Goal: Task Accomplishment & Management: Complete application form

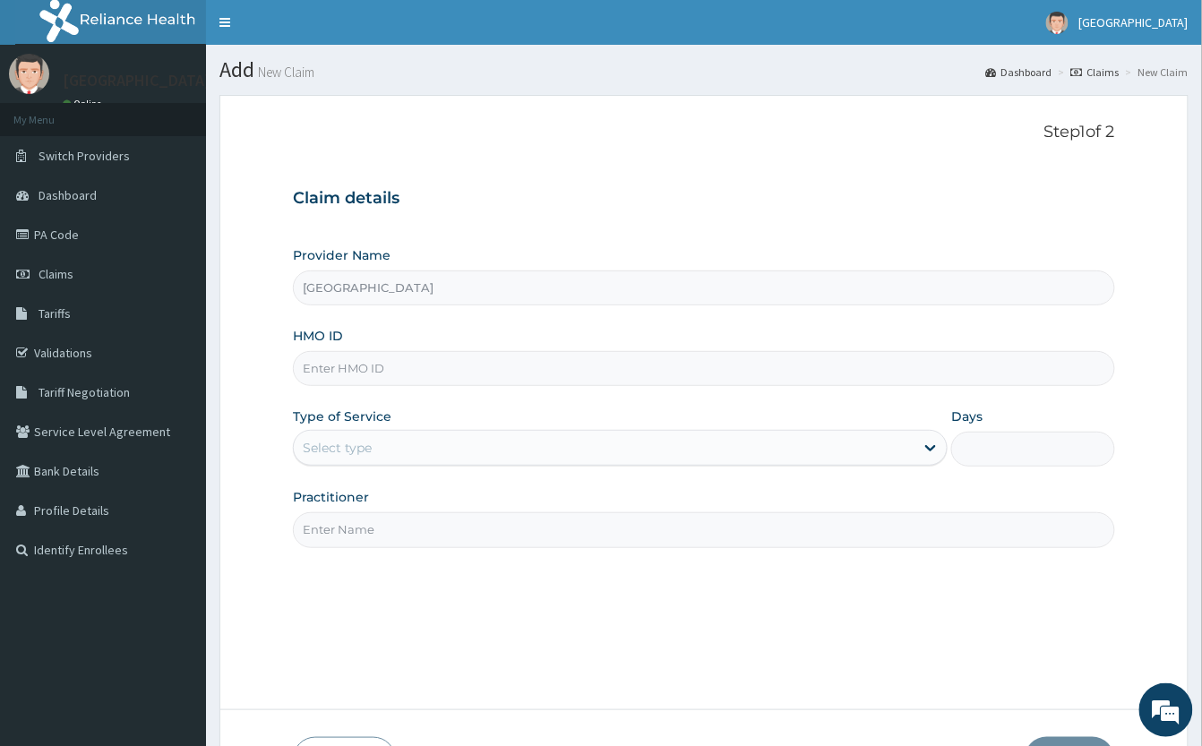
click at [406, 377] on input "HMO ID" at bounding box center [704, 368] width 822 height 35
type input "WOC/10044/B"
click at [362, 438] on div "Select type" at bounding box center [604, 447] width 621 height 29
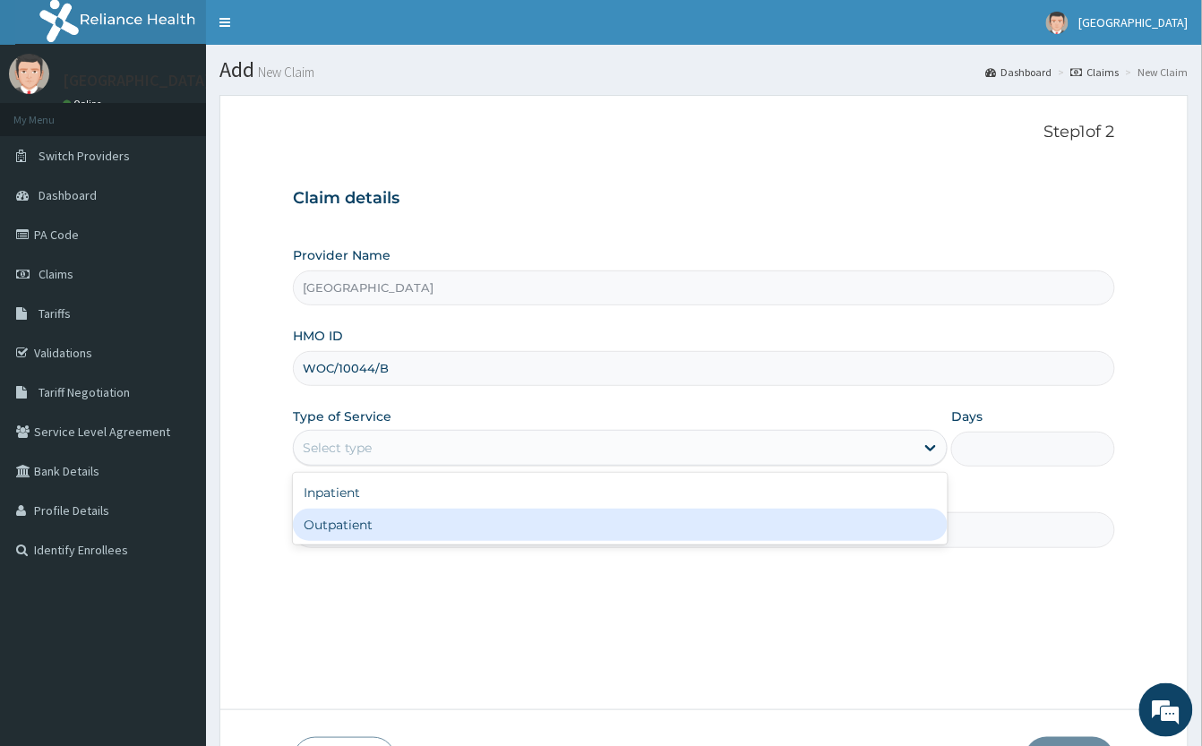
drag, startPoint x: 387, startPoint y: 531, endPoint x: 369, endPoint y: 532, distance: 17.9
click at [384, 532] on div "Outpatient" at bounding box center [620, 525] width 655 height 32
type input "1"
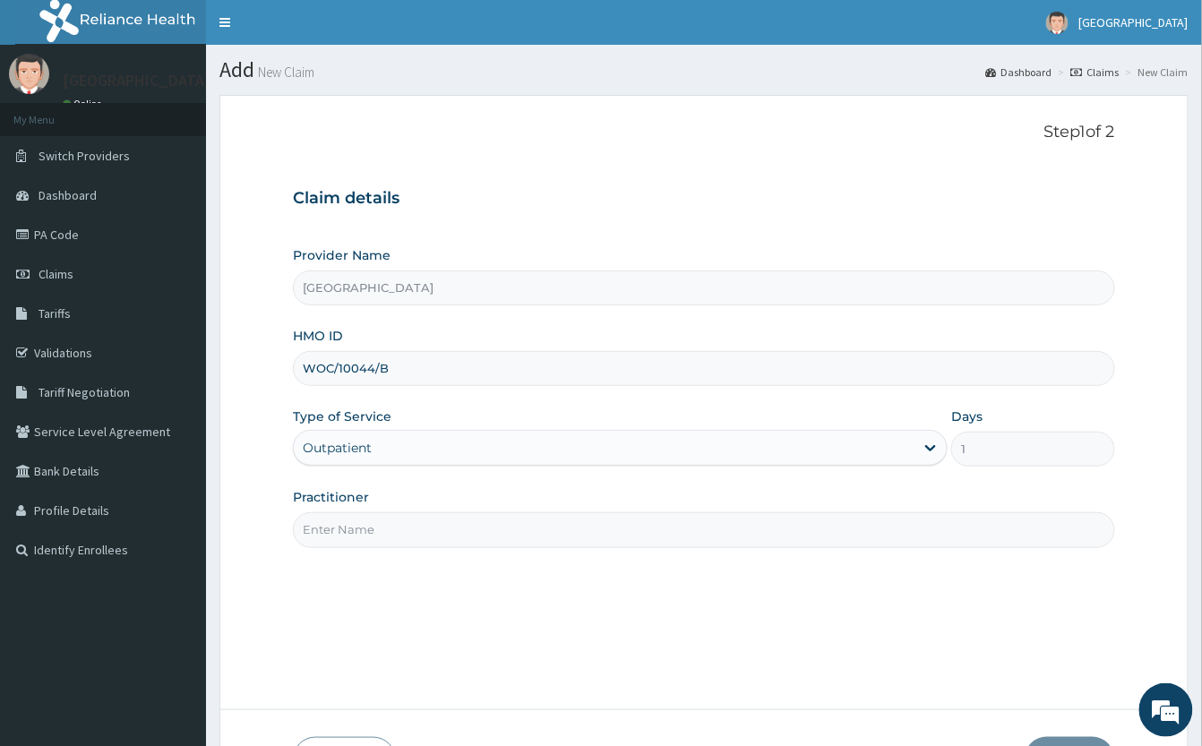
click at [356, 527] on input "Practitioner" at bounding box center [704, 529] width 822 height 35
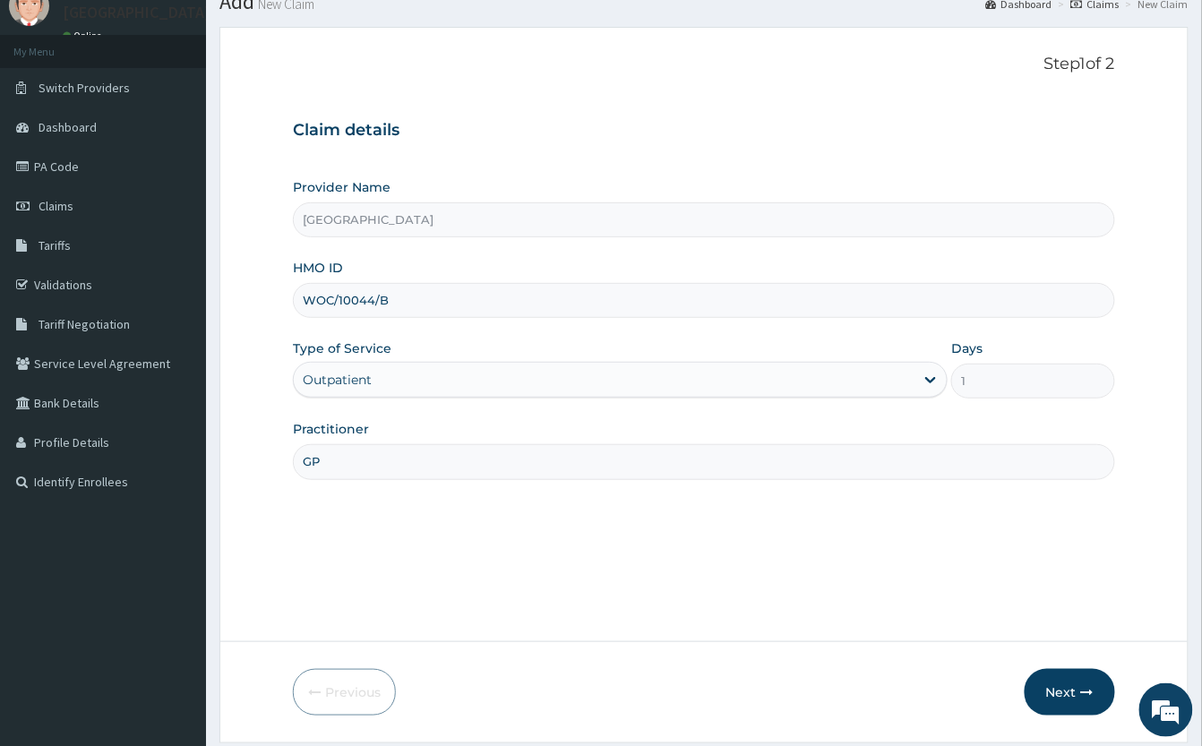
scroll to position [125, 0]
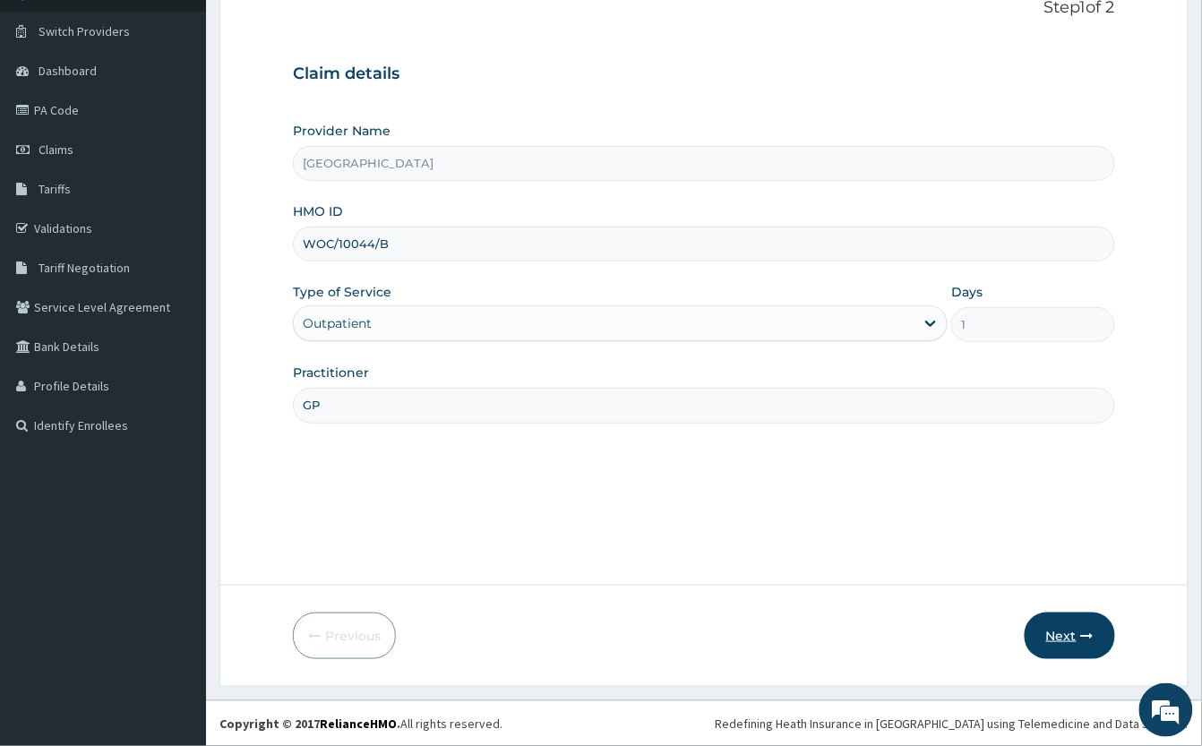
type input "GP"
click at [1083, 645] on button "Next" at bounding box center [1069, 635] width 90 height 47
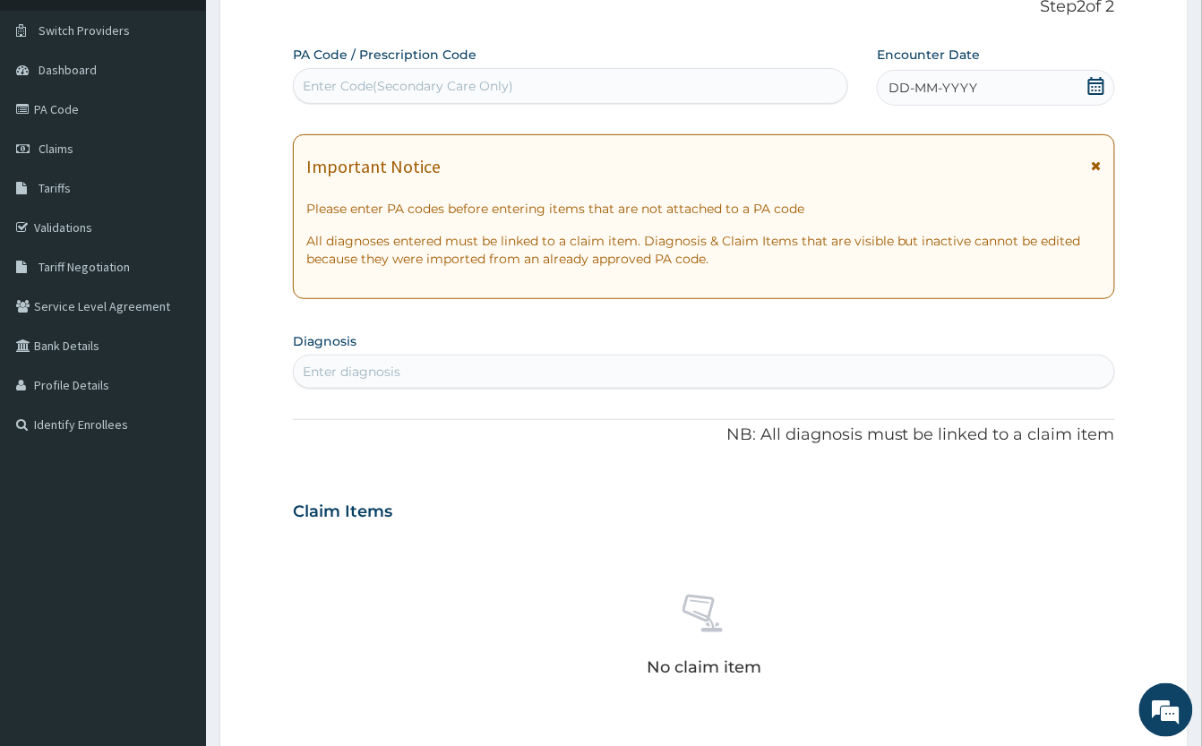
click at [1104, 86] on icon at bounding box center [1096, 86] width 18 height 18
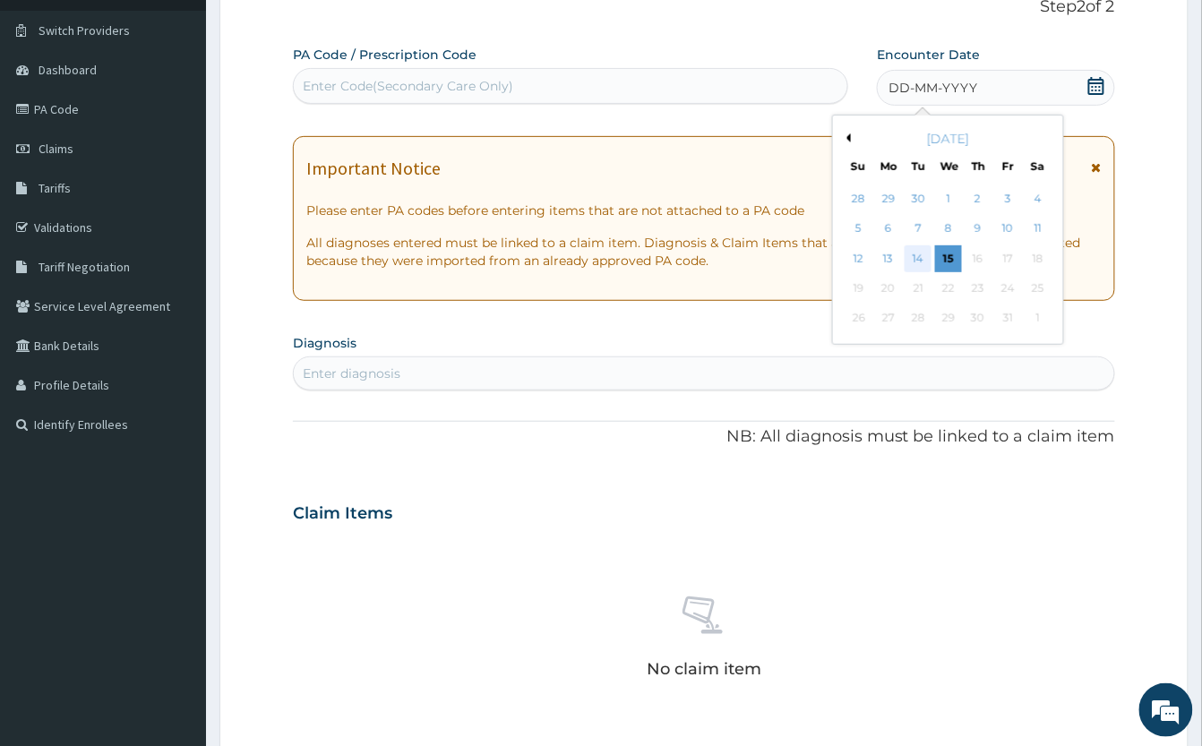
click at [921, 255] on div "14" at bounding box center [917, 258] width 27 height 27
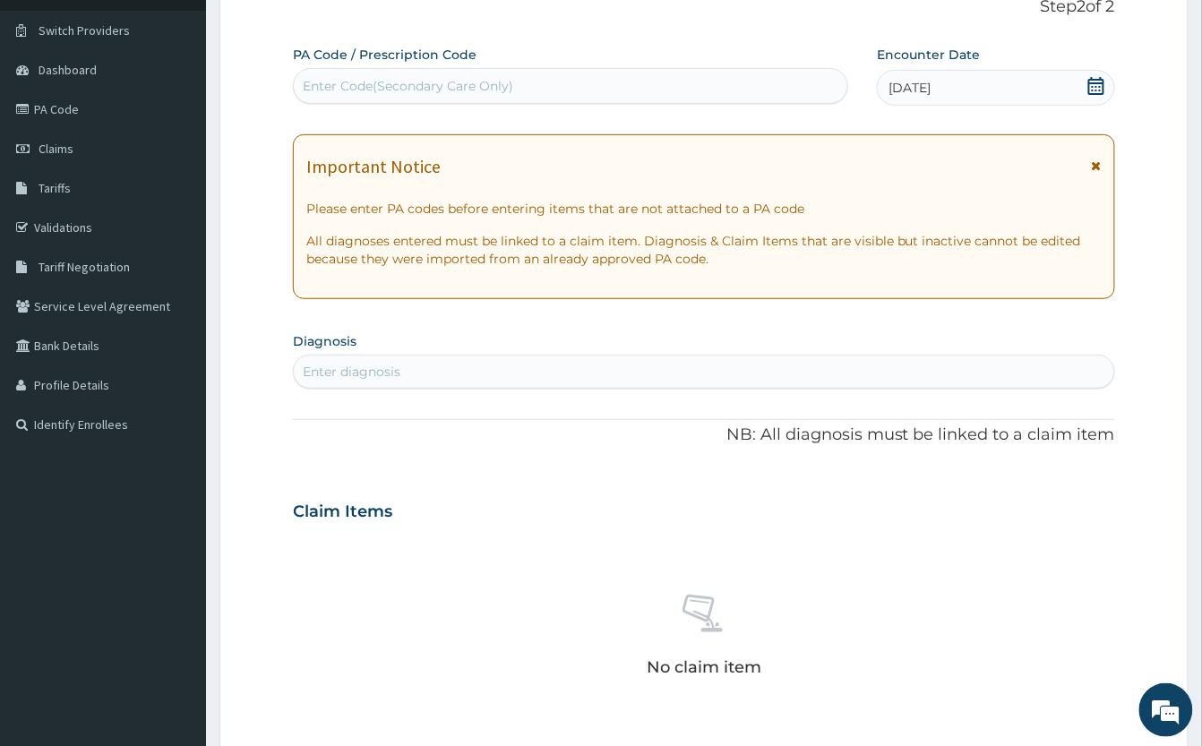
click at [688, 369] on div "Enter diagnosis" at bounding box center [704, 371] width 820 height 29
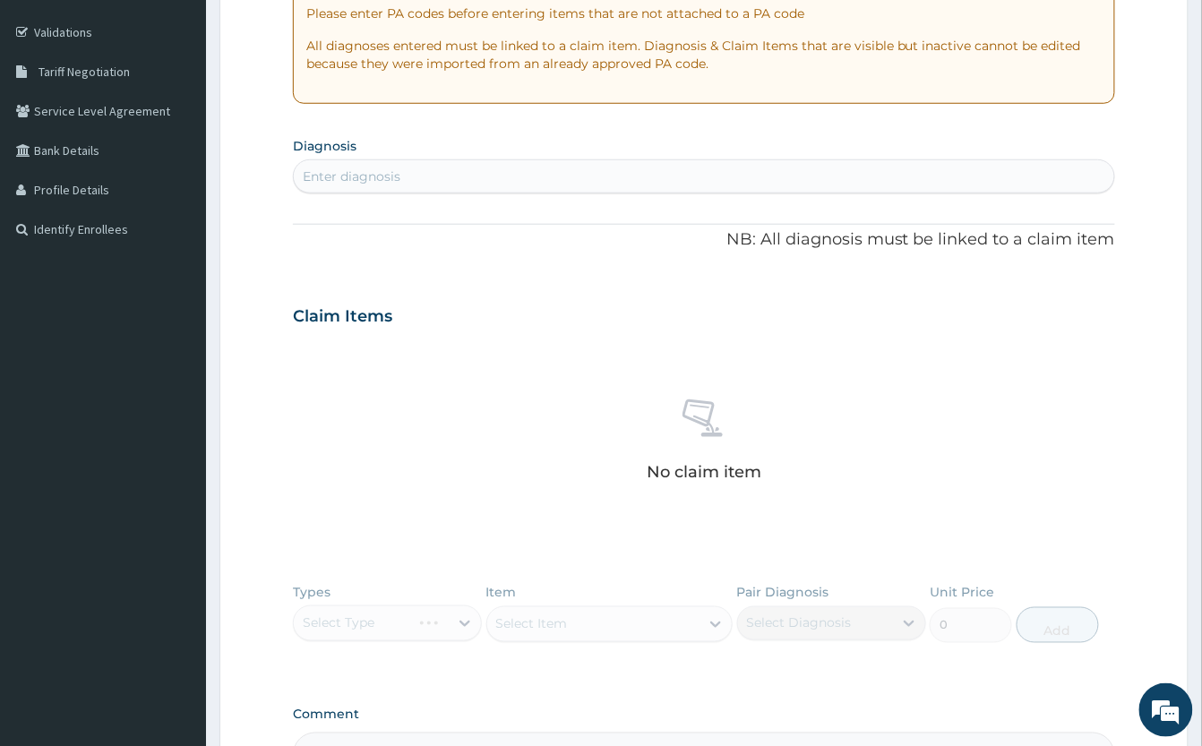
scroll to position [364, 0]
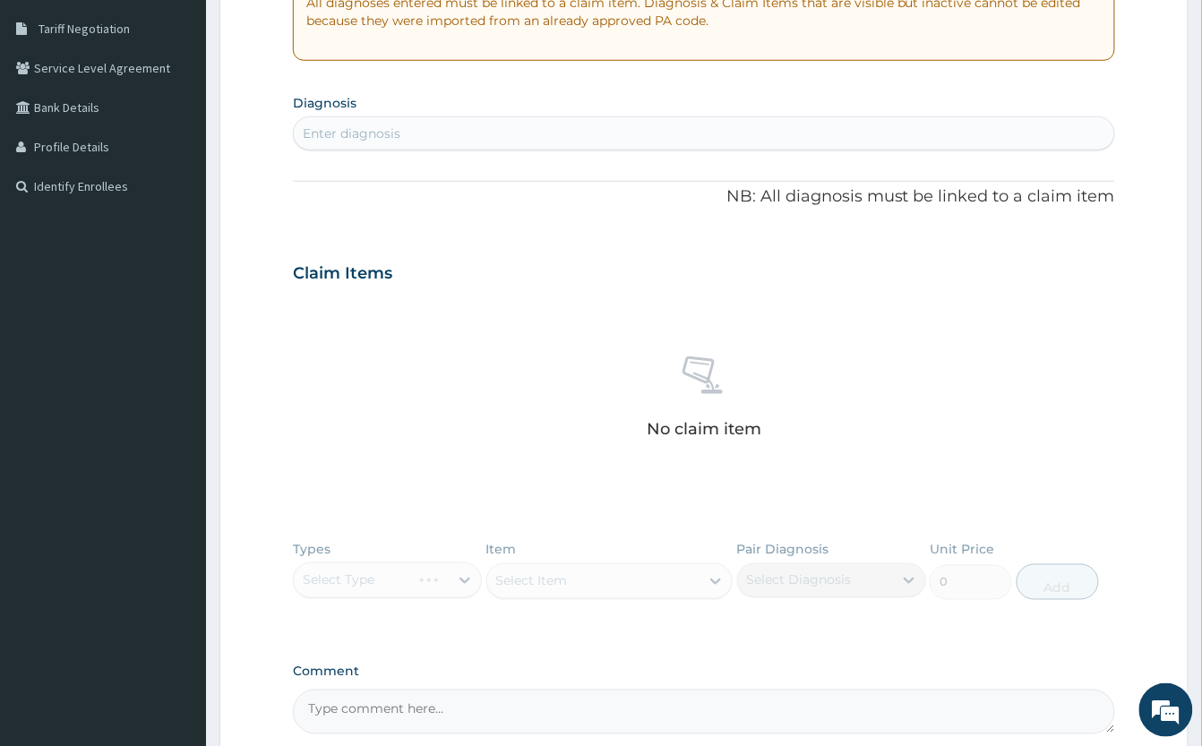
click at [562, 125] on div "Enter diagnosis" at bounding box center [704, 133] width 820 height 29
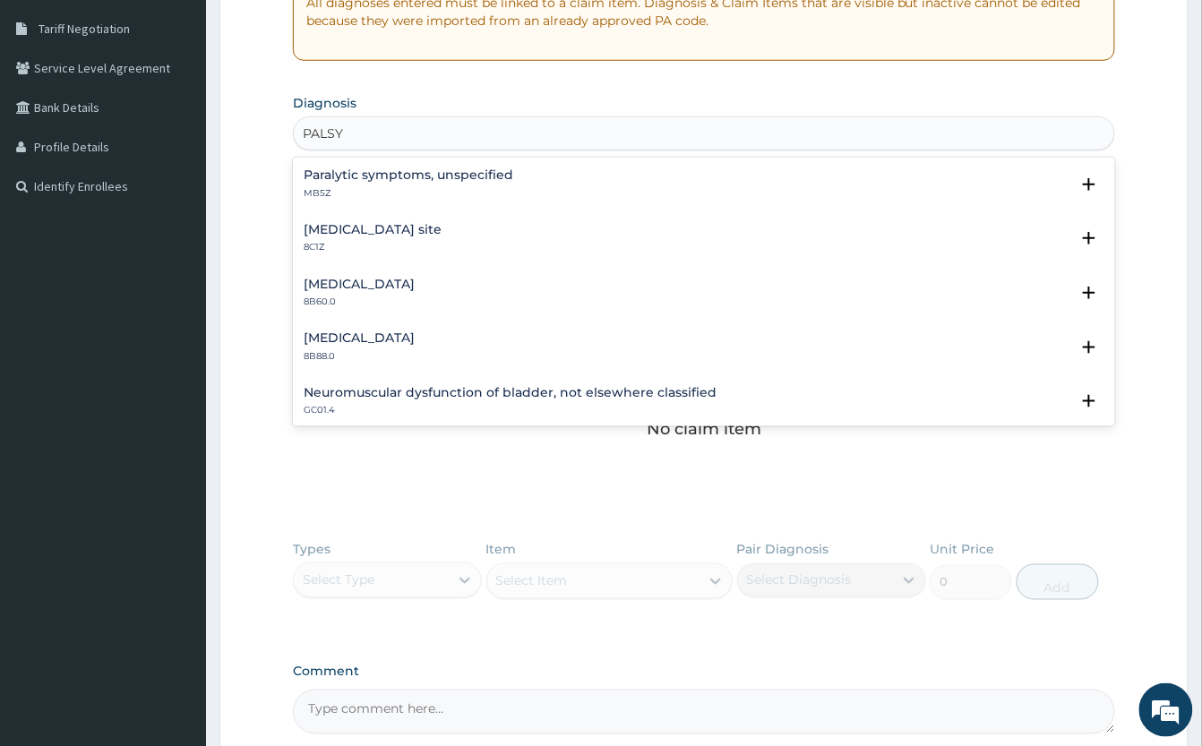
click at [342, 347] on div "Bell palsy 8B88.0" at bounding box center [359, 346] width 111 height 31
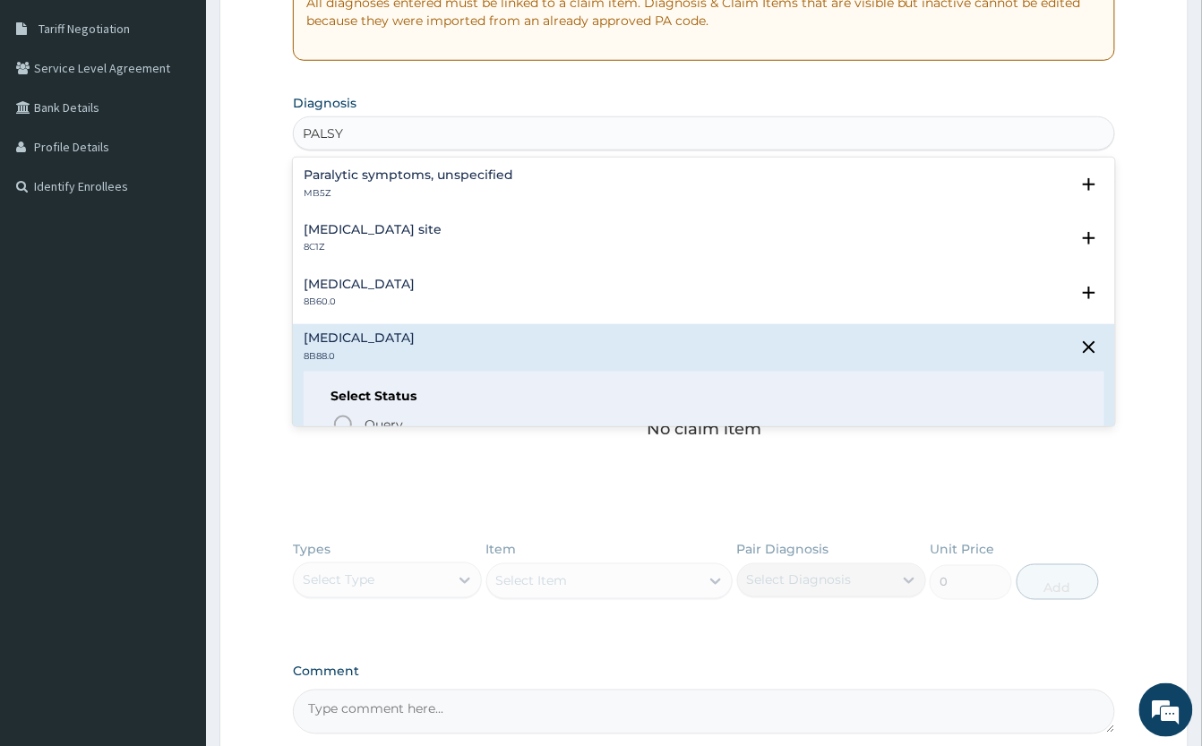
type input "PALSY"
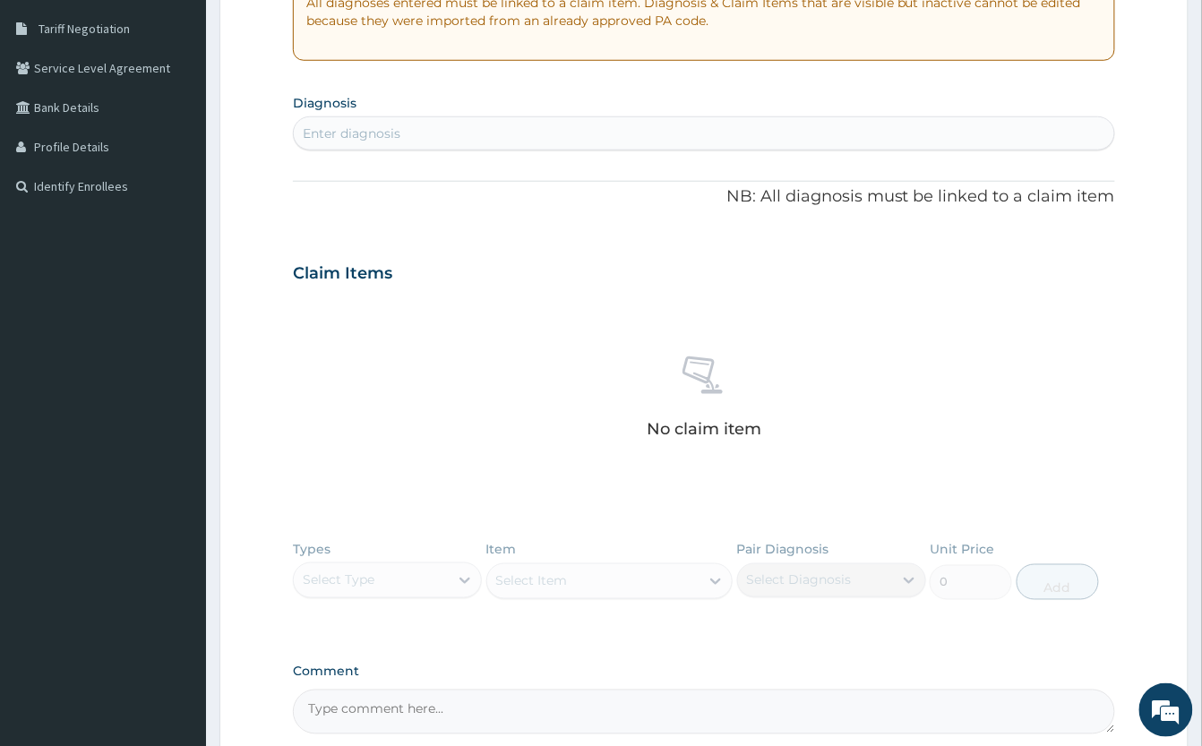
click at [417, 138] on div "Enter diagnosis" at bounding box center [704, 133] width 820 height 29
type input "PALSY"
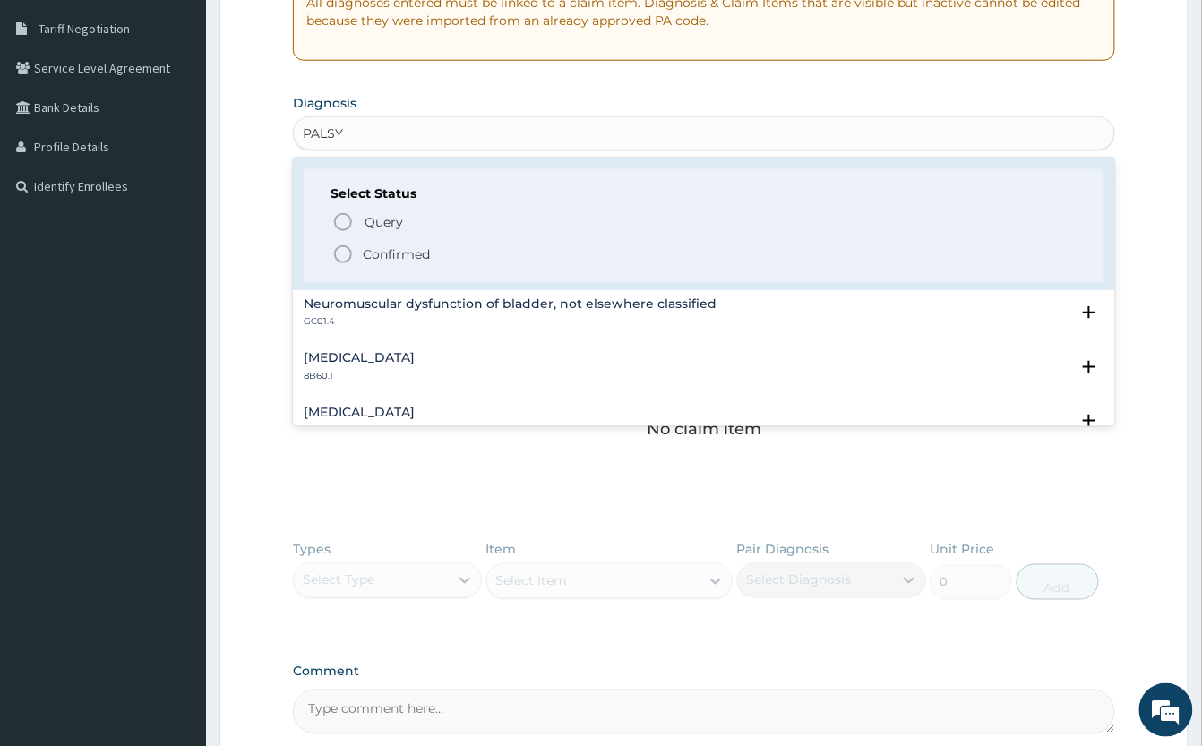
scroll to position [238, 0]
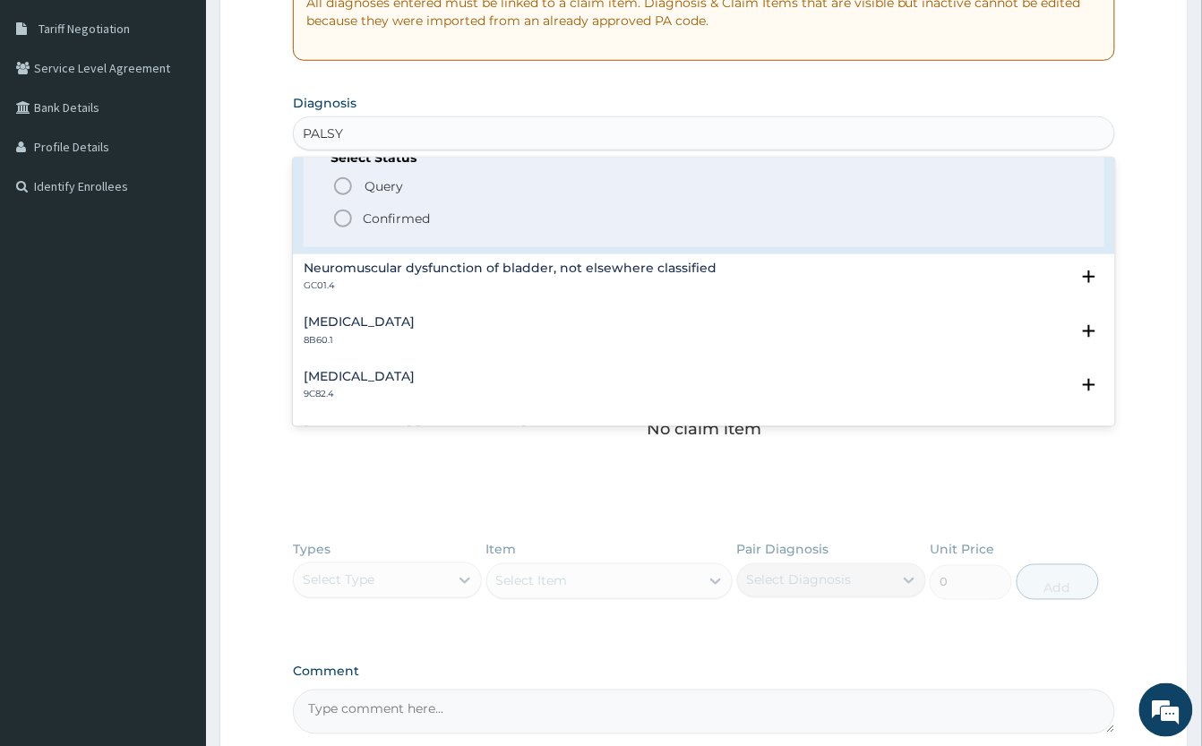
click at [344, 215] on icon "status option filled" at bounding box center [342, 218] width 21 height 21
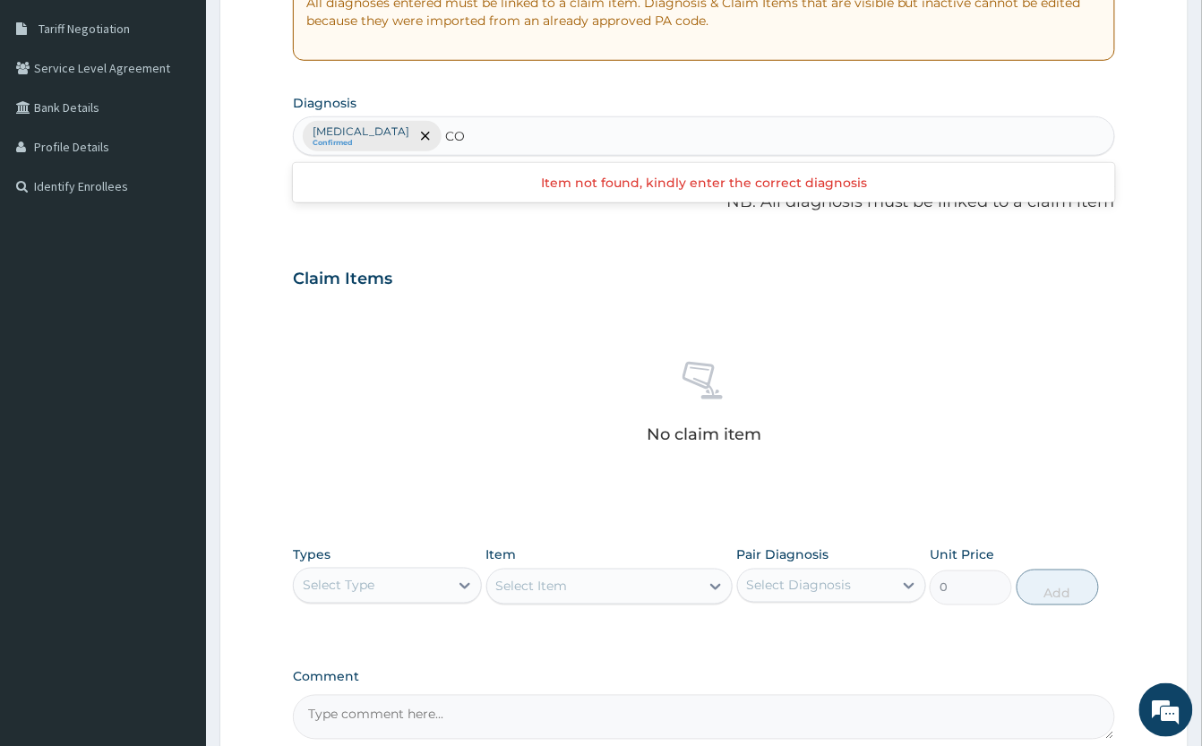
type input "C"
type input "EYE"
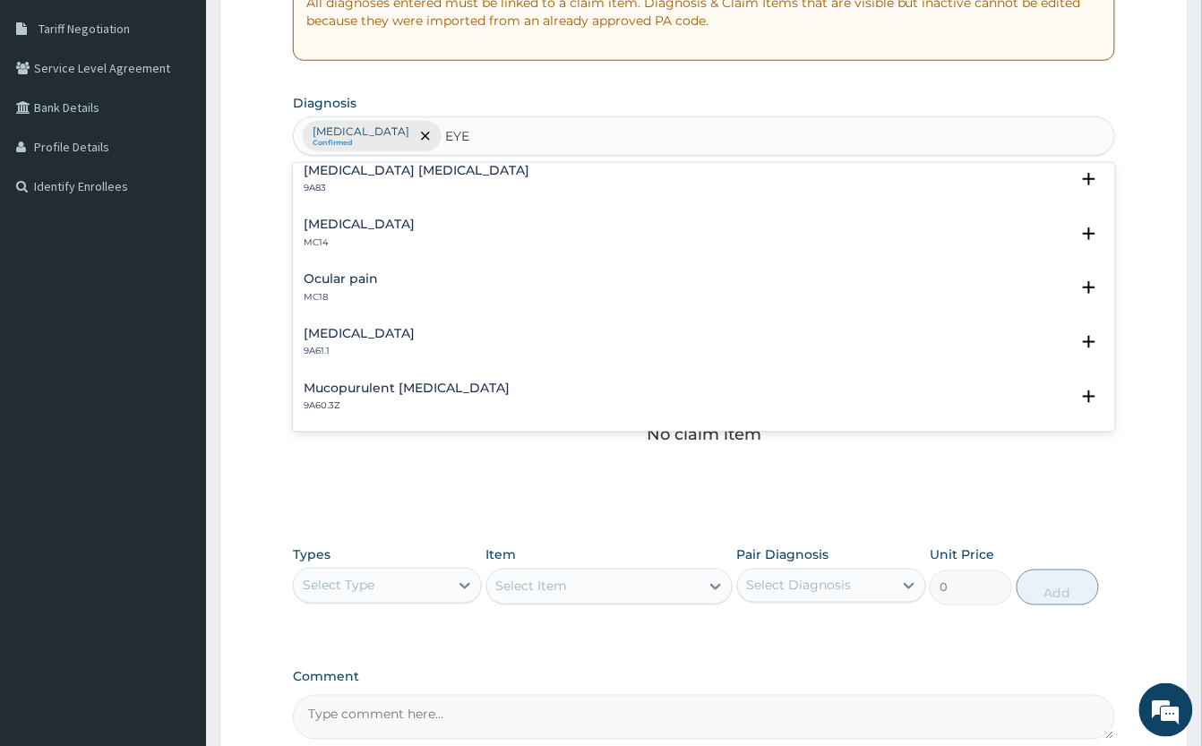
scroll to position [835, 0]
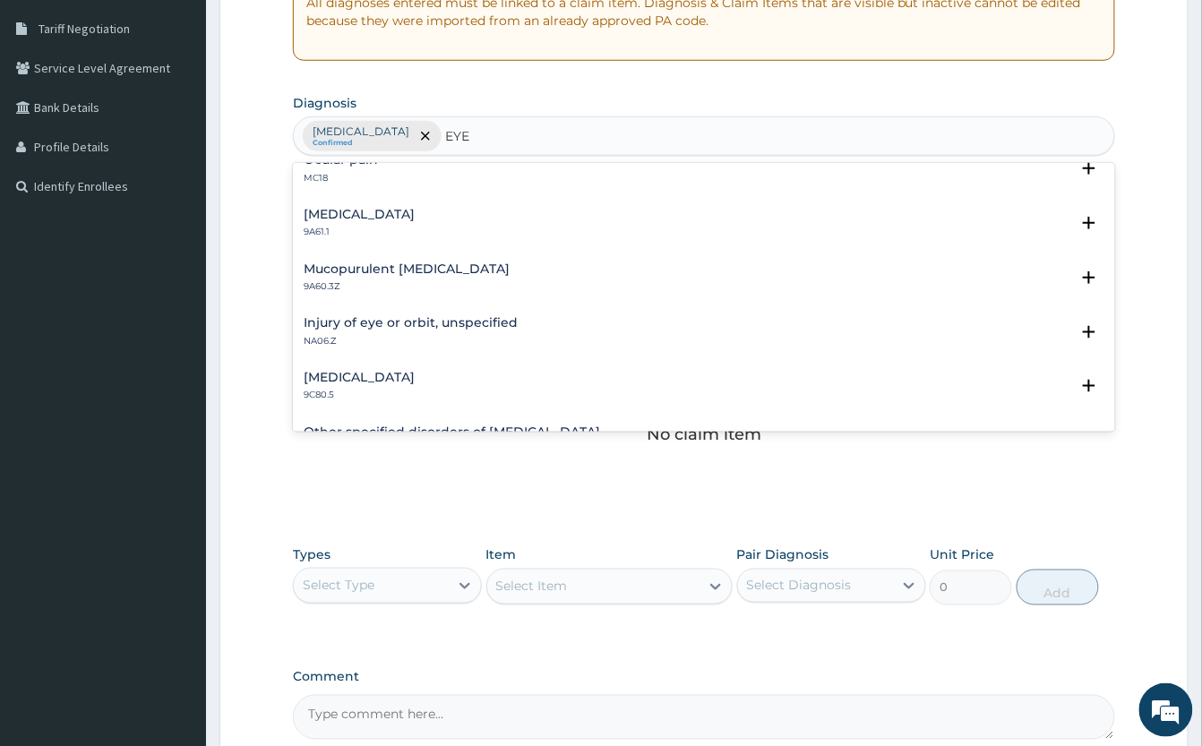
click at [335, 267] on h4 "Mucopurulent conjunctivitis, unspecified" at bounding box center [407, 268] width 206 height 13
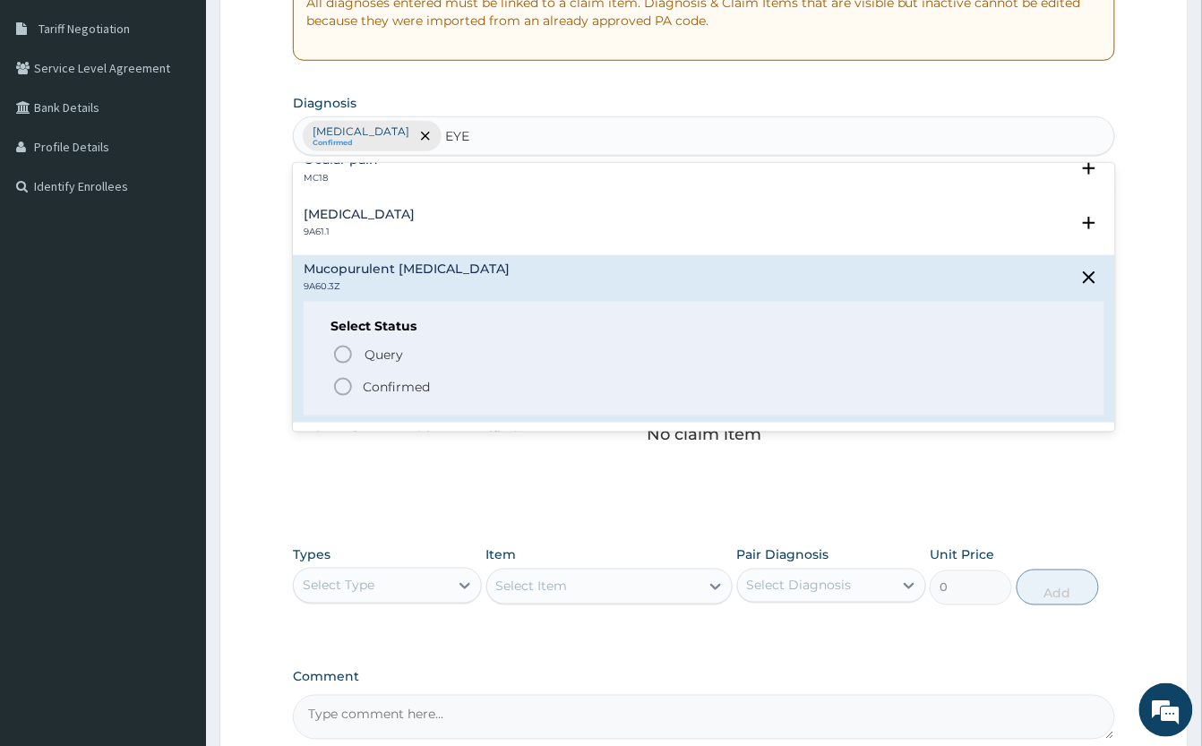
click at [348, 391] on icon "status option filled" at bounding box center [342, 386] width 21 height 21
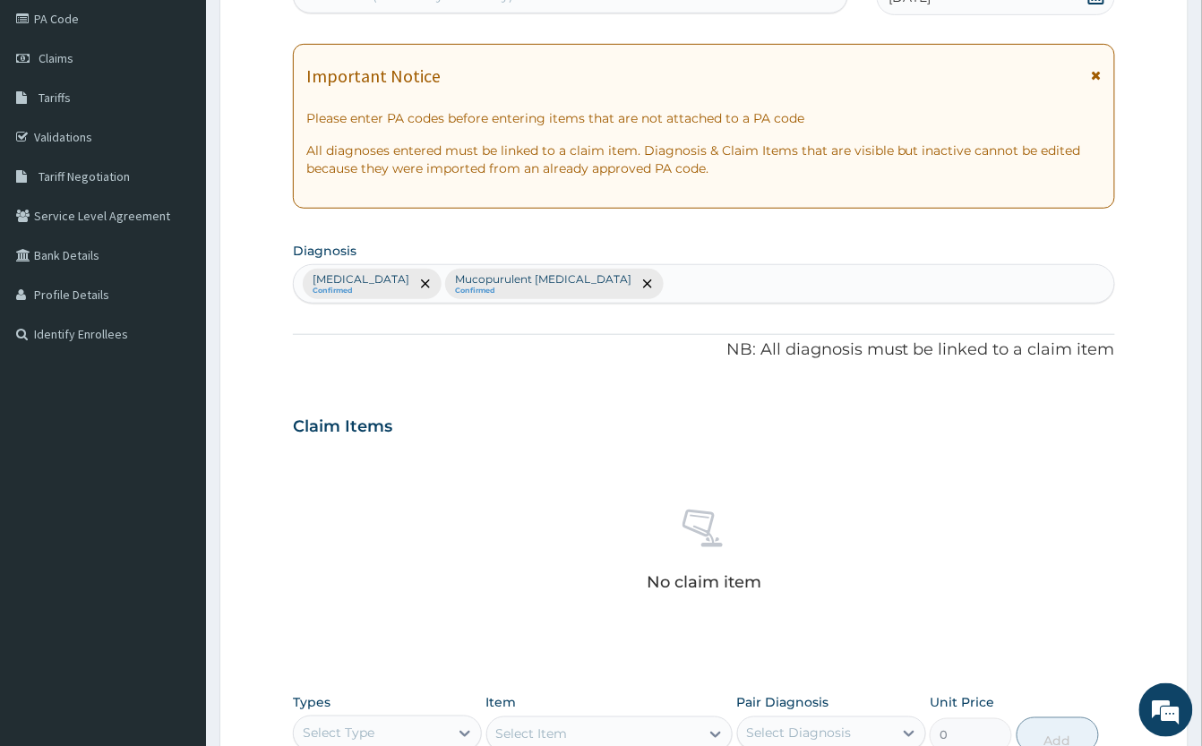
scroll to position [190, 0]
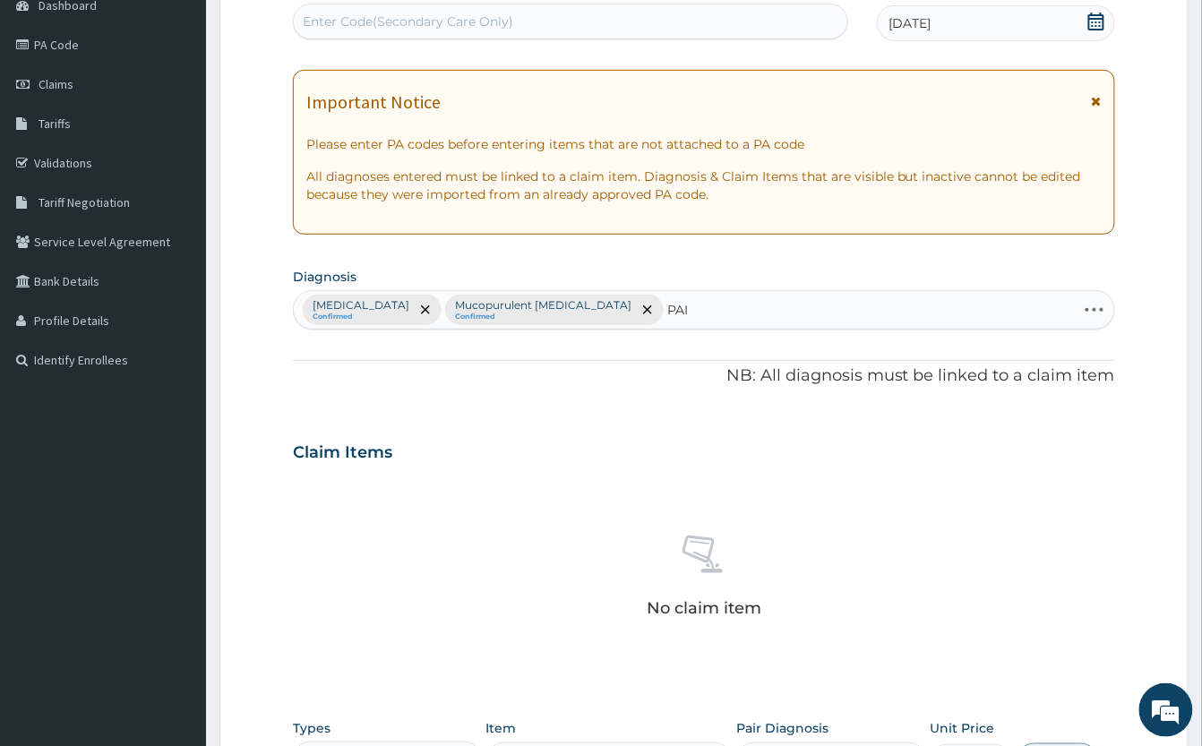
type input "PAIN"
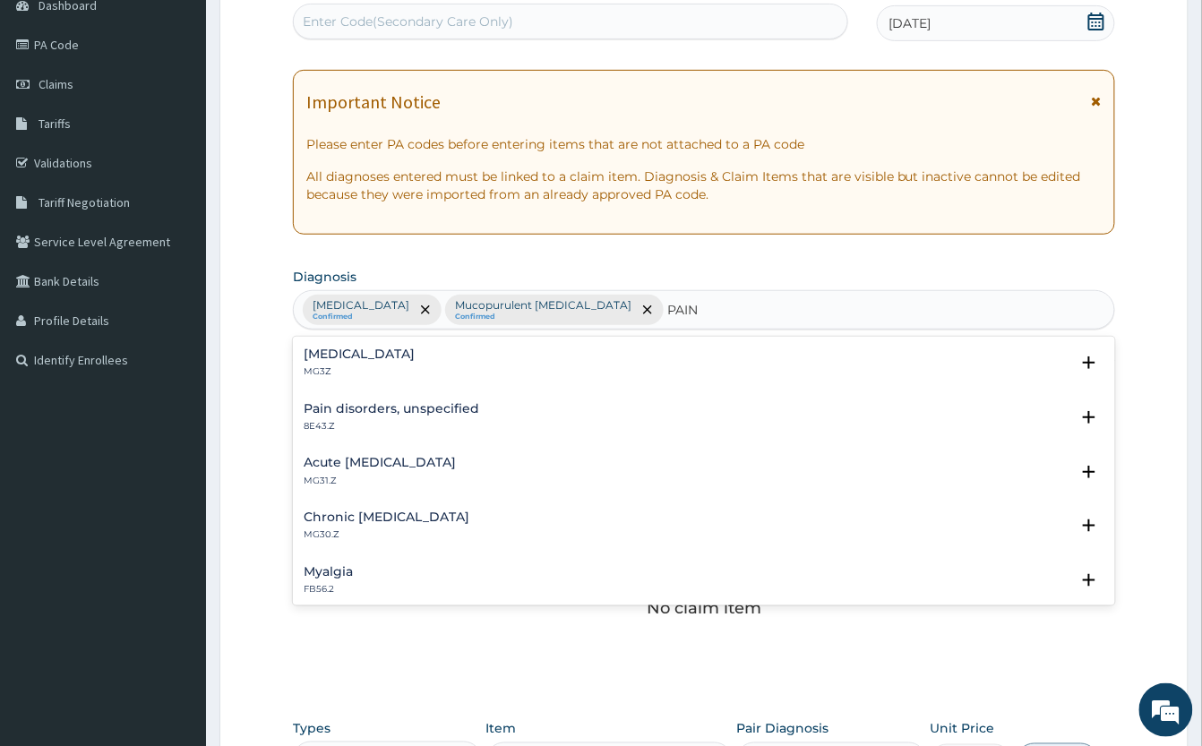
click at [352, 366] on p "MG3Z" at bounding box center [359, 371] width 111 height 13
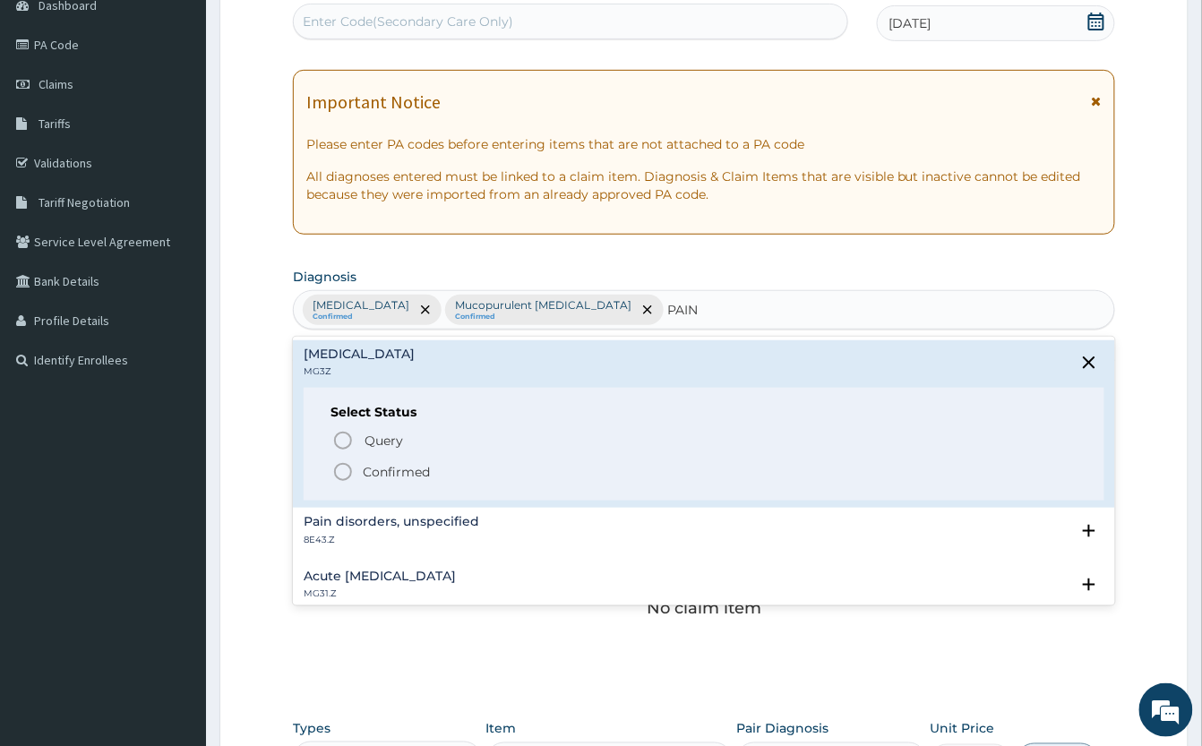
click at [348, 474] on icon "status option filled" at bounding box center [342, 471] width 21 height 21
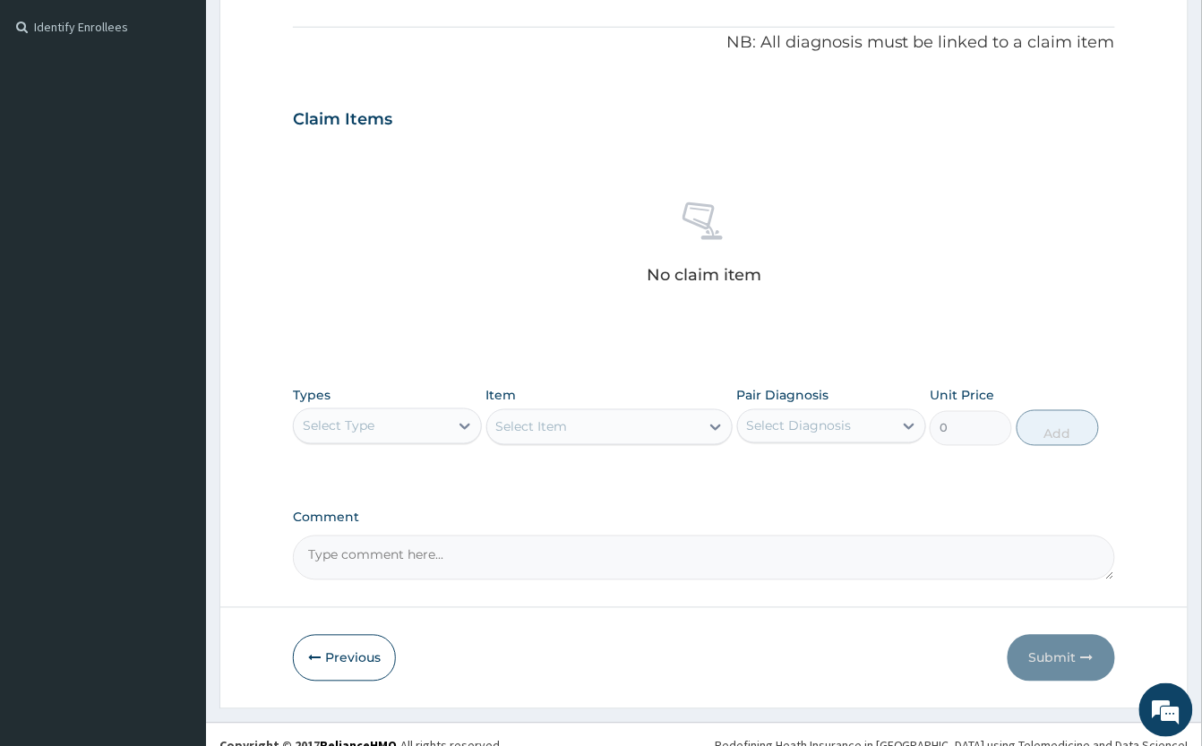
scroll to position [548, 0]
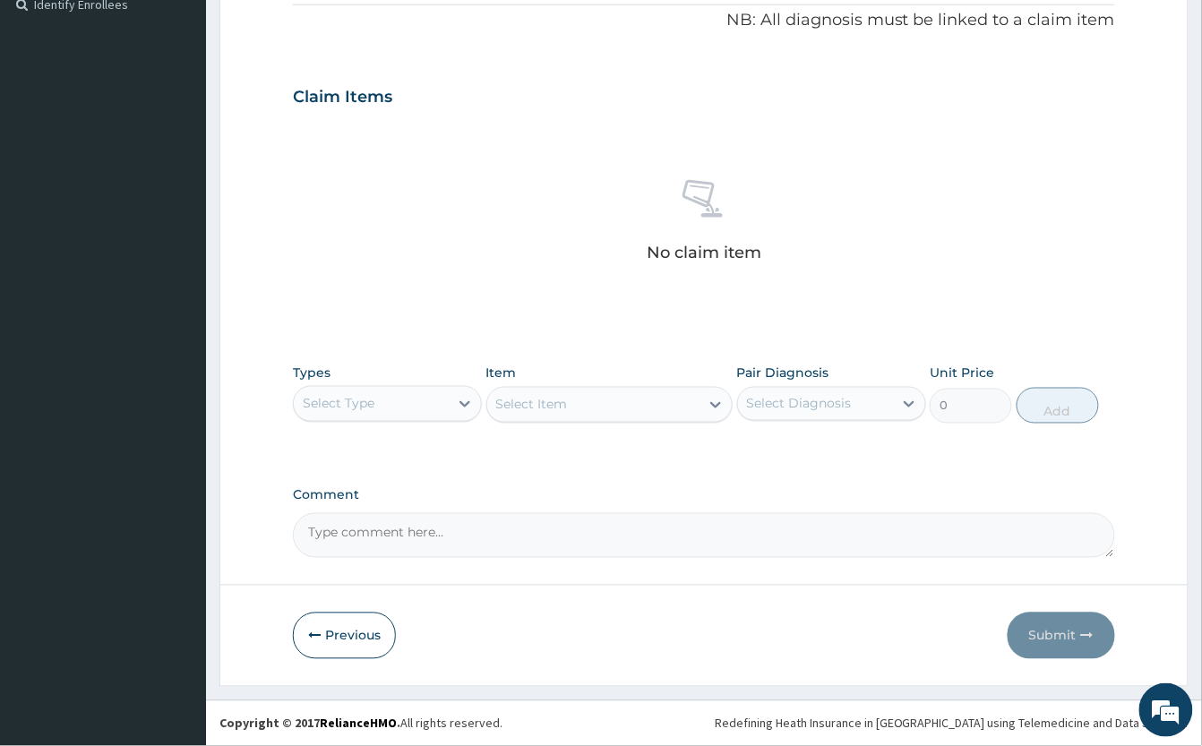
click at [424, 415] on div "Select Type" at bounding box center [371, 403] width 155 height 29
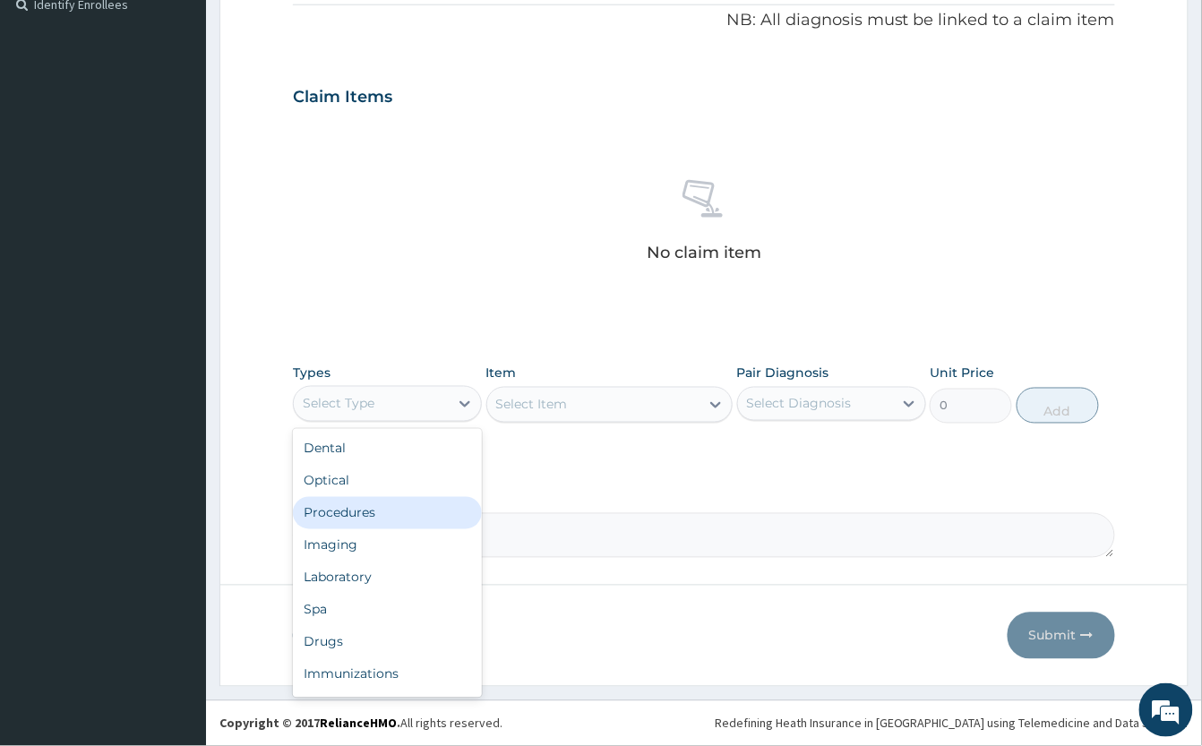
click at [414, 519] on div "Procedures" at bounding box center [387, 513] width 189 height 32
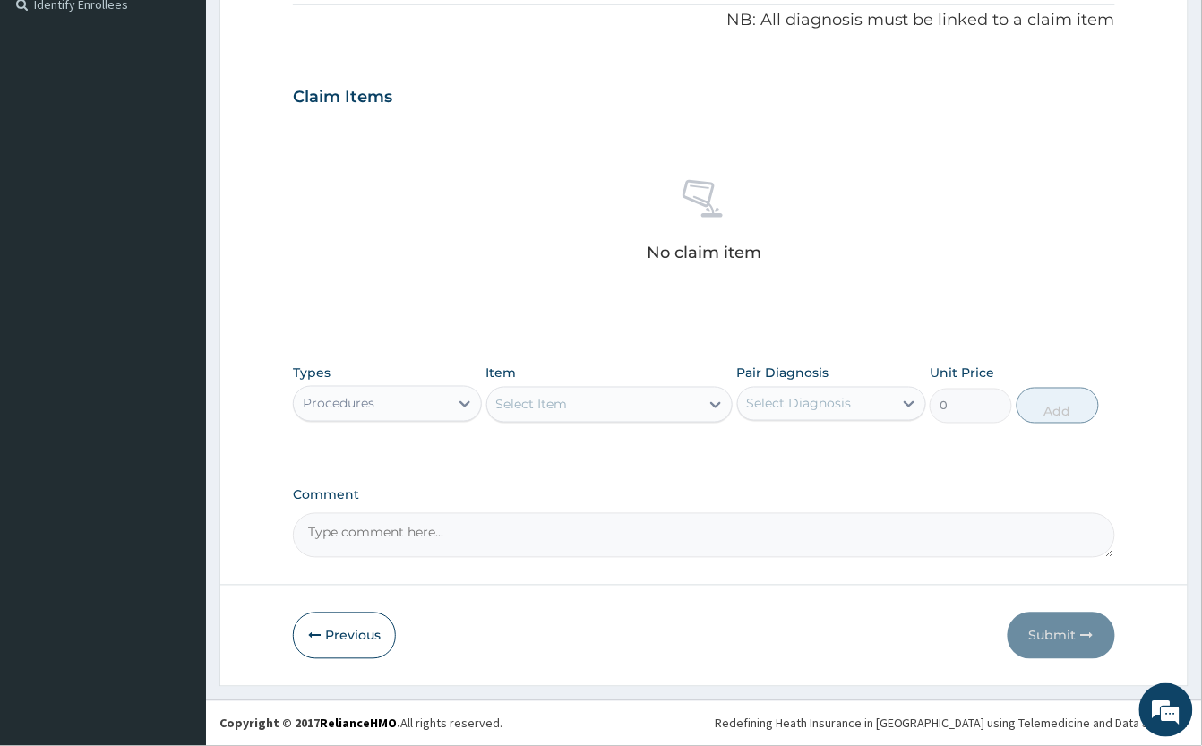
click at [538, 408] on div "Select Item" at bounding box center [532, 405] width 72 height 18
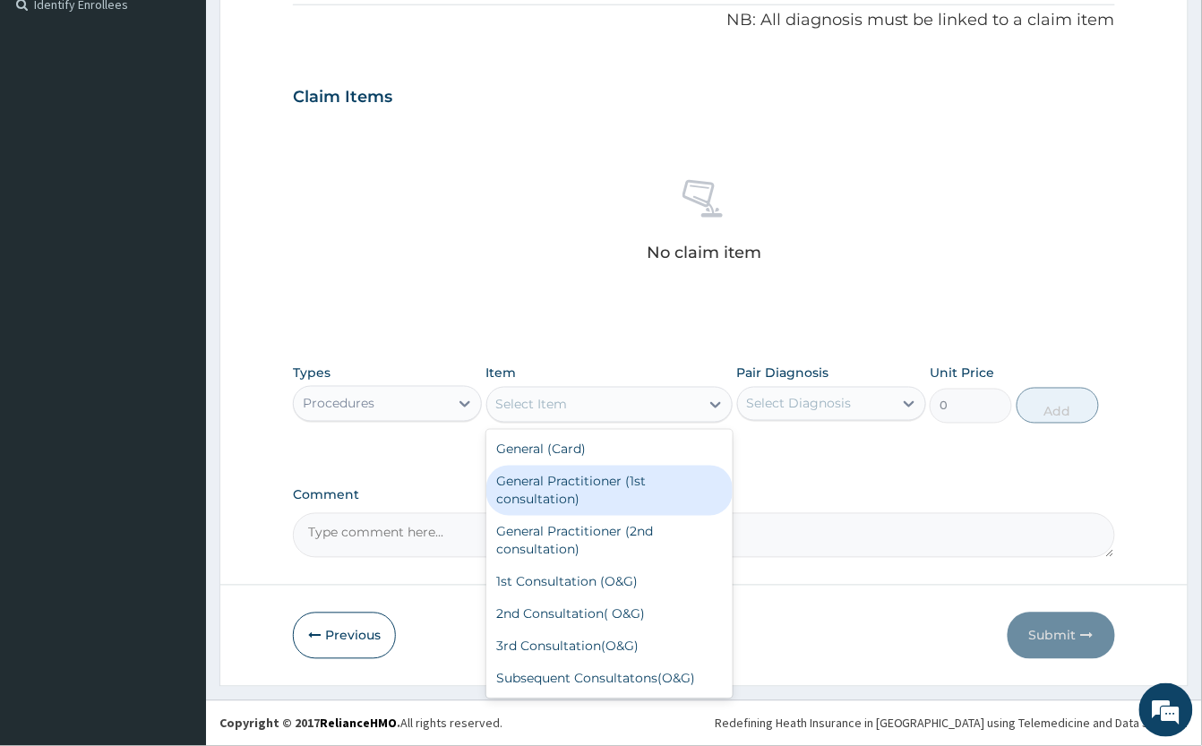
click at [635, 492] on div "General Practitioner (1st consultation)" at bounding box center [609, 491] width 246 height 50
type input "2000"
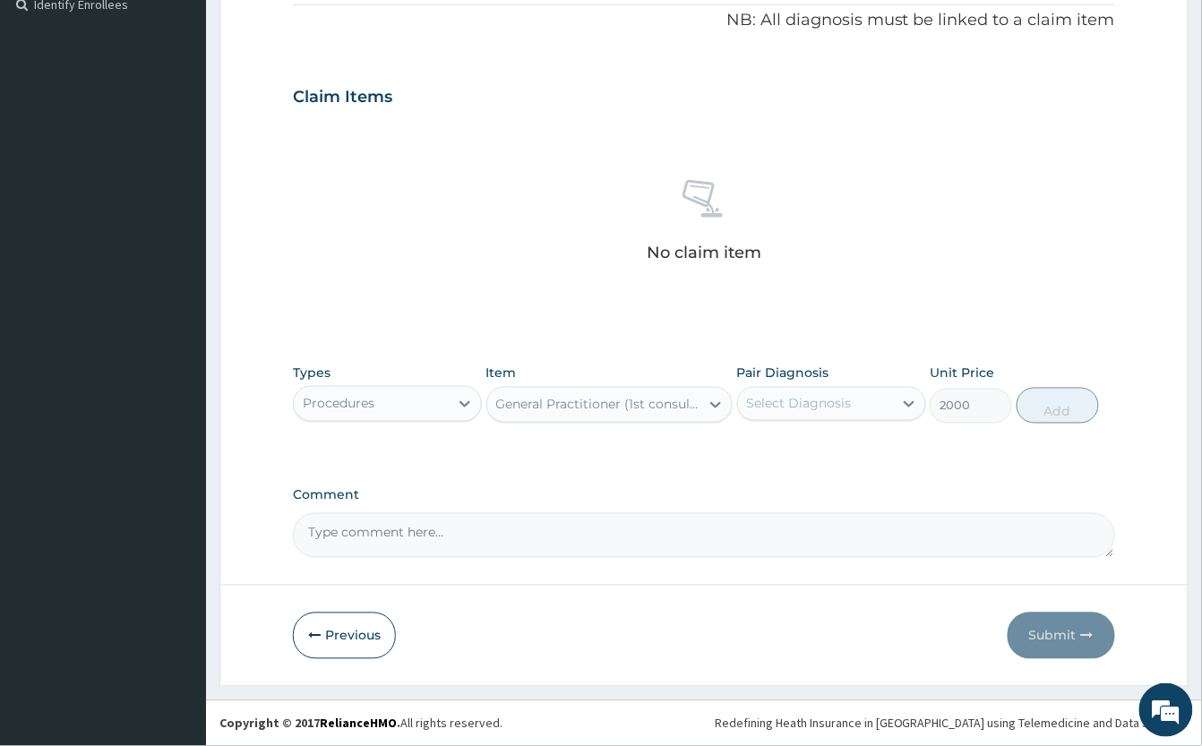
click at [782, 413] on div "Select Diagnosis" at bounding box center [815, 403] width 155 height 29
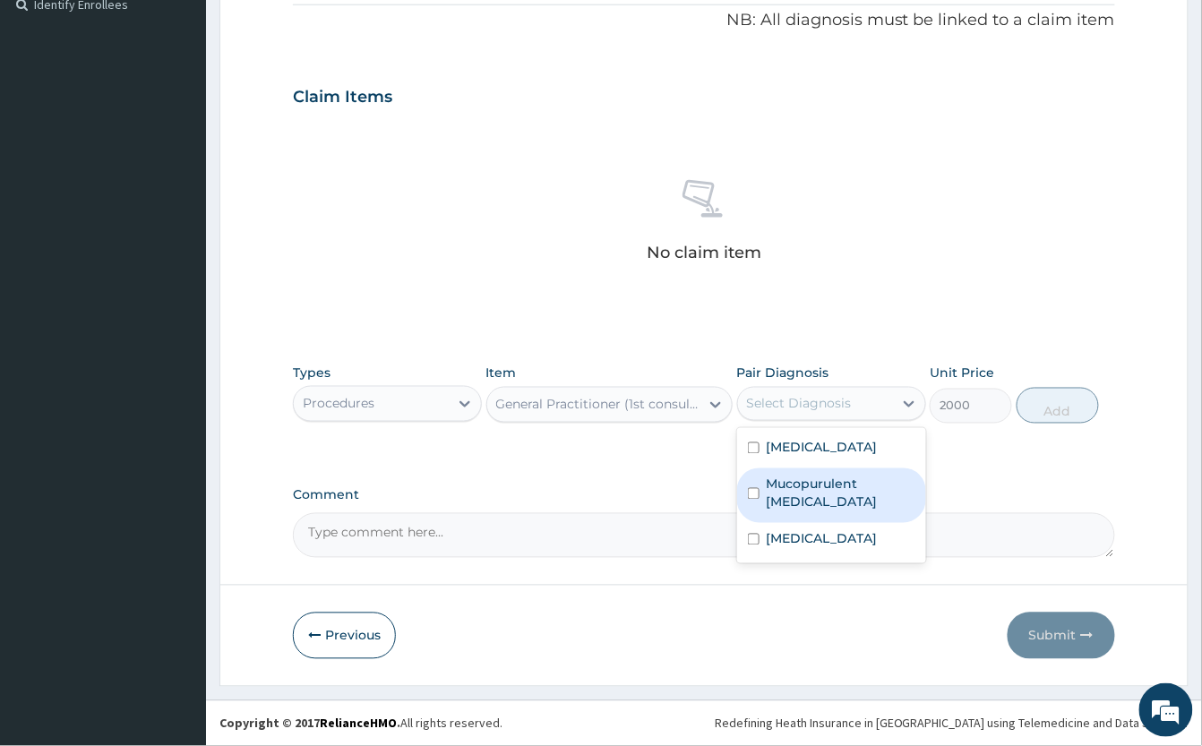
click at [845, 464] on div "Bell palsy" at bounding box center [831, 450] width 189 height 37
checkbox input "true"
click at [827, 503] on label "Mucopurulent conjunctivitis, unspecified" at bounding box center [840, 493] width 149 height 36
checkbox input "true"
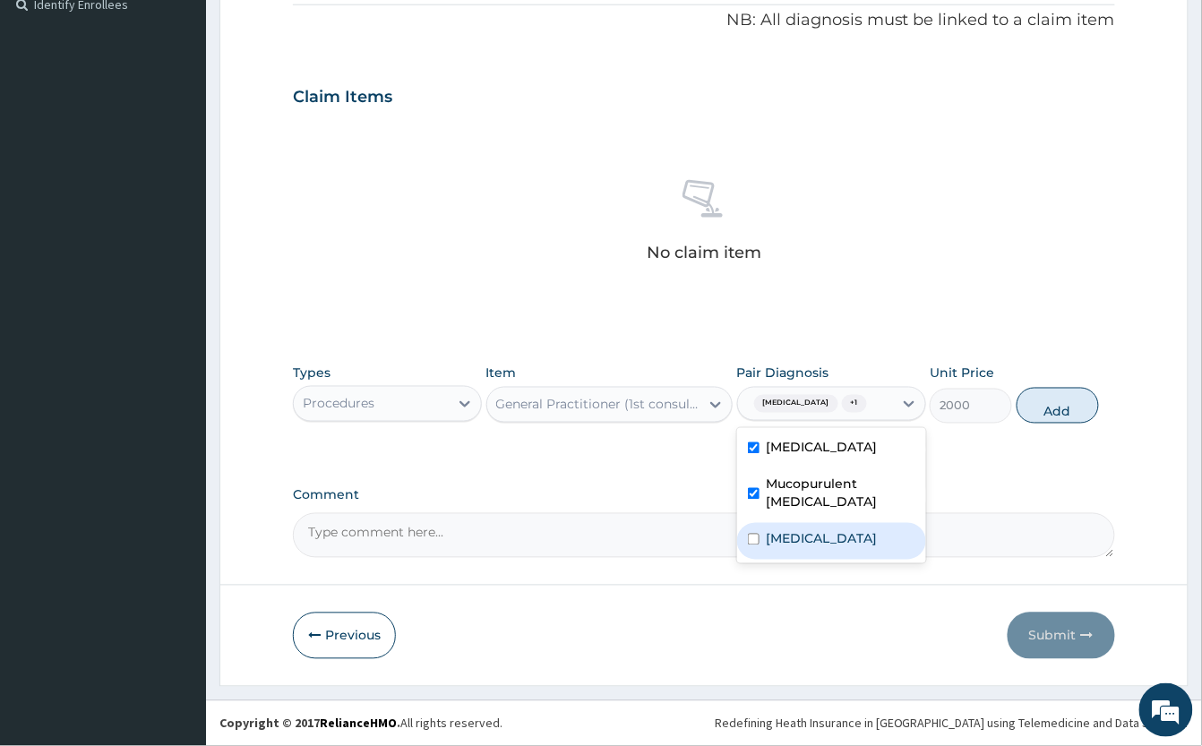
click at [795, 560] on div "Pain, unspecified" at bounding box center [831, 541] width 189 height 37
checkbox input "true"
click at [1069, 413] on button "Add" at bounding box center [1057, 406] width 82 height 36
type input "0"
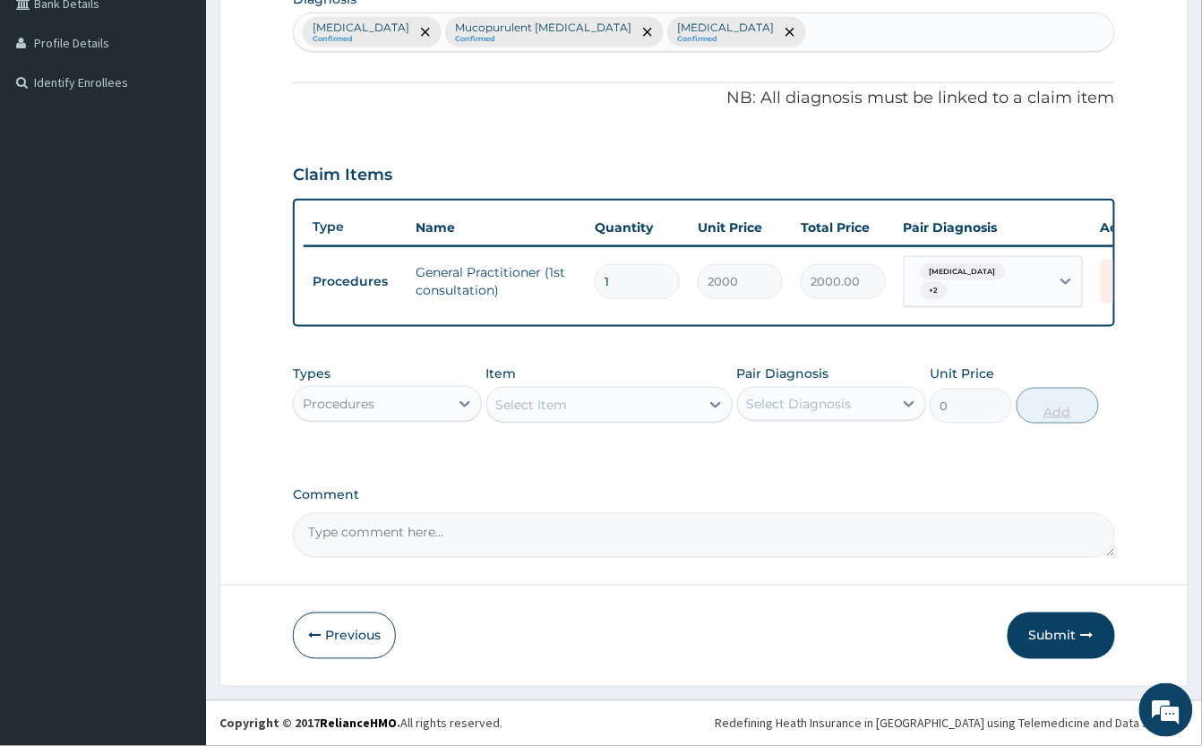
scroll to position [481, 0]
click at [435, 412] on div "Procedures" at bounding box center [371, 403] width 155 height 29
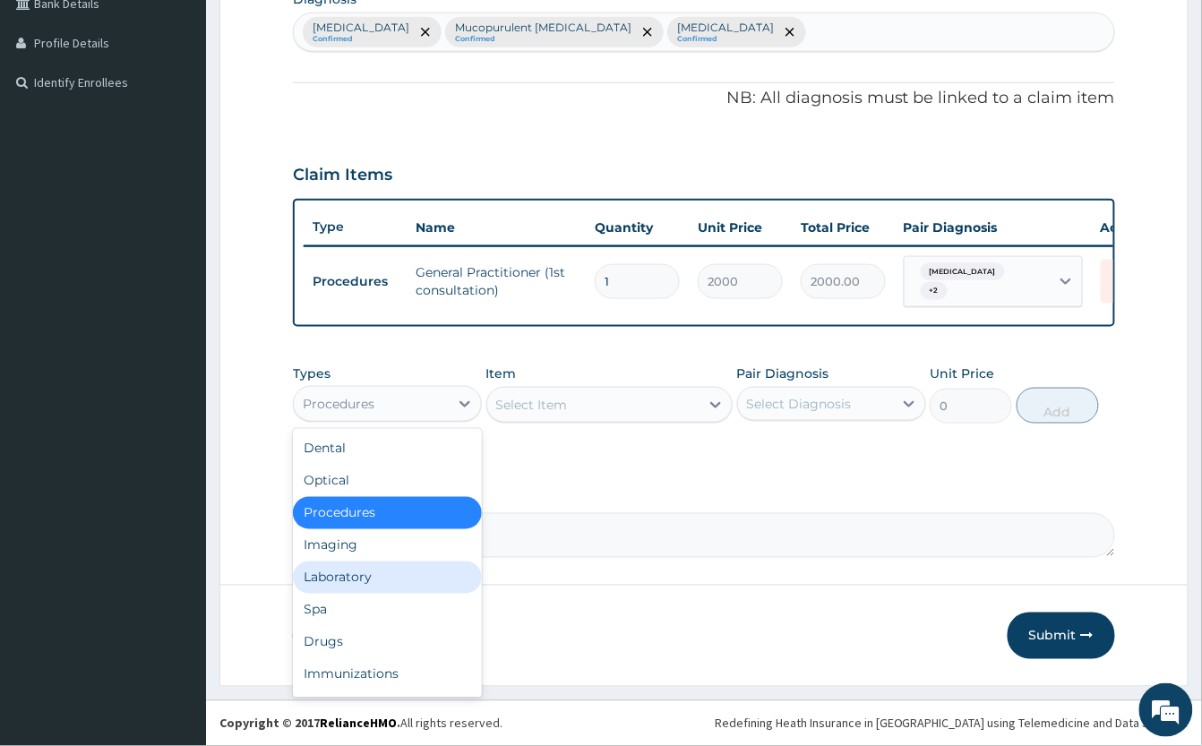
click at [371, 581] on div "Laboratory" at bounding box center [387, 577] width 189 height 32
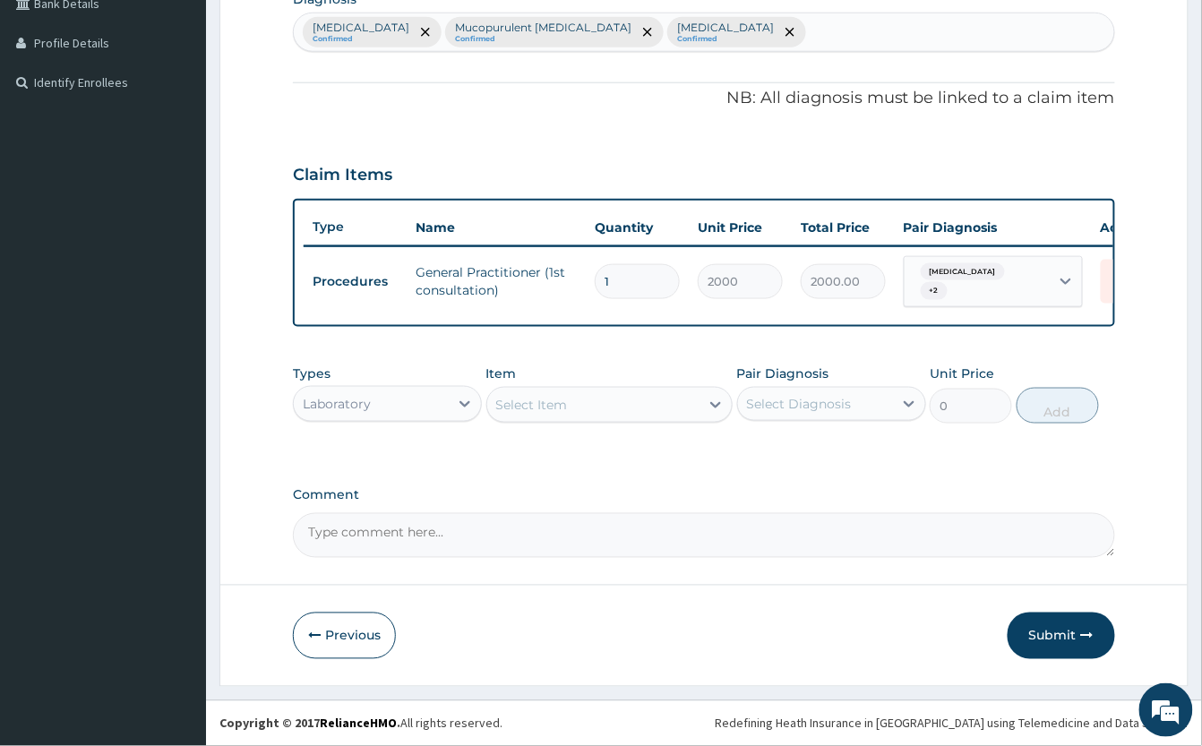
click at [449, 410] on div at bounding box center [465, 404] width 32 height 32
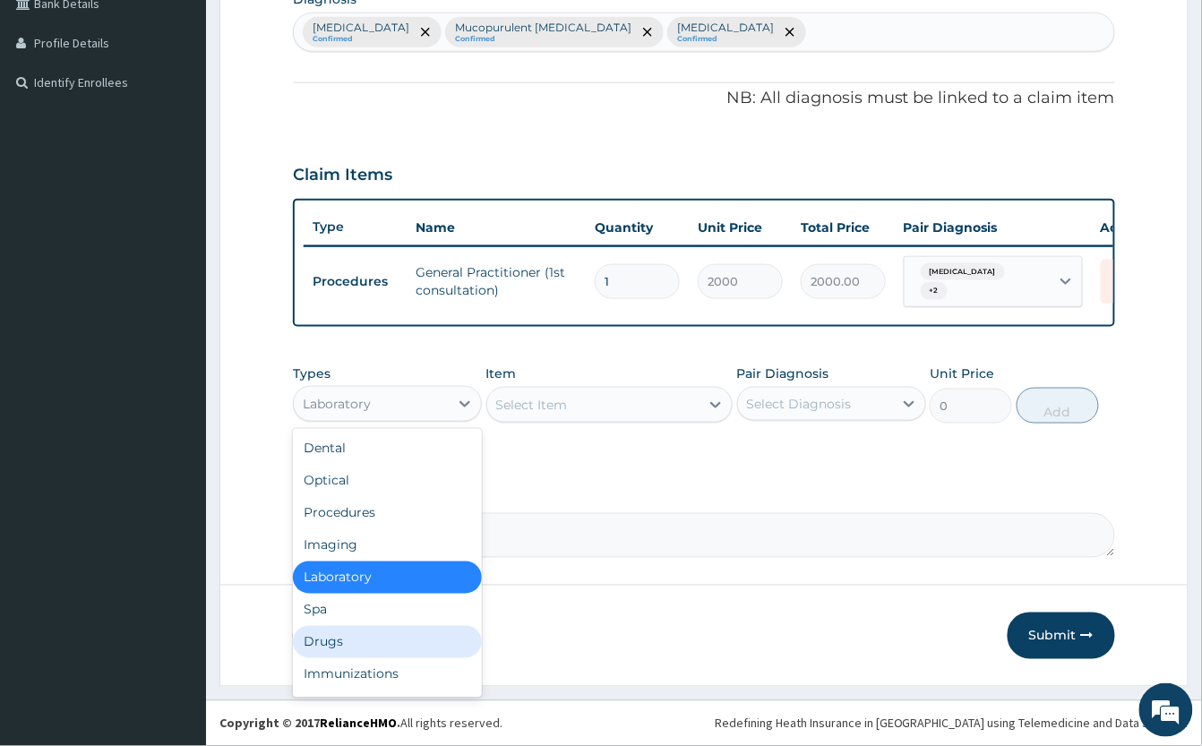
click at [362, 652] on div "Drugs" at bounding box center [387, 642] width 189 height 32
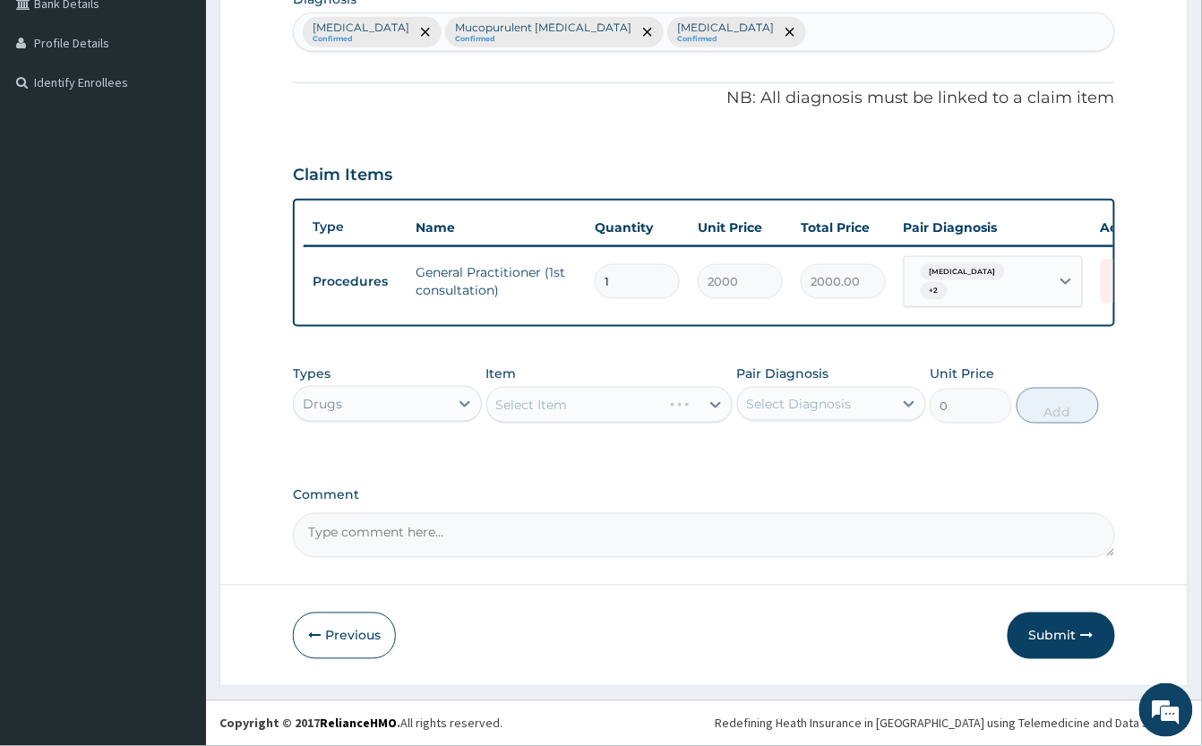
click at [609, 412] on div "Select Item" at bounding box center [609, 405] width 246 height 36
click at [610, 410] on div "Select Item" at bounding box center [593, 404] width 212 height 29
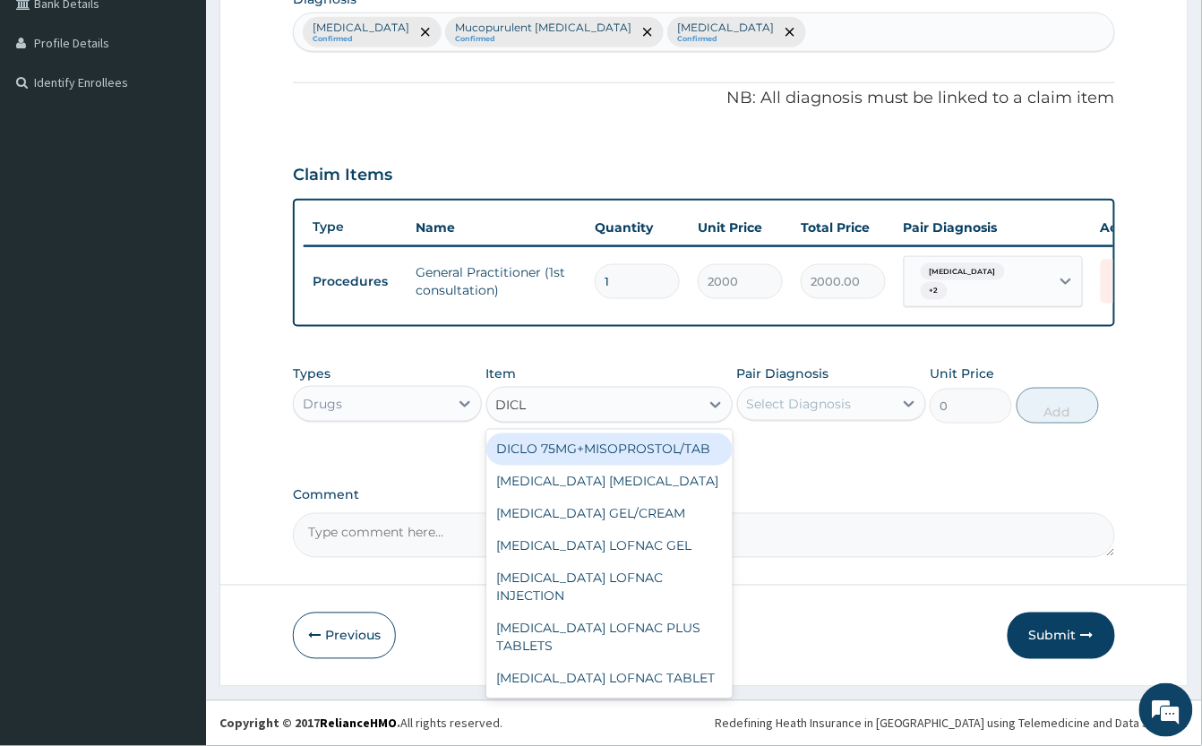
type input "DICLO"
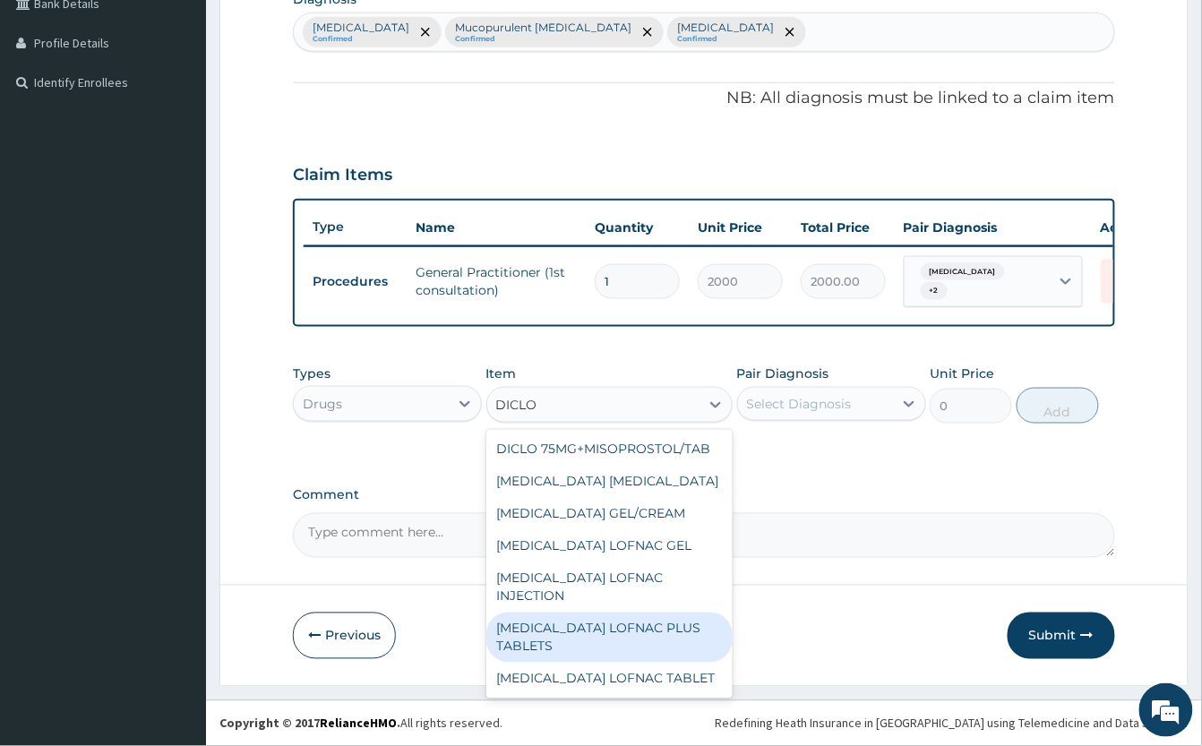
click at [664, 663] on div "DICLOFENAC LOFNAC PLUS TABLETS" at bounding box center [609, 637] width 246 height 50
type input "100"
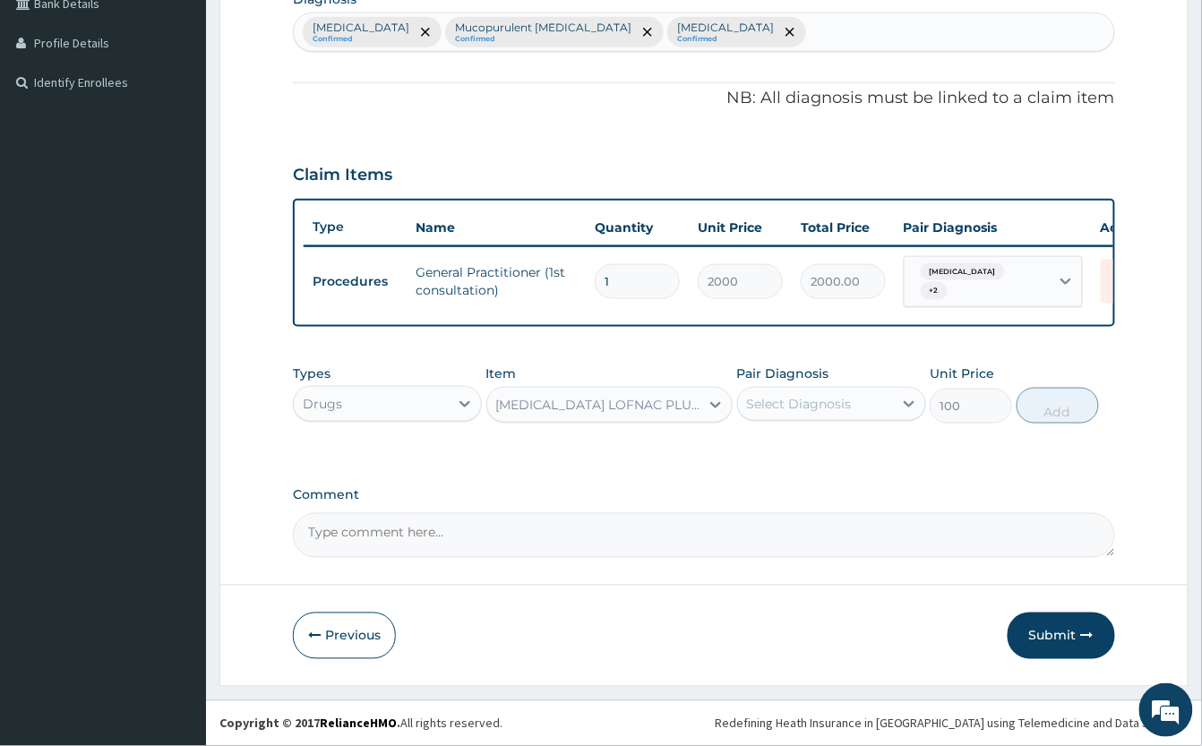
click at [835, 398] on div "Select Diagnosis" at bounding box center [799, 404] width 105 height 18
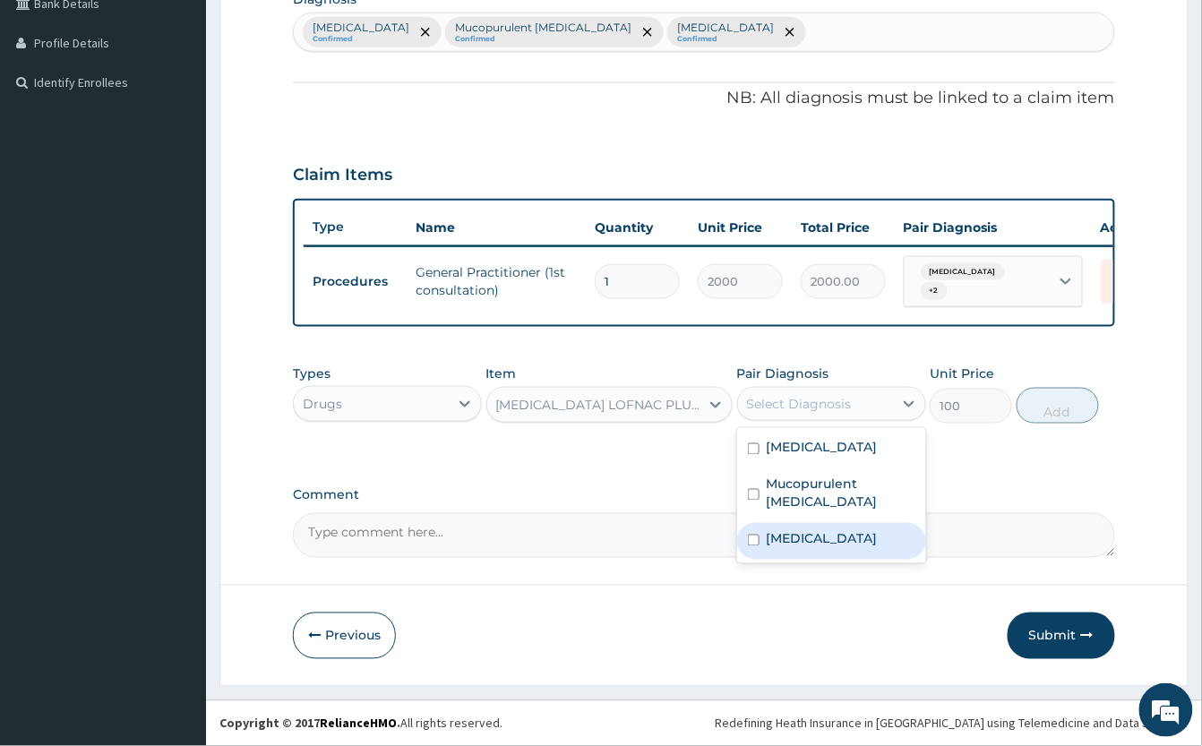
click at [851, 548] on label "Pain, unspecified" at bounding box center [821, 539] width 111 height 18
checkbox input "true"
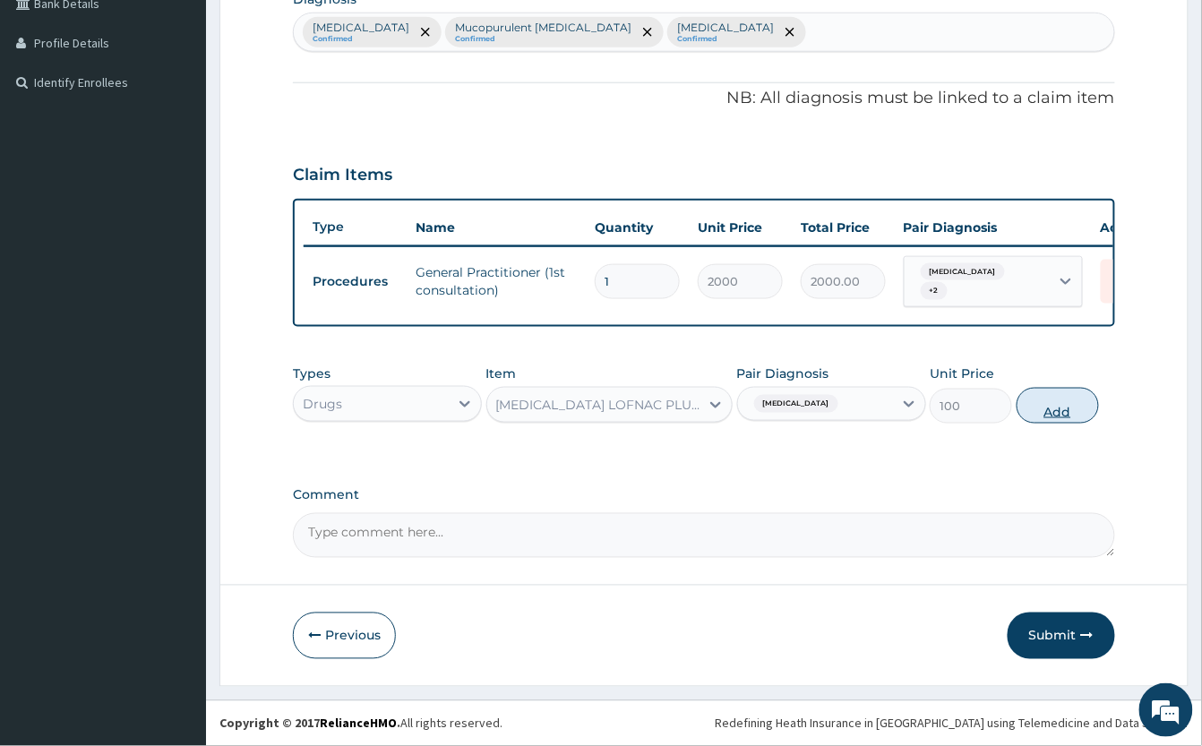
click at [1058, 405] on button "Add" at bounding box center [1057, 406] width 82 height 36
type input "0"
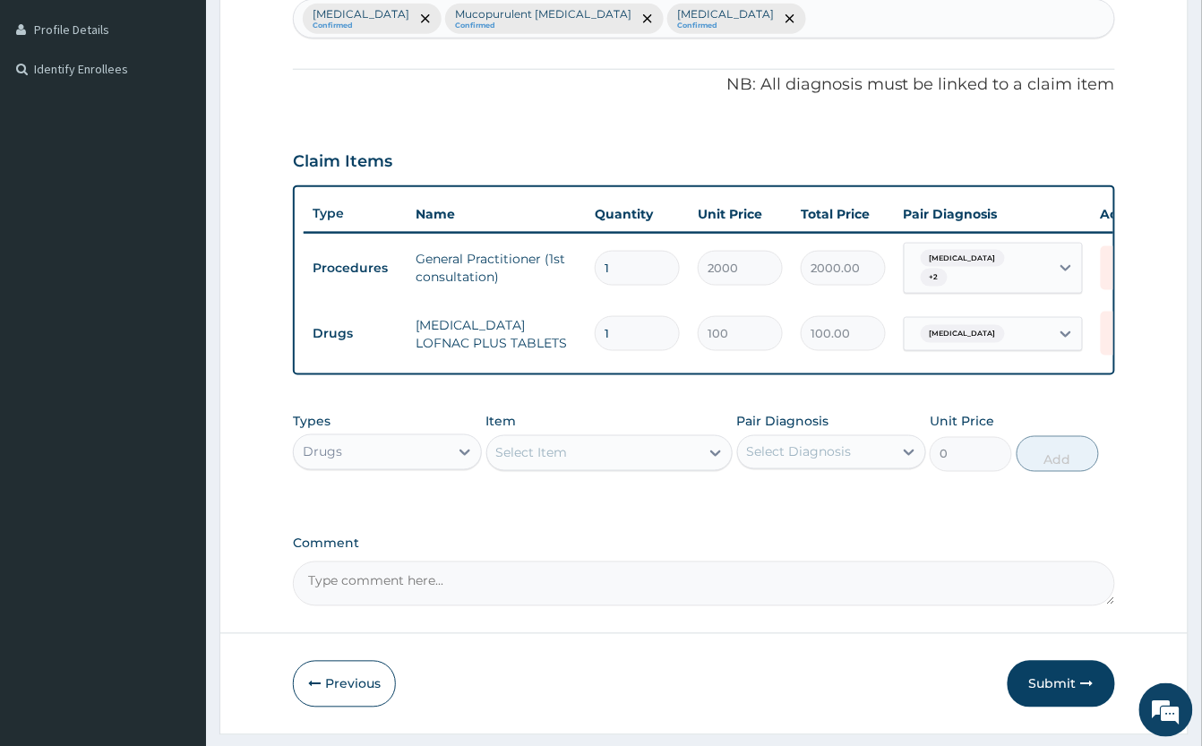
type input "10"
type input "1000.00"
type input "10"
click at [560, 471] on div "Select Item" at bounding box center [609, 453] width 246 height 36
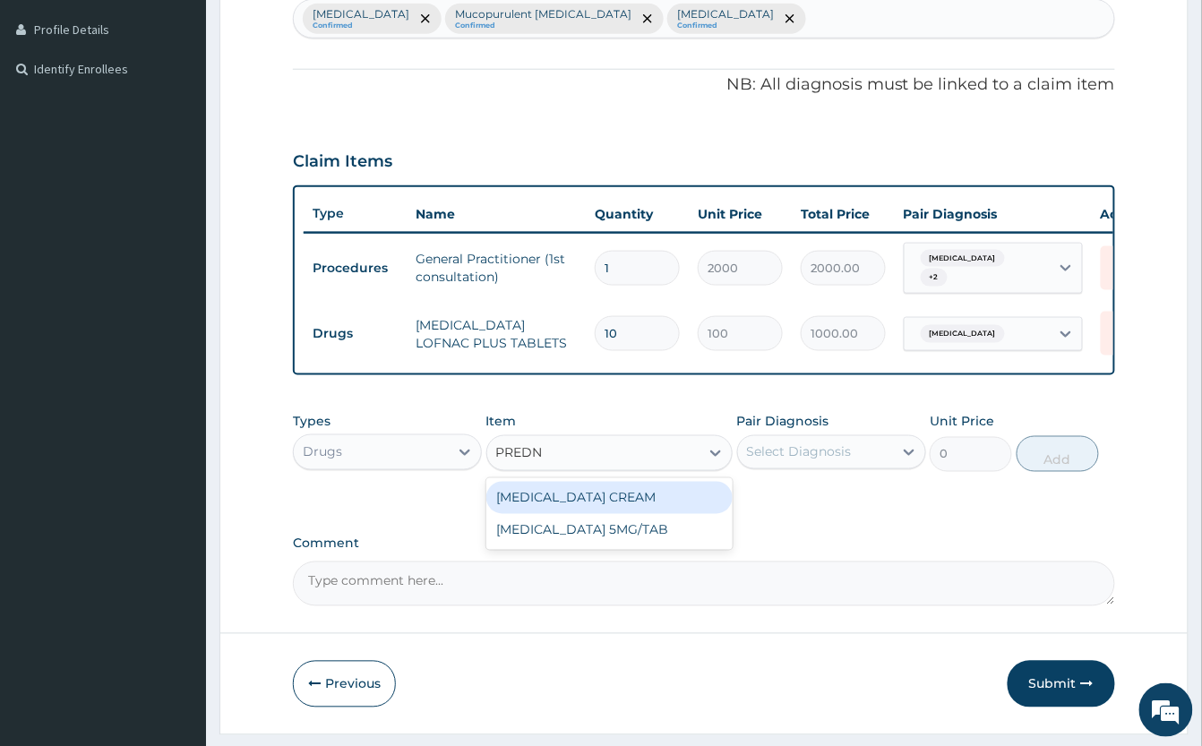
type input "PREDNI"
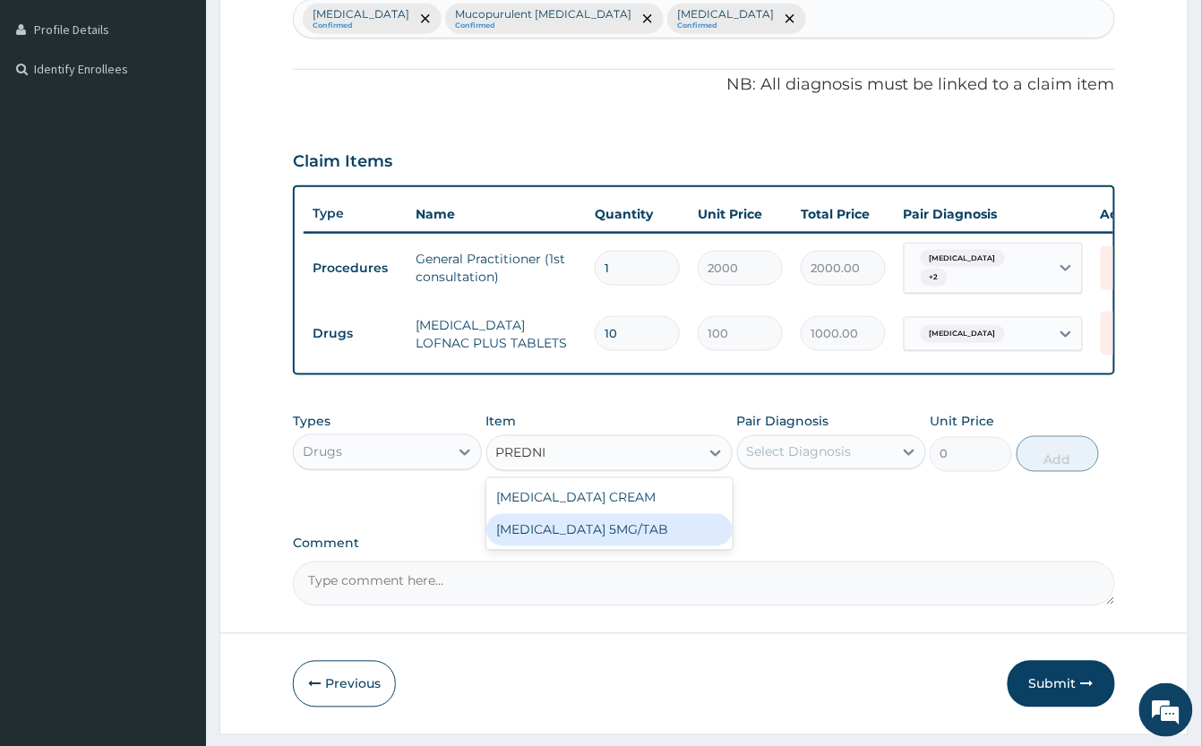
click at [616, 539] on div "PREDNISOLONE 5MG/TAB" at bounding box center [609, 530] width 246 height 32
type input "50"
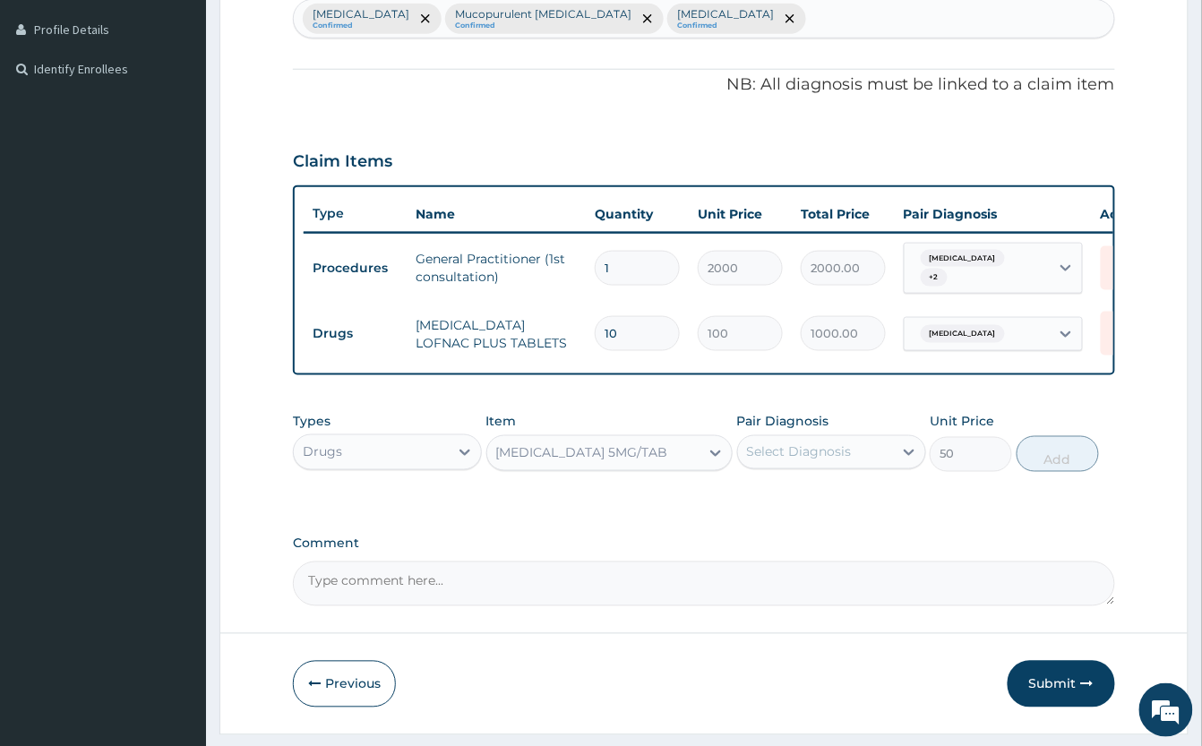
click at [839, 472] on div "Pair Diagnosis Select Diagnosis" at bounding box center [831, 442] width 189 height 59
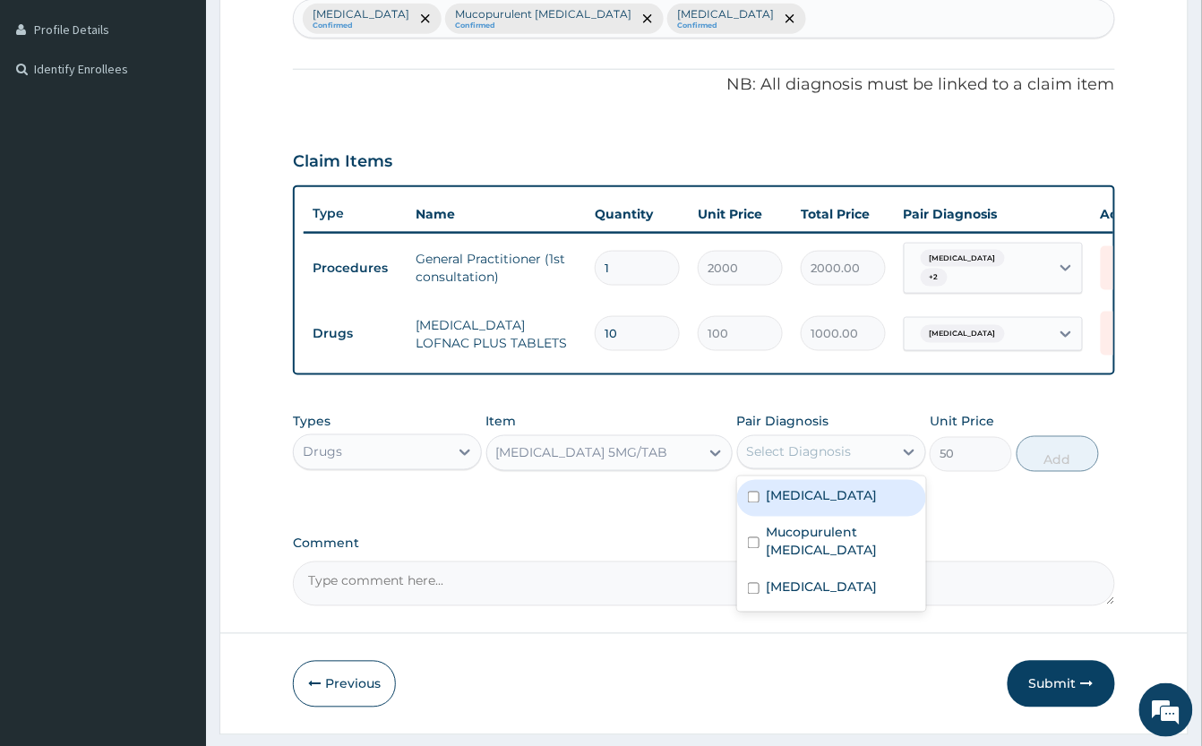
click at [846, 461] on div "Select Diagnosis" at bounding box center [799, 452] width 105 height 18
click at [851, 516] on div "Bell palsy" at bounding box center [831, 498] width 189 height 37
checkbox input "true"
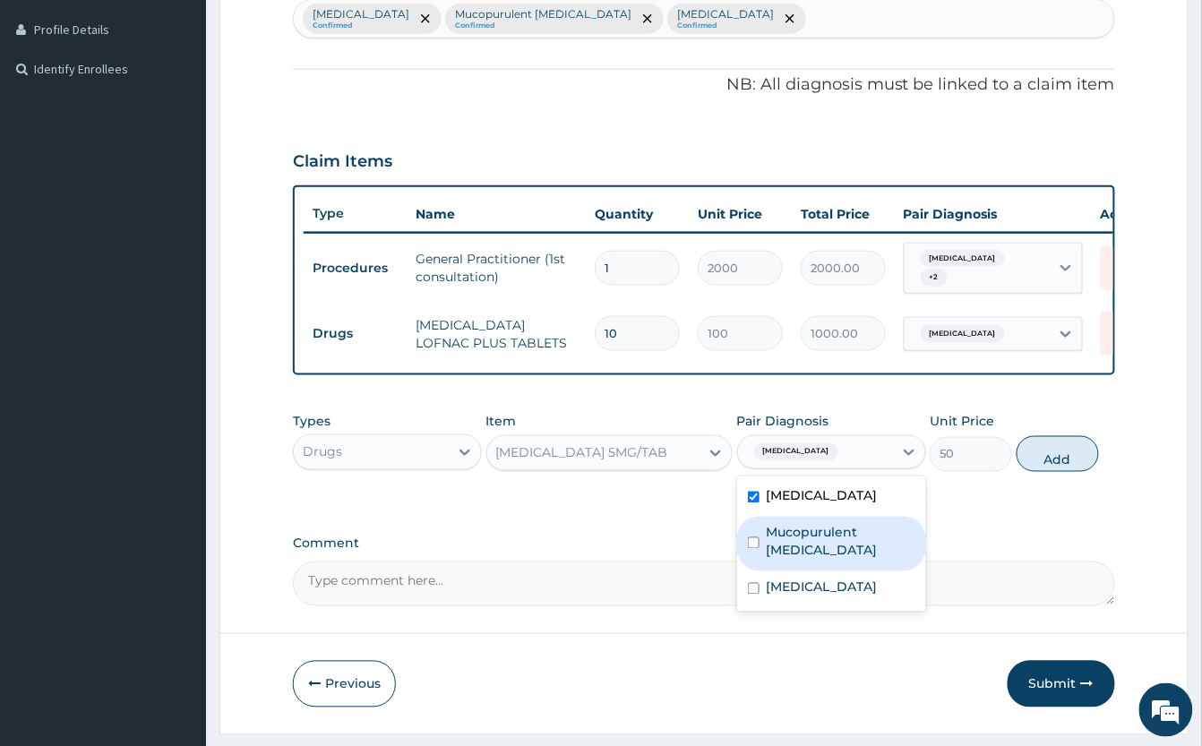
click at [857, 560] on label "Mucopurulent conjunctivitis, unspecified" at bounding box center [840, 542] width 149 height 36
checkbox input "true"
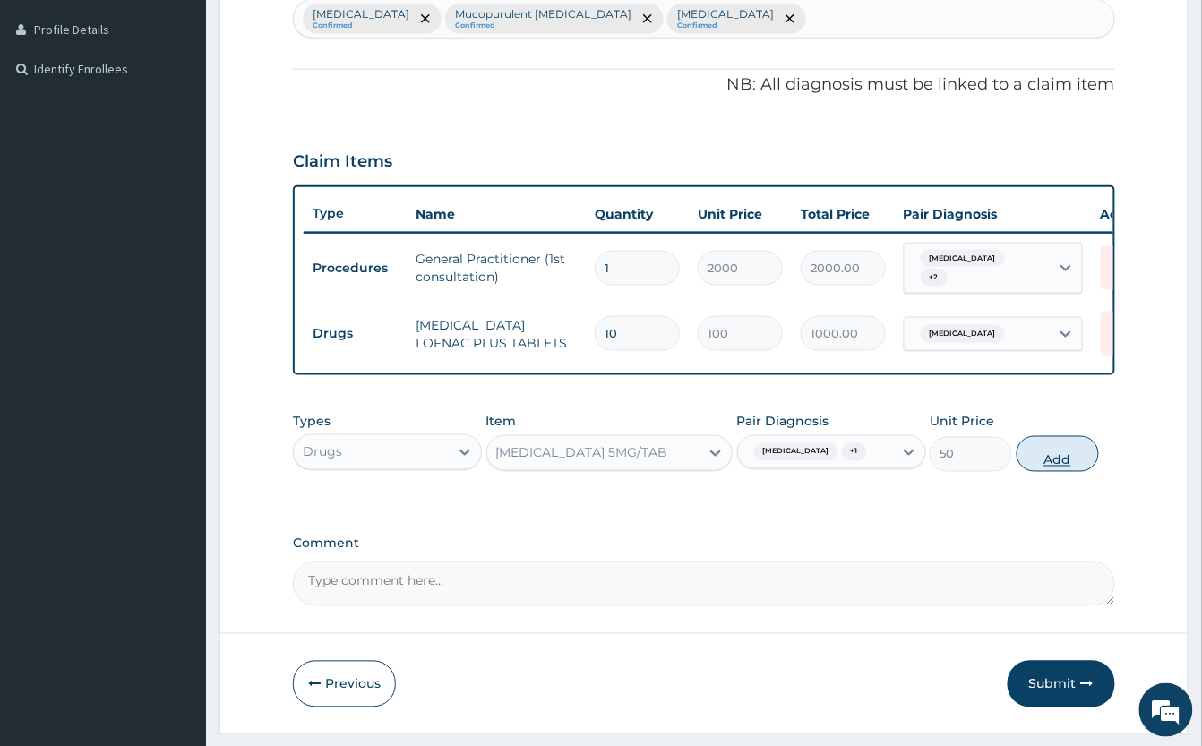
click at [1087, 472] on button "Add" at bounding box center [1057, 454] width 82 height 36
type input "0"
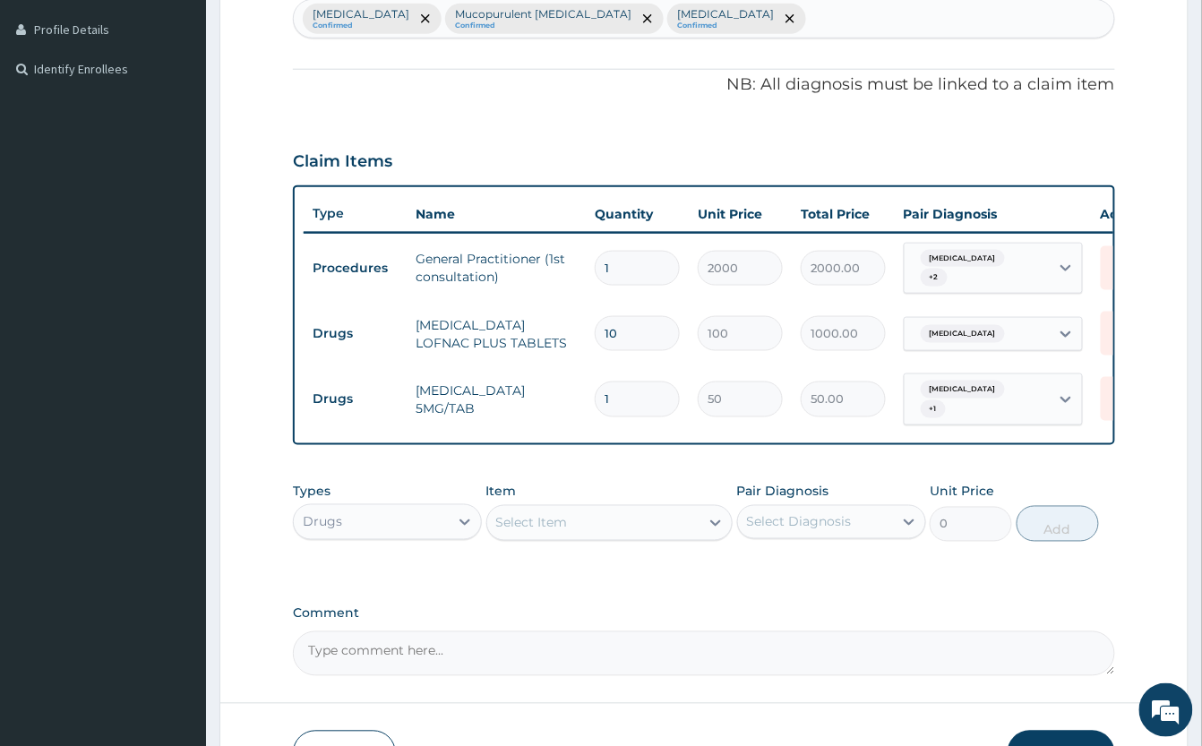
type input "0.00"
type input "3"
type input "150.00"
type input "30"
type input "1500.00"
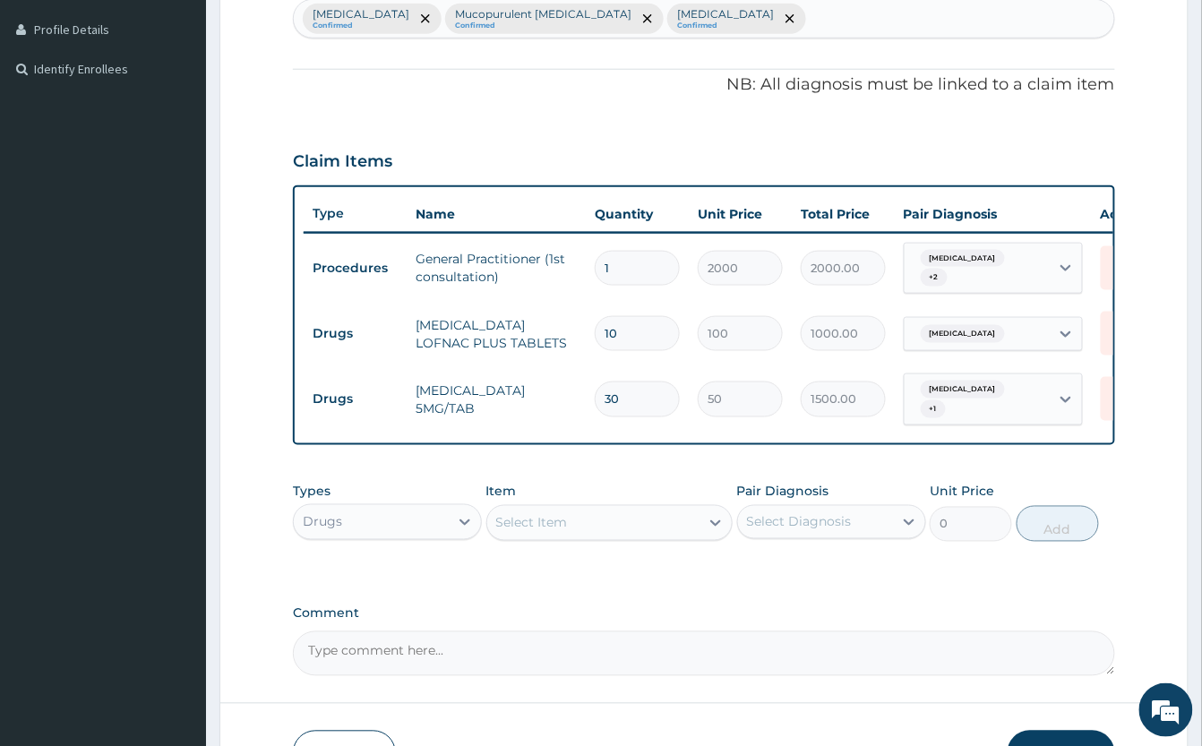
type input "30"
click at [639, 537] on div "Select Item" at bounding box center [593, 523] width 212 height 29
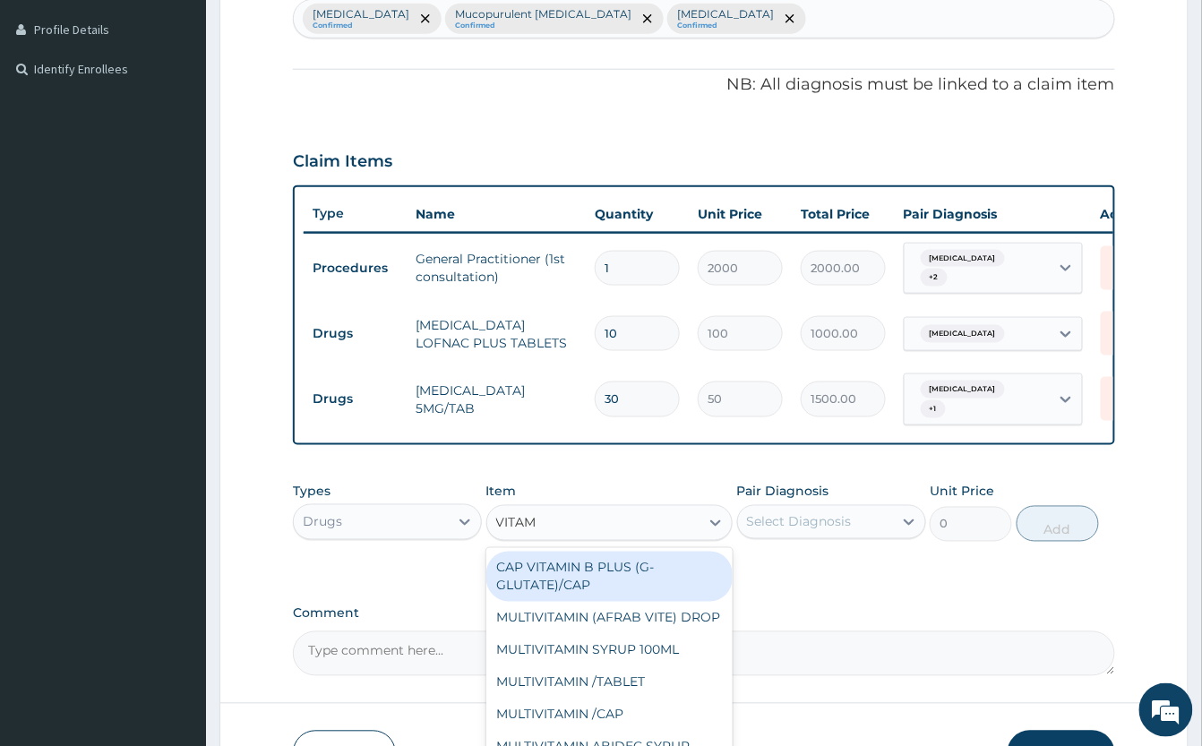
type input "VITAMI"
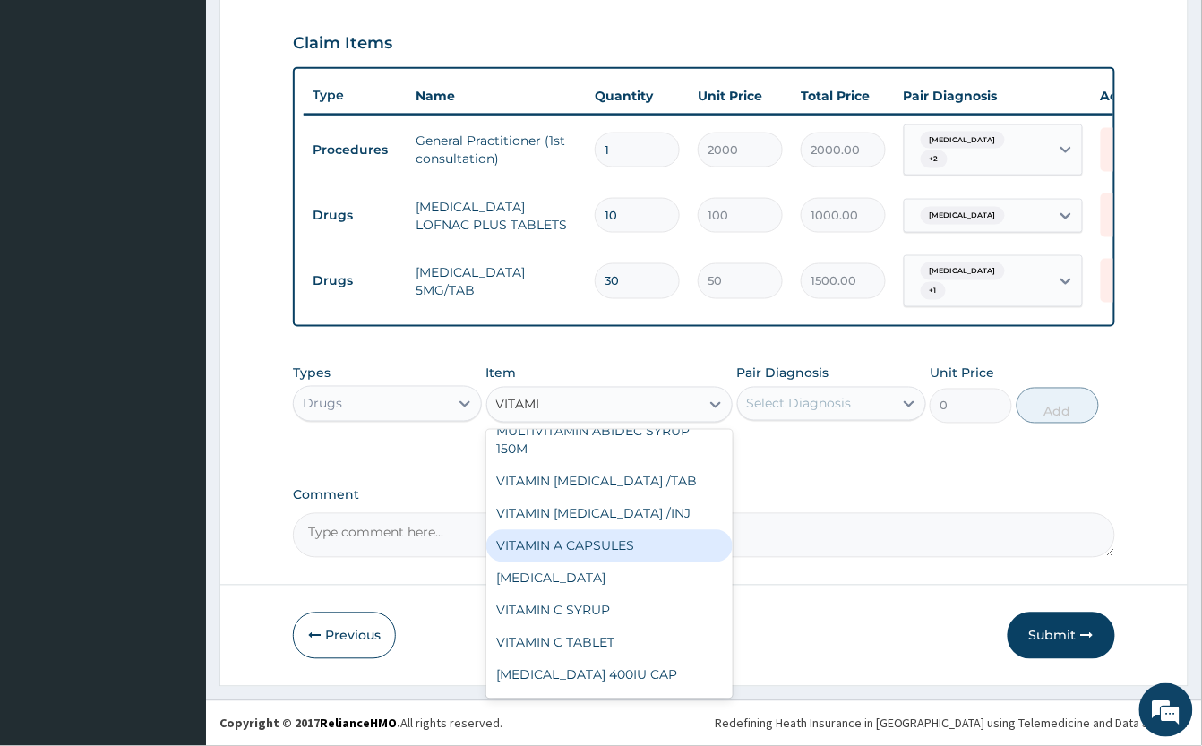
scroll to position [238, 0]
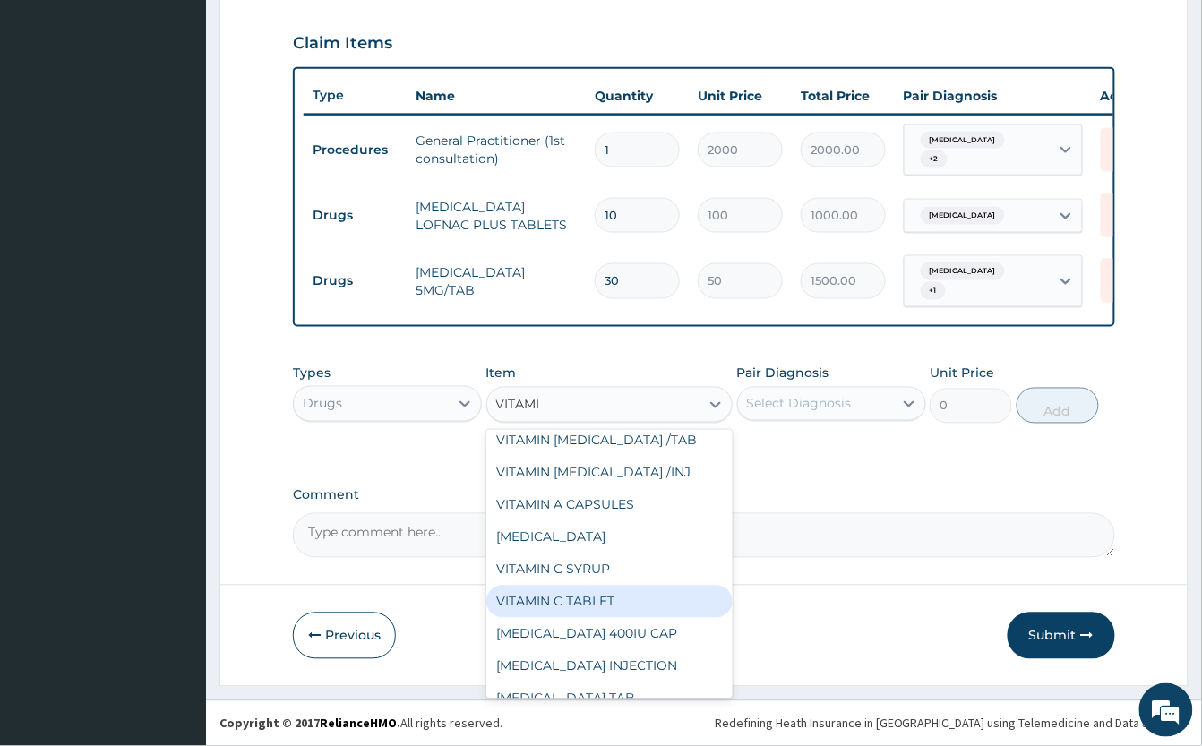
click at [621, 610] on div "VITAMIN C TABLET" at bounding box center [609, 602] width 246 height 32
type input "10"
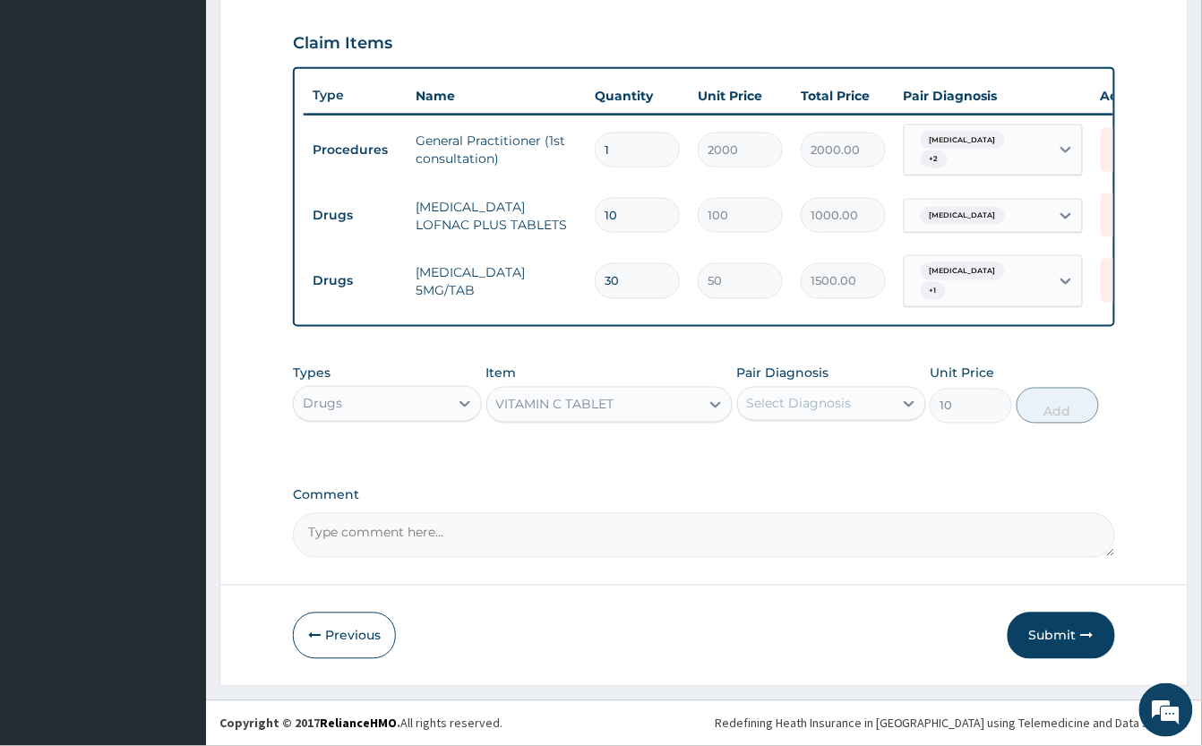
click at [814, 409] on div "Select Diagnosis" at bounding box center [799, 404] width 105 height 18
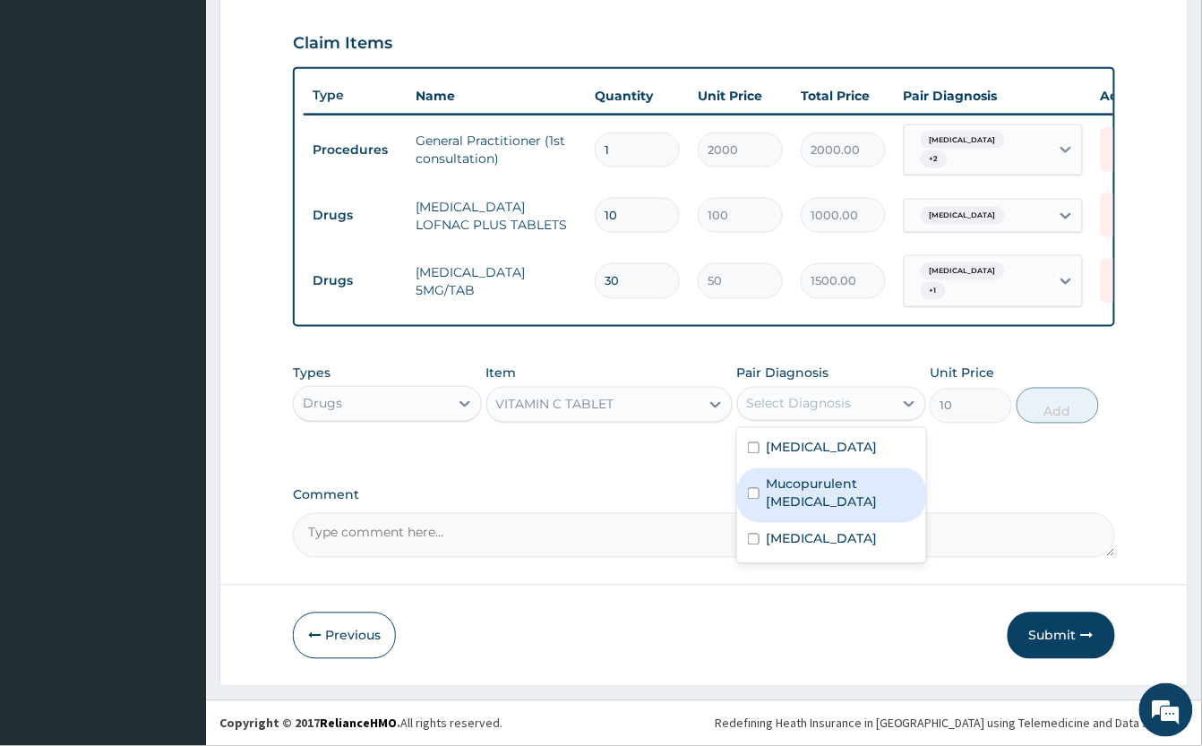
click at [868, 505] on label "Mucopurulent conjunctivitis, unspecified" at bounding box center [840, 493] width 149 height 36
checkbox input "true"
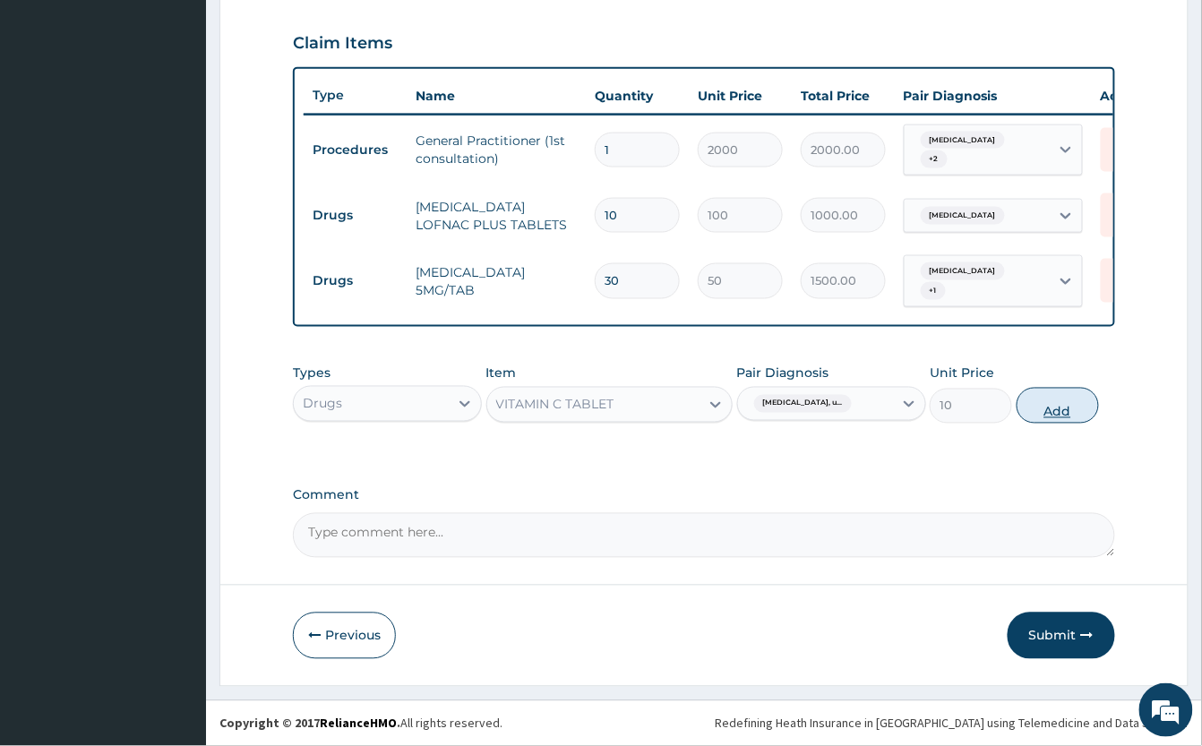
click at [1075, 407] on button "Add" at bounding box center [1057, 406] width 82 height 36
type input "0"
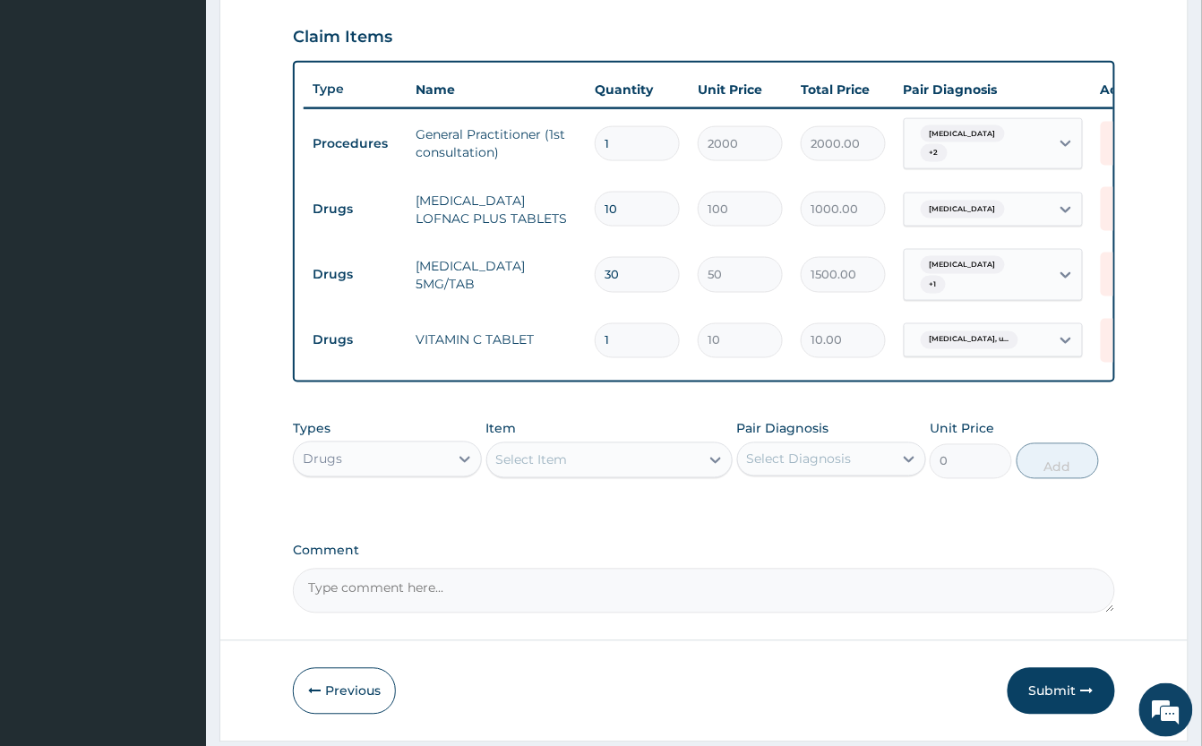
type input "0.00"
type input "3"
type input "30.00"
type input "30"
type input "300.00"
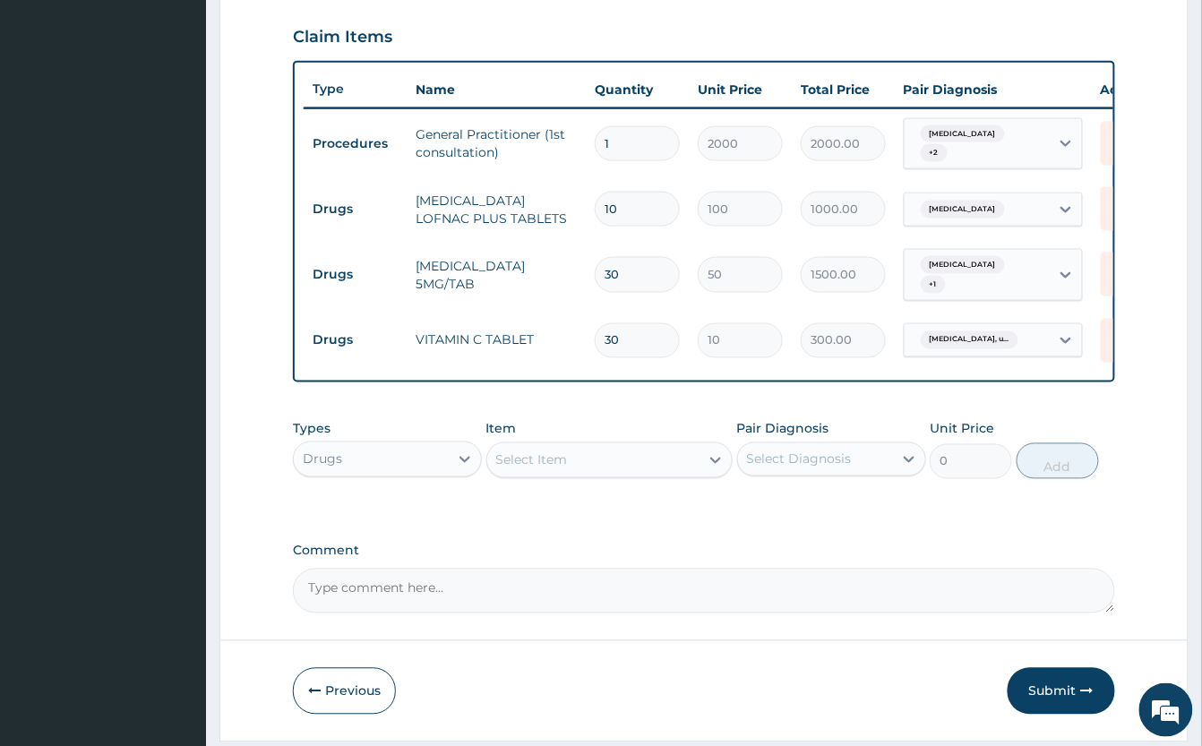
type input "30"
click at [629, 473] on div "Select Item" at bounding box center [593, 460] width 212 height 29
click at [634, 469] on div "Select Item" at bounding box center [593, 460] width 212 height 29
type input "EYE"
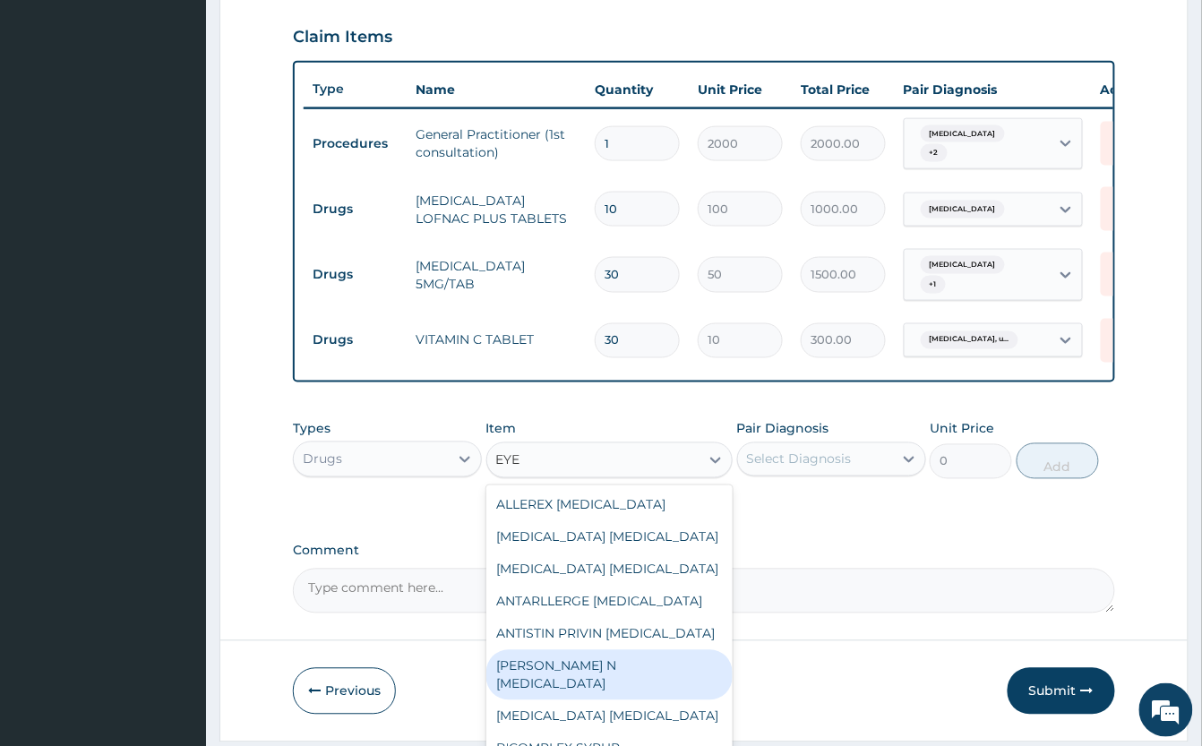
click at [678, 675] on div "ARISTOBET N EYE DROP" at bounding box center [609, 675] width 246 height 50
type input "1000"
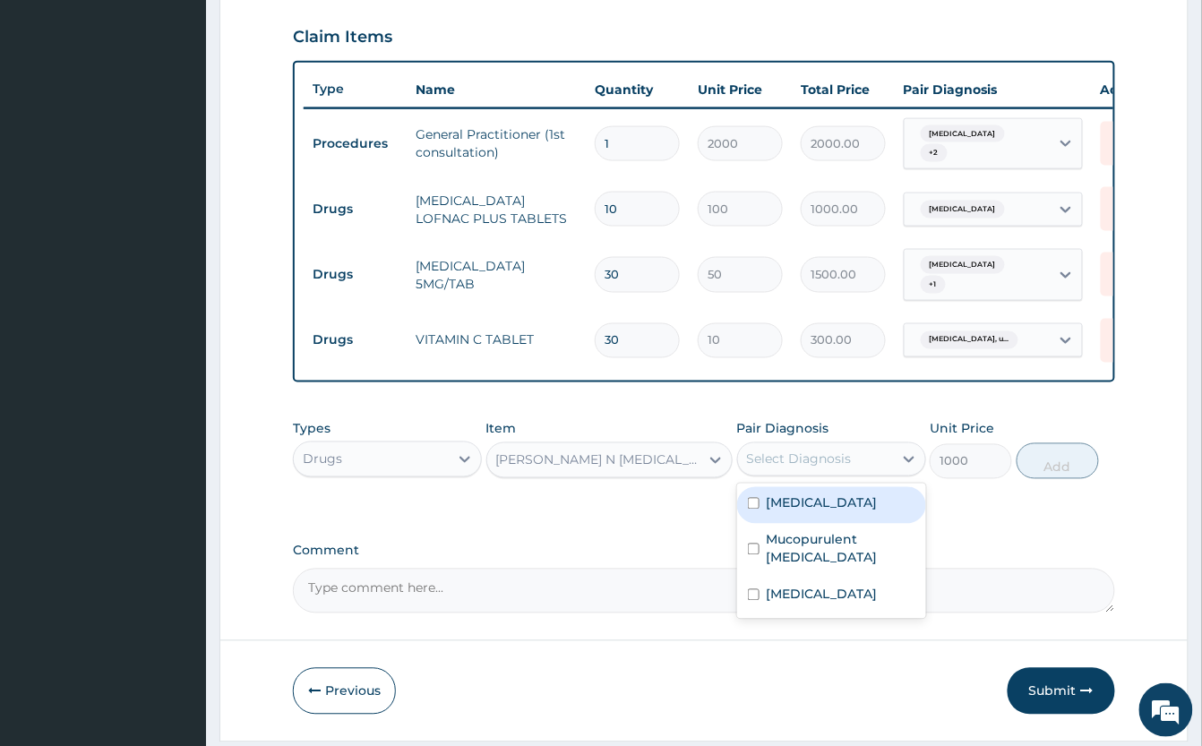
click at [827, 460] on div "Select Diagnosis" at bounding box center [799, 459] width 105 height 18
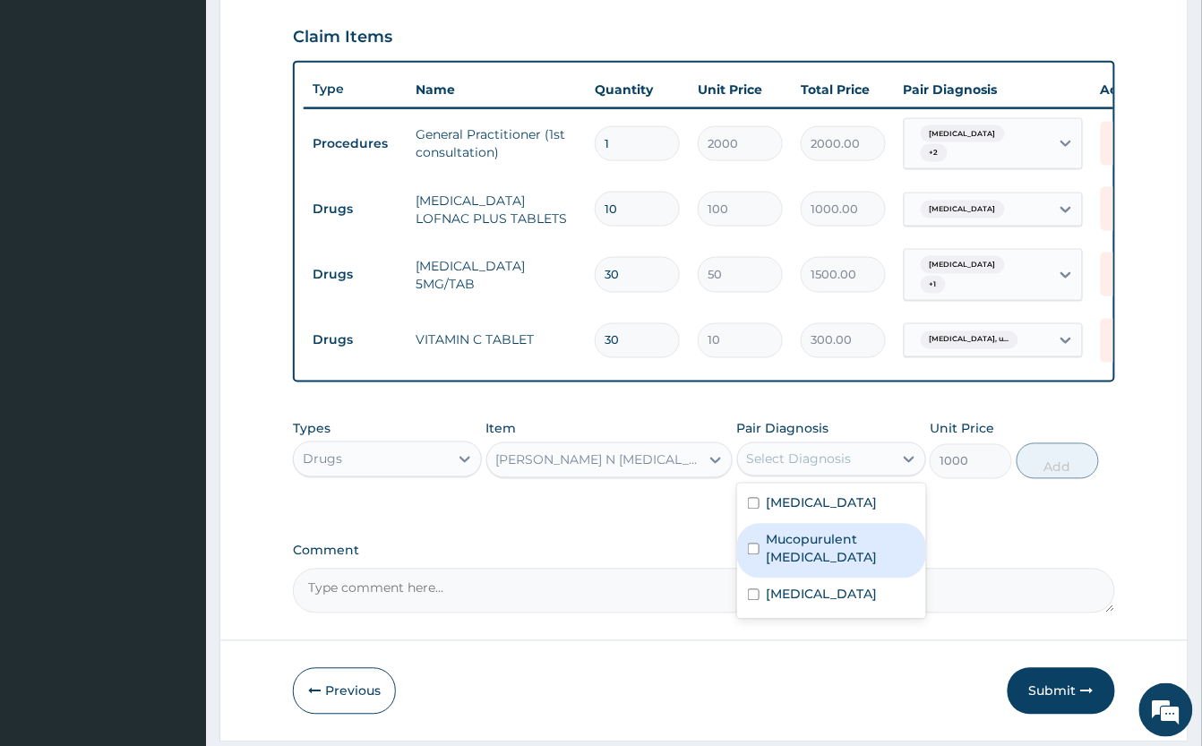
click at [861, 567] on label "Mucopurulent conjunctivitis, unspecified" at bounding box center [840, 549] width 149 height 36
checkbox input "true"
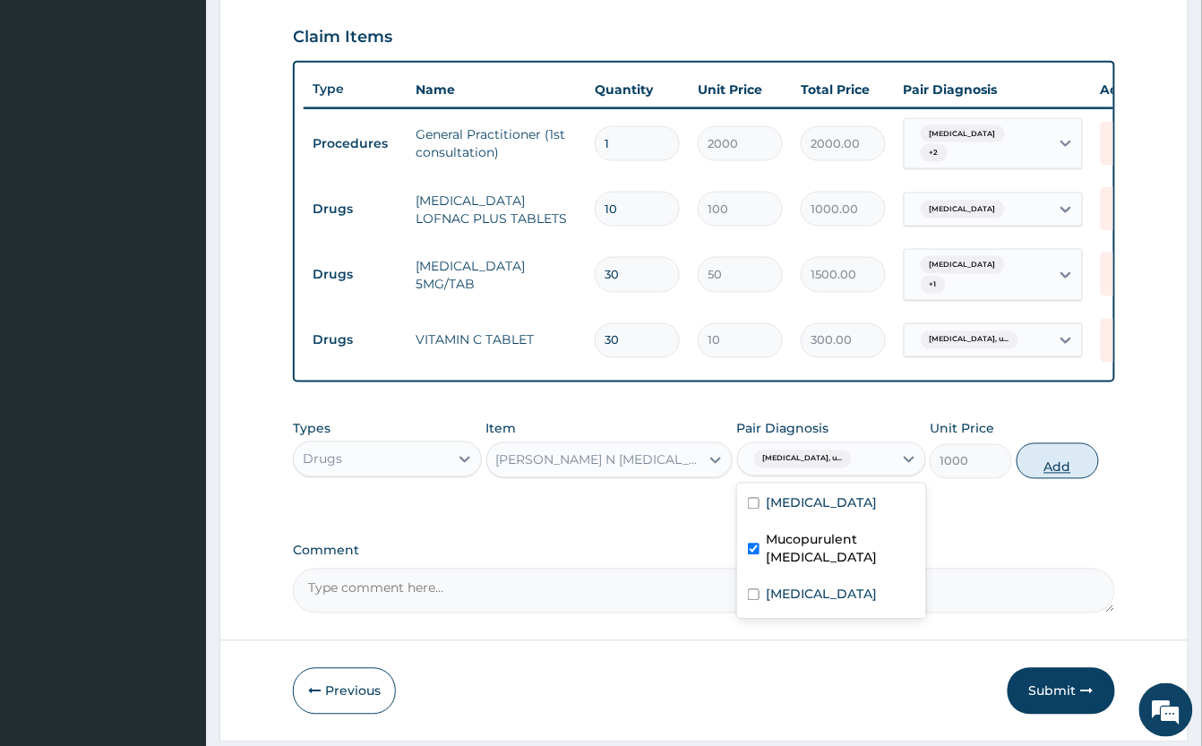
click at [1080, 478] on button "Add" at bounding box center [1057, 461] width 82 height 36
type input "0"
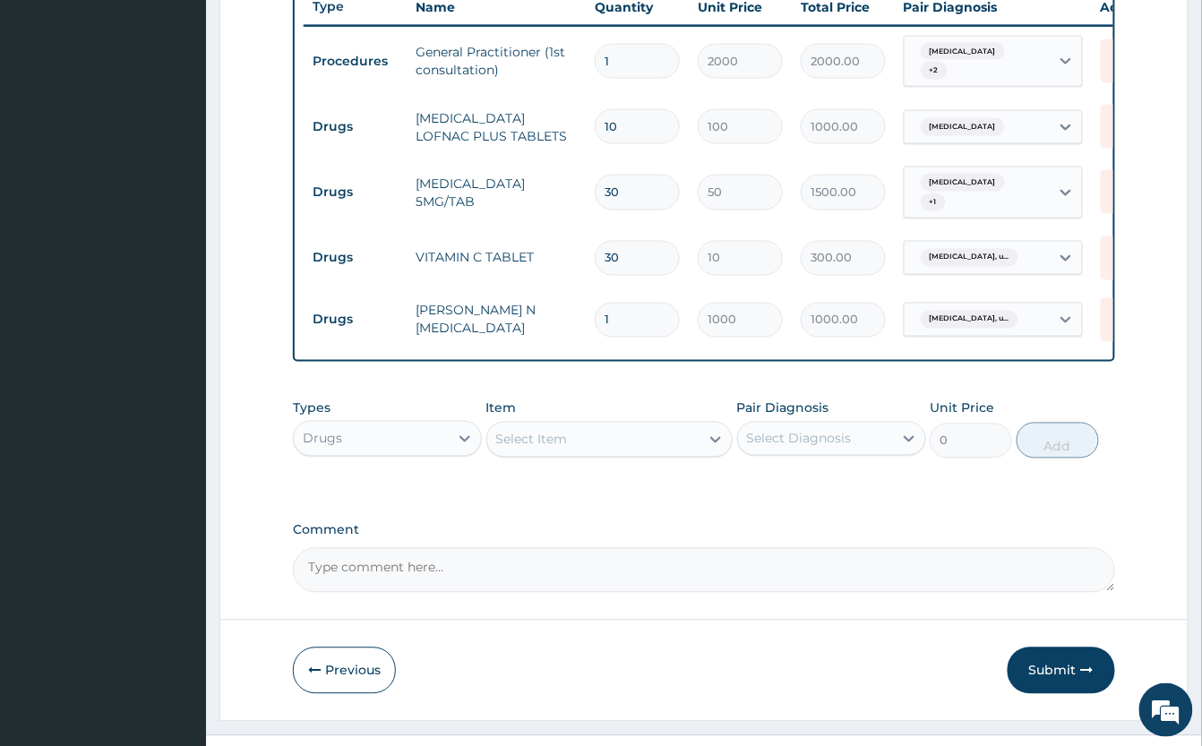
scroll to position [729, 0]
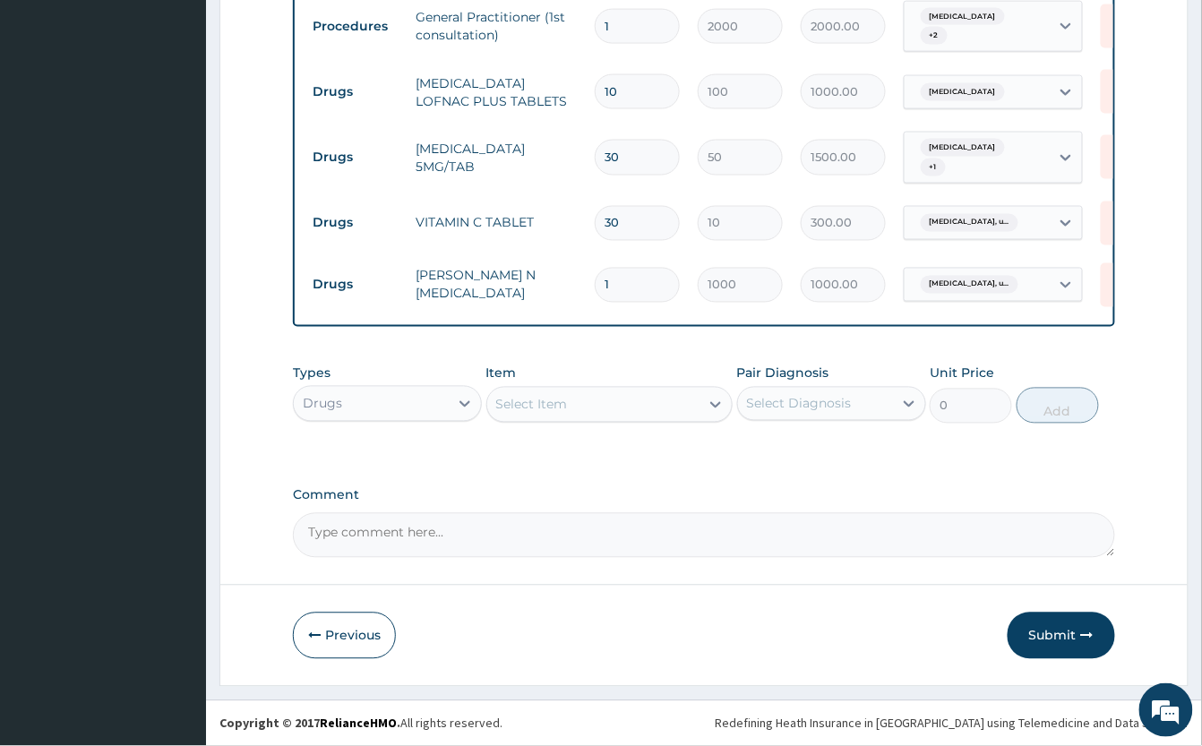
click at [578, 410] on div "Select Item" at bounding box center [593, 404] width 212 height 29
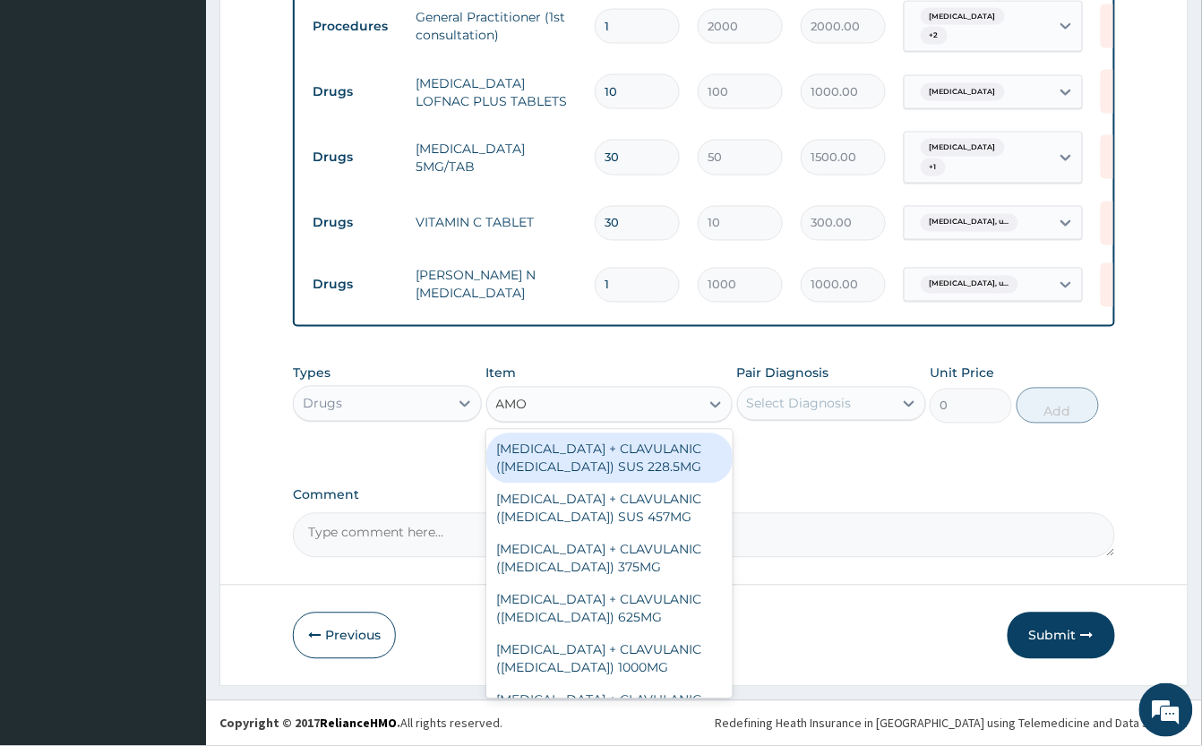
type input "AMOX"
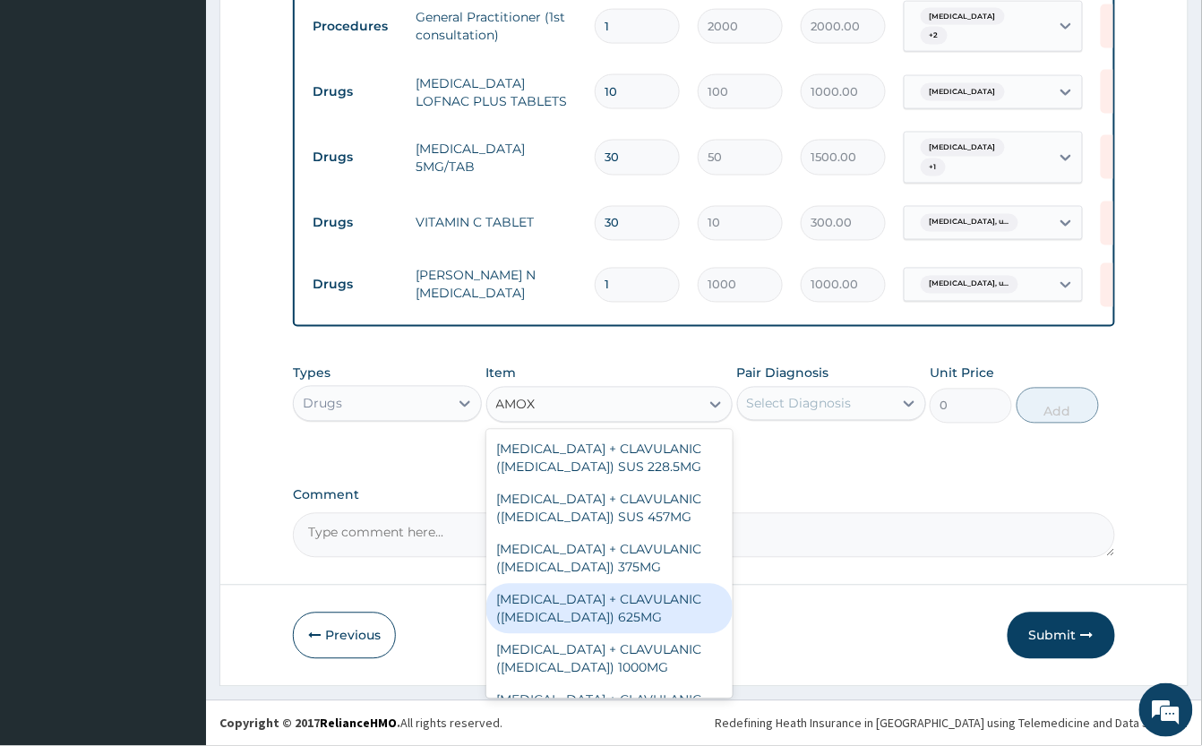
click at [648, 627] on div "AMOXICILLIN + CLAVULANIC (AUGMENTIN) 625MG" at bounding box center [609, 609] width 246 height 50
type input "350"
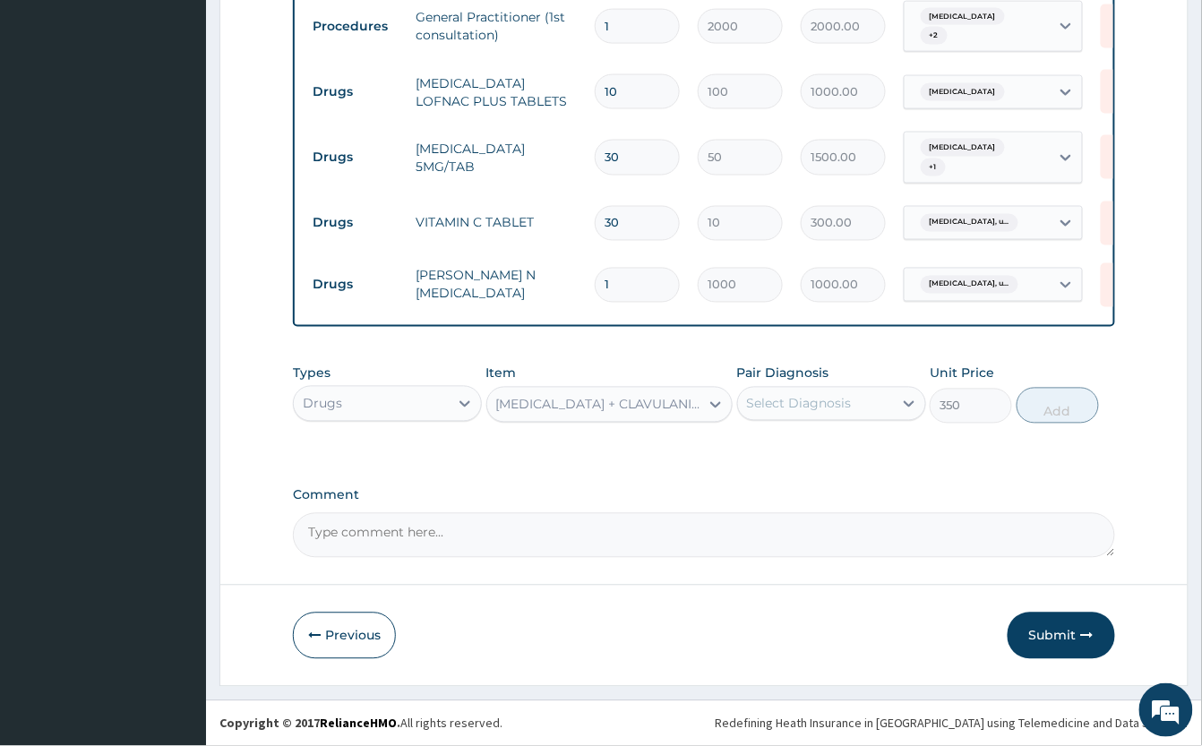
click at [792, 421] on div "Pair Diagnosis Select Diagnosis" at bounding box center [831, 393] width 189 height 59
click at [835, 398] on div "Select Diagnosis" at bounding box center [799, 404] width 105 height 18
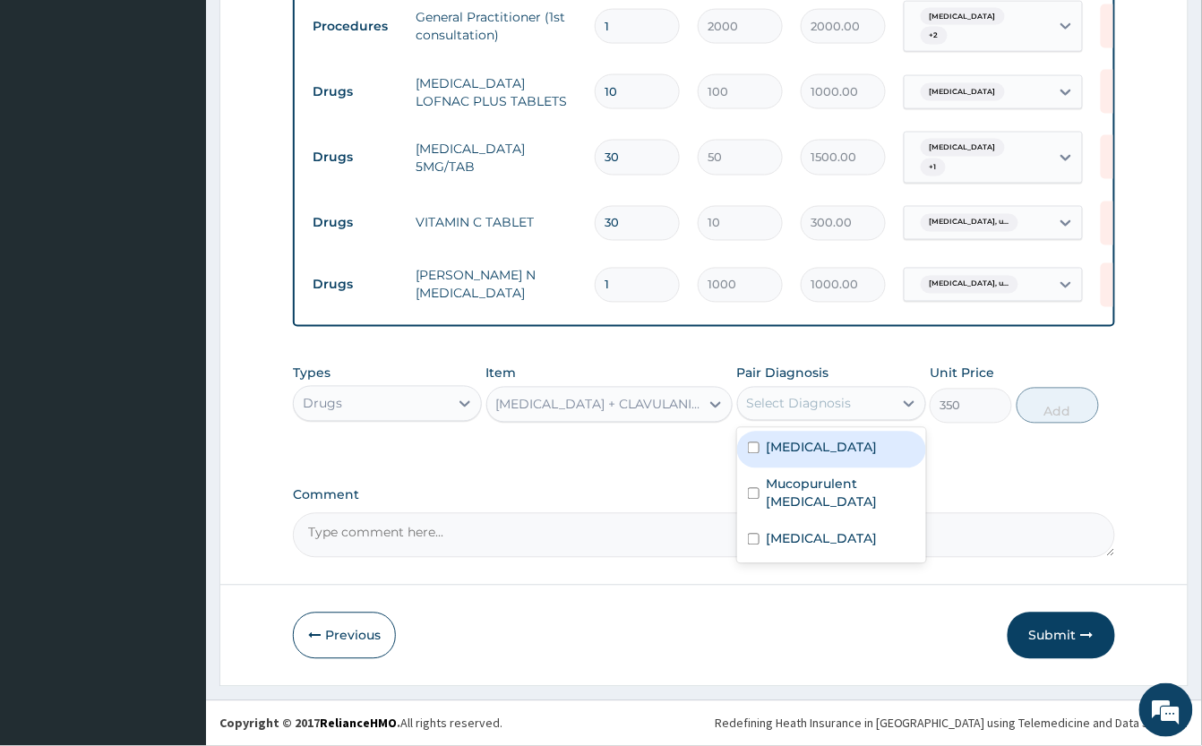
click at [820, 449] on label "Bell palsy" at bounding box center [821, 448] width 111 height 18
checkbox input "true"
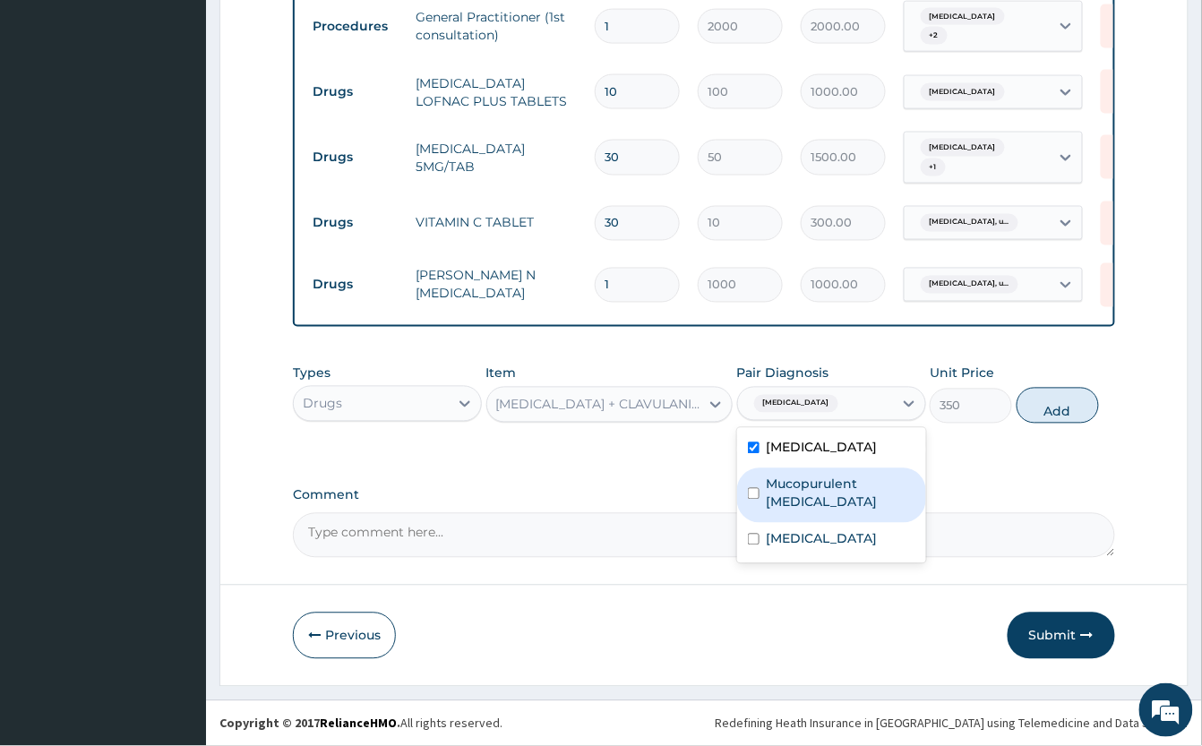
click at [835, 506] on label "Mucopurulent conjunctivitis, unspecified" at bounding box center [840, 493] width 149 height 36
checkbox input "true"
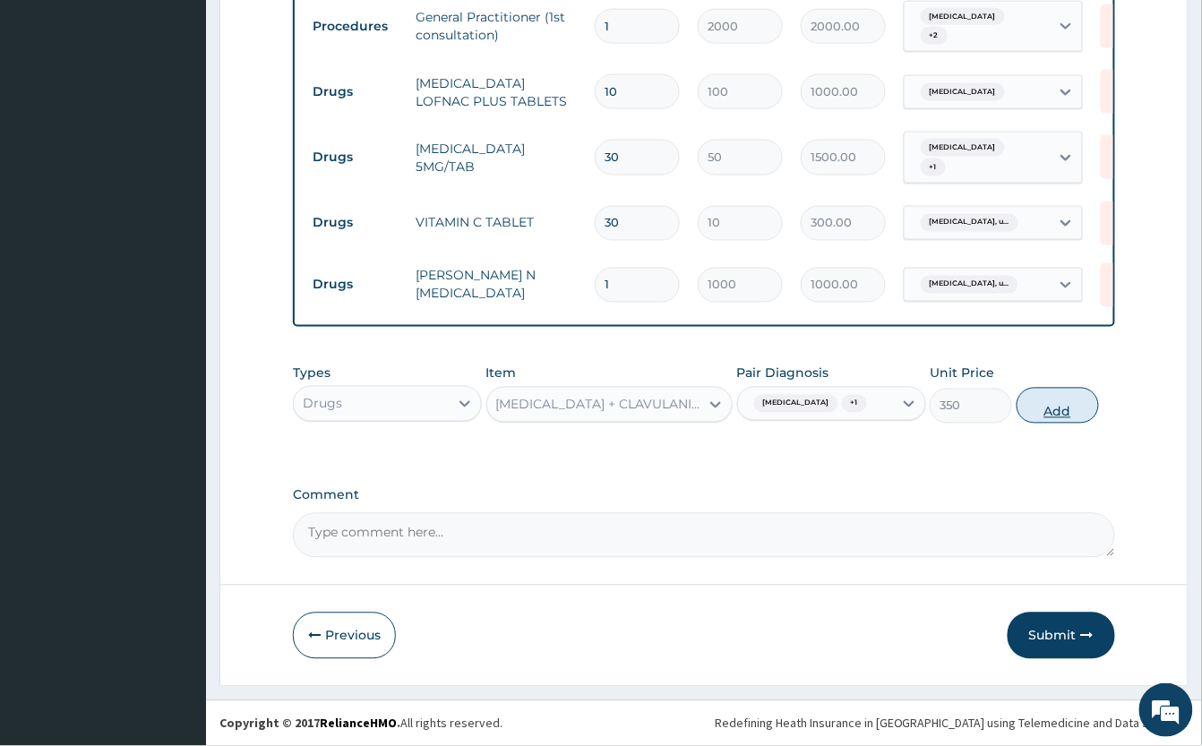
click at [1080, 410] on button "Add" at bounding box center [1057, 406] width 82 height 36
type input "0"
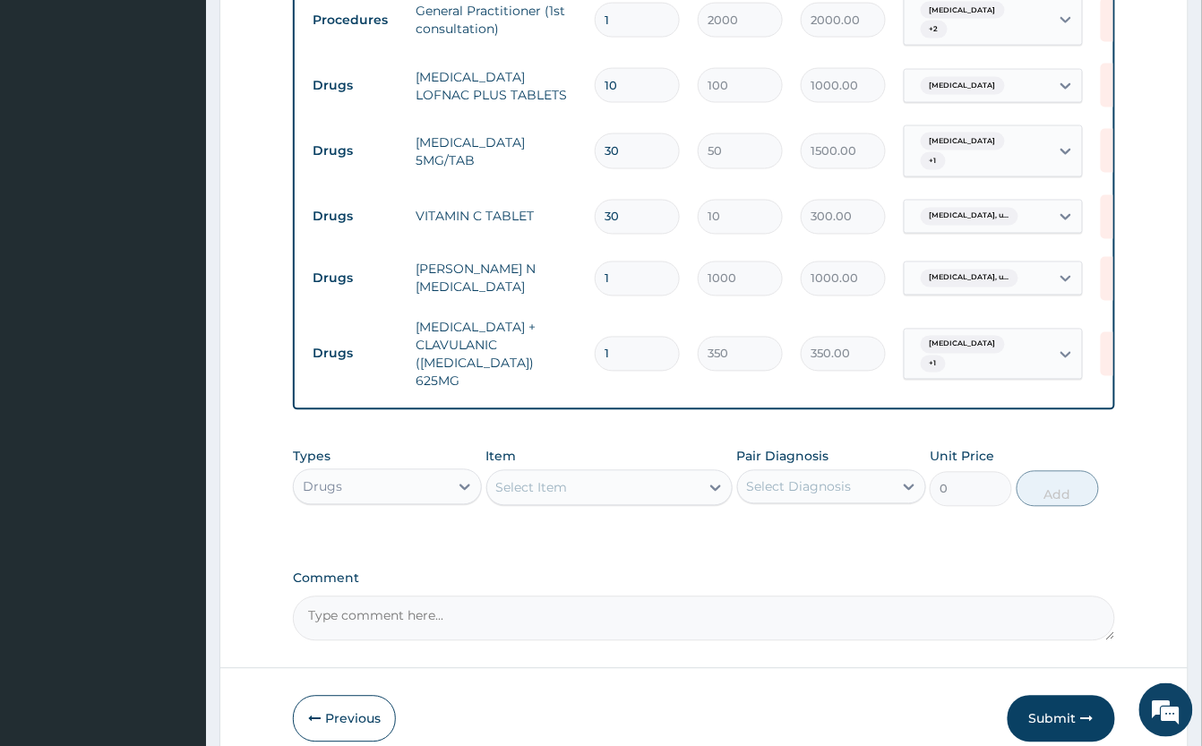
type input "15"
type input "5250.00"
type input "15"
click at [1049, 706] on button "Submit" at bounding box center [1060, 719] width 107 height 47
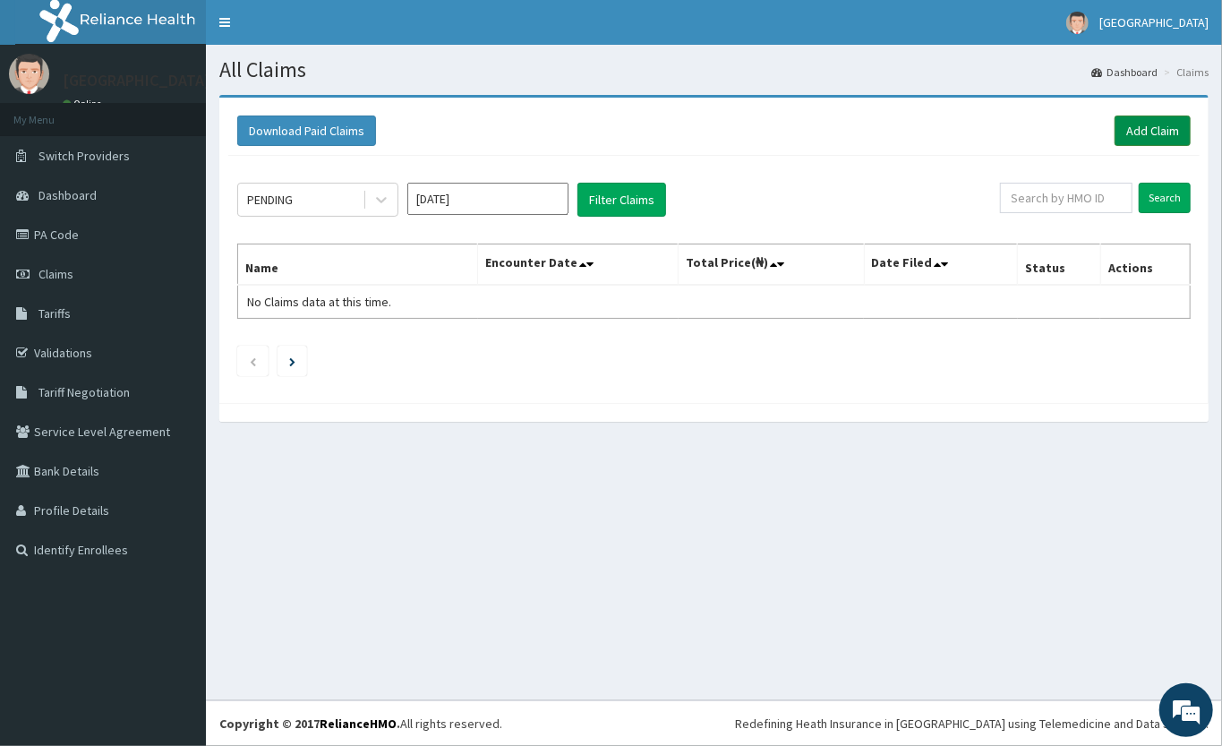
click at [1141, 131] on link "Add Claim" at bounding box center [1153, 131] width 76 height 30
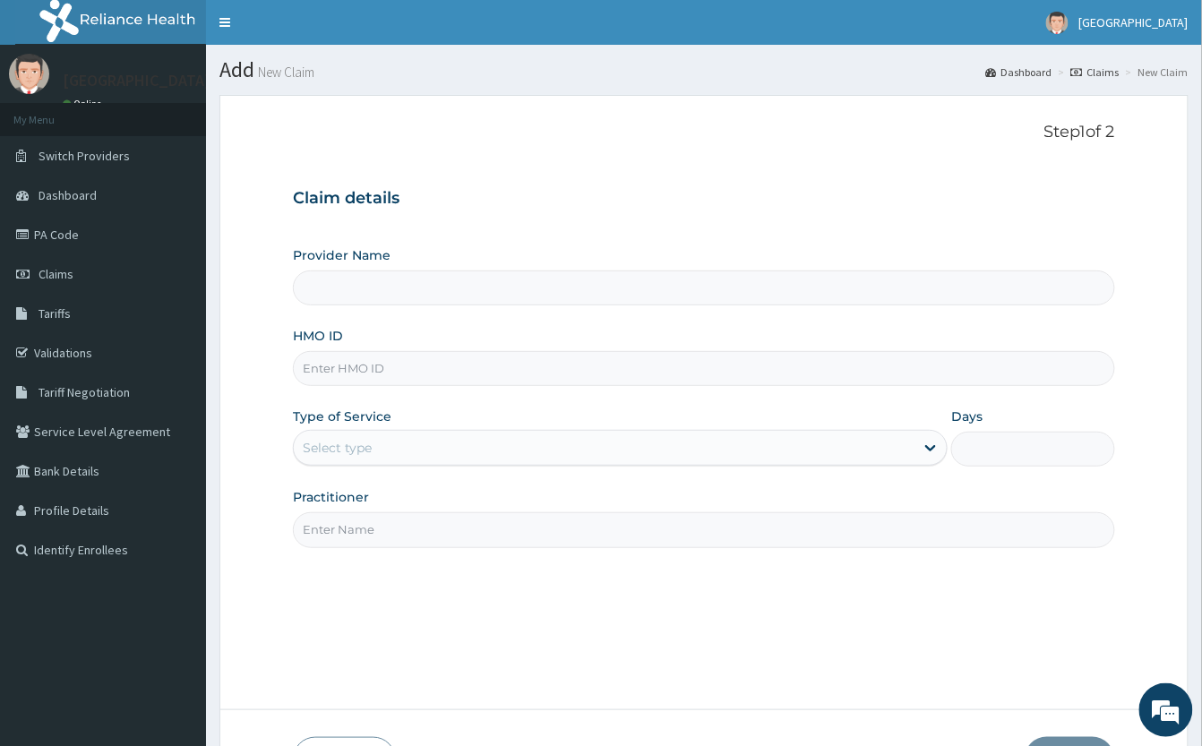
click at [645, 380] on input "HMO ID" at bounding box center [704, 368] width 822 height 35
type input "NBC/11334/A"
type input "[GEOGRAPHIC_DATA]"
type input "NBC/11334/A"
click at [474, 455] on div "Select type" at bounding box center [604, 447] width 621 height 29
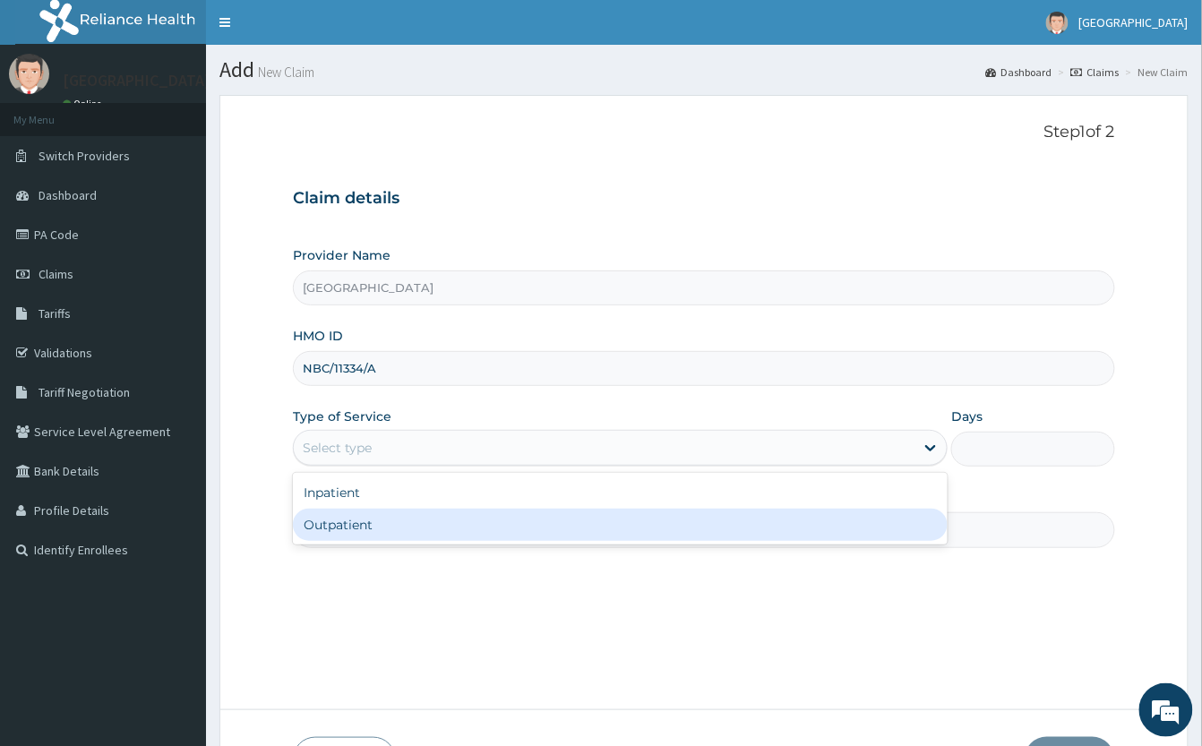
click at [485, 519] on div "Outpatient" at bounding box center [620, 525] width 655 height 32
type input "1"
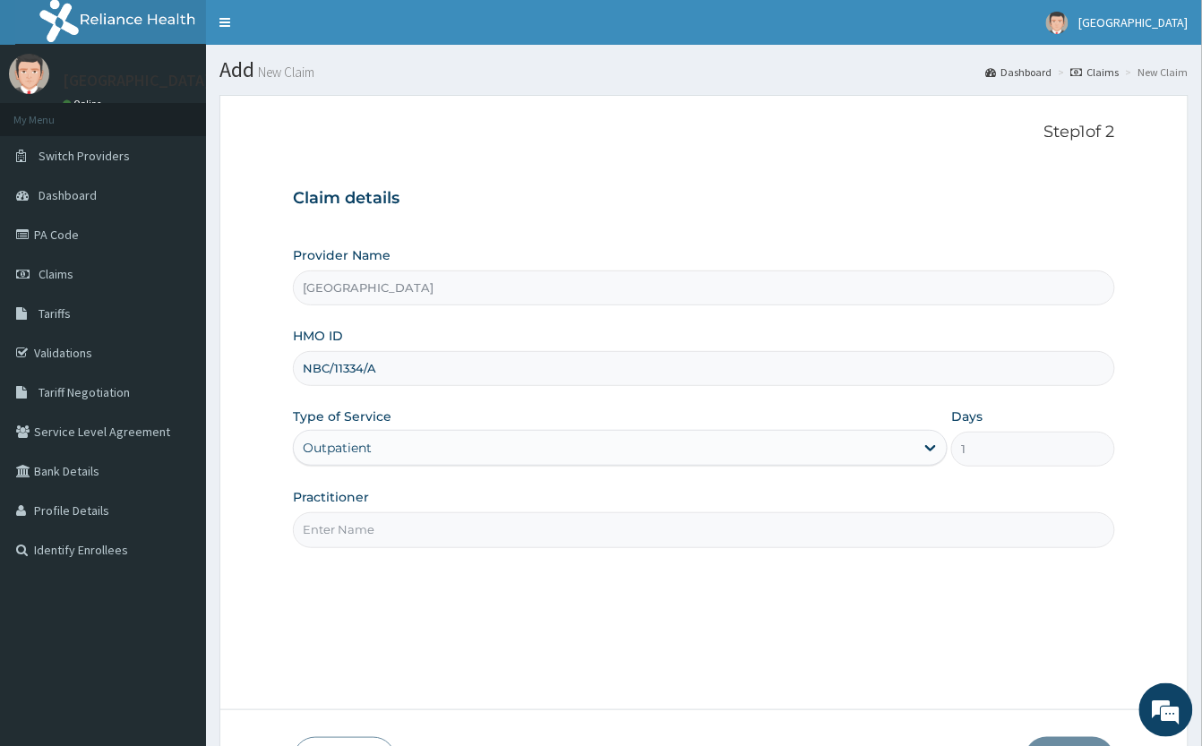
click at [498, 532] on input "Practitioner" at bounding box center [704, 529] width 822 height 35
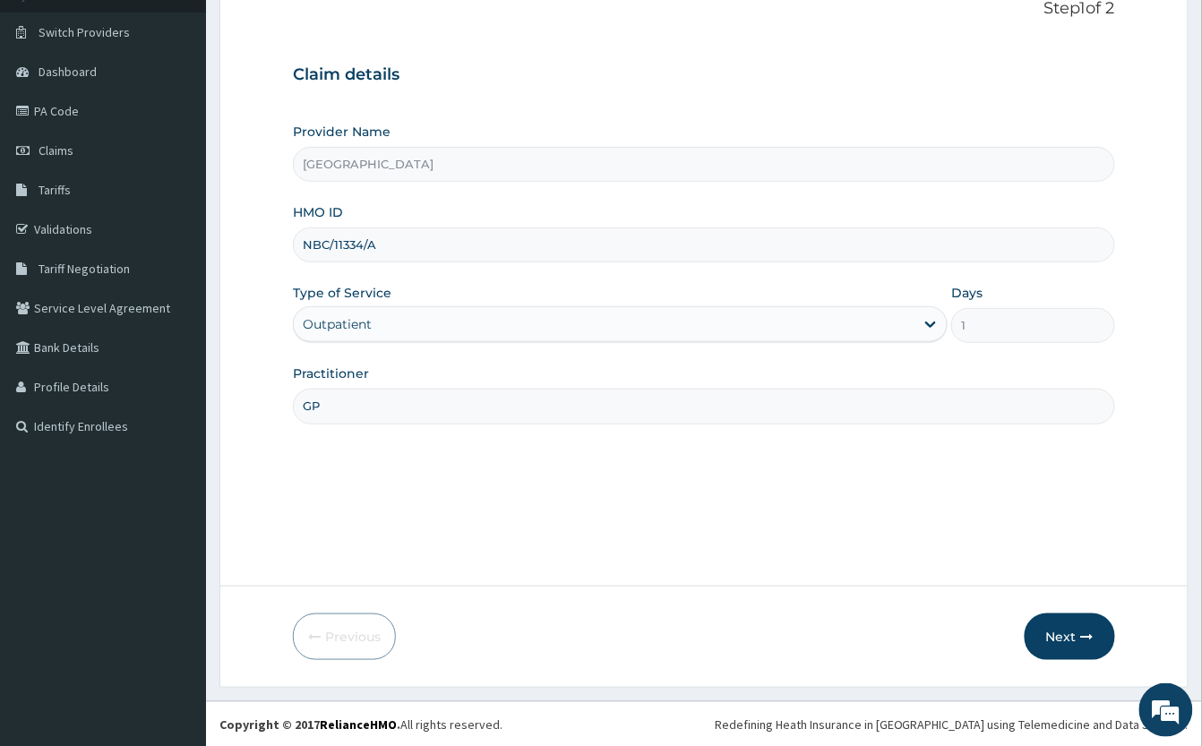
scroll to position [125, 0]
type input "GP"
click at [1050, 627] on button "Next" at bounding box center [1069, 635] width 90 height 47
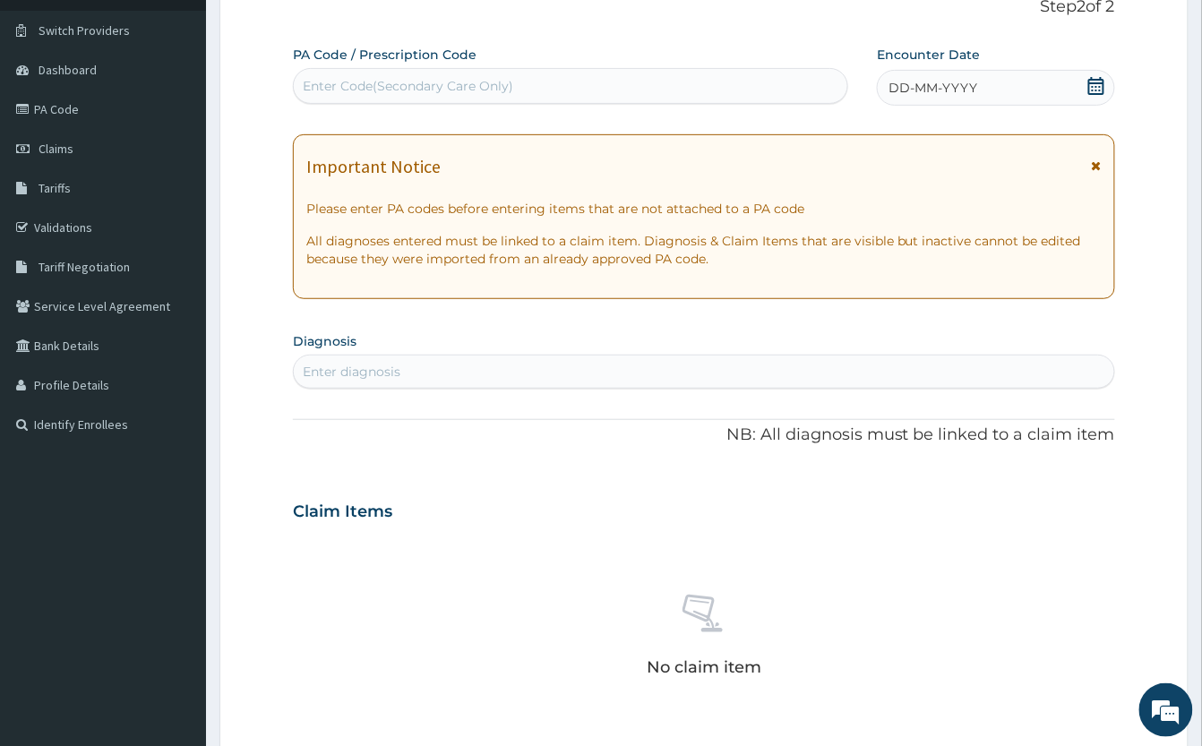
click at [1092, 79] on icon at bounding box center [1096, 86] width 16 height 18
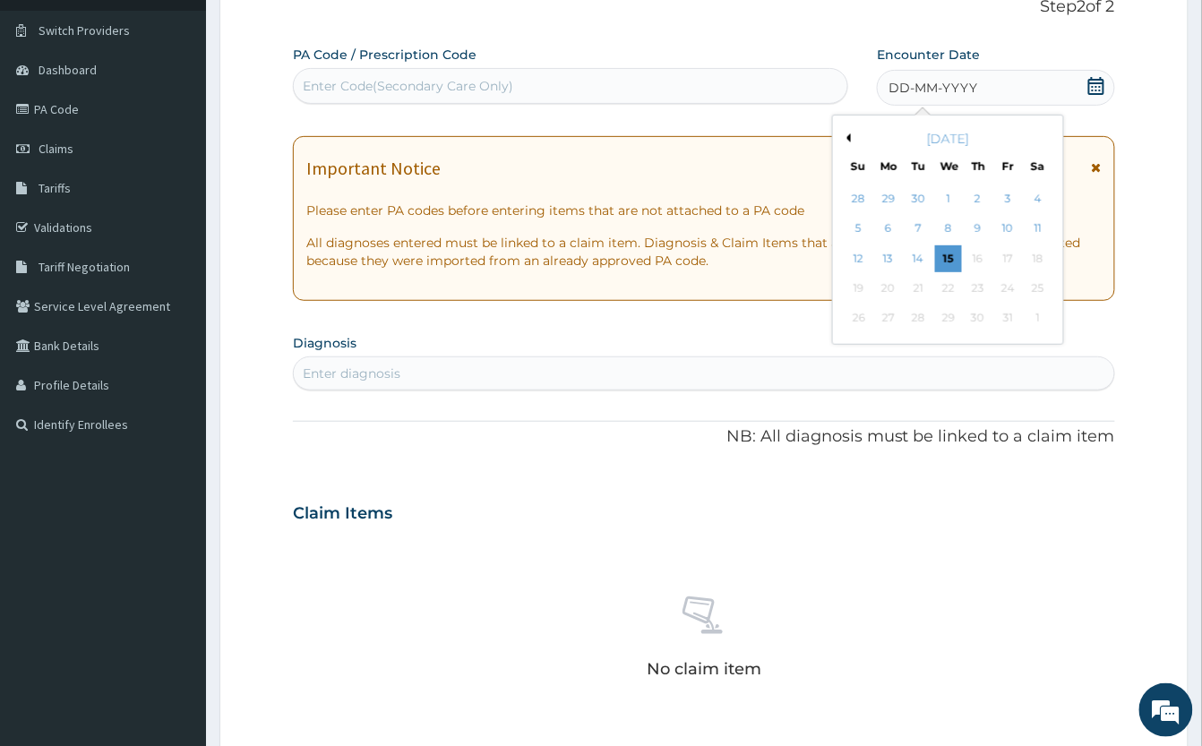
drag, startPoint x: 889, startPoint y: 266, endPoint x: 829, endPoint y: 291, distance: 65.0
click at [886, 266] on div "13" at bounding box center [888, 258] width 27 height 27
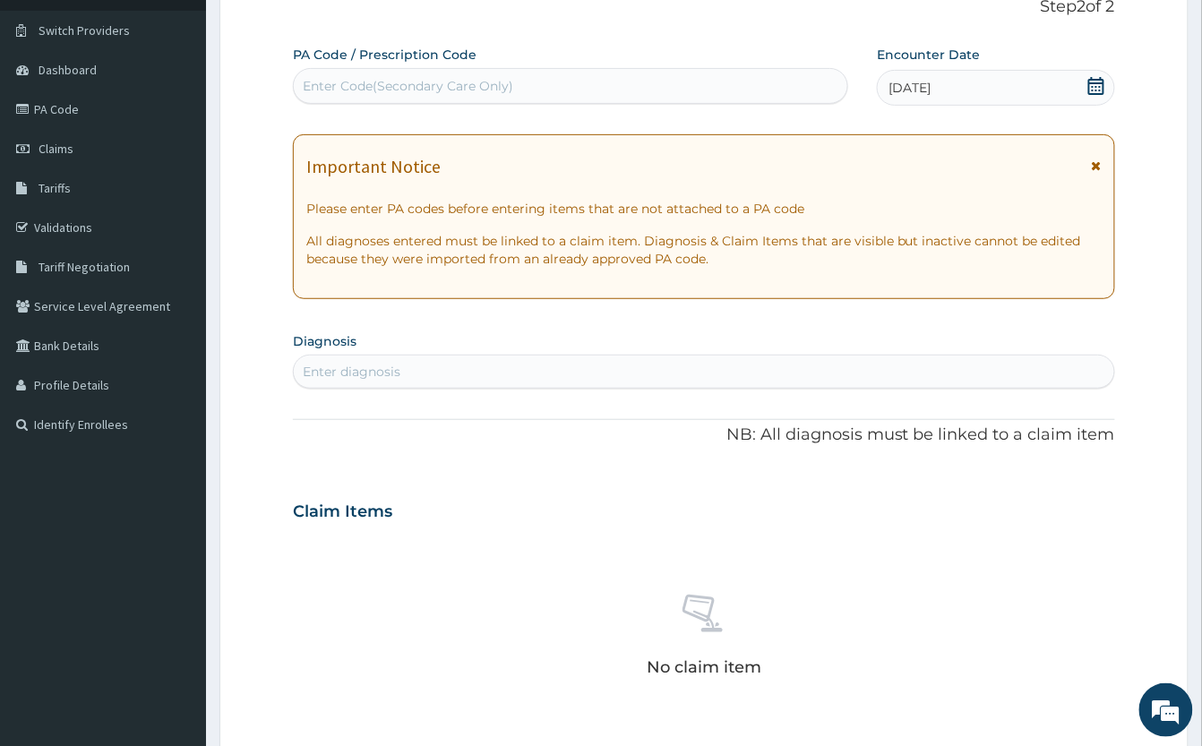
click at [661, 367] on div "Enter diagnosis" at bounding box center [704, 371] width 820 height 29
type input "C"
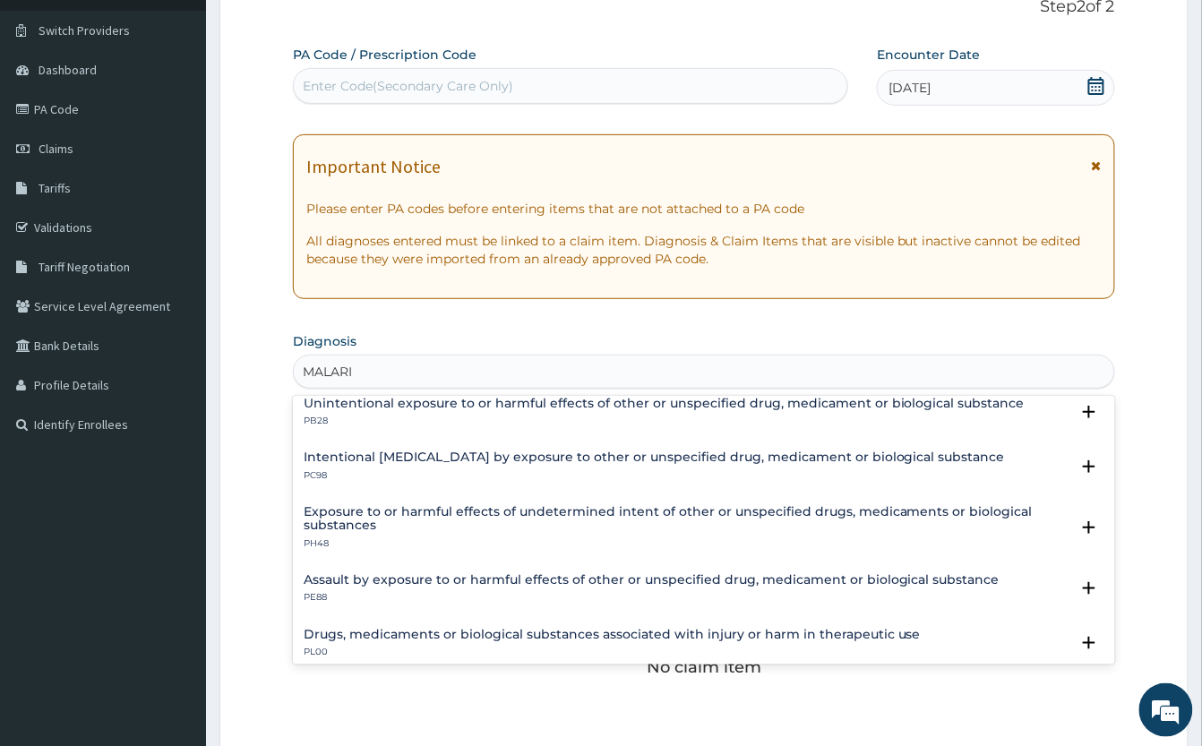
scroll to position [147, 0]
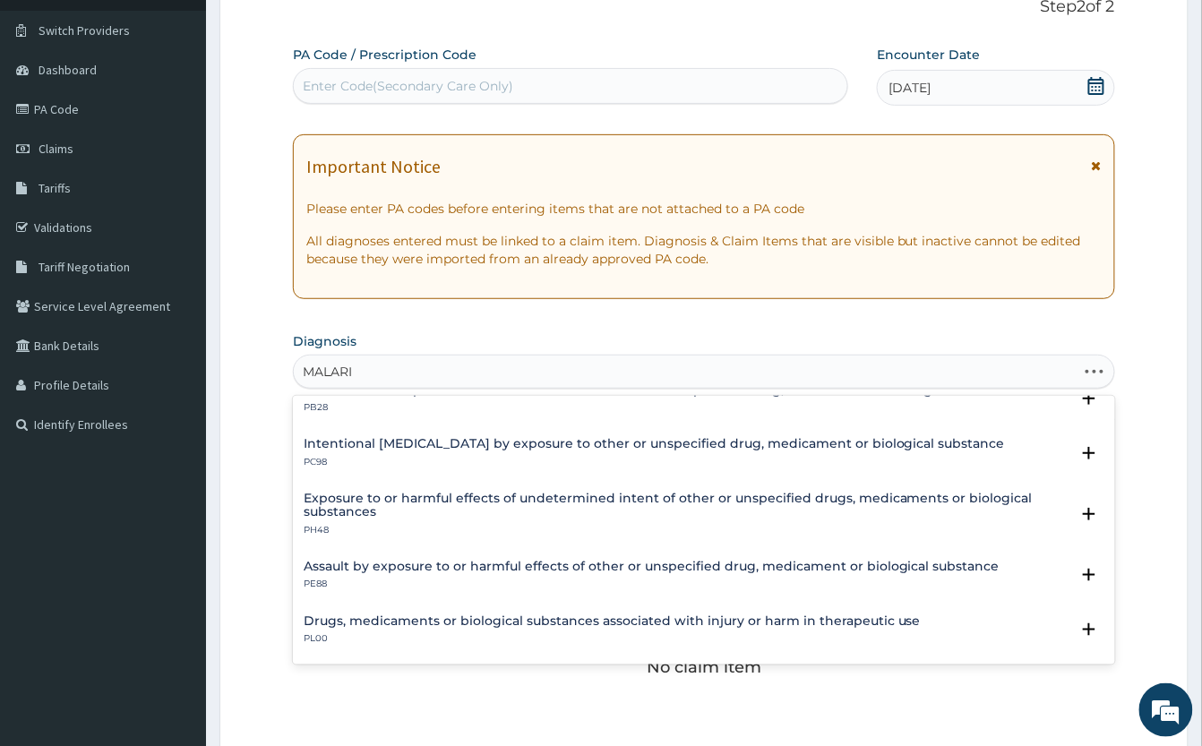
type input "MALARIA"
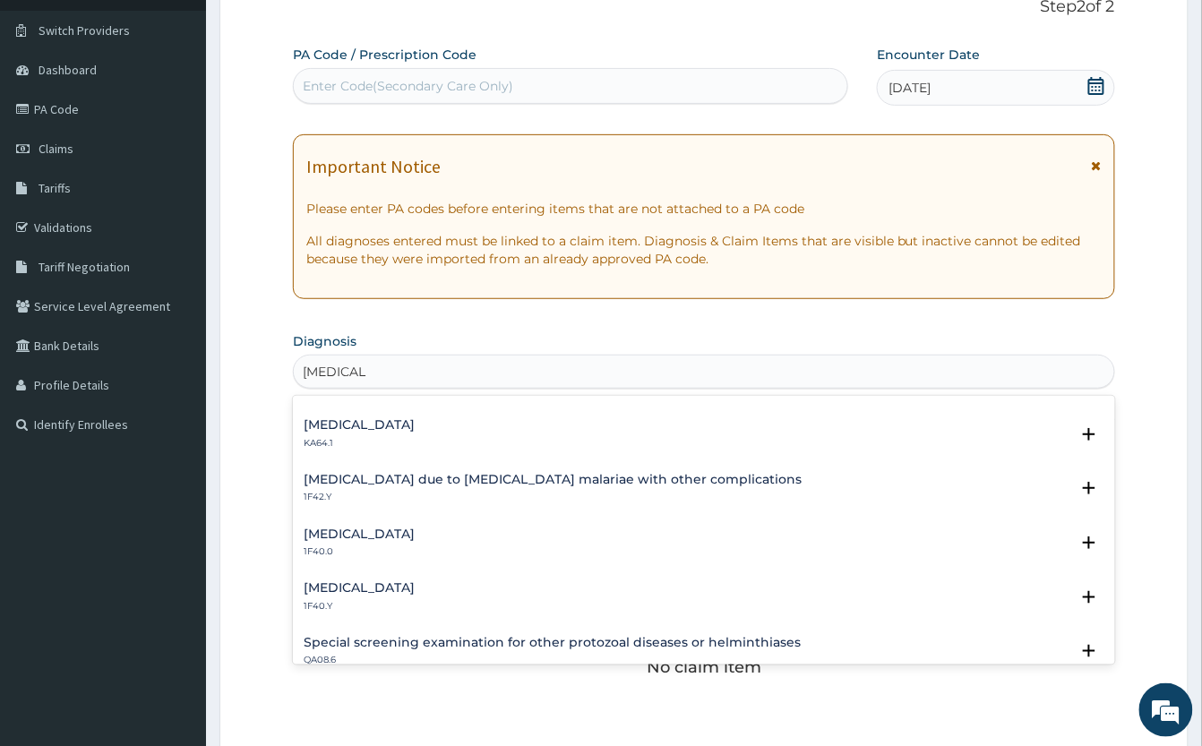
scroll to position [596, 0]
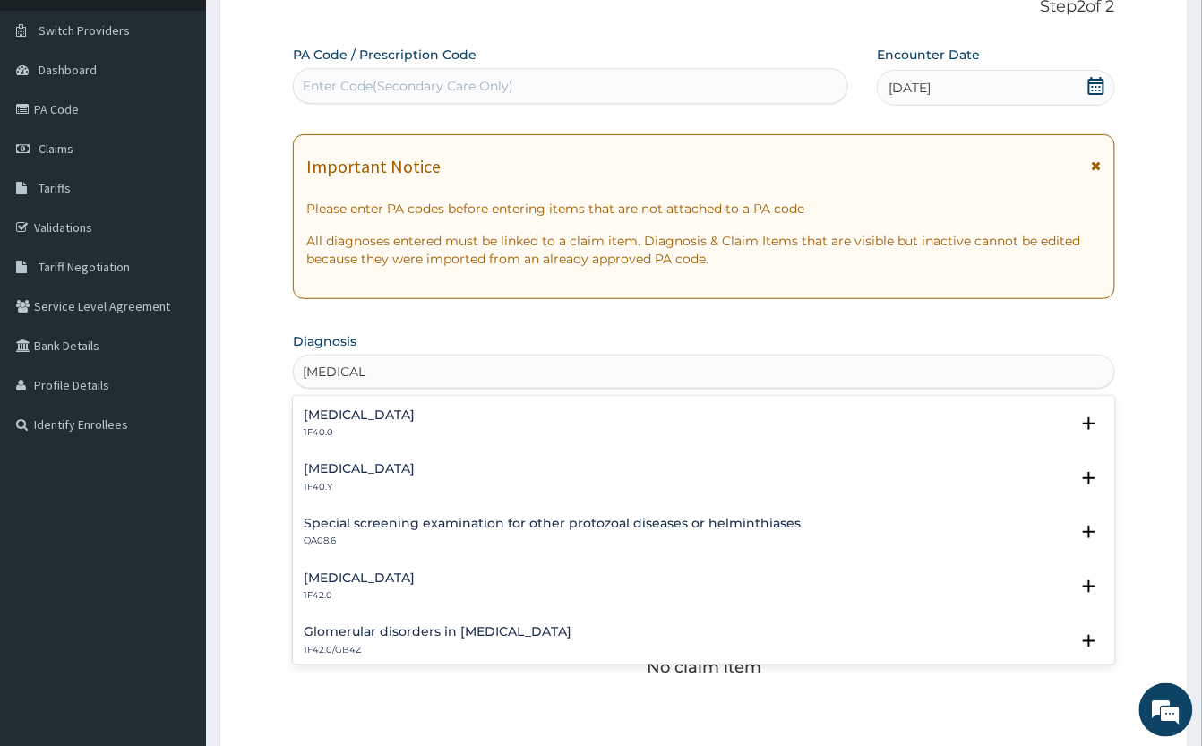
click at [359, 471] on h4 "Other severe and complicated Plasmodium falciparum malaria" at bounding box center [359, 468] width 111 height 13
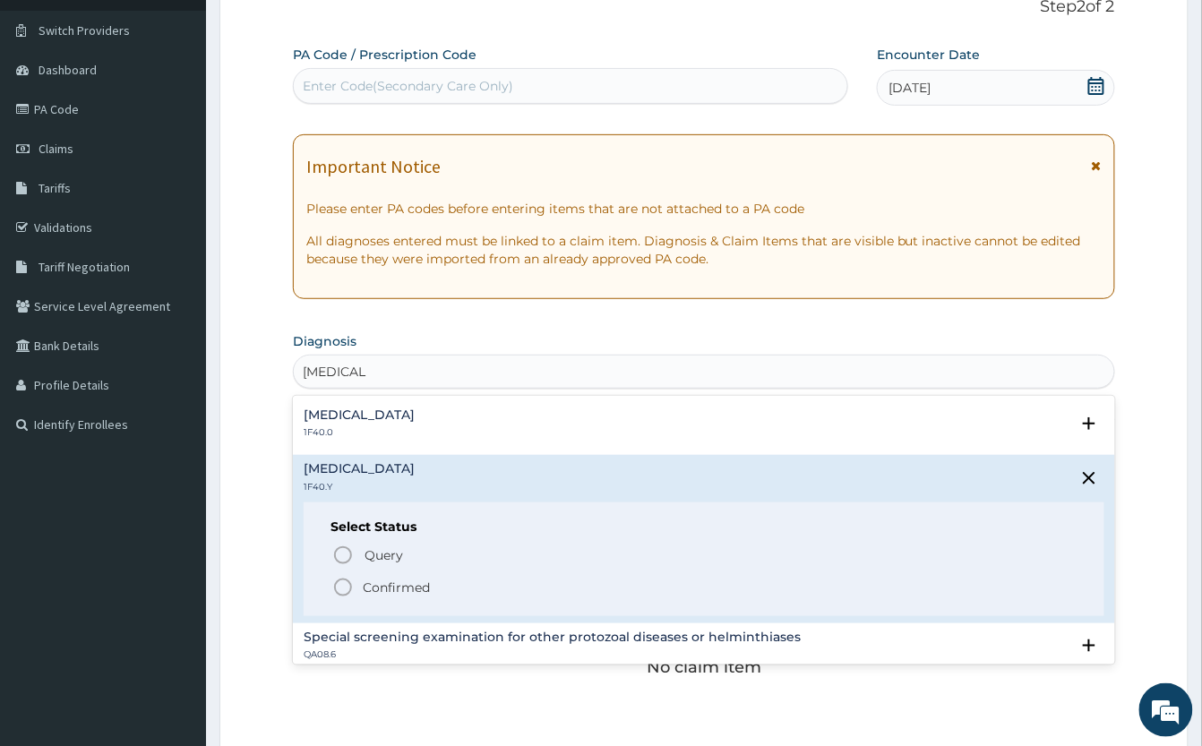
click at [349, 589] on icon "status option filled" at bounding box center [342, 587] width 21 height 21
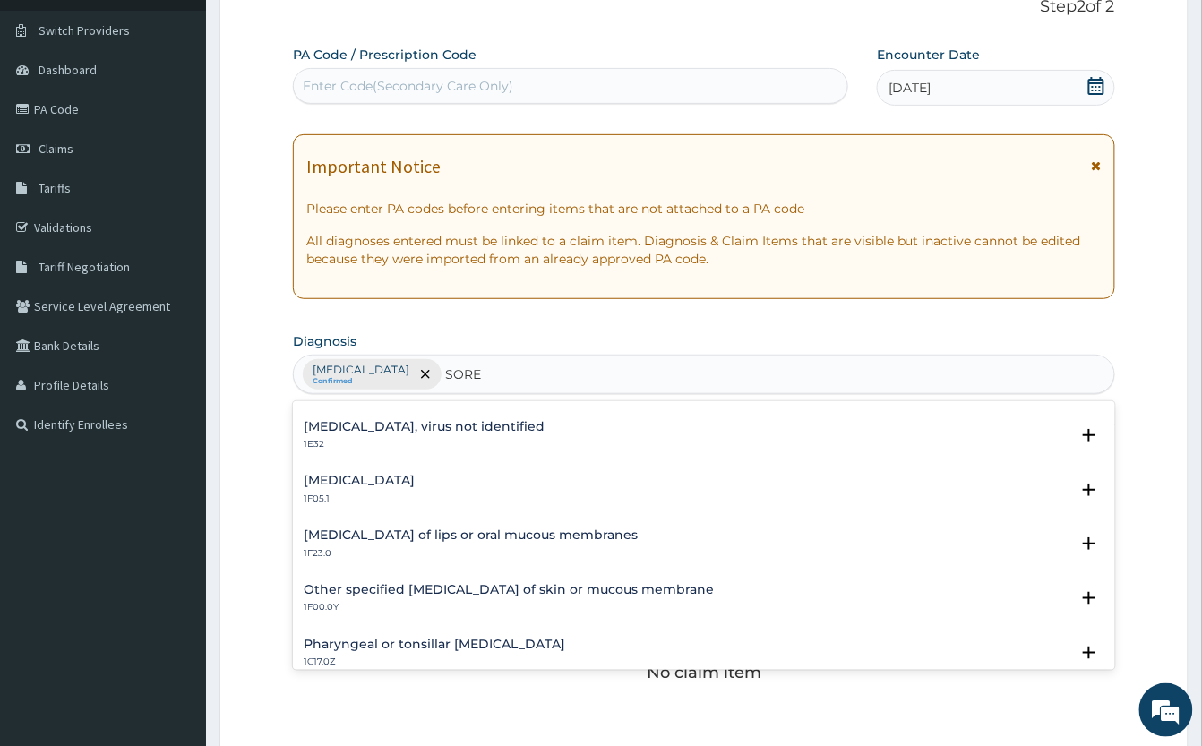
scroll to position [716, 0]
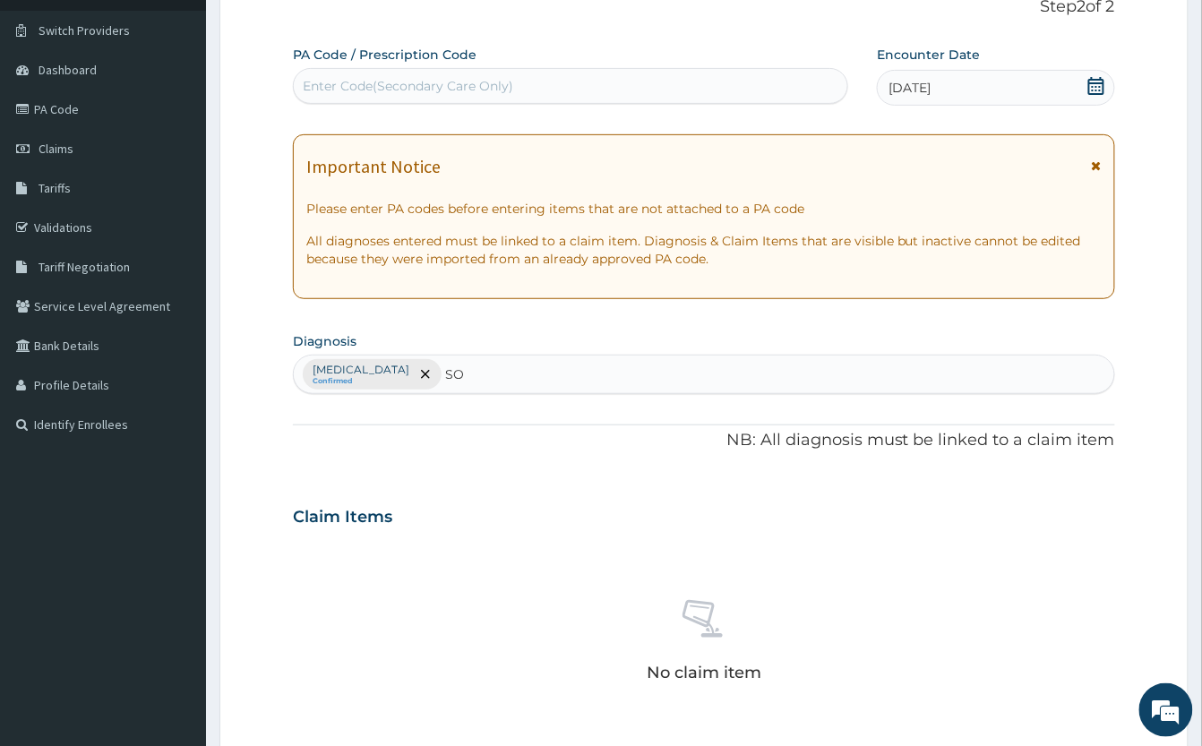
type input "S"
type input "PAIN"
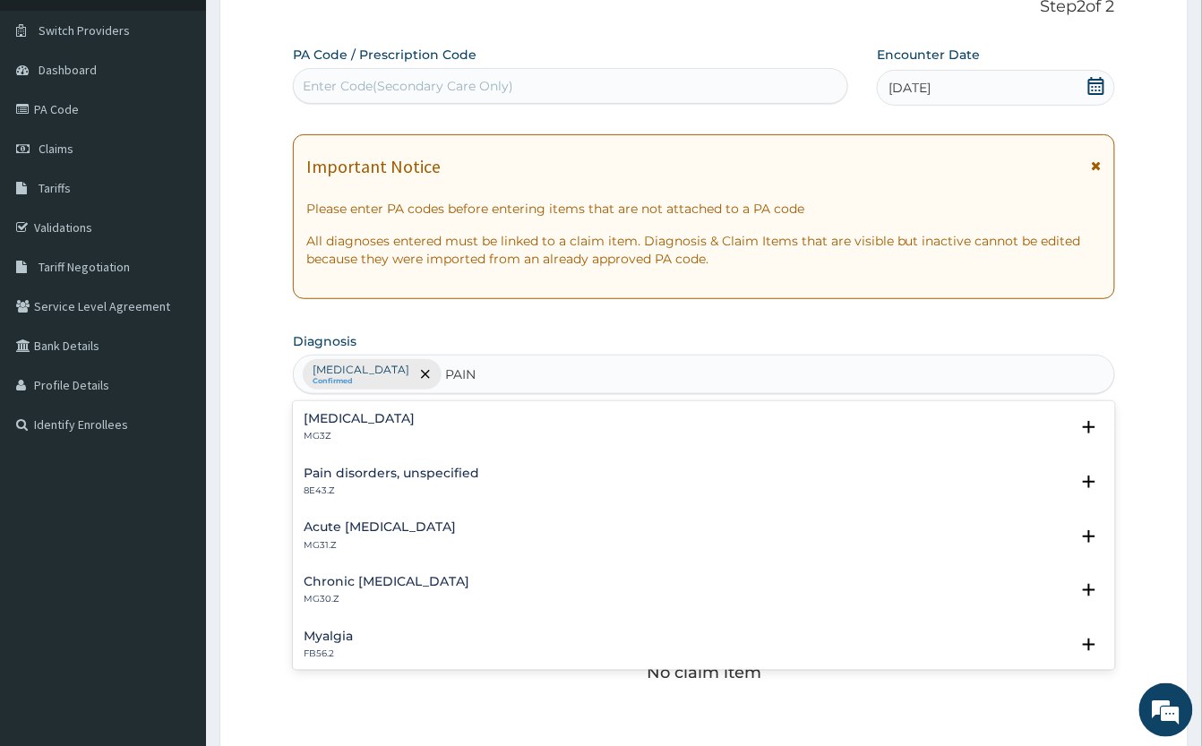
click at [337, 438] on p "MG3Z" at bounding box center [359, 436] width 111 height 13
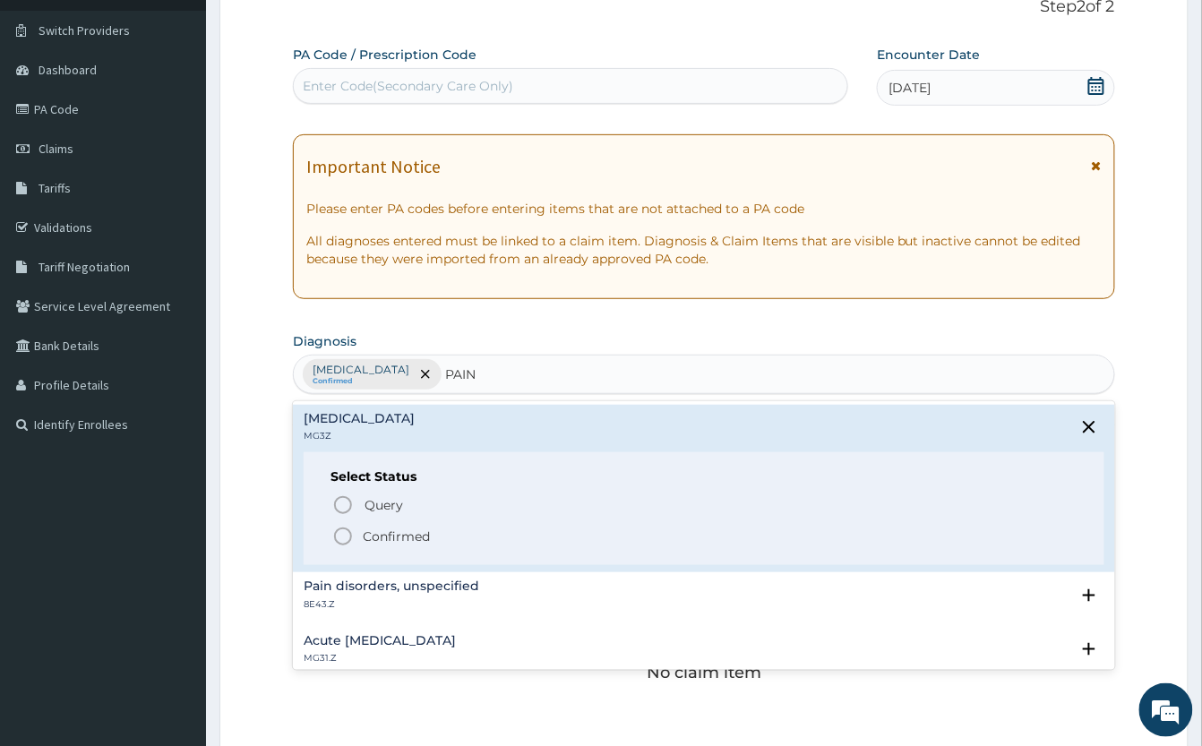
click at [353, 543] on icon "status option filled" at bounding box center [342, 536] width 21 height 21
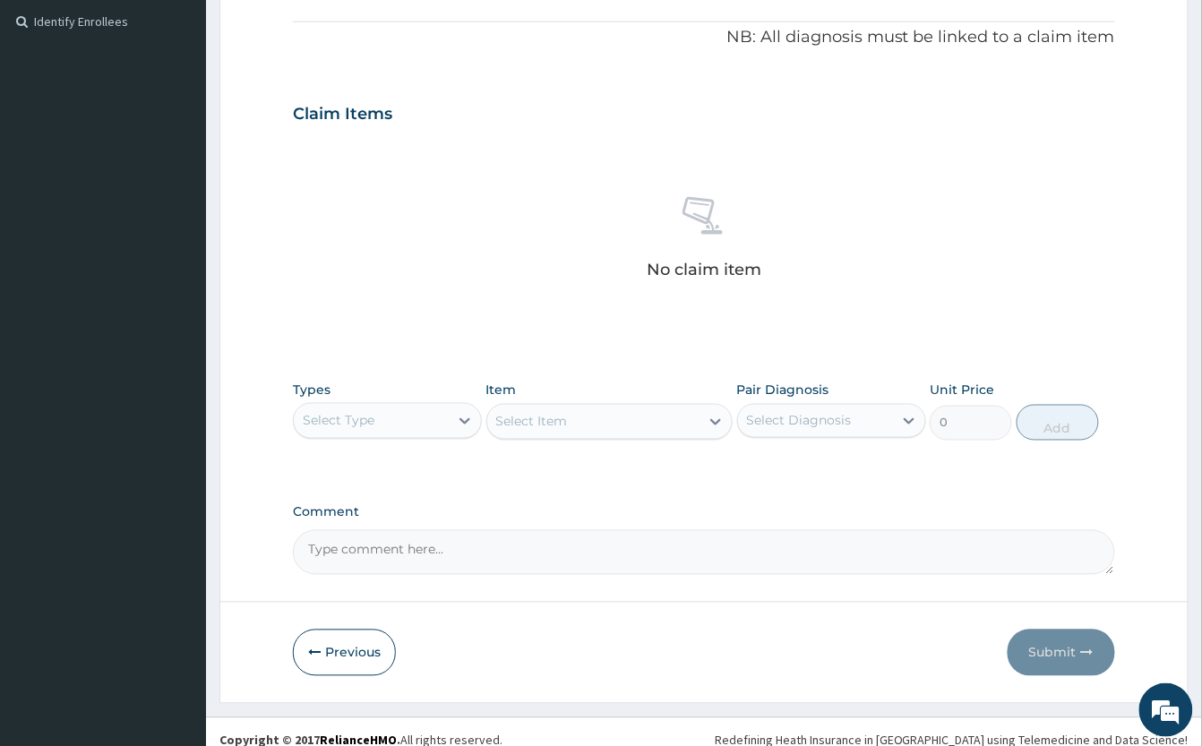
scroll to position [548, 0]
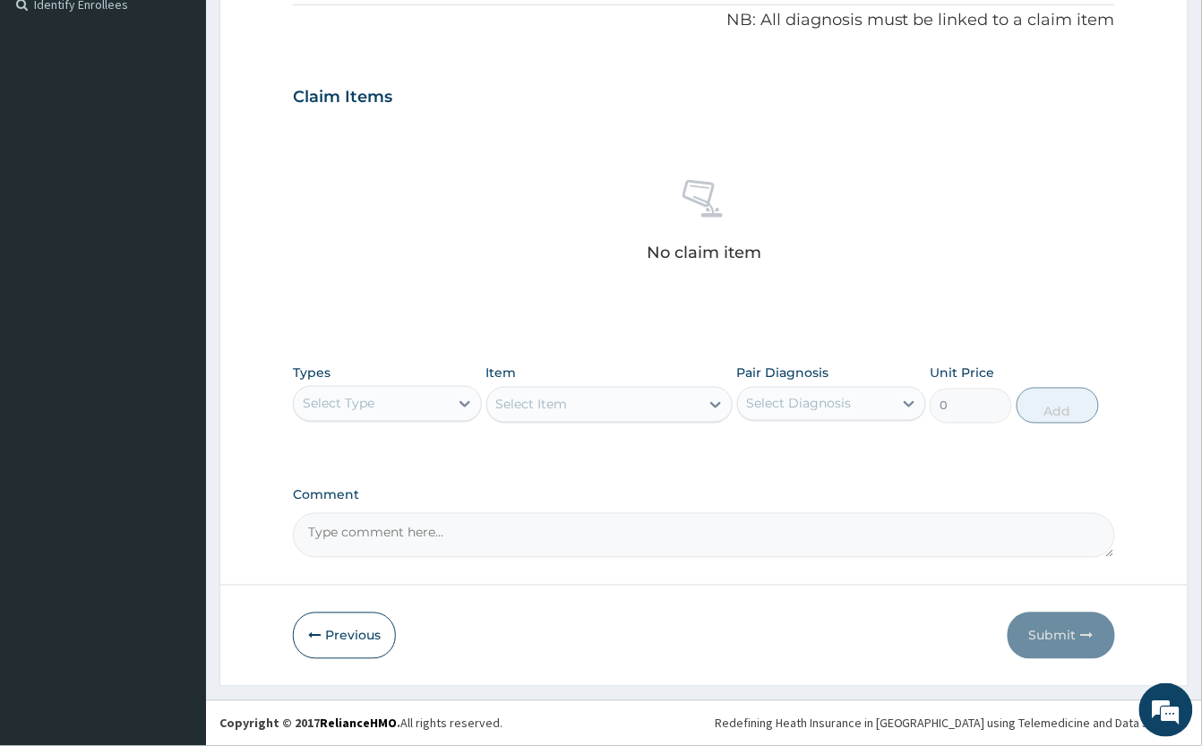
click at [416, 396] on div "Select Type" at bounding box center [371, 403] width 155 height 29
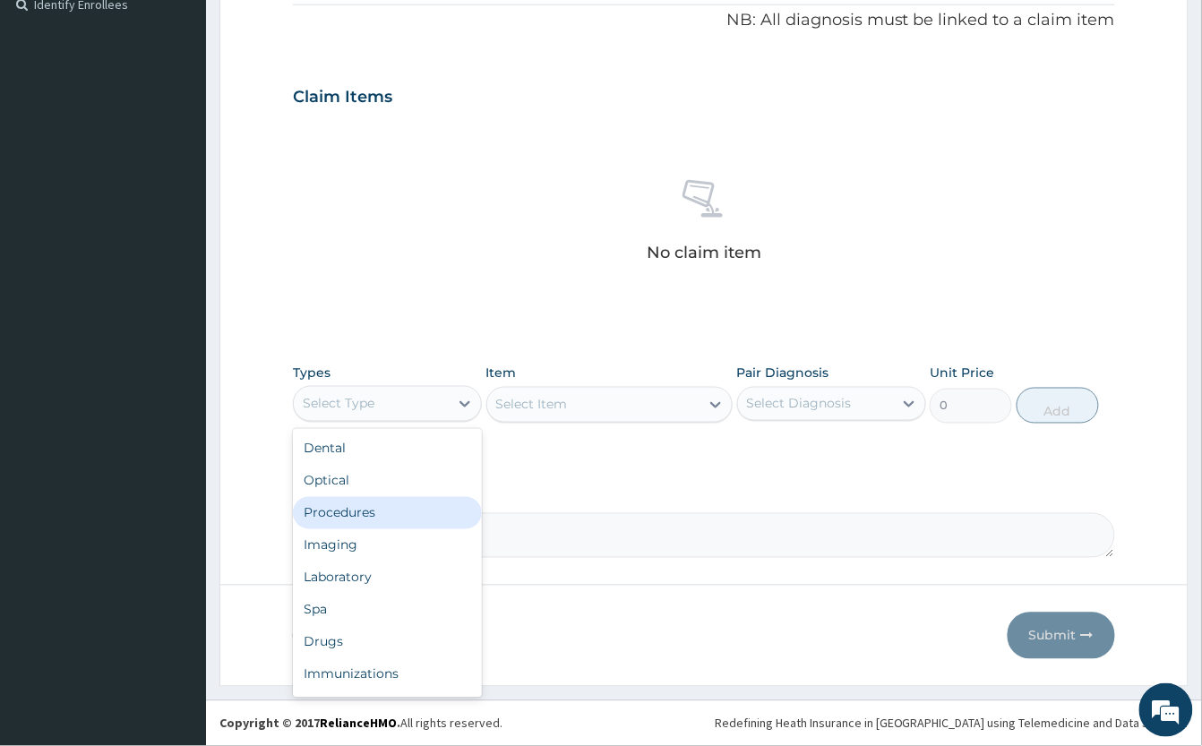
click at [392, 506] on div "Procedures" at bounding box center [387, 513] width 189 height 32
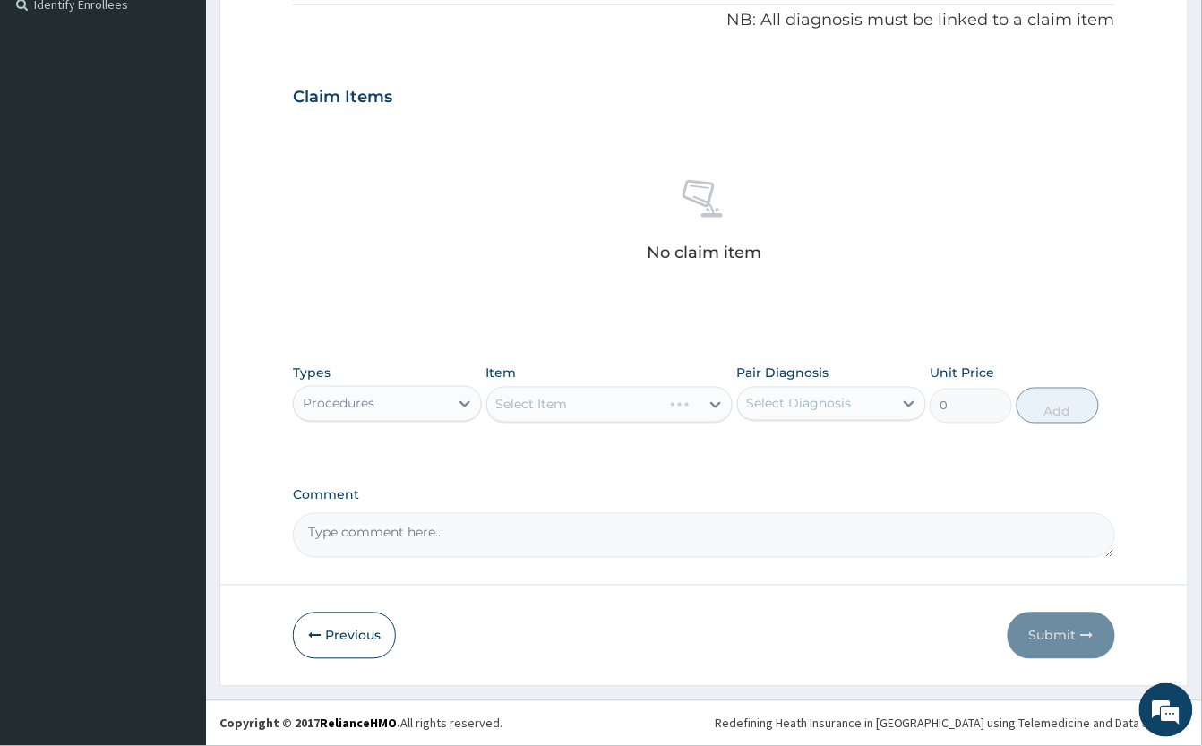
click at [541, 398] on div "Select Item" at bounding box center [609, 405] width 246 height 36
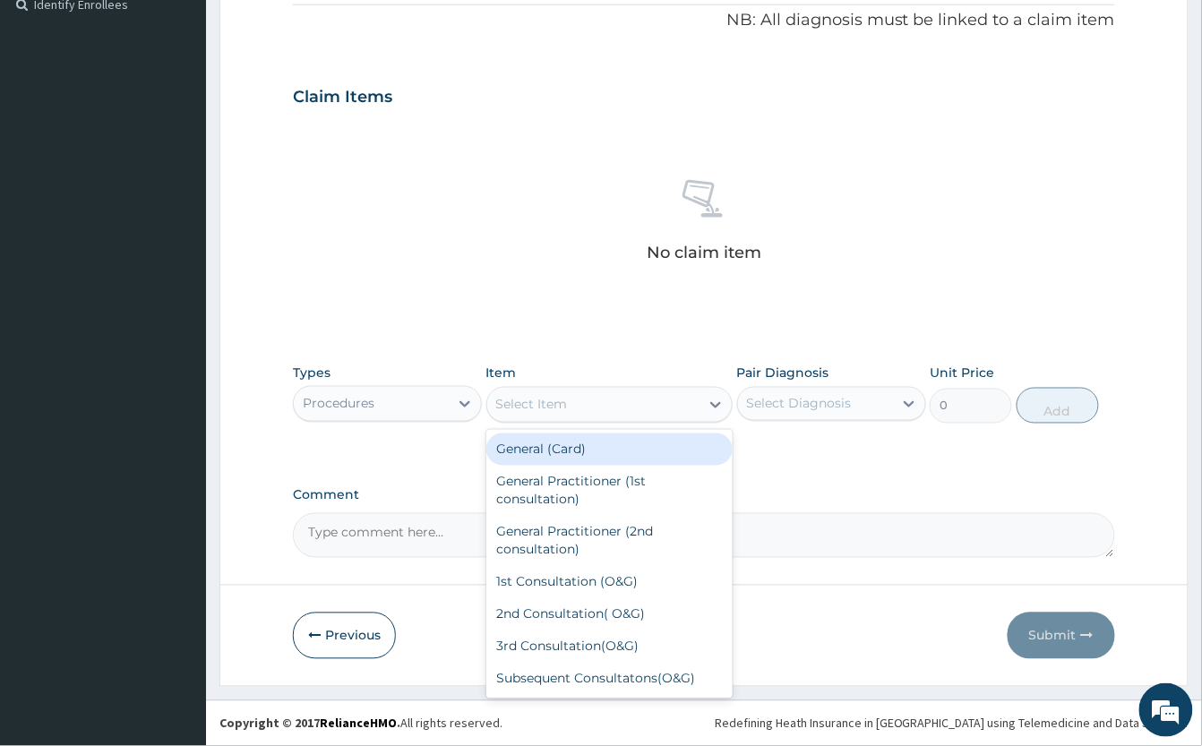
click at [607, 398] on div "Select Item" at bounding box center [593, 404] width 212 height 29
click at [643, 435] on div "General (Card)" at bounding box center [609, 449] width 246 height 32
type input "1000"
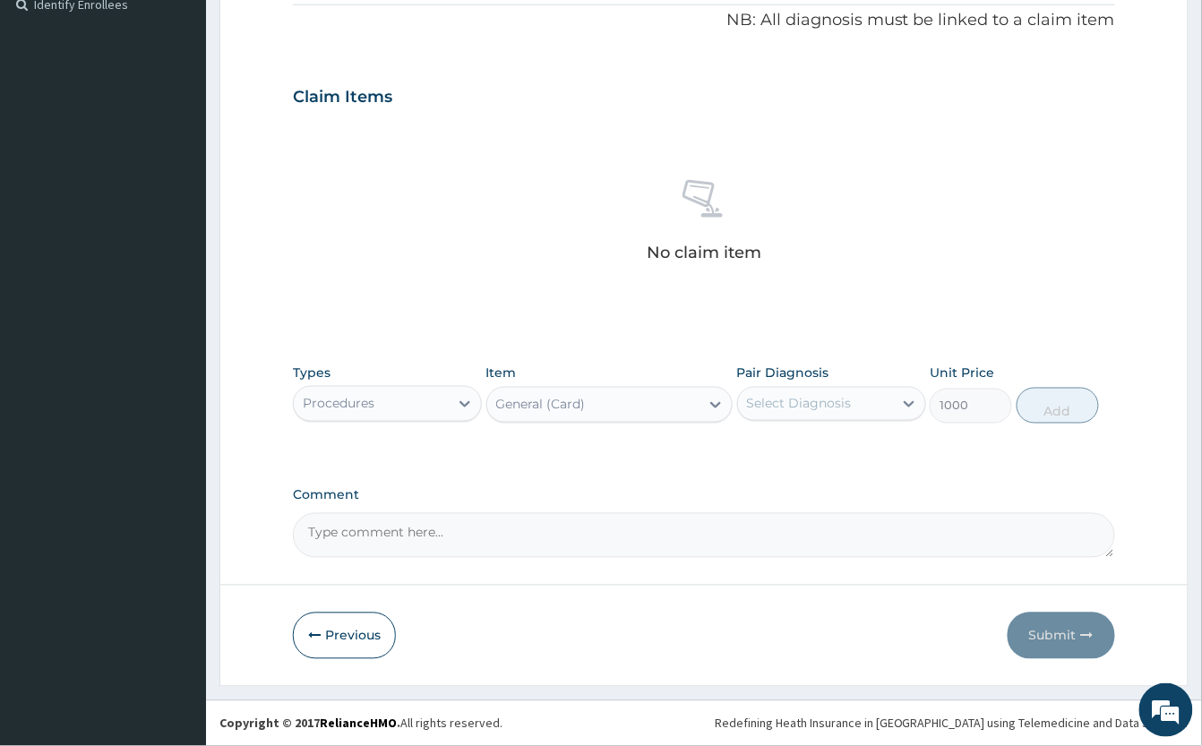
click at [760, 396] on div "Select Diagnosis" at bounding box center [799, 404] width 105 height 18
click at [817, 457] on label "Other severe and complicated Plasmodium falciparum malaria" at bounding box center [821, 448] width 111 height 18
checkbox input "true"
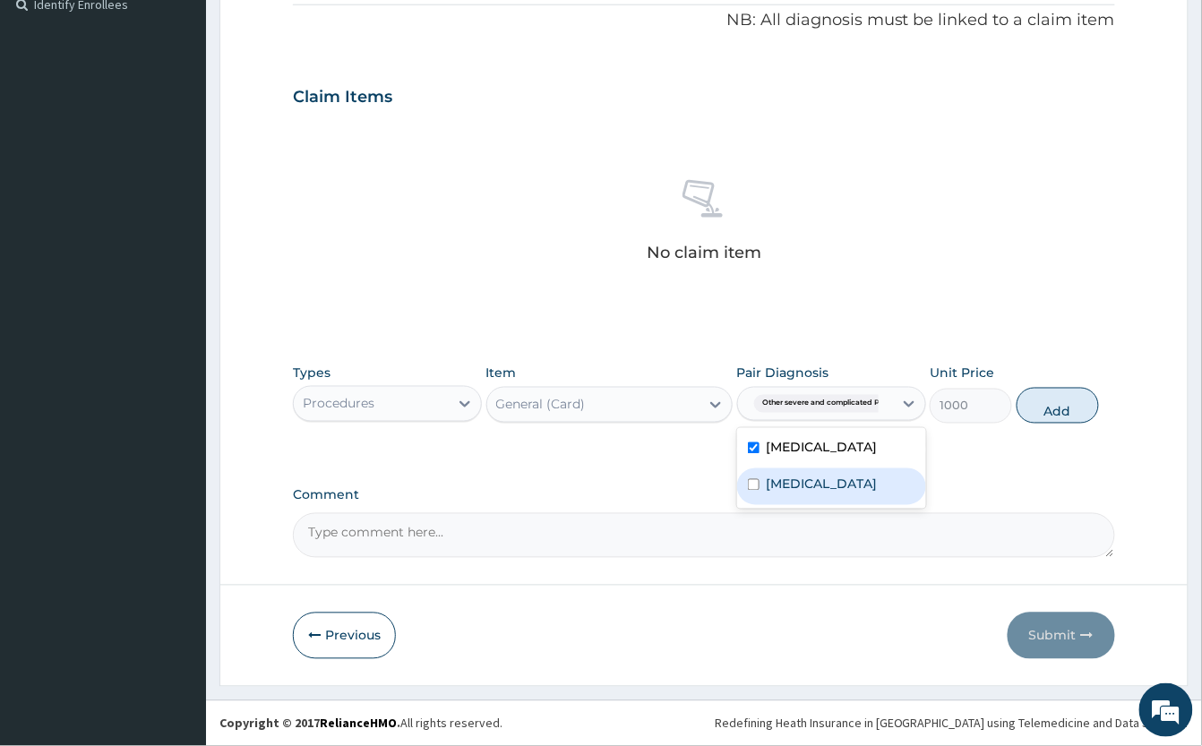
click at [824, 493] on label "Pain, unspecified" at bounding box center [821, 484] width 111 height 18
checkbox input "true"
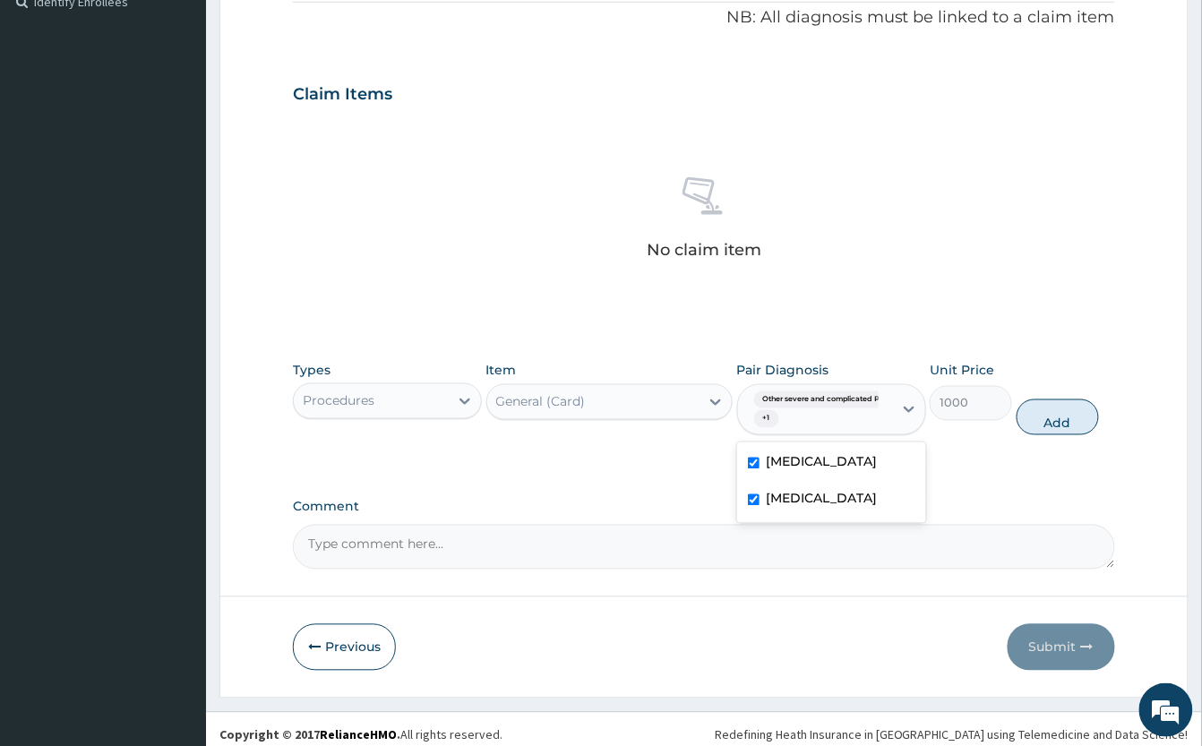
click at [1051, 414] on button "Add" at bounding box center [1057, 417] width 82 height 36
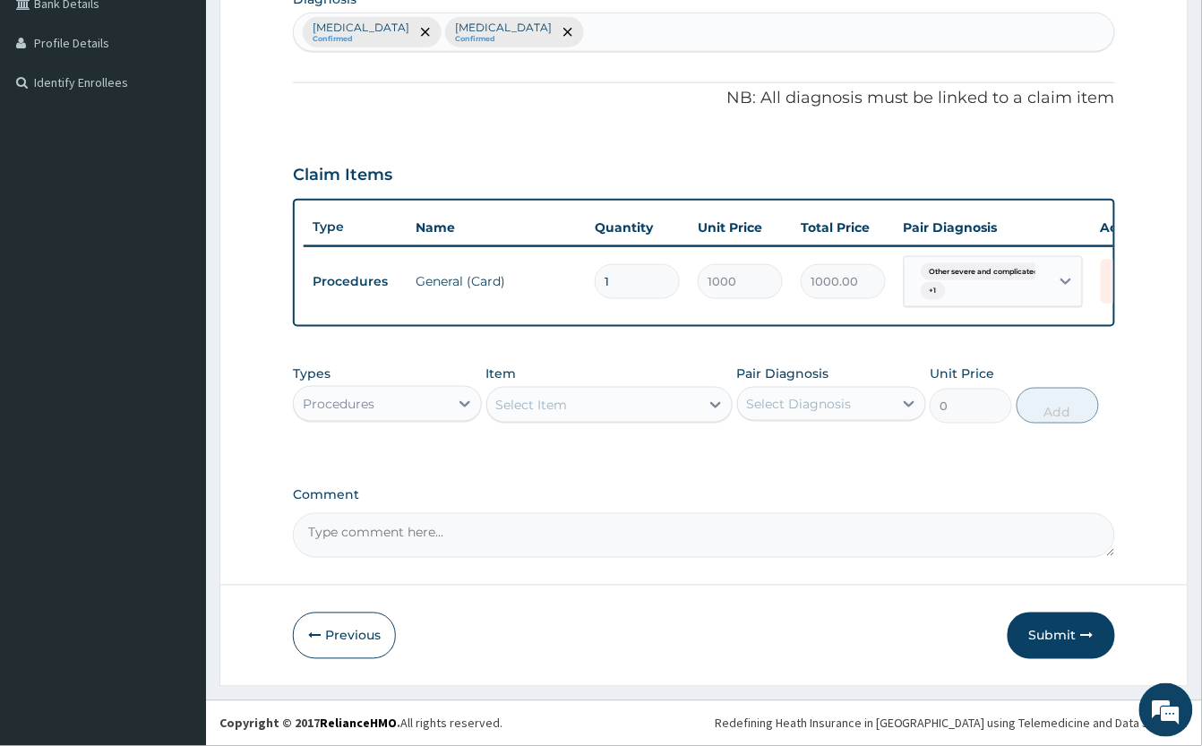
scroll to position [489, 0]
click at [555, 401] on div "Select Item" at bounding box center [532, 405] width 72 height 18
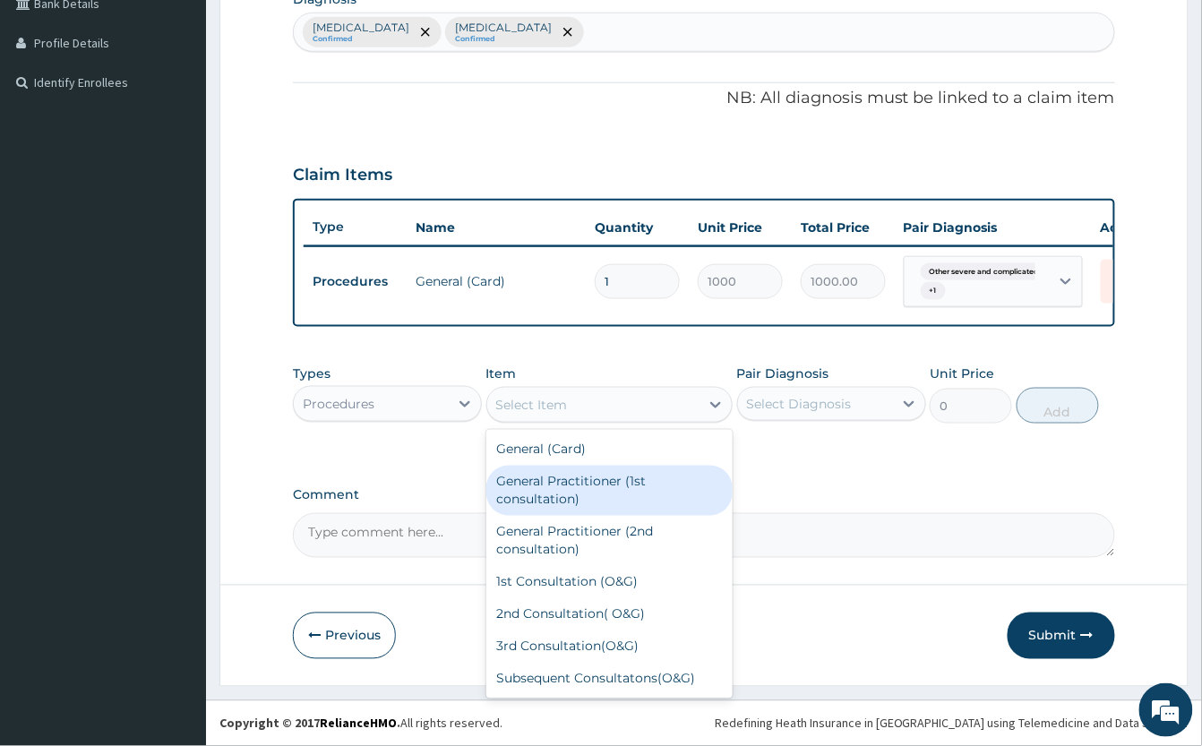
click at [561, 492] on div "General Practitioner (1st consultation)" at bounding box center [609, 491] width 246 height 50
type input "2000"
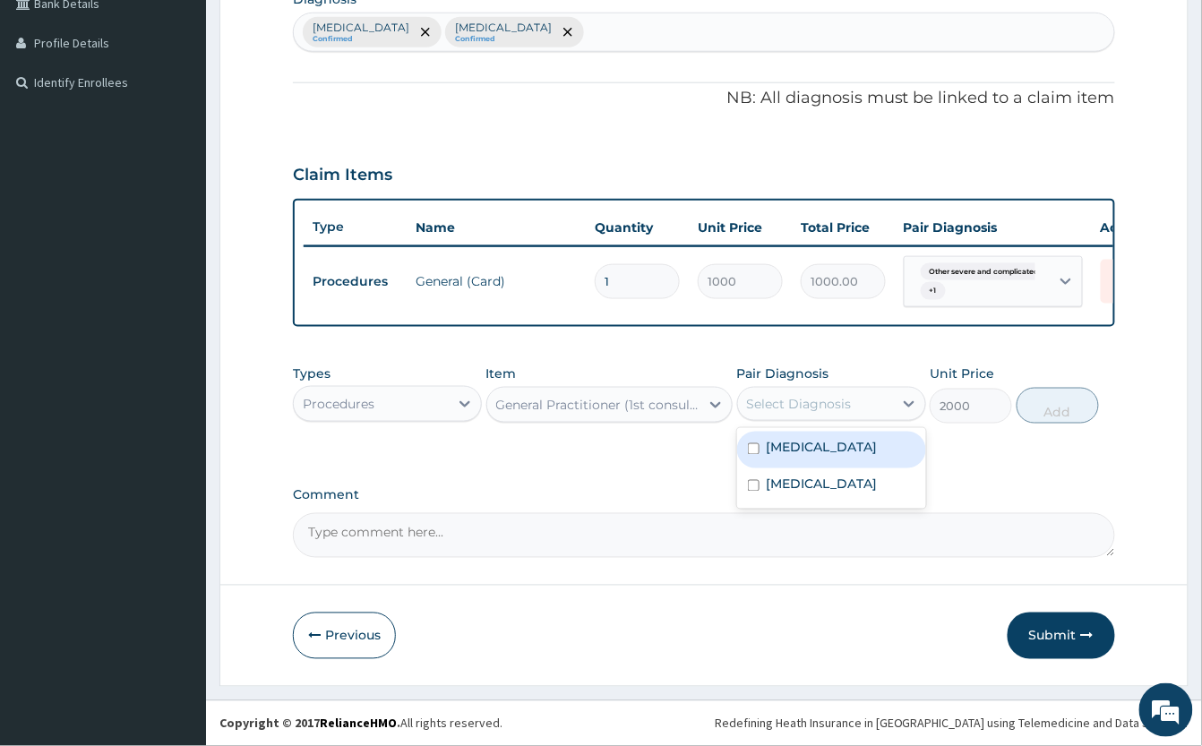
click at [809, 399] on div "Select Diagnosis" at bounding box center [799, 404] width 105 height 18
click at [808, 455] on label "Other severe and complicated Plasmodium falciparum malaria" at bounding box center [821, 448] width 111 height 18
checkbox input "true"
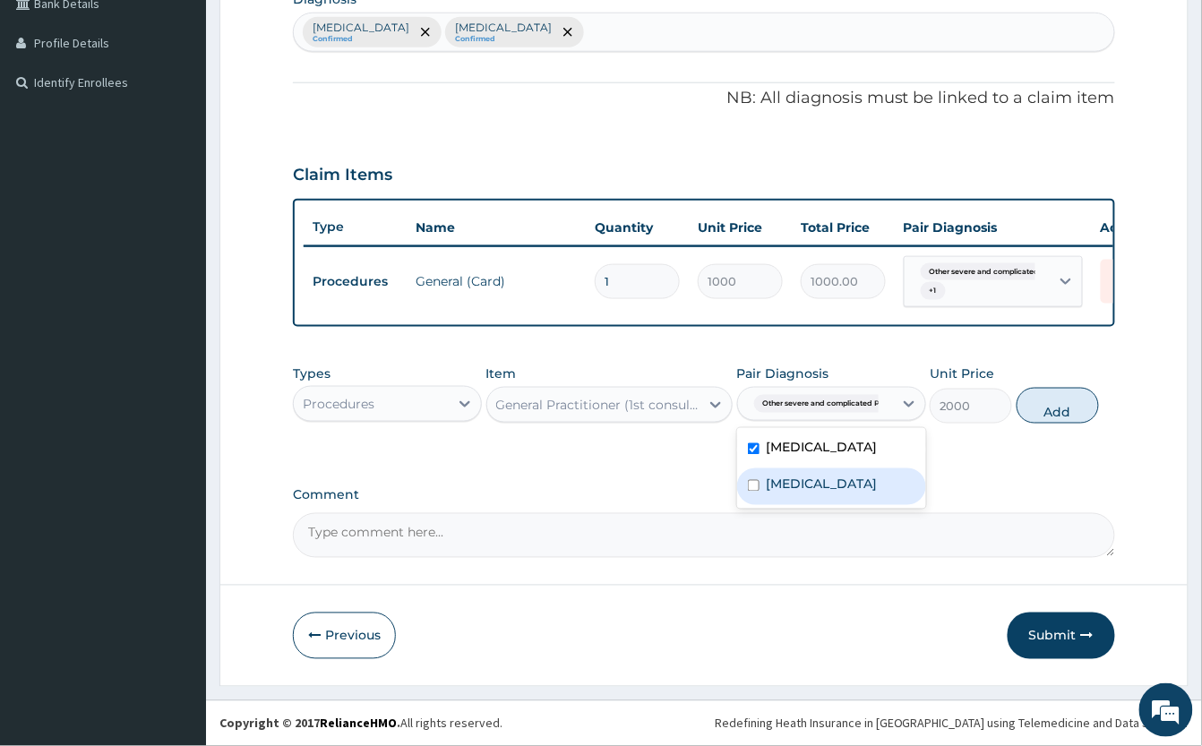
click at [797, 493] on label "Pain, unspecified" at bounding box center [821, 484] width 111 height 18
checkbox input "true"
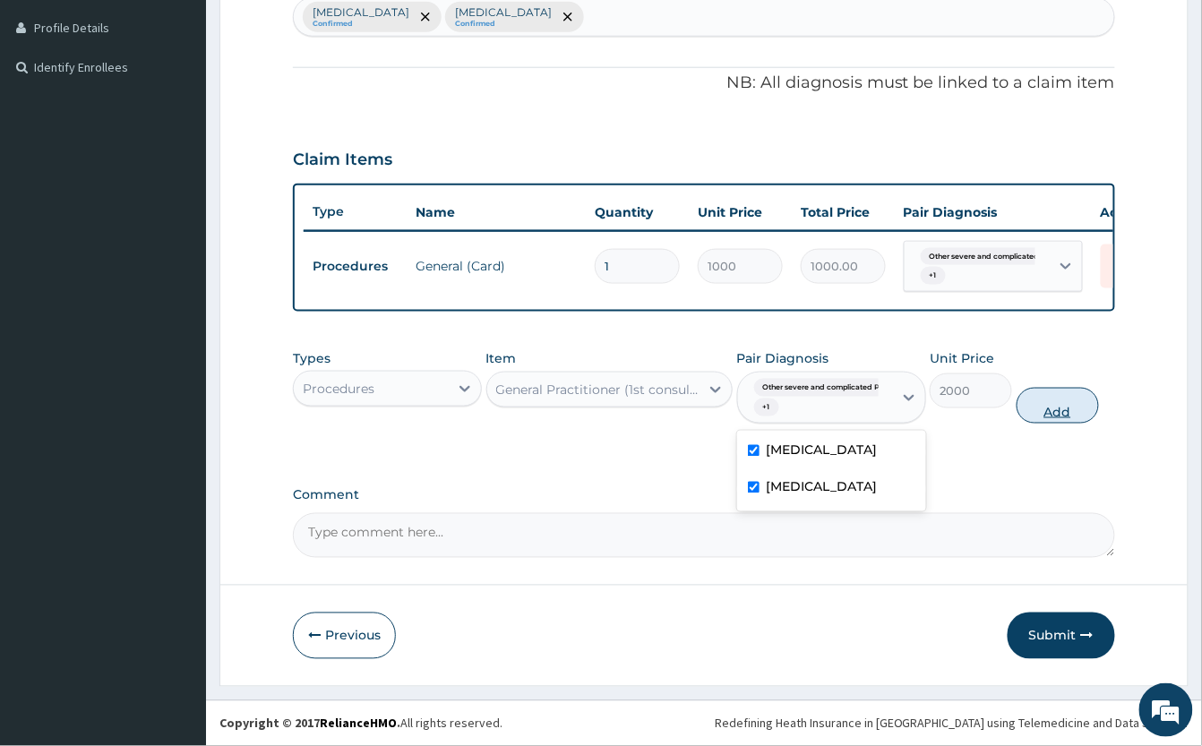
click at [1053, 414] on button "Add" at bounding box center [1057, 406] width 82 height 36
type input "0"
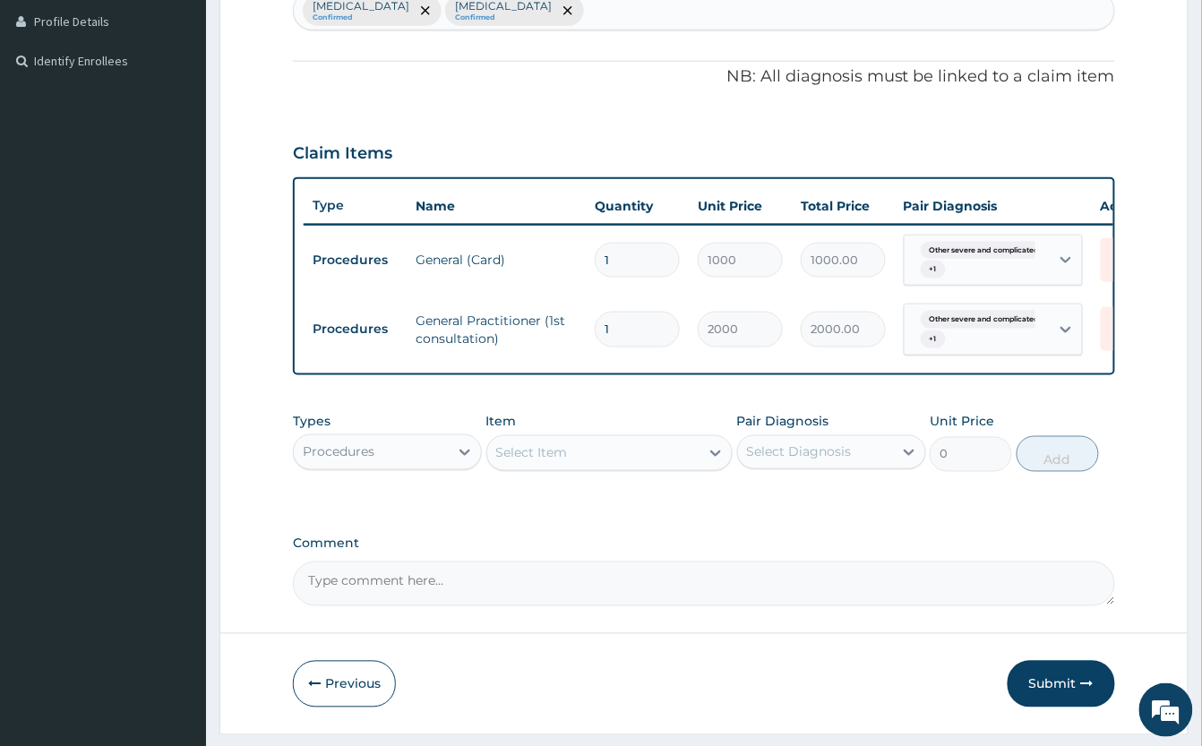
click at [405, 467] on div "Procedures" at bounding box center [371, 452] width 155 height 29
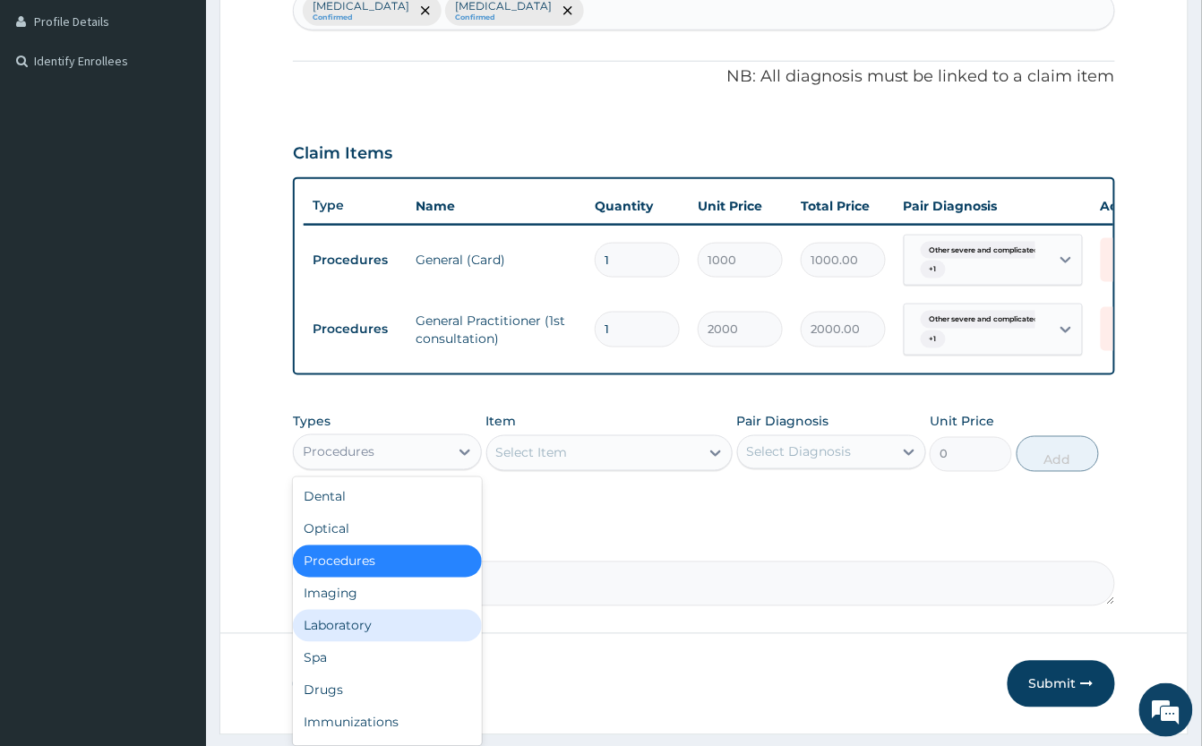
click at [378, 642] on div "Laboratory" at bounding box center [387, 626] width 189 height 32
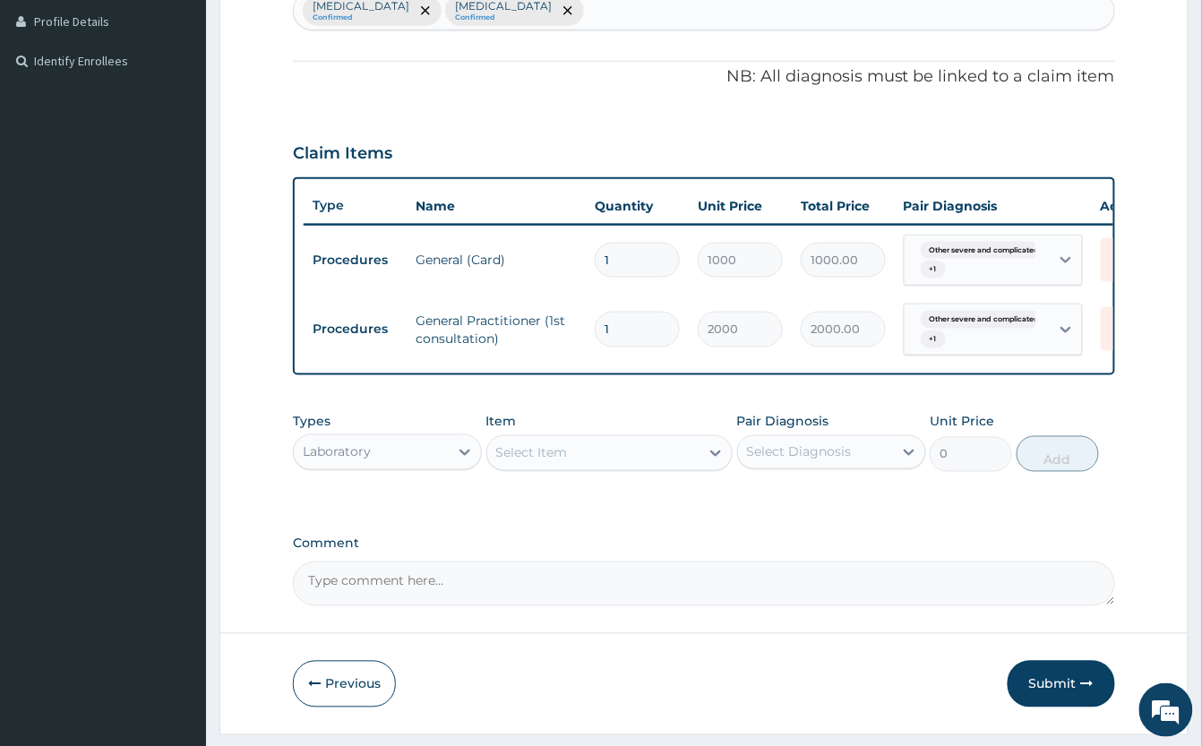
click at [552, 462] on div "Select Item" at bounding box center [532, 453] width 72 height 18
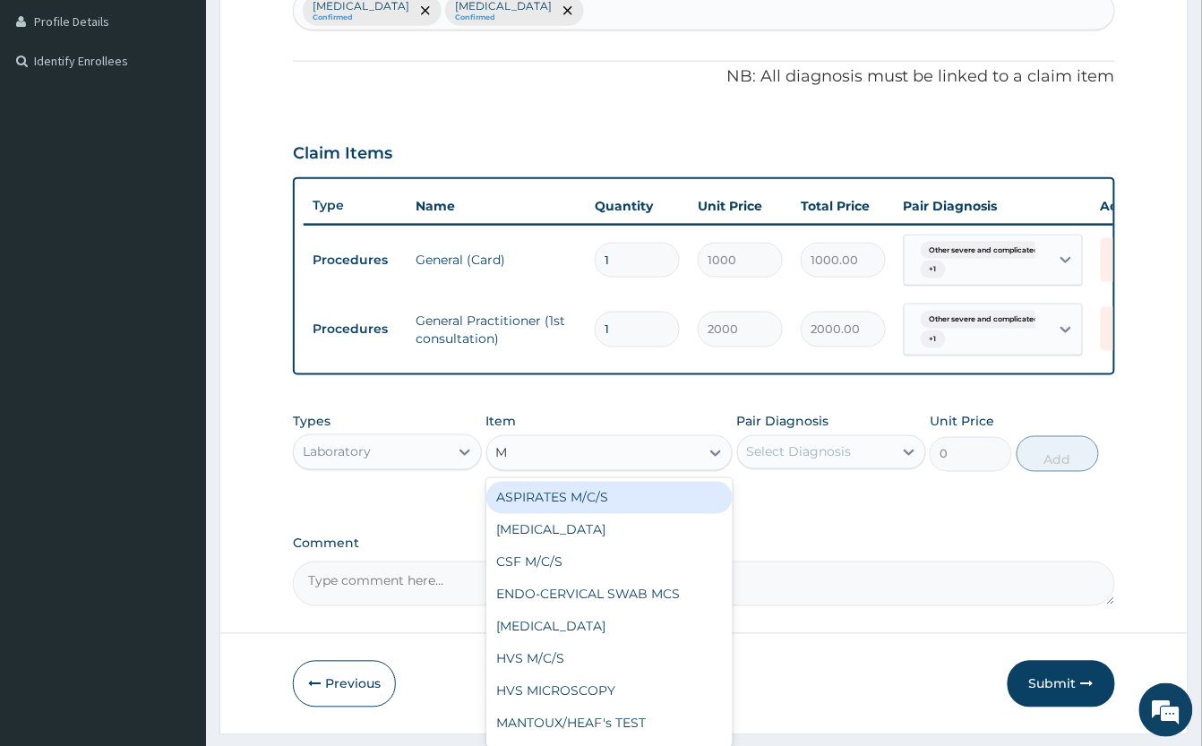
type input "MP"
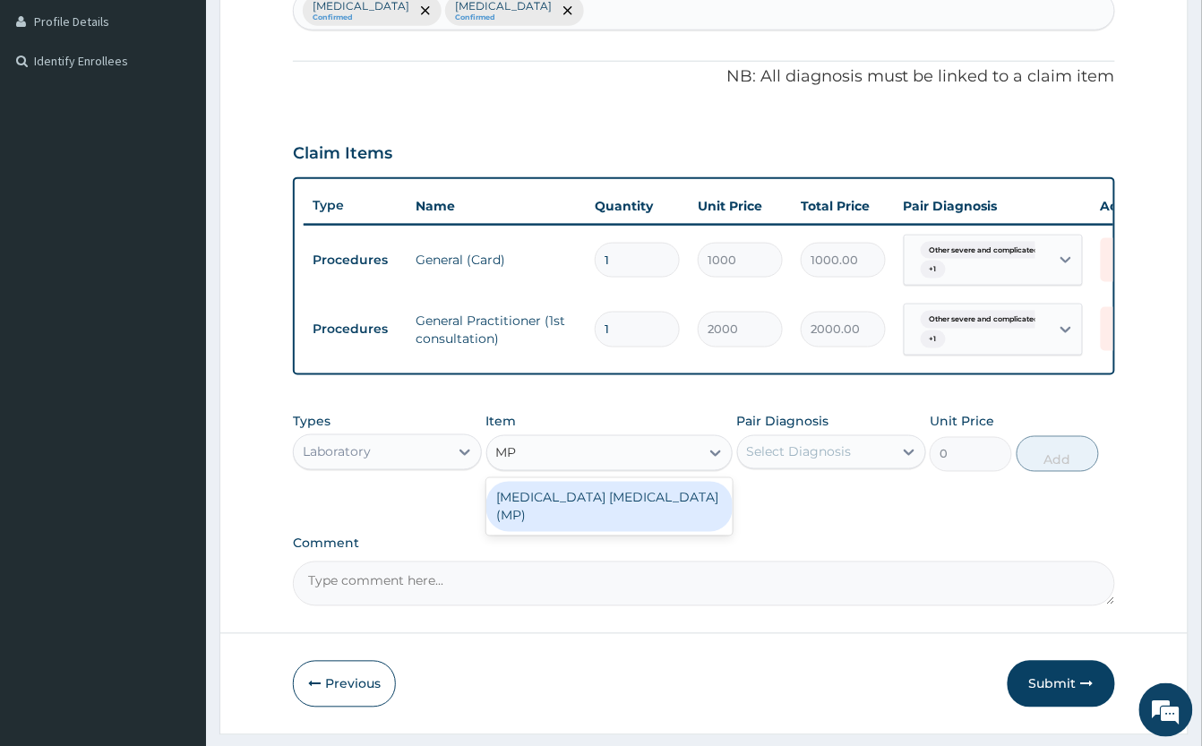
click at [543, 524] on div "MALARIA PARASITE (MP)" at bounding box center [609, 507] width 246 height 50
type input "1000"
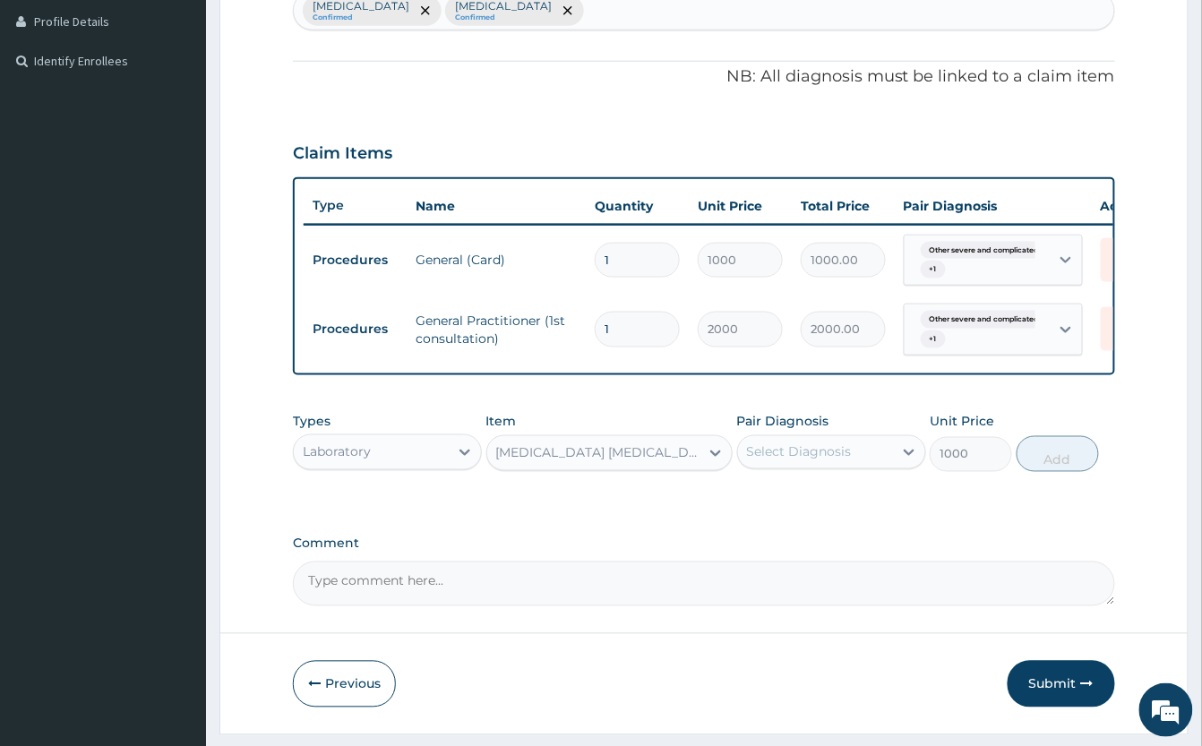
click at [843, 461] on div "Select Diagnosis" at bounding box center [799, 452] width 105 height 18
click at [833, 505] on label "Other severe and complicated Plasmodium falciparum malaria" at bounding box center [821, 496] width 111 height 18
checkbox input "true"
drag, startPoint x: 1073, startPoint y: 481, endPoint x: 839, endPoint y: 516, distance: 236.3
click at [1072, 472] on button "Add" at bounding box center [1057, 454] width 82 height 36
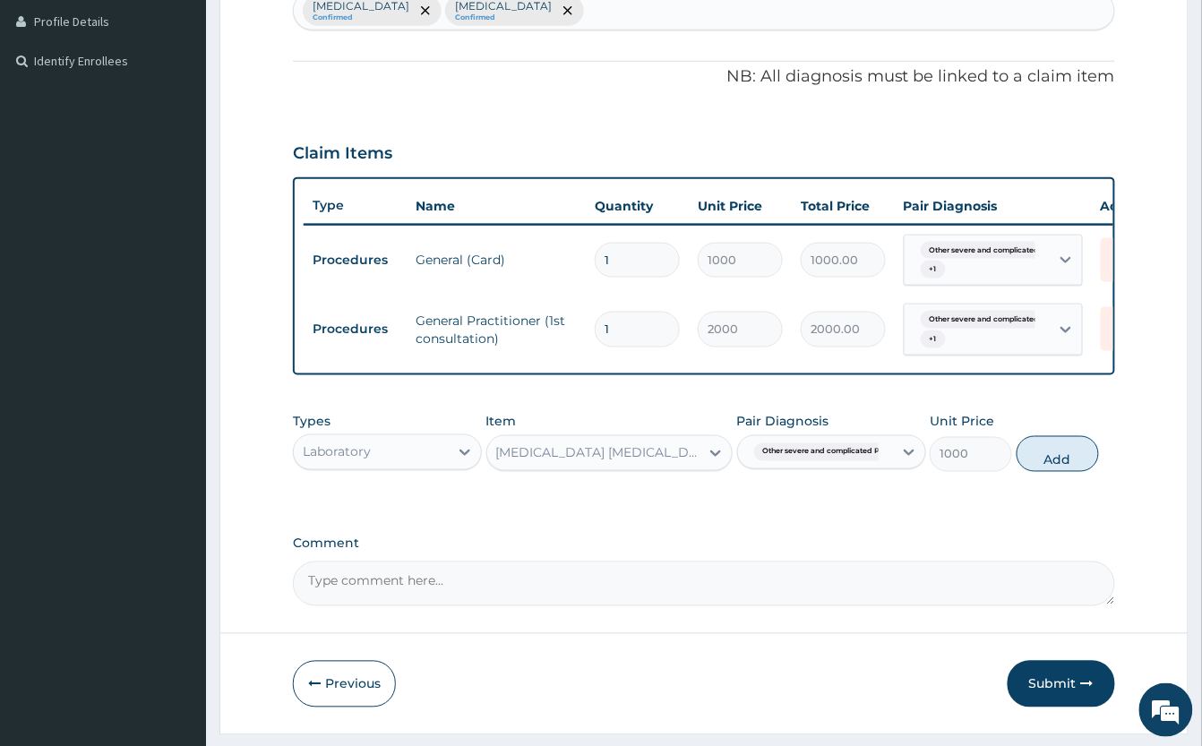
type input "0"
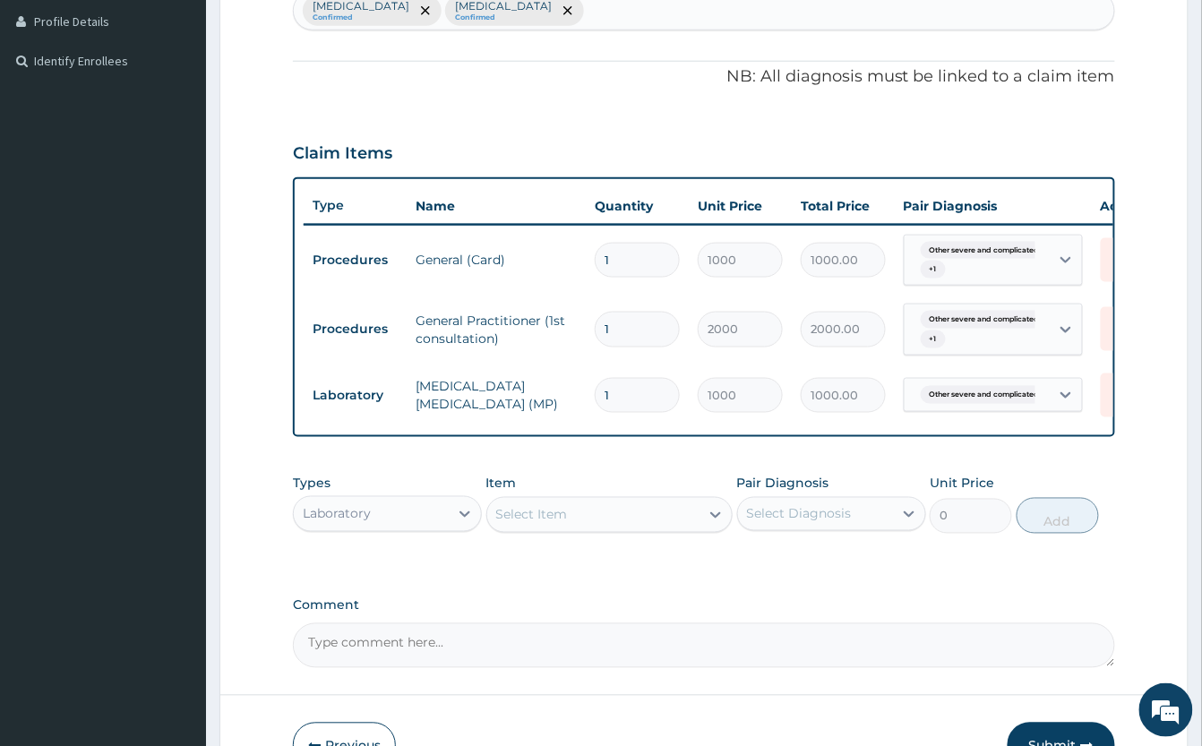
click at [600, 529] on div "Select Item" at bounding box center [593, 515] width 212 height 29
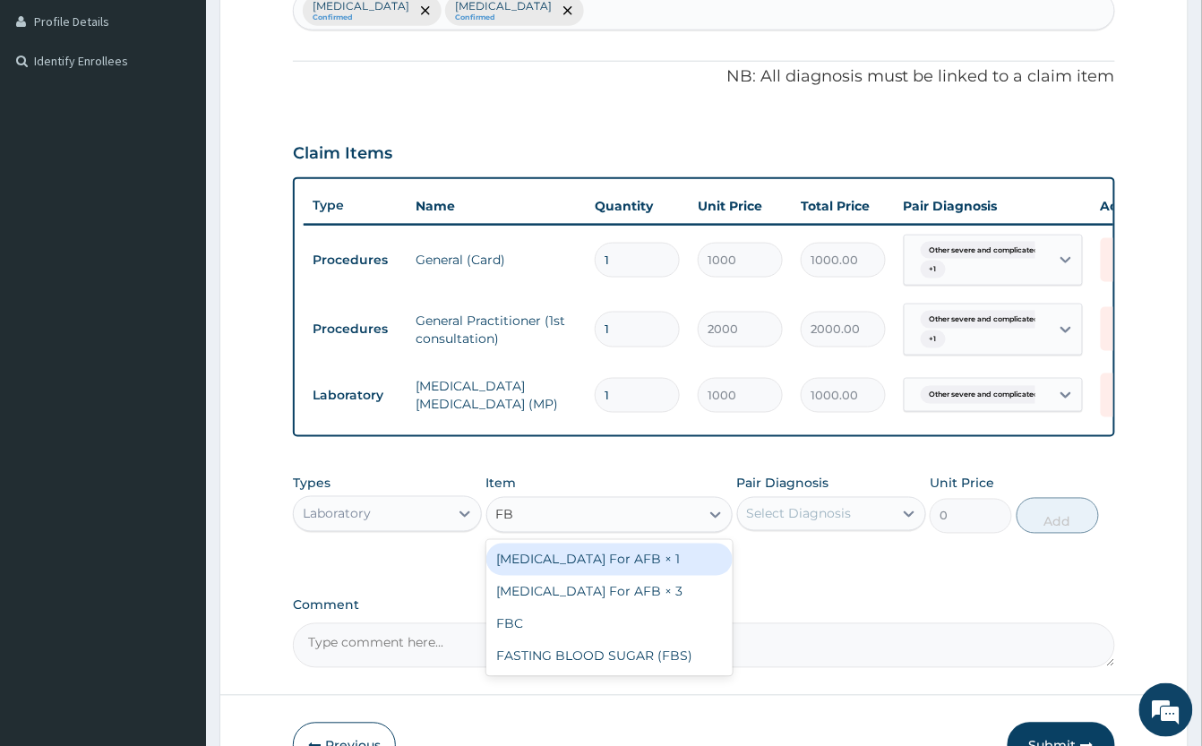
type input "FBC"
drag, startPoint x: 625, startPoint y: 584, endPoint x: 760, endPoint y: 548, distance: 139.9
click at [627, 576] on div "FBC" at bounding box center [609, 560] width 246 height 32
type input "2000"
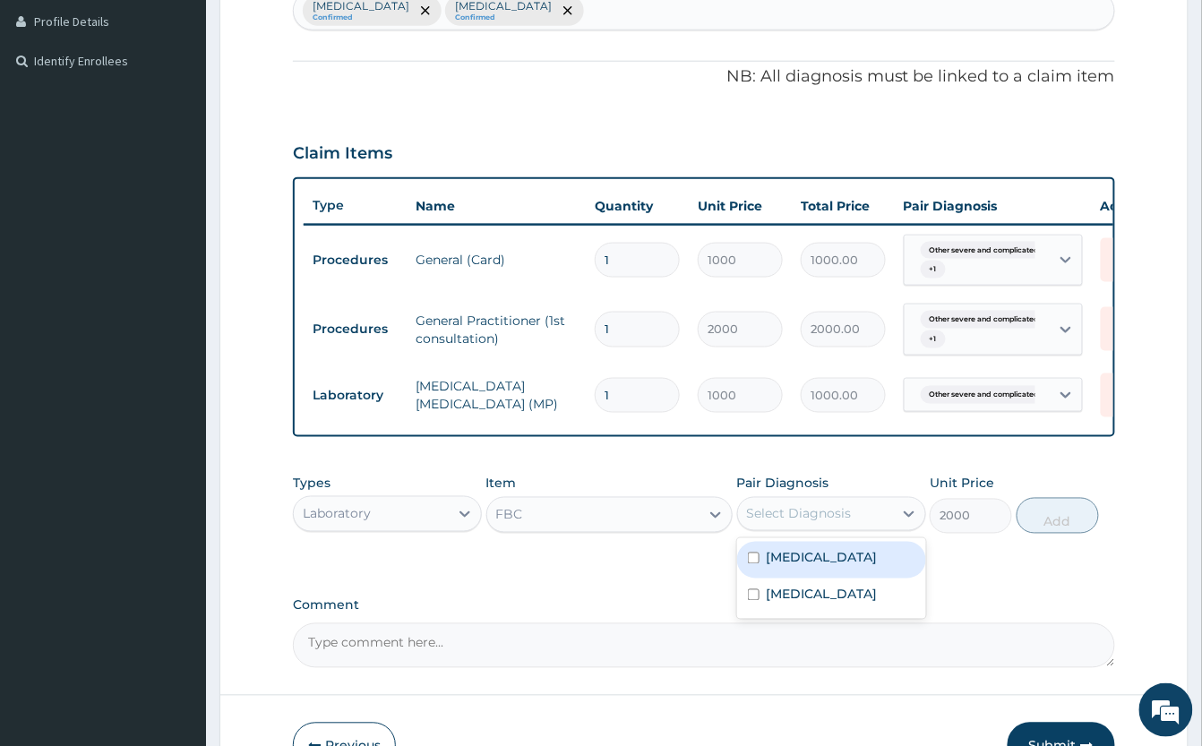
click at [833, 523] on div "Select Diagnosis" at bounding box center [799, 514] width 105 height 18
click at [820, 567] on label "Other severe and complicated Plasmodium falciparum malaria" at bounding box center [821, 558] width 111 height 18
checkbox input "true"
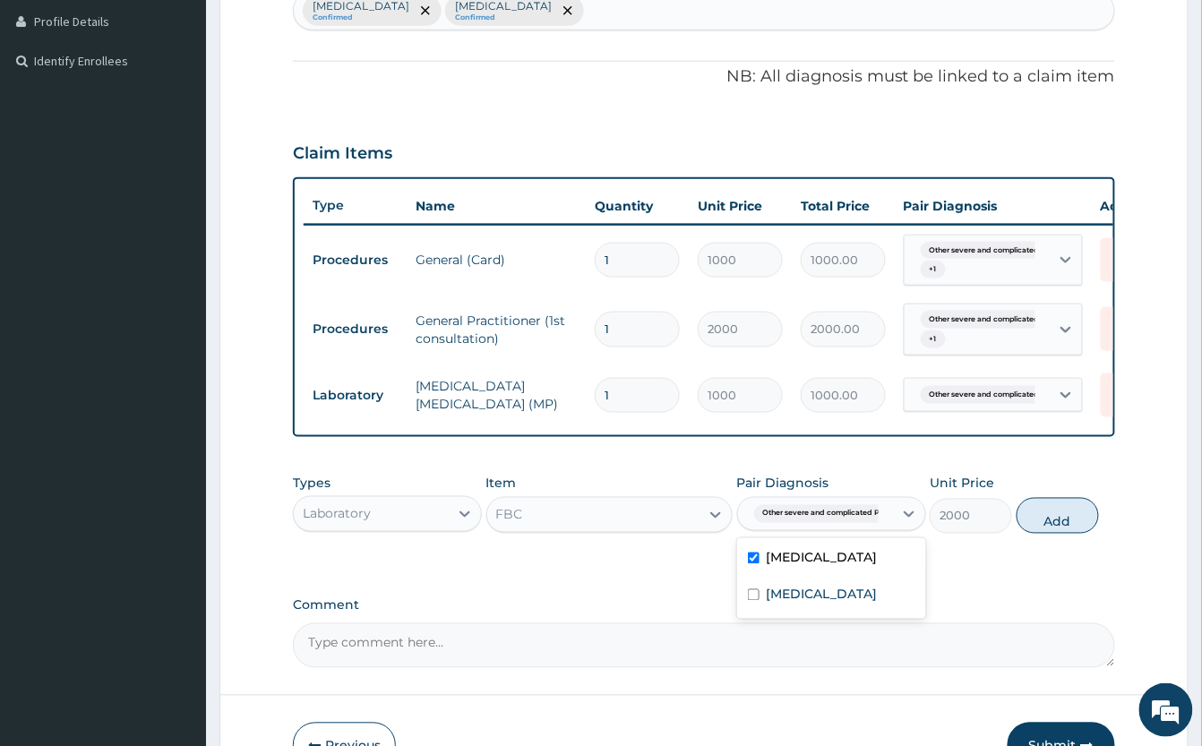
drag, startPoint x: 1062, startPoint y: 546, endPoint x: 820, endPoint y: 582, distance: 244.4
click at [1061, 534] on button "Add" at bounding box center [1057, 516] width 82 height 36
type input "0"
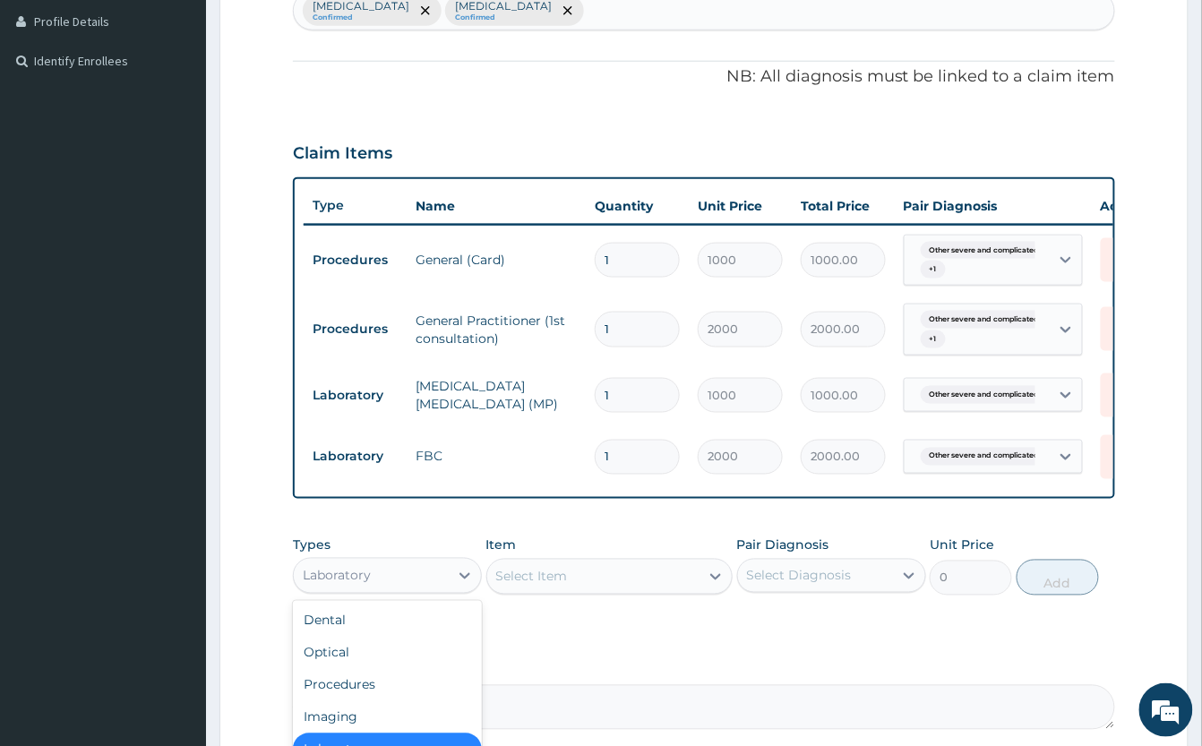
click at [446, 590] on div "Laboratory" at bounding box center [371, 575] width 155 height 29
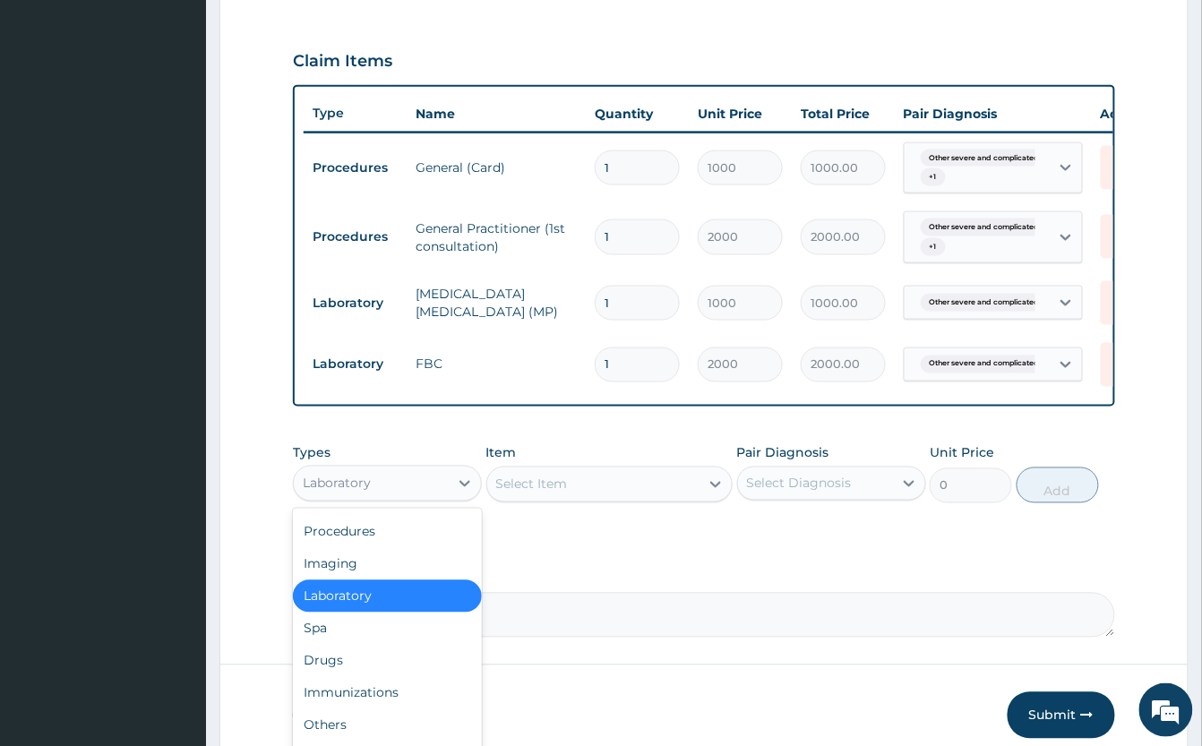
scroll to position [609, 0]
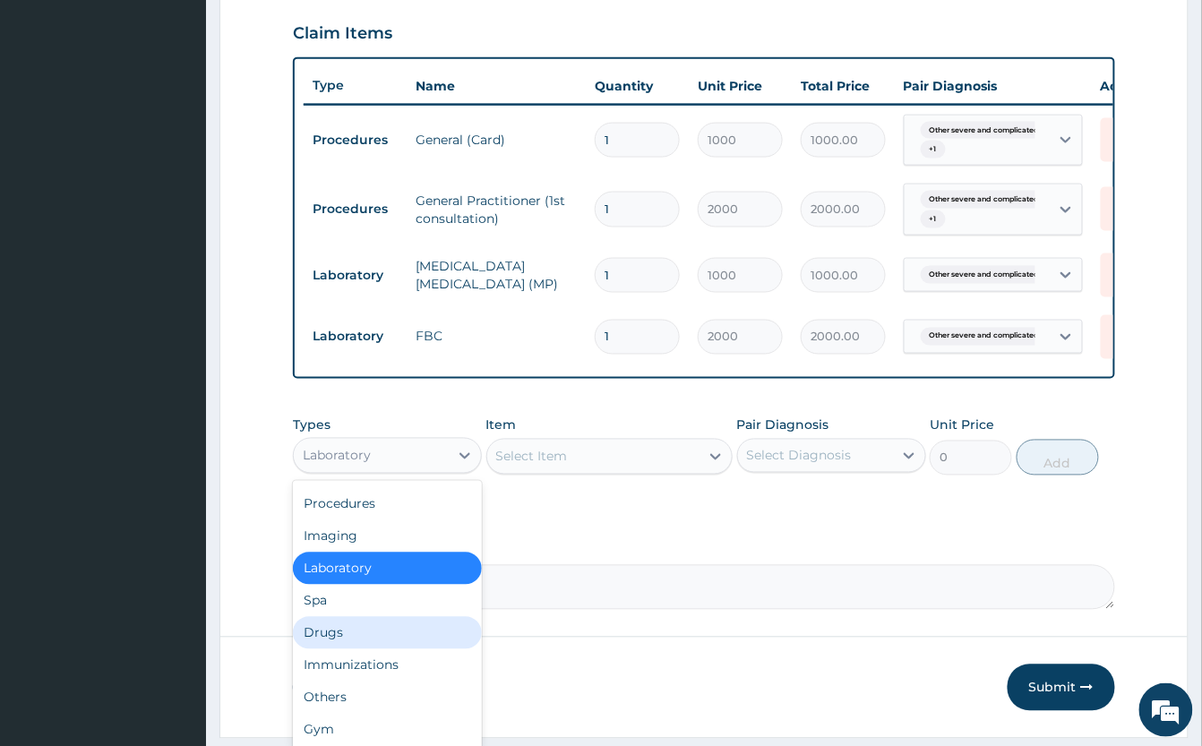
click at [316, 643] on div "Drugs" at bounding box center [387, 633] width 189 height 32
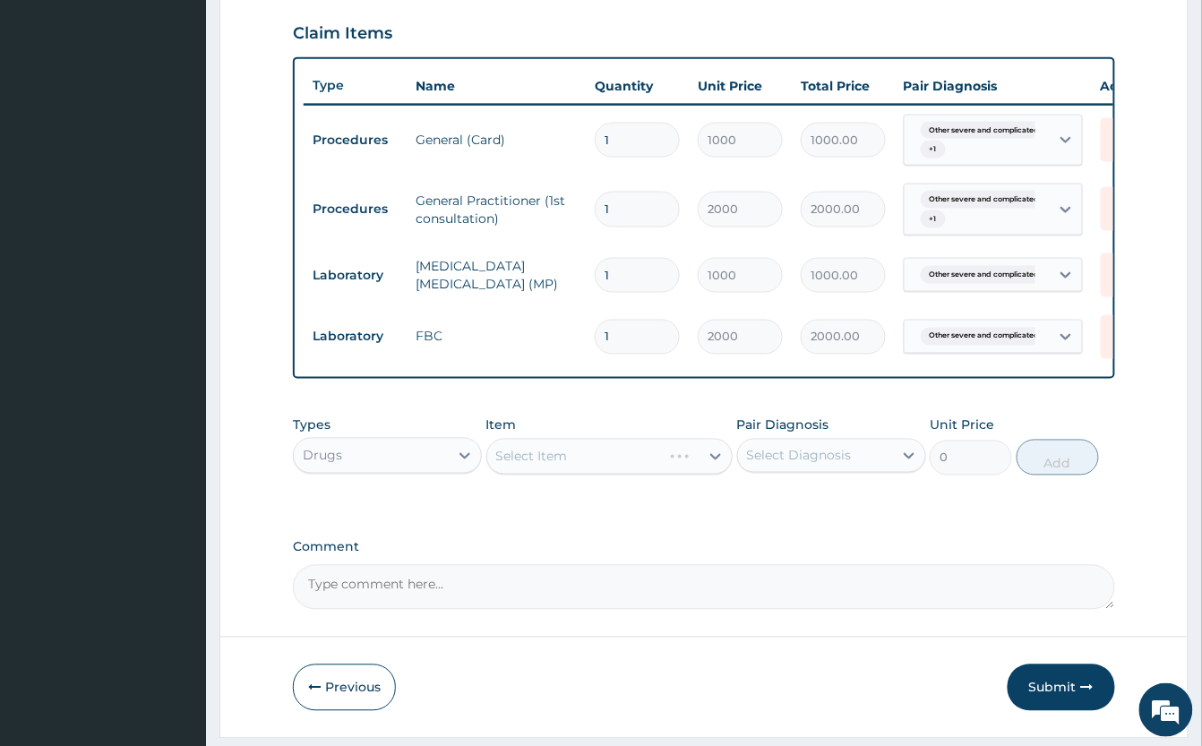
click at [541, 475] on div "Select Item" at bounding box center [609, 457] width 246 height 36
click at [543, 475] on div "Select Item" at bounding box center [609, 457] width 246 height 36
click at [509, 475] on div "Select Item" at bounding box center [609, 457] width 246 height 36
click at [516, 473] on div "Select Item" at bounding box center [609, 457] width 246 height 36
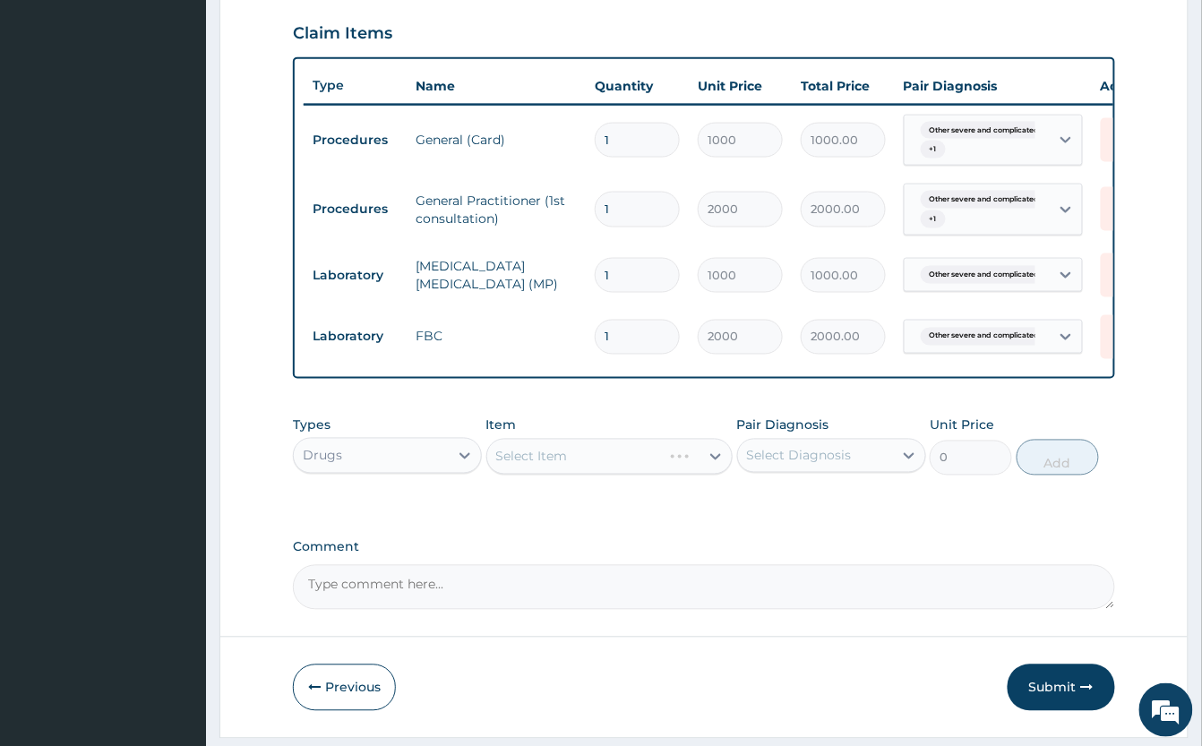
click at [549, 475] on div "Select Item" at bounding box center [609, 457] width 246 height 36
click at [600, 475] on div "Select Item" at bounding box center [609, 457] width 246 height 36
click at [599, 471] on div "Select Item" at bounding box center [593, 456] width 212 height 29
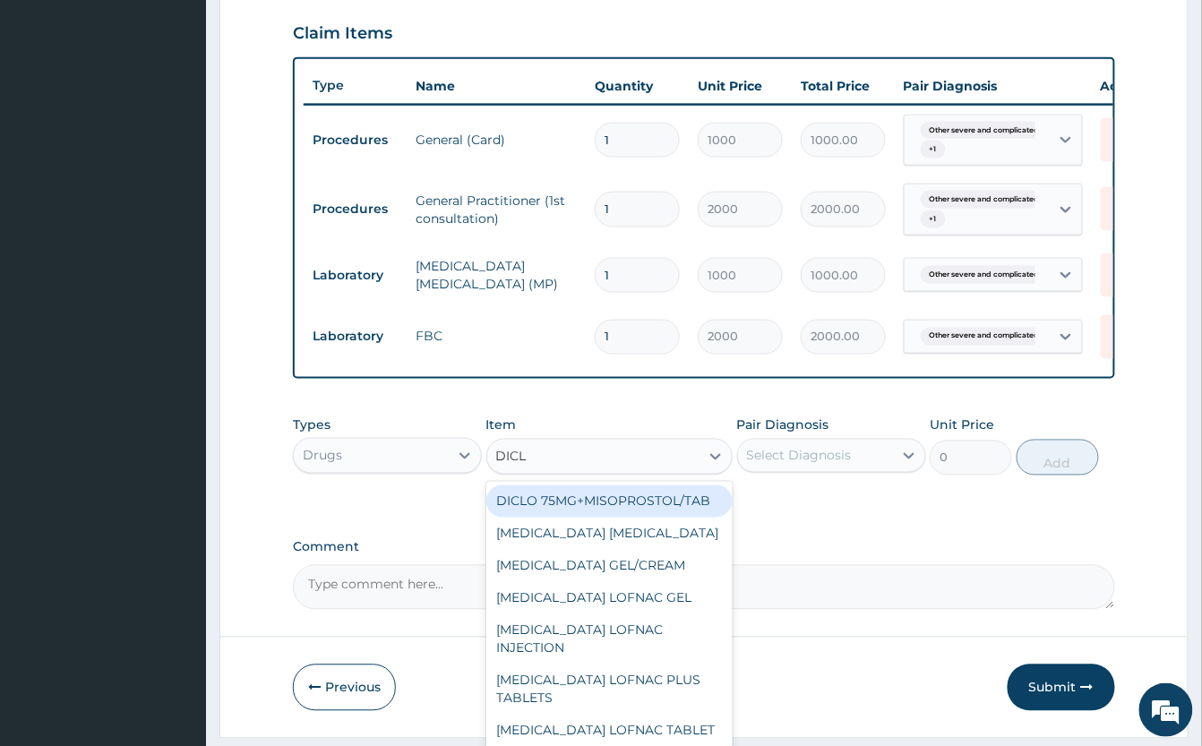
type input "DICLO"
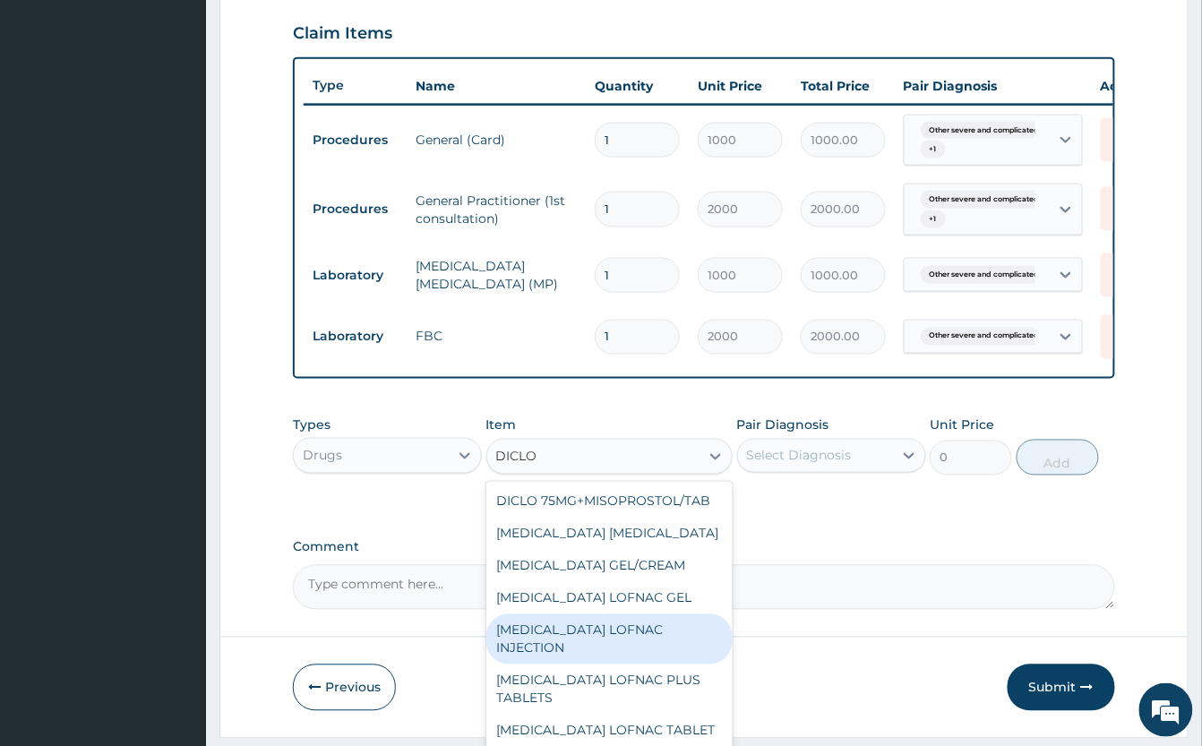
click at [570, 664] on div "DICLOFENAC LOFNAC INJECTION" at bounding box center [609, 639] width 246 height 50
type input "500"
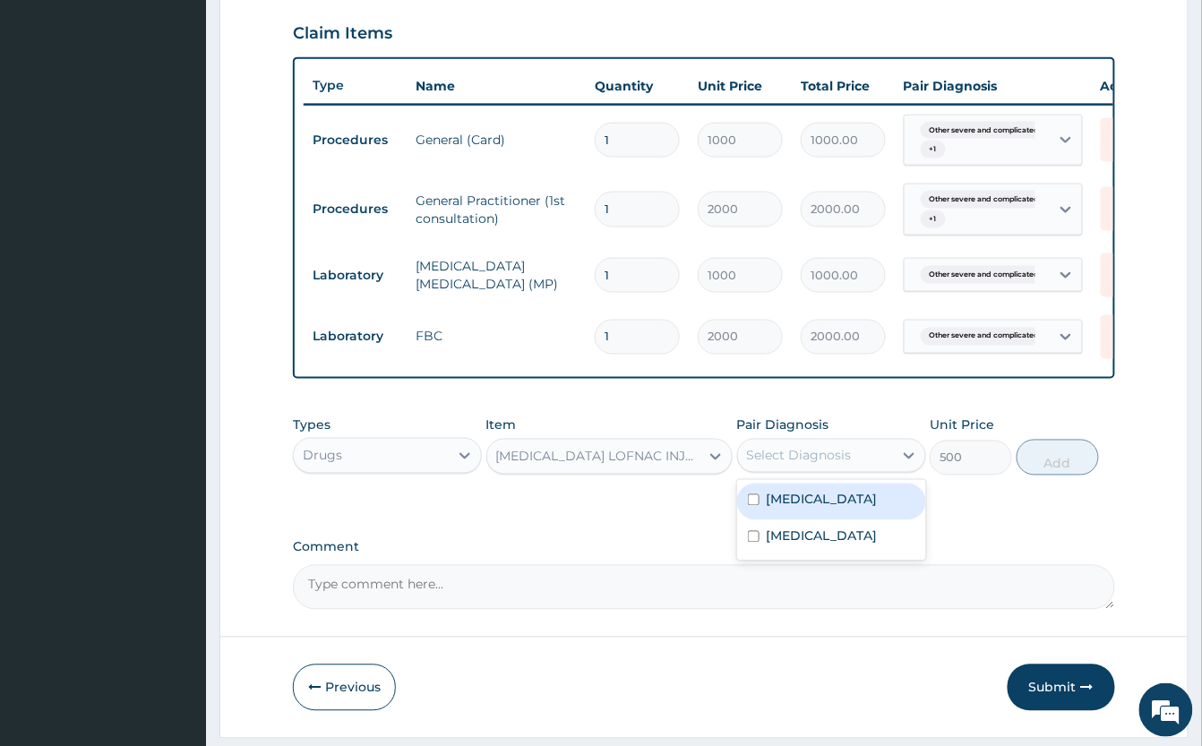
click at [818, 470] on div "Select Diagnosis" at bounding box center [815, 455] width 155 height 29
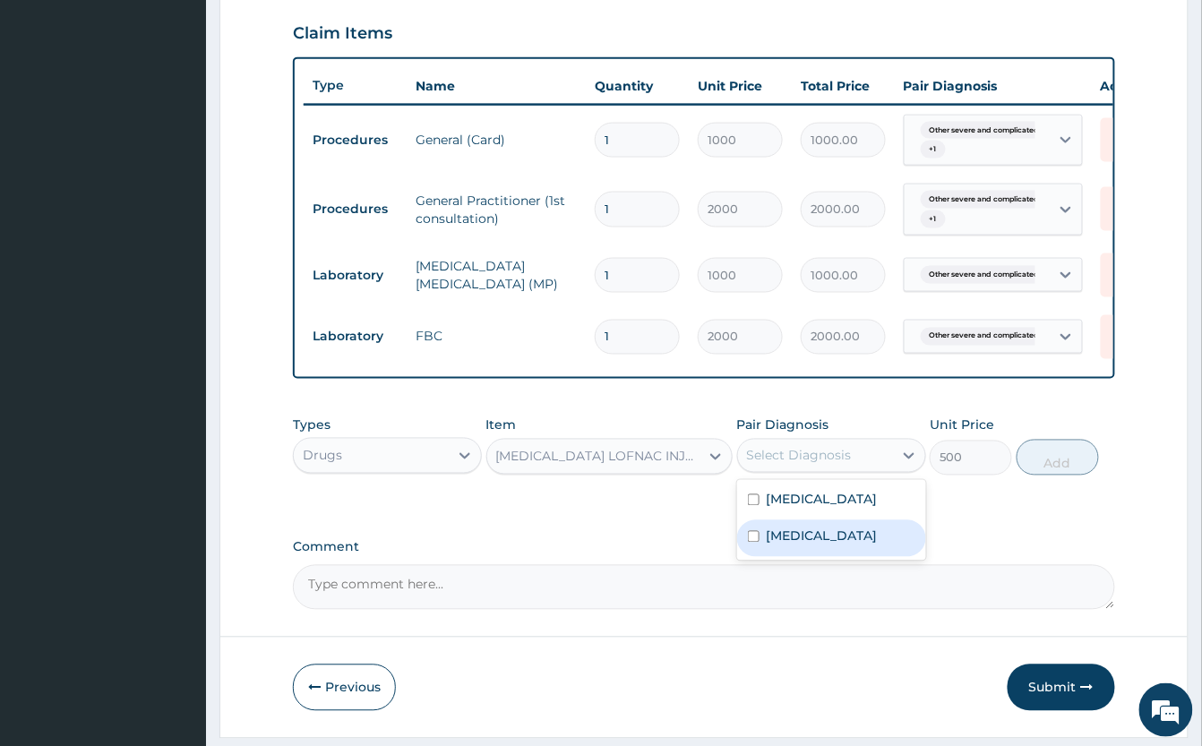
click at [860, 545] on label "Pain, unspecified" at bounding box center [821, 536] width 111 height 18
checkbox input "true"
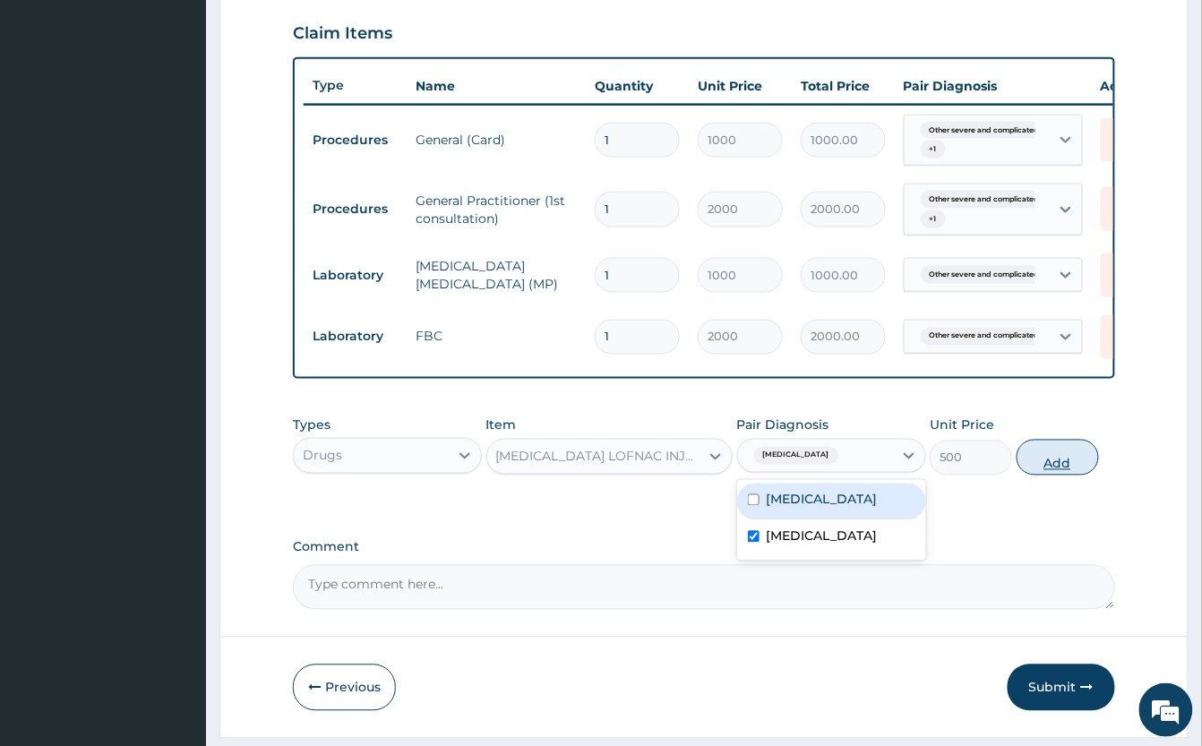
click at [1040, 475] on button "Add" at bounding box center [1057, 458] width 82 height 36
type input "0"
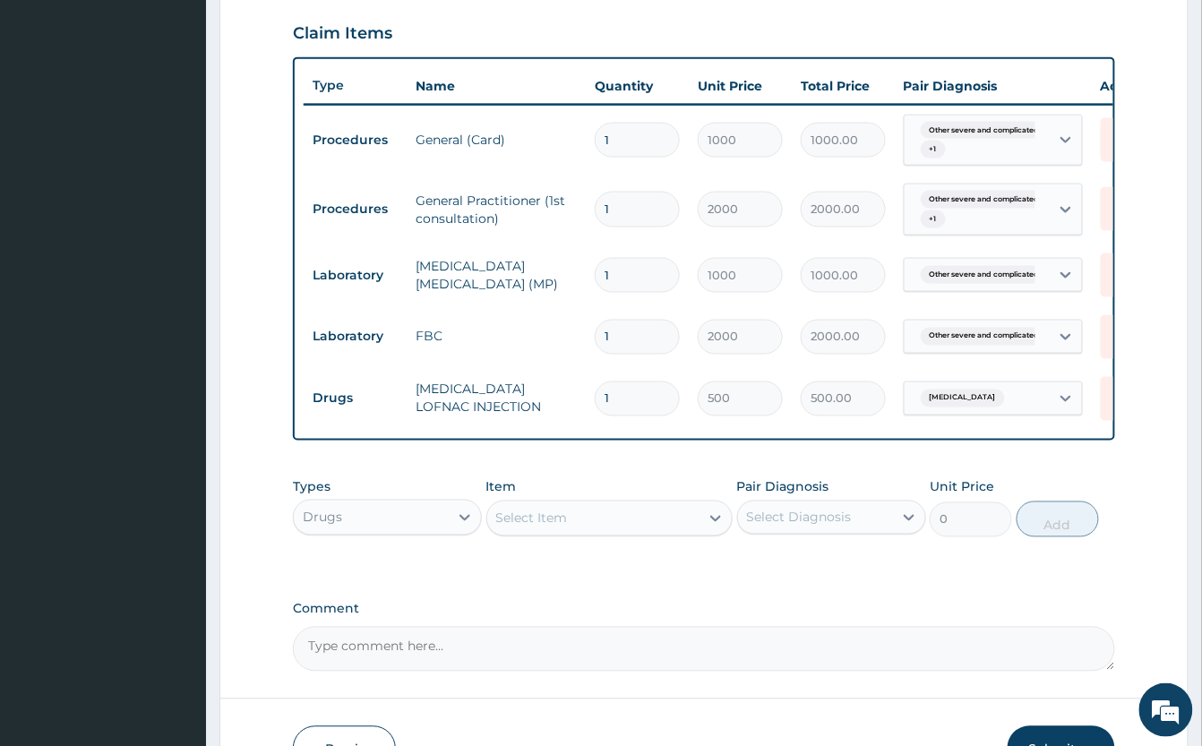
click at [553, 527] on div "Select Item" at bounding box center [532, 518] width 72 height 18
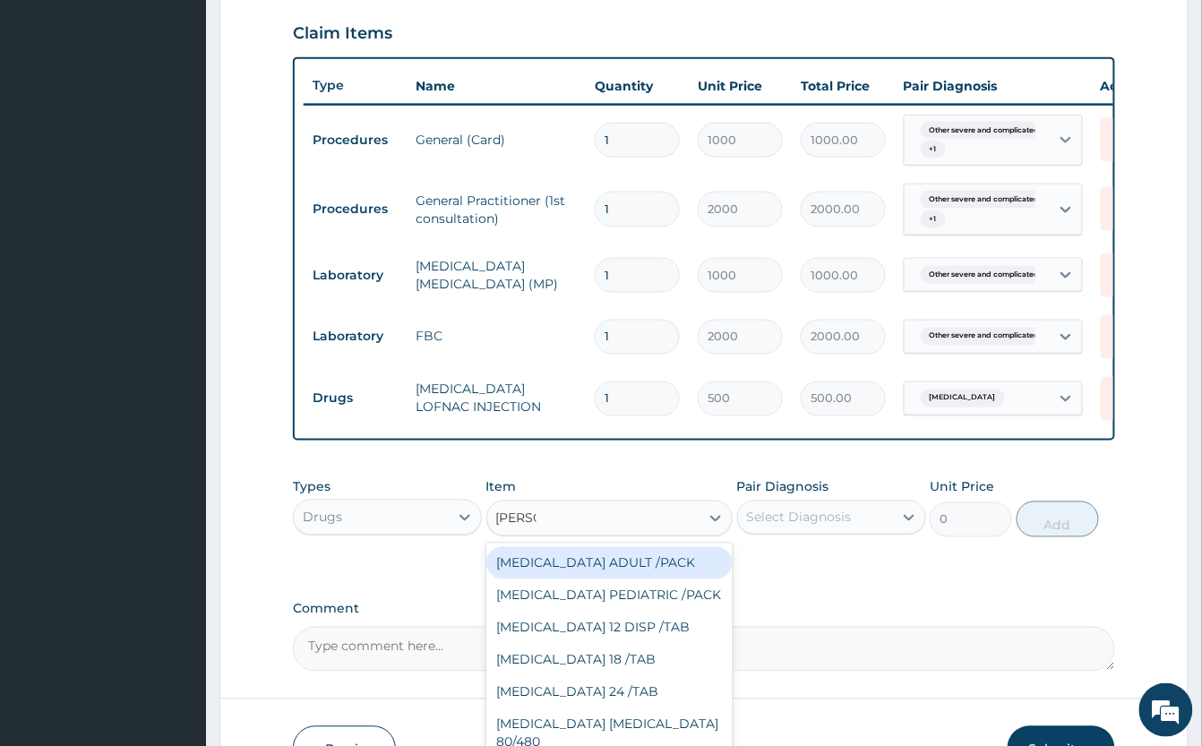
type input "COART"
click at [642, 579] on div "COARTEM ADULT /PACK" at bounding box center [609, 563] width 246 height 32
type input "2160"
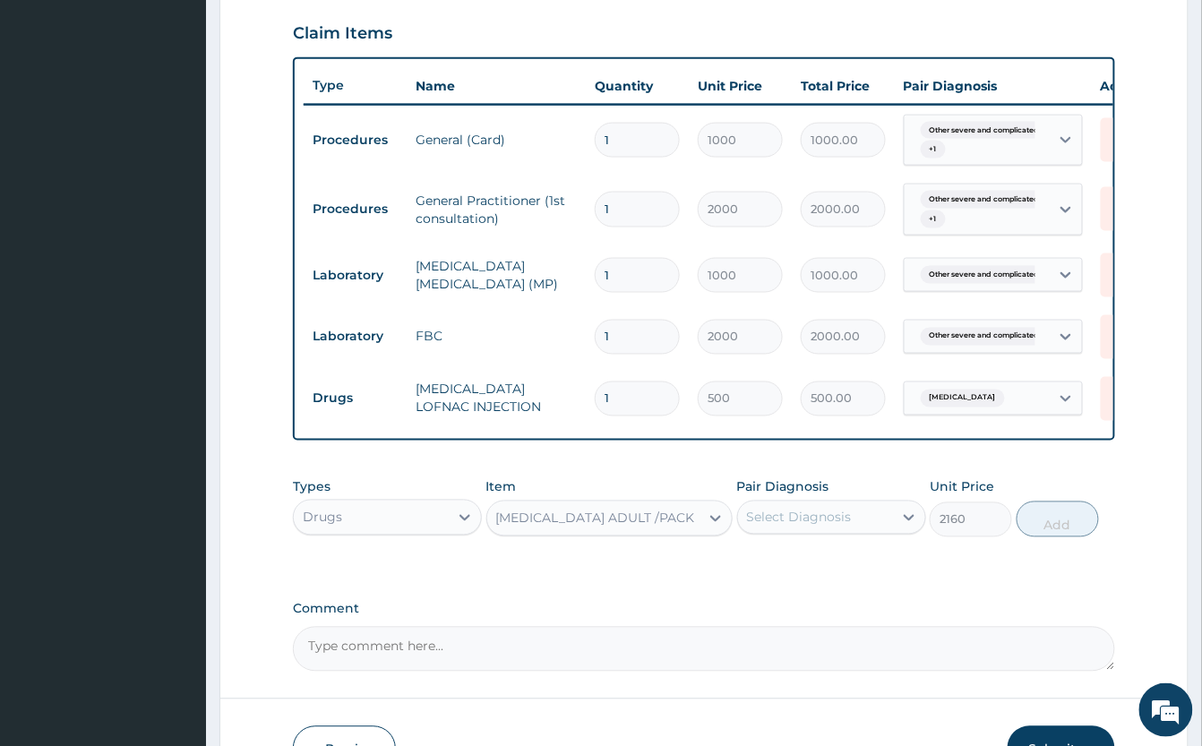
click at [818, 528] on div "Select Diagnosis" at bounding box center [815, 517] width 155 height 29
click at [827, 570] on label "Other severe and complicated Plasmodium falciparum malaria" at bounding box center [821, 561] width 111 height 18
checkbox input "true"
click at [1053, 537] on button "Add" at bounding box center [1057, 519] width 82 height 36
type input "0"
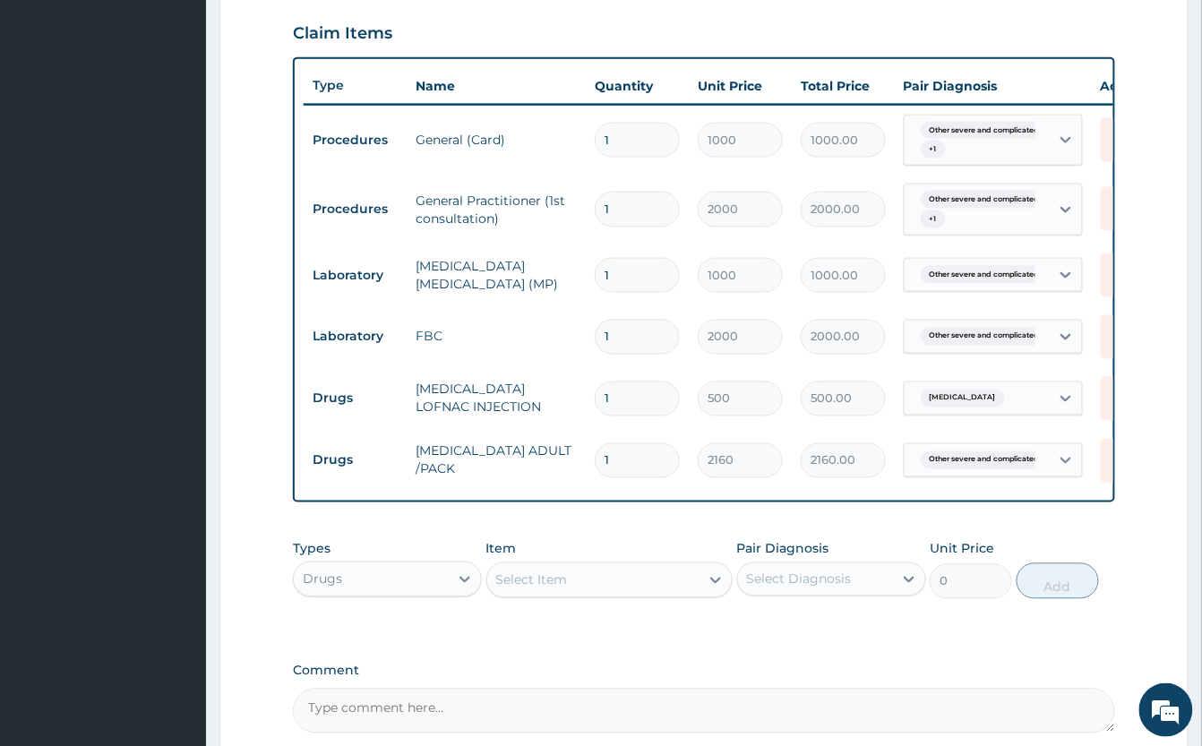
click at [562, 589] on div "Select Item" at bounding box center [532, 580] width 72 height 18
type input "EMAL"
click at [586, 641] on div "EMAL INJECTION 150MG INJ." at bounding box center [609, 625] width 246 height 32
type input "1500"
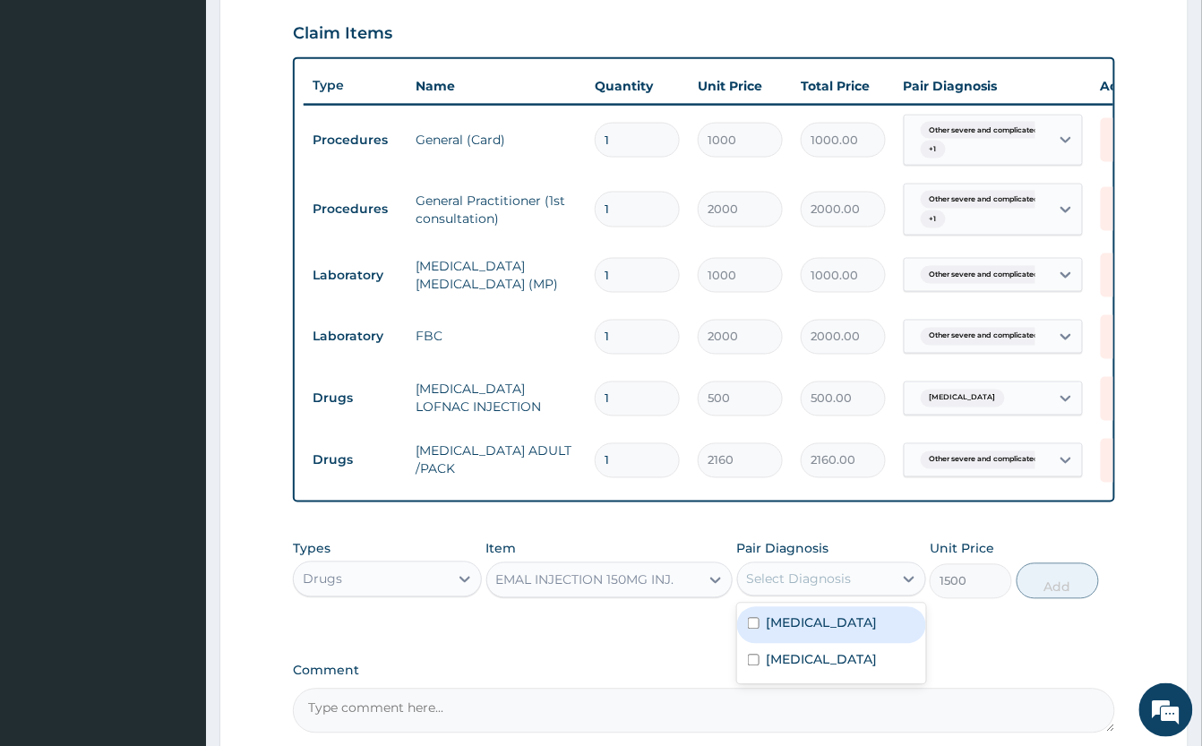
click at [808, 589] on div "Select Diagnosis" at bounding box center [815, 579] width 155 height 29
click at [877, 632] on label "Other severe and complicated Plasmodium falciparum malaria" at bounding box center [821, 623] width 111 height 18
checkbox input "true"
click at [1037, 599] on button "Add" at bounding box center [1057, 581] width 82 height 36
type input "0"
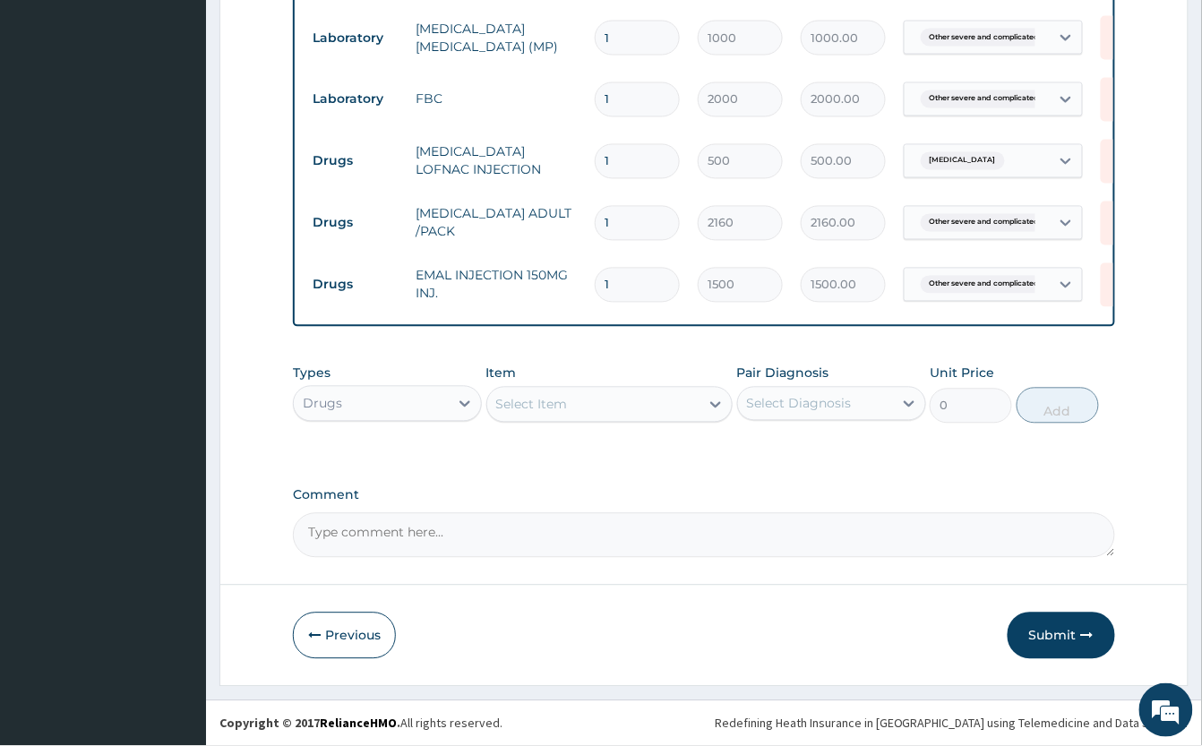
scroll to position [869, 0]
click at [566, 402] on div "Select Item" at bounding box center [532, 405] width 72 height 18
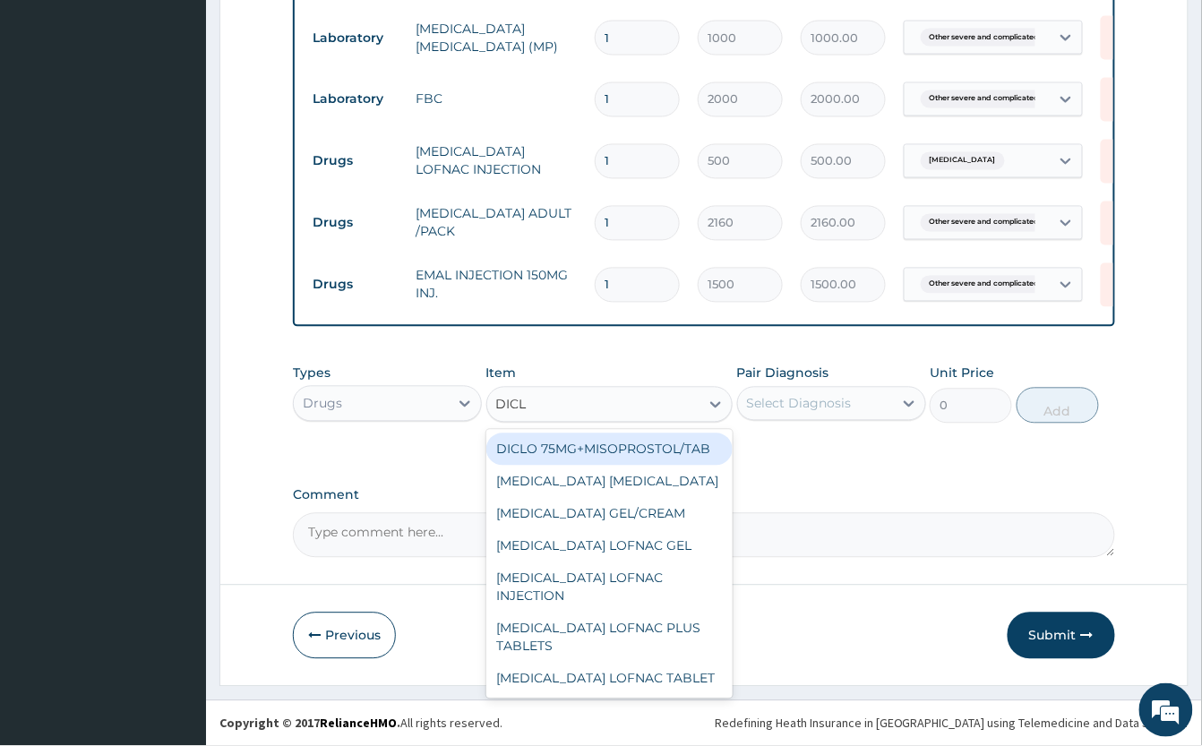
type input "DICLO"
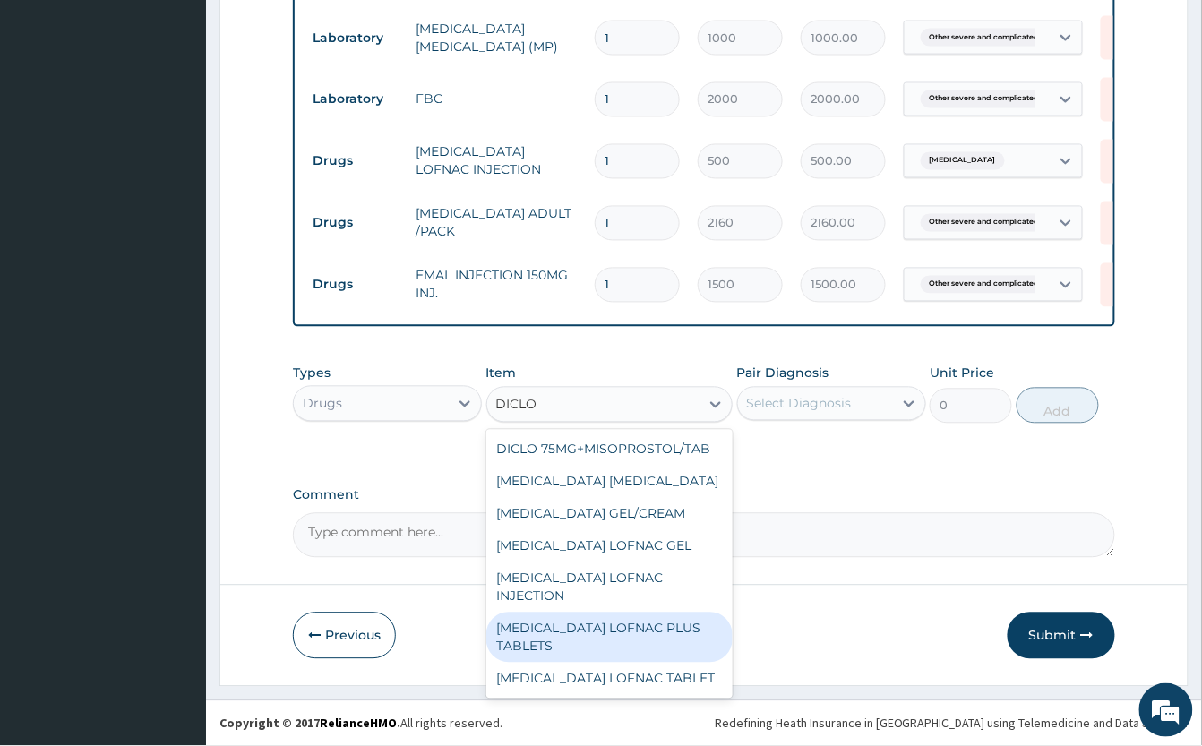
click at [655, 654] on div "DICLOFENAC LOFNAC PLUS TABLETS" at bounding box center [609, 637] width 246 height 50
type input "100"
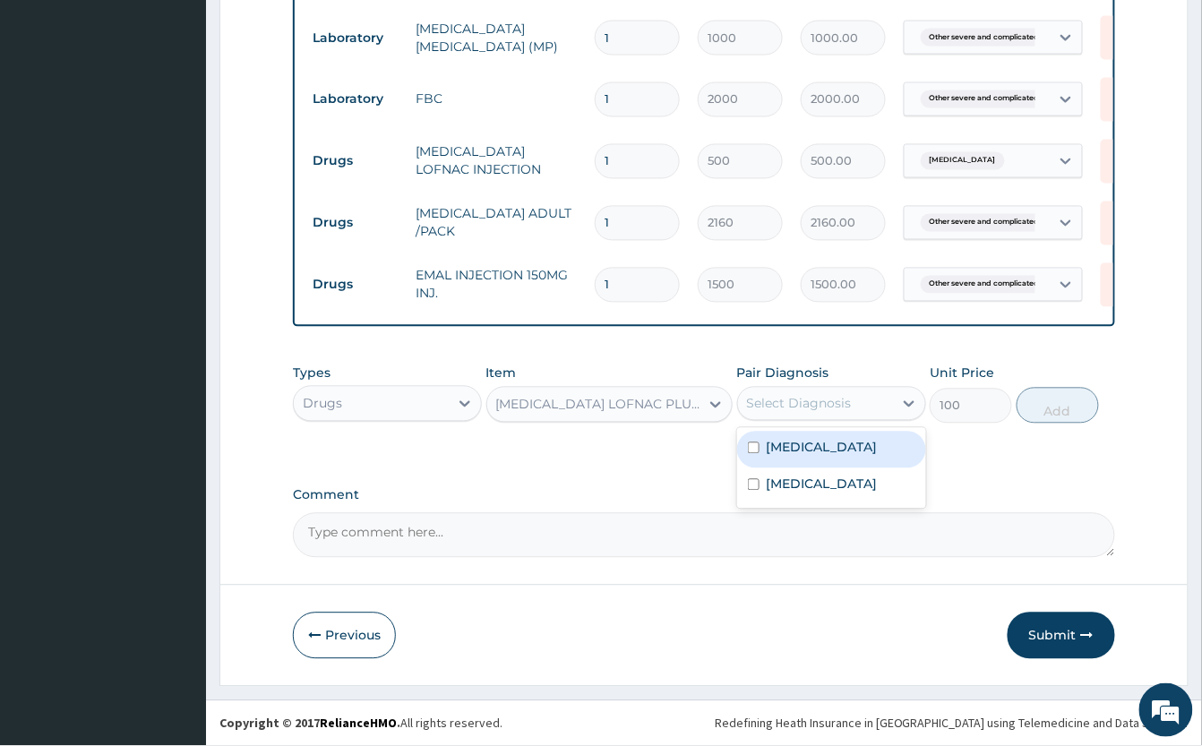
click at [825, 405] on div "Select Diagnosis" at bounding box center [799, 404] width 105 height 18
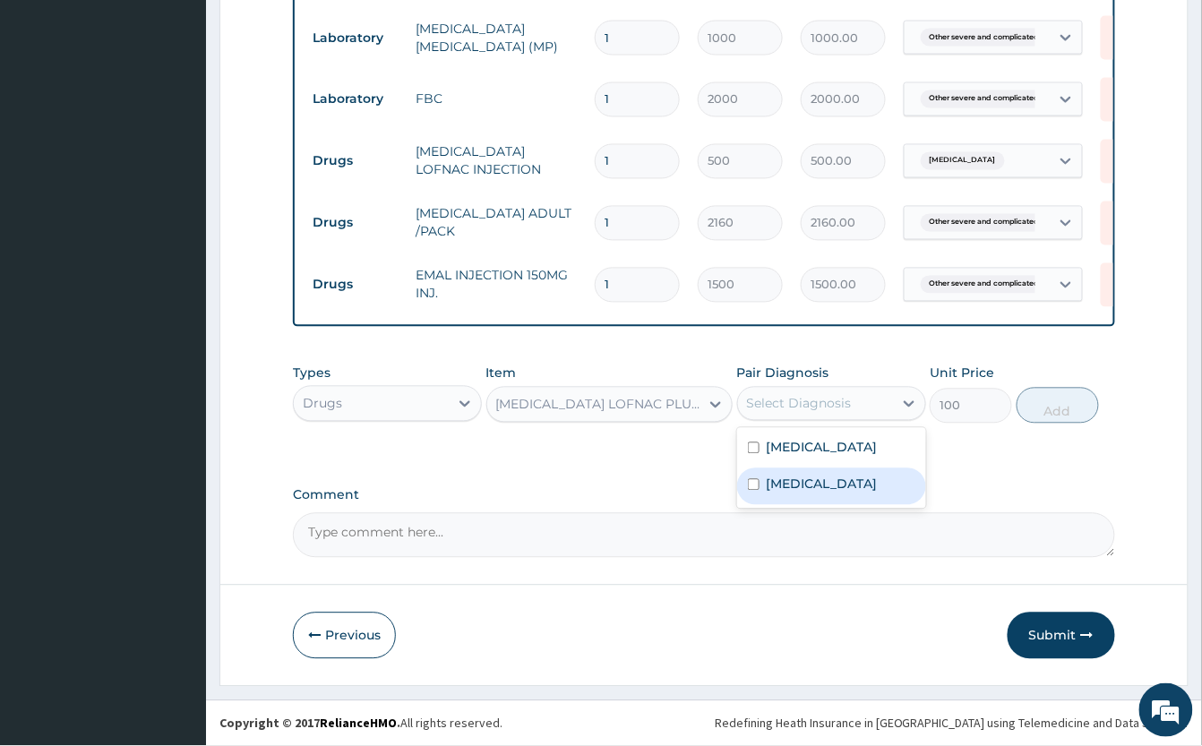
click at [842, 493] on label "Pain, unspecified" at bounding box center [821, 484] width 111 height 18
checkbox input "true"
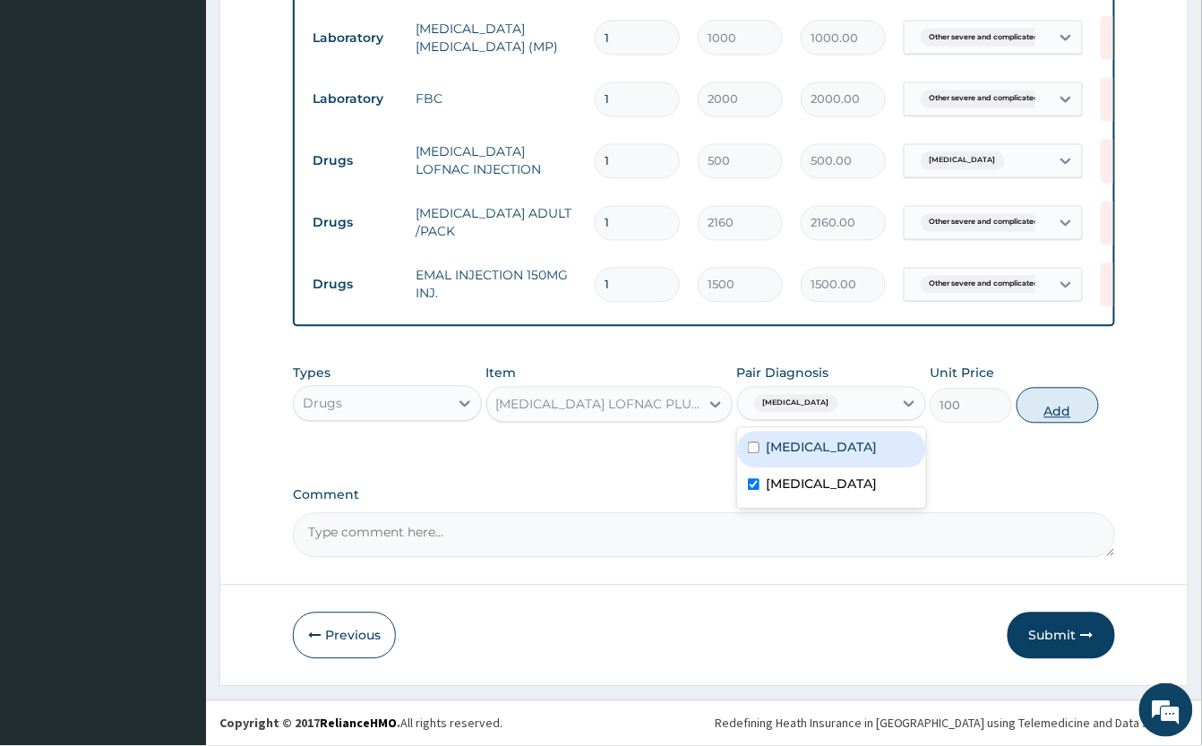
click at [1039, 403] on button "Add" at bounding box center [1057, 406] width 82 height 36
type input "0"
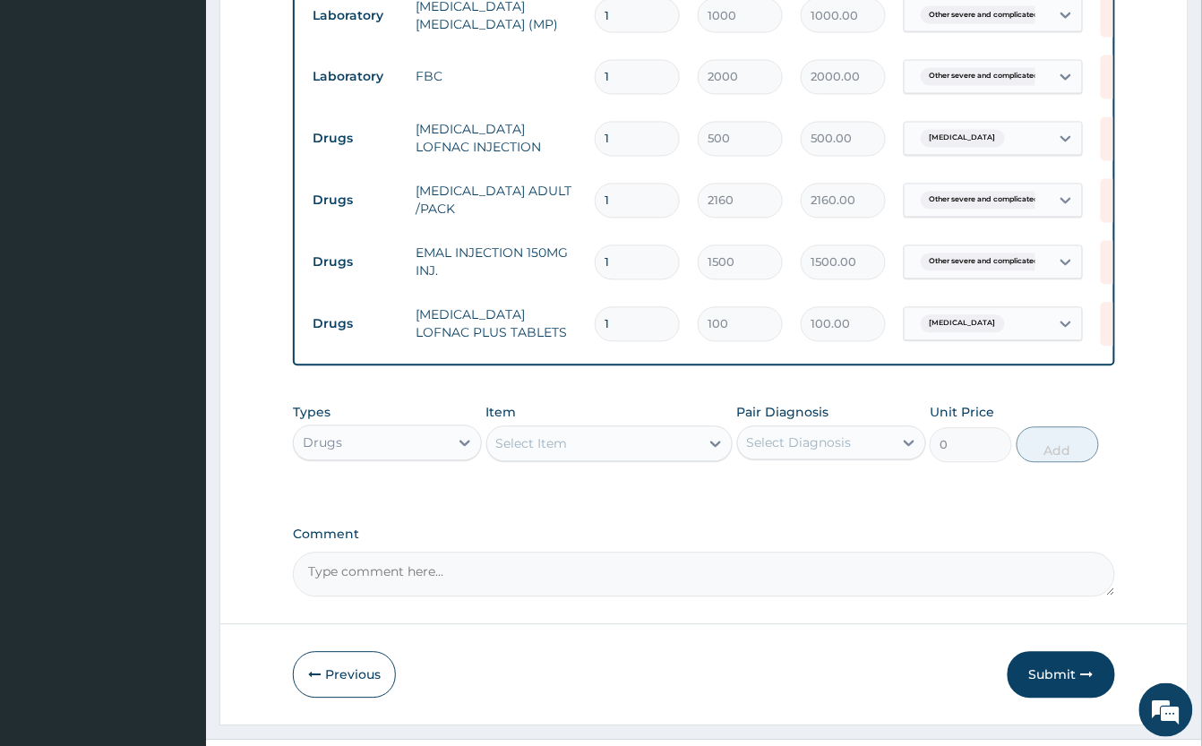
type input "10"
type input "1000.00"
type input "10"
click at [1083, 689] on button "Submit" at bounding box center [1060, 675] width 107 height 47
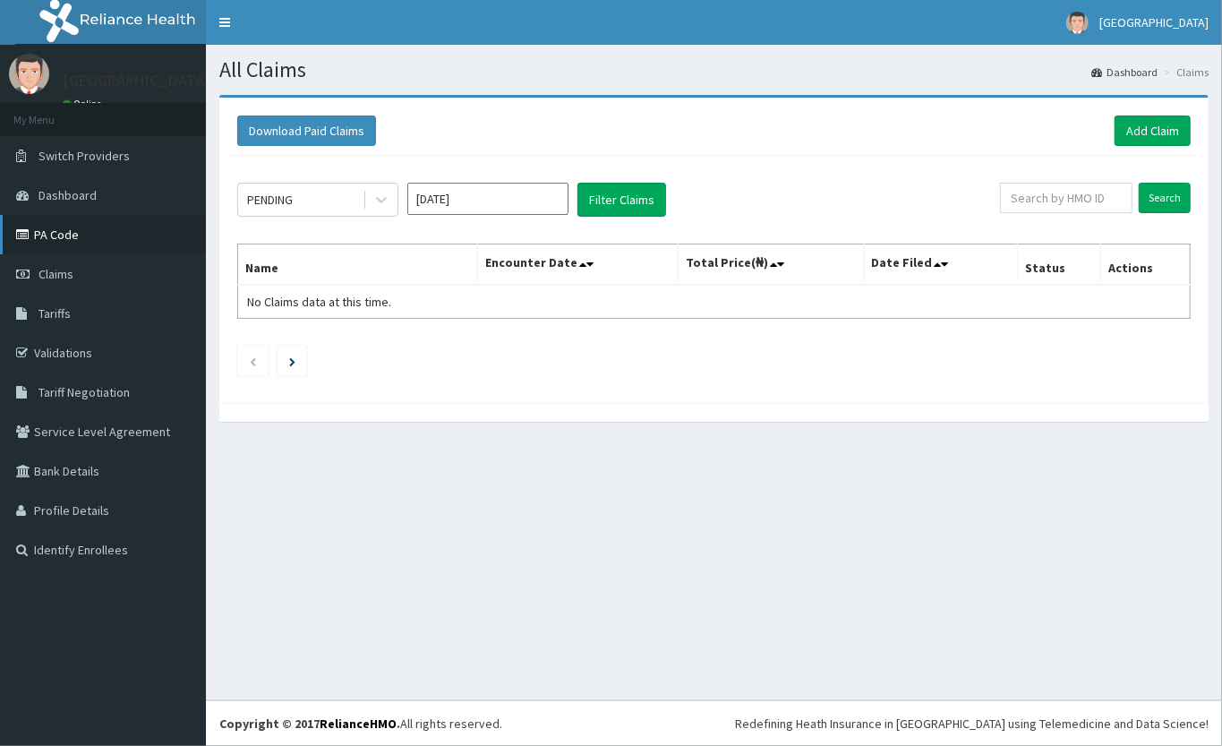
click at [73, 227] on link "PA Code" at bounding box center [103, 234] width 206 height 39
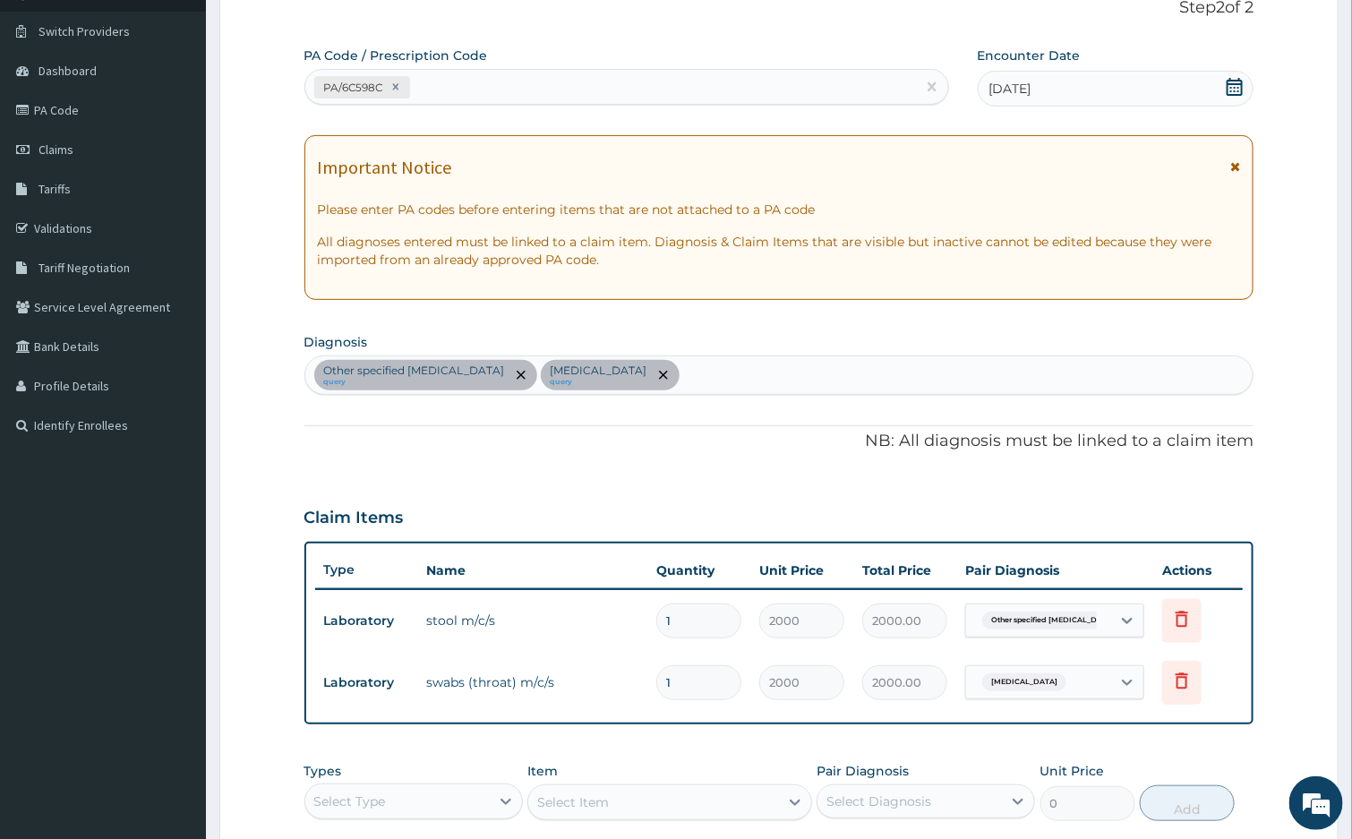
click at [681, 452] on p "NB: All diagnosis must be linked to a claim item" at bounding box center [779, 441] width 950 height 23
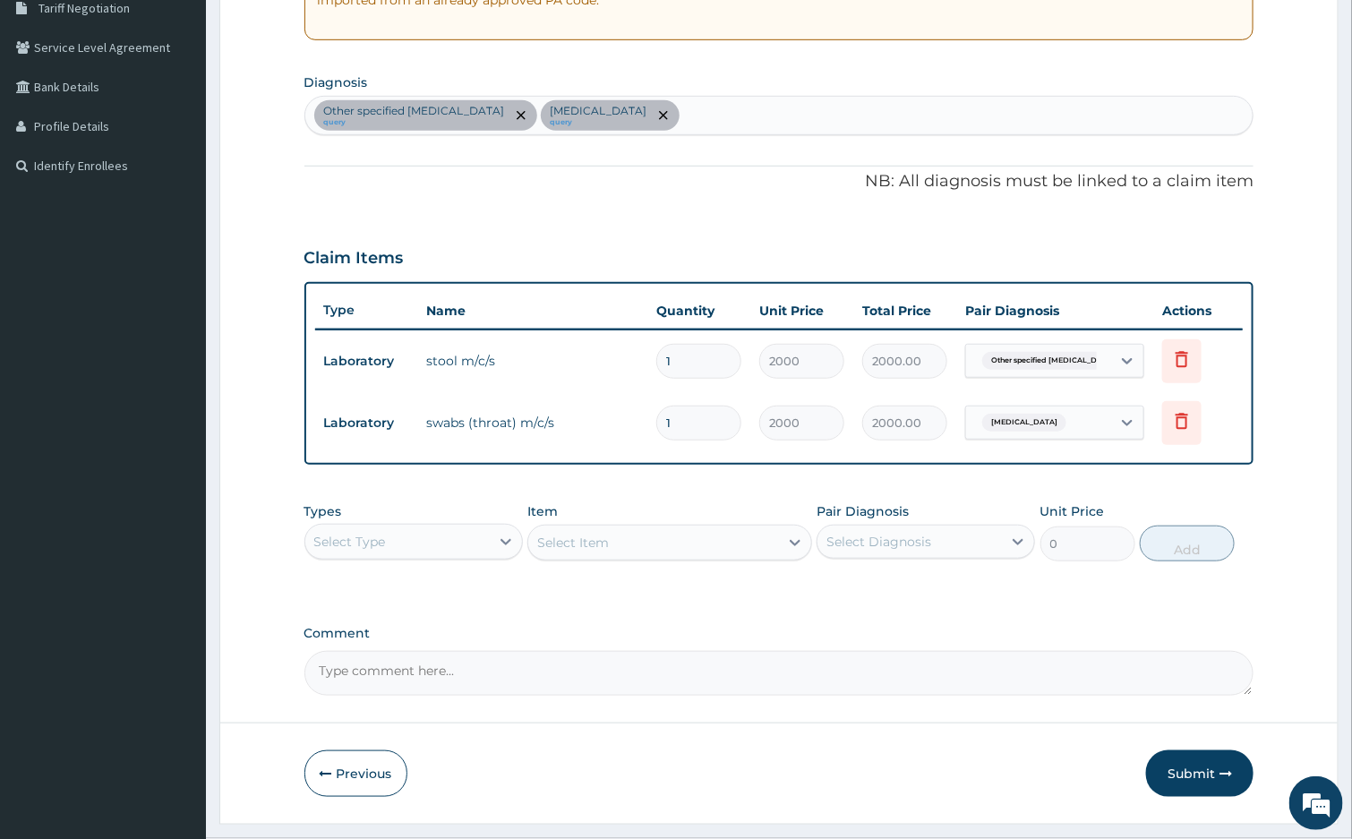
scroll to position [393, 0]
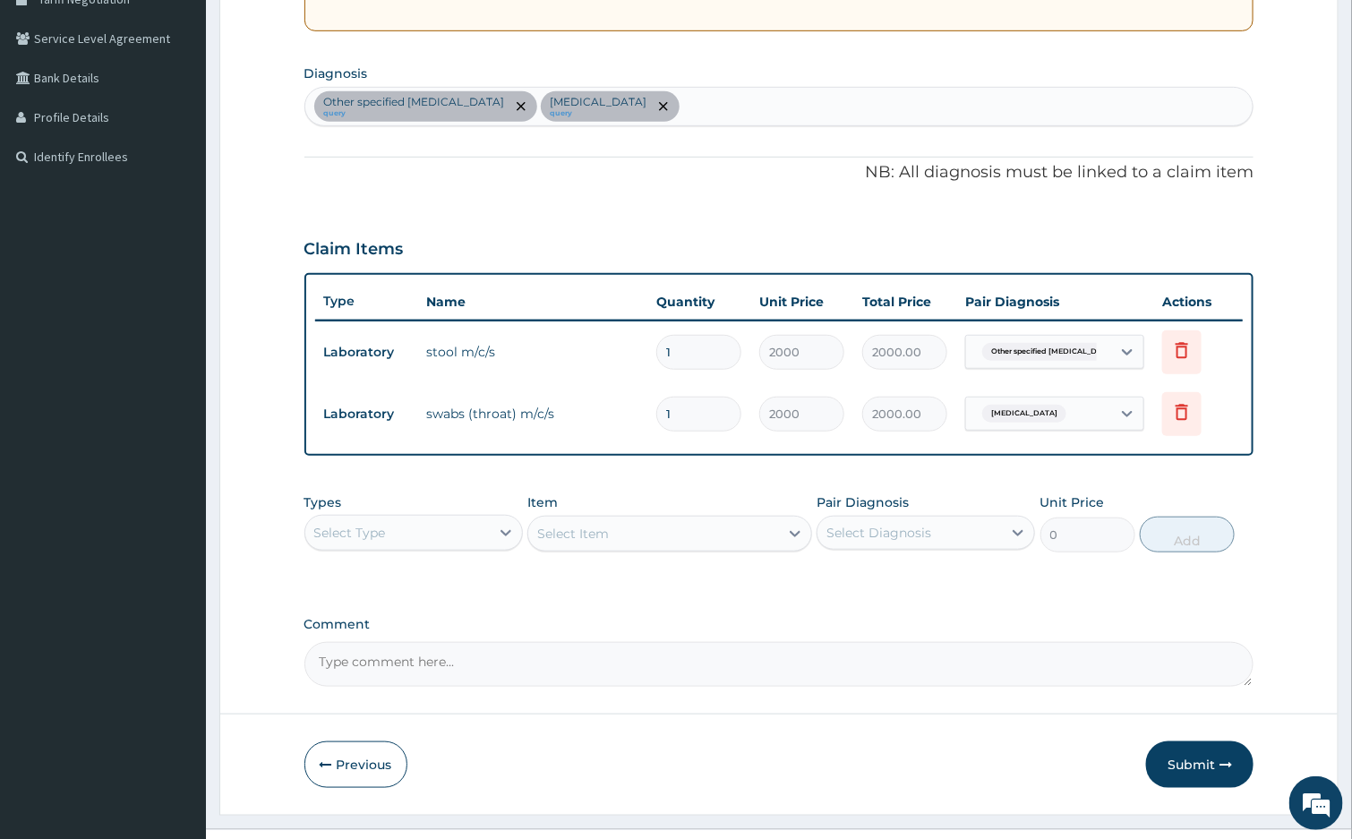
click at [760, 100] on div "Other specified typhoid fever query Streptococcal pharyngitis query" at bounding box center [779, 107] width 948 height 38
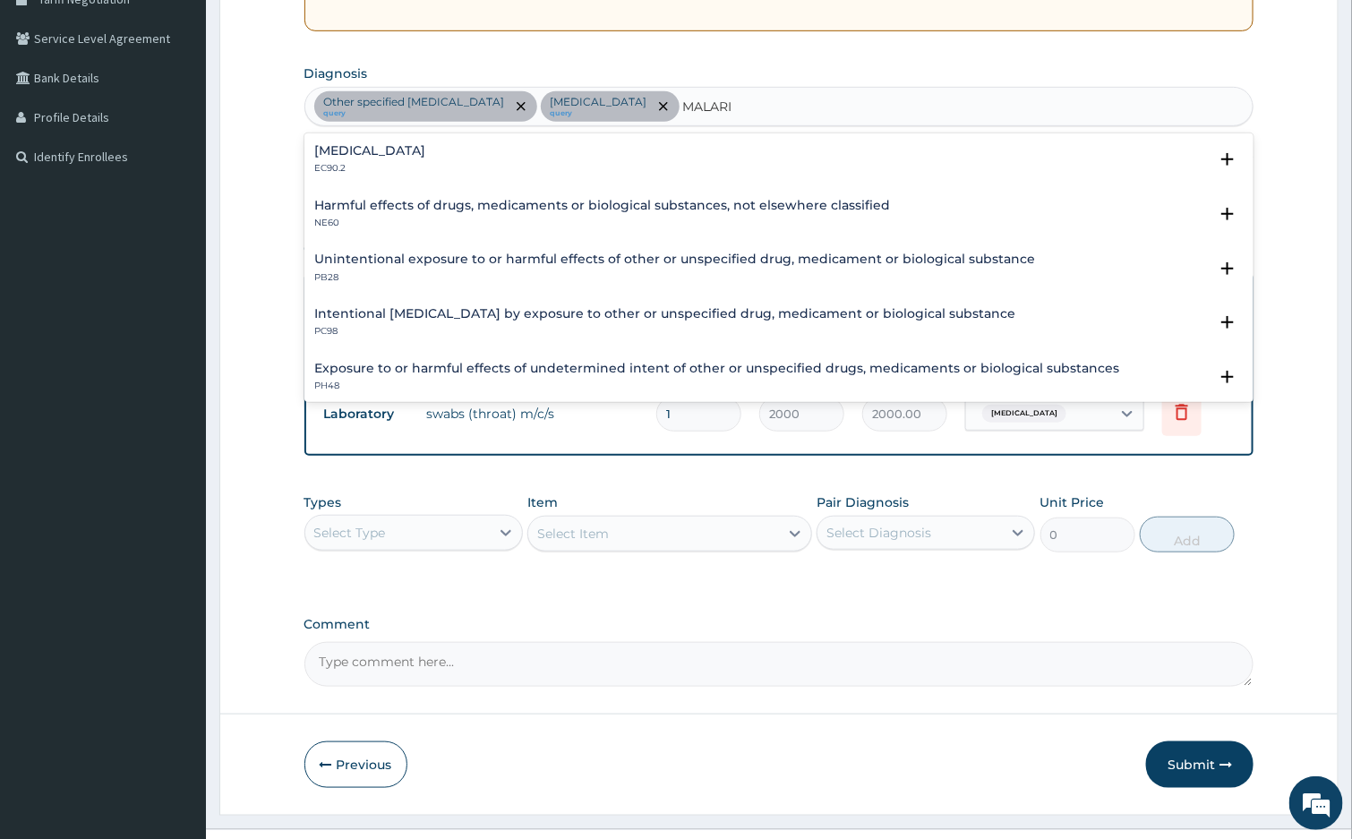
type input "MALARIA"
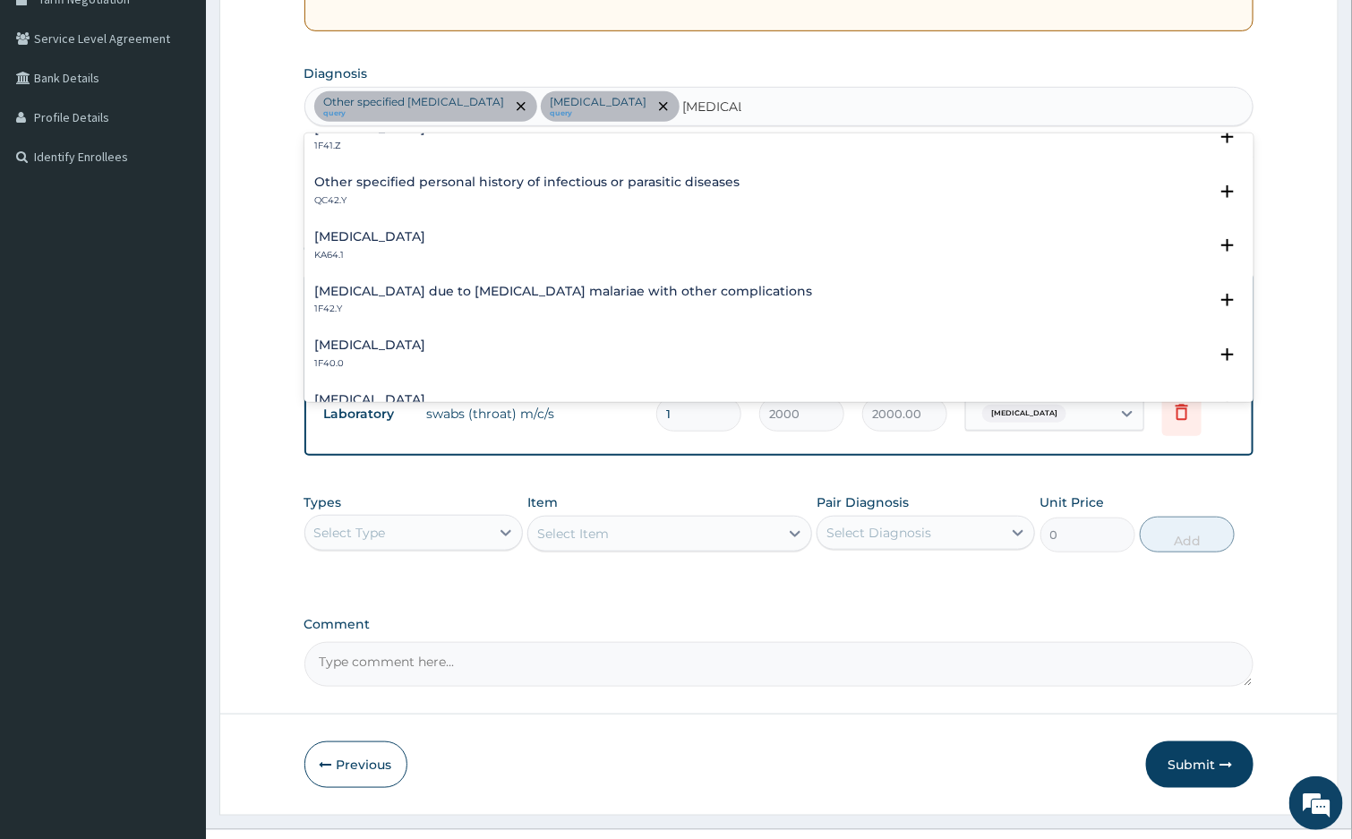
scroll to position [537, 0]
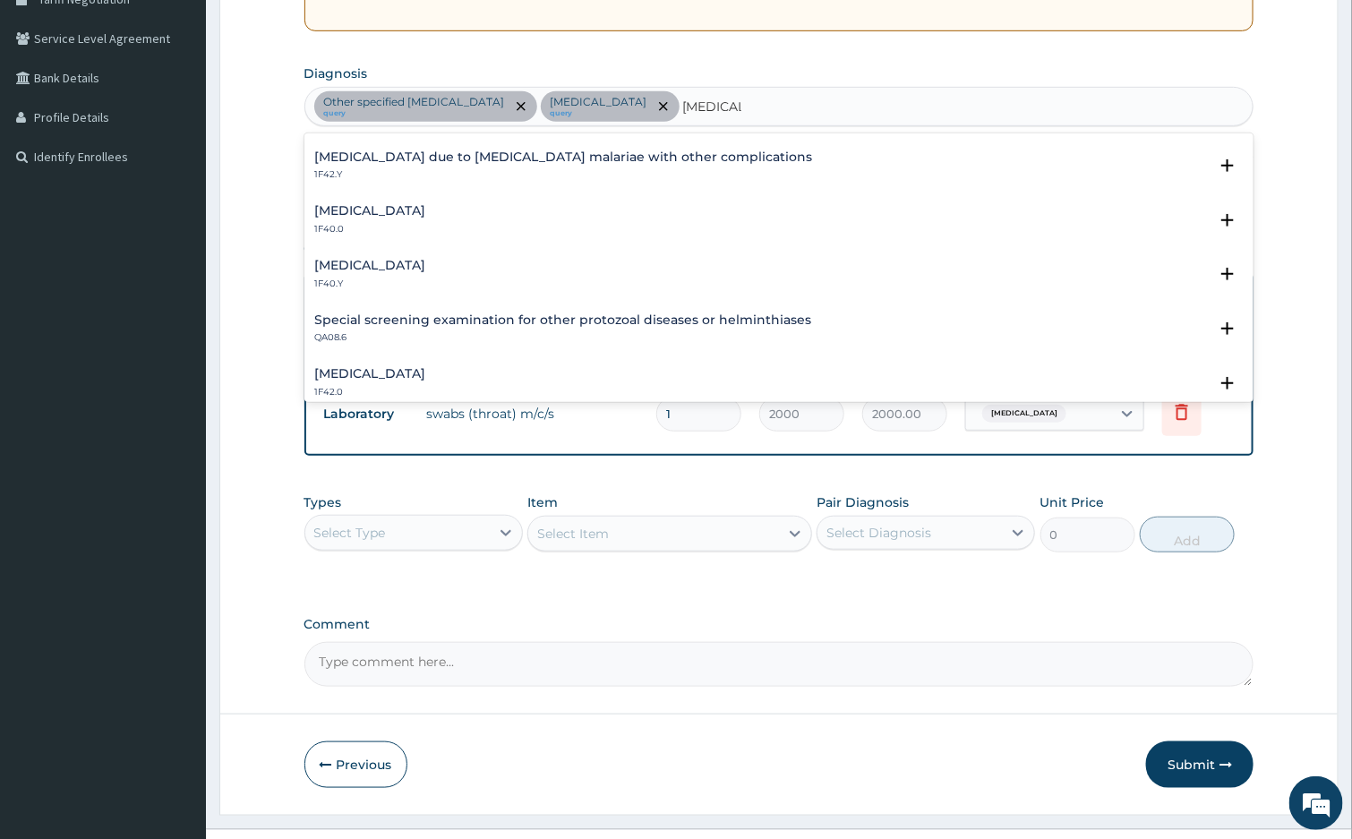
click at [426, 270] on h4 "Other severe and complicated Plasmodium falciparum malaria" at bounding box center [370, 265] width 111 height 13
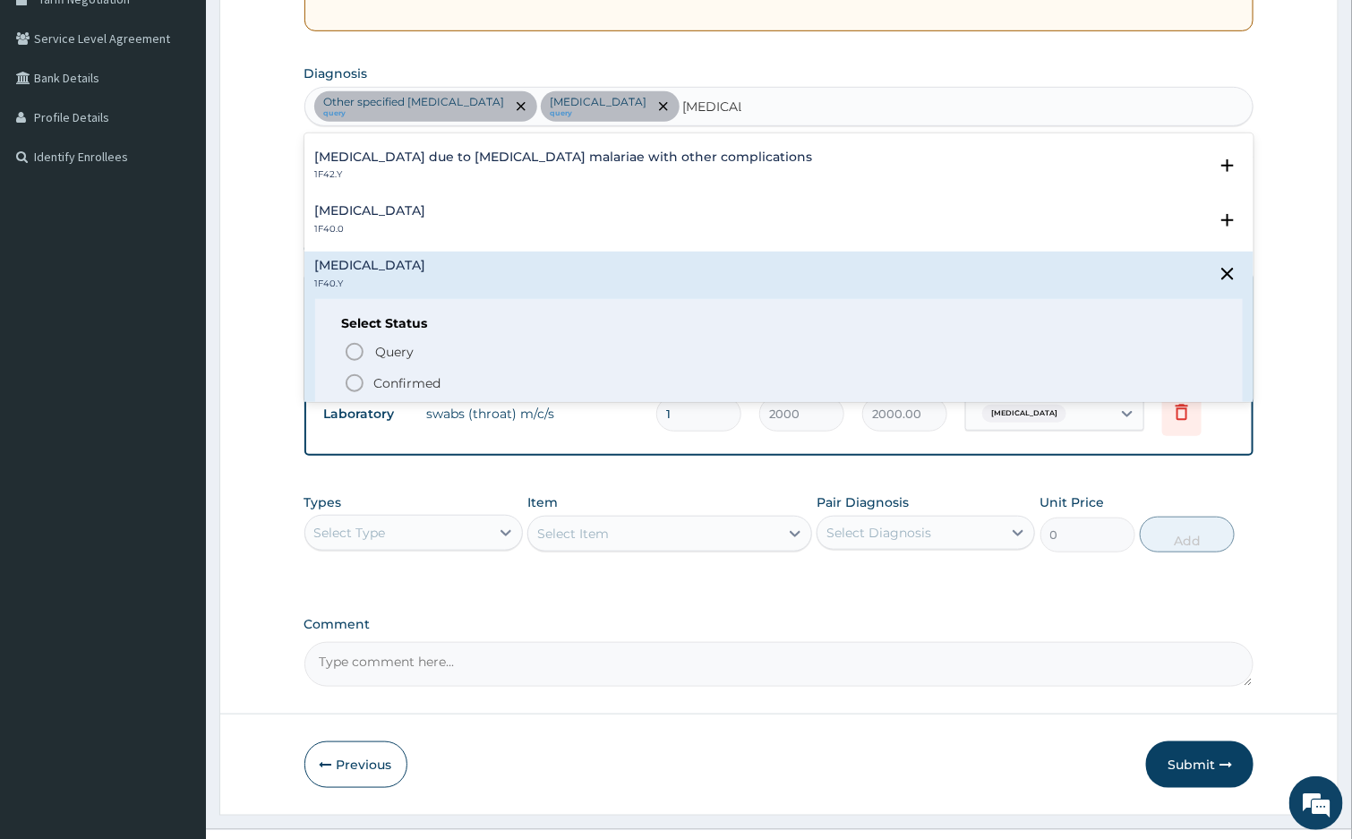
click at [363, 384] on circle "status option filled" at bounding box center [355, 383] width 16 height 16
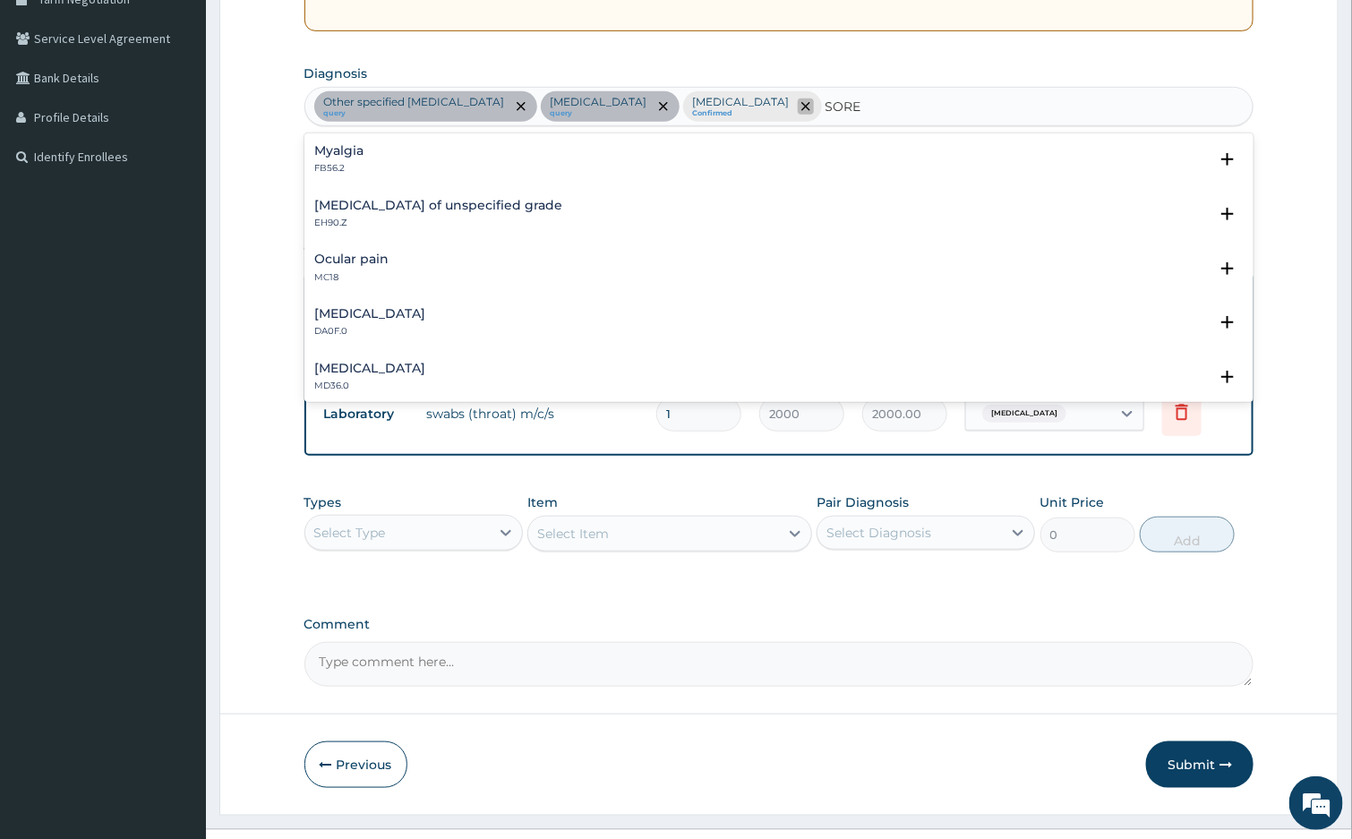
click at [810, 106] on icon "remove selection option" at bounding box center [805, 106] width 9 height 9
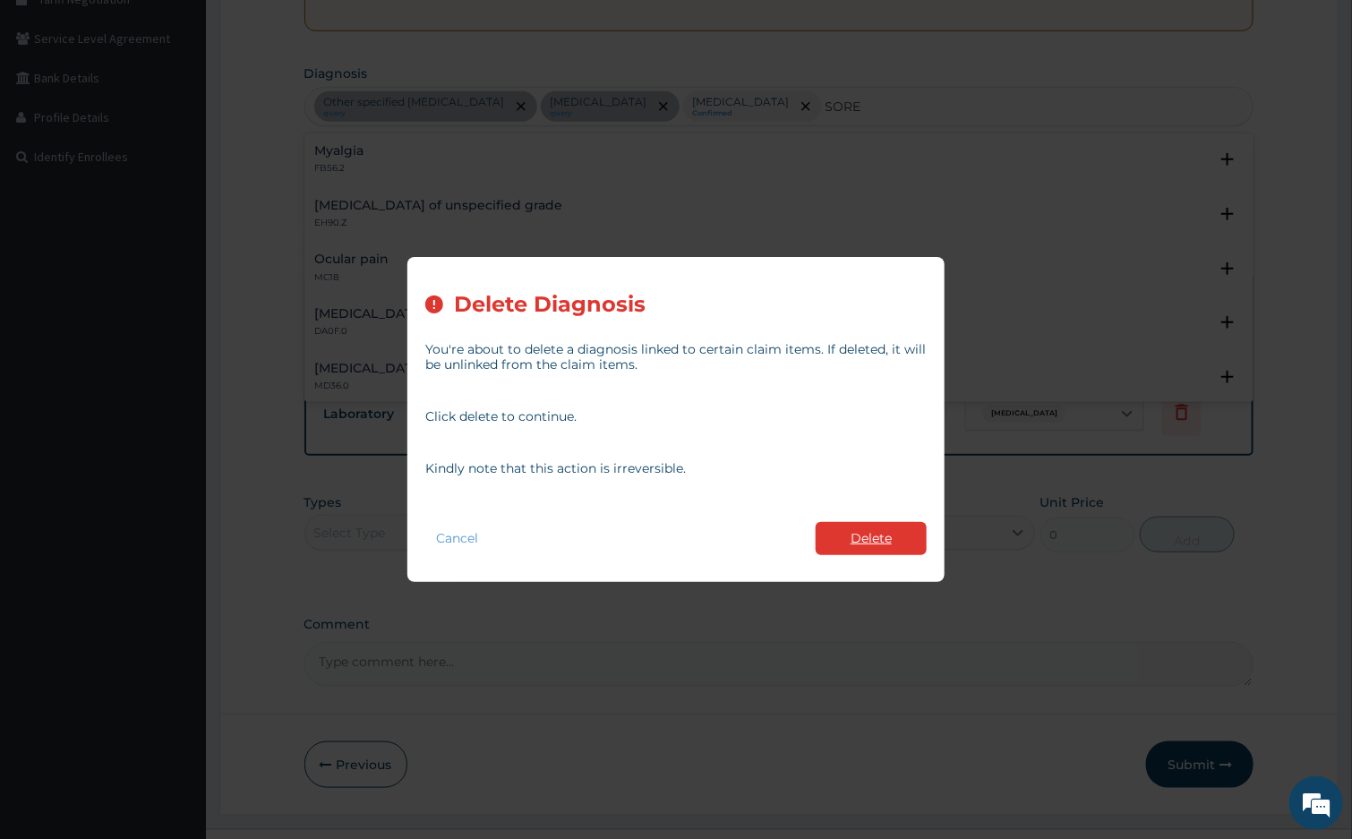
type input "SORE"
click at [852, 529] on button "Delete" at bounding box center [871, 538] width 111 height 33
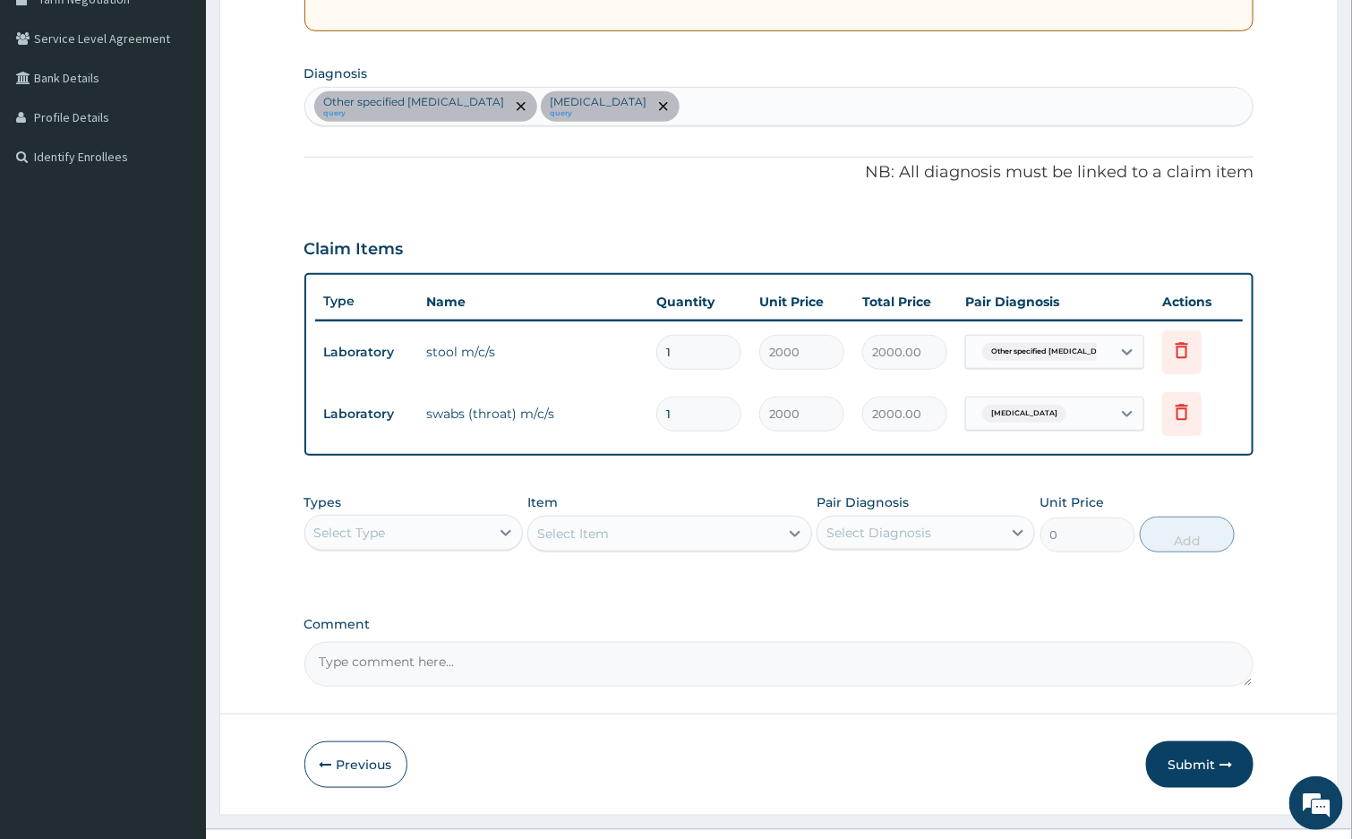
click at [766, 97] on div "Other specified typhoid fever query Streptococcal pharyngitis query" at bounding box center [779, 107] width 948 height 38
type input "MALARIA"
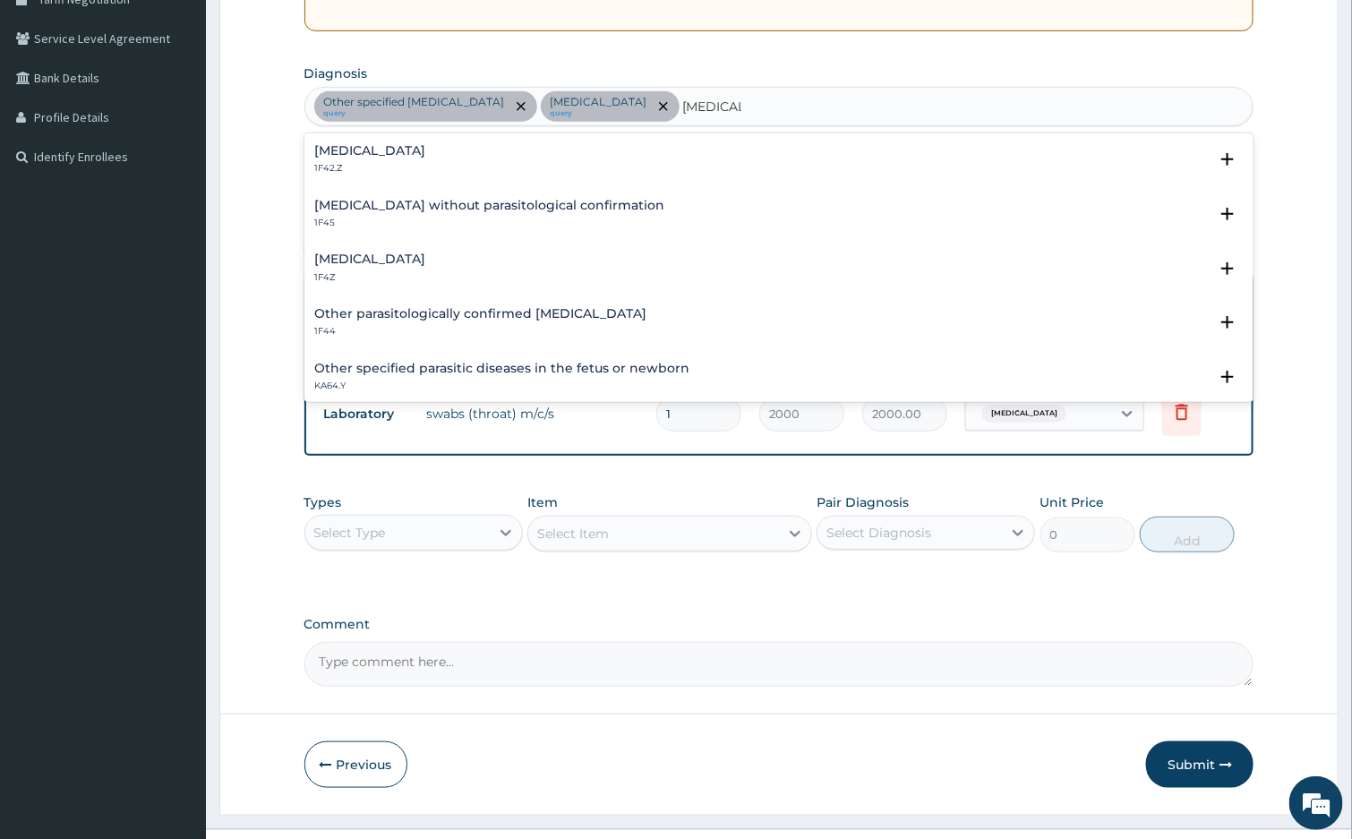
click at [373, 274] on p "1F4Z" at bounding box center [370, 277] width 111 height 13
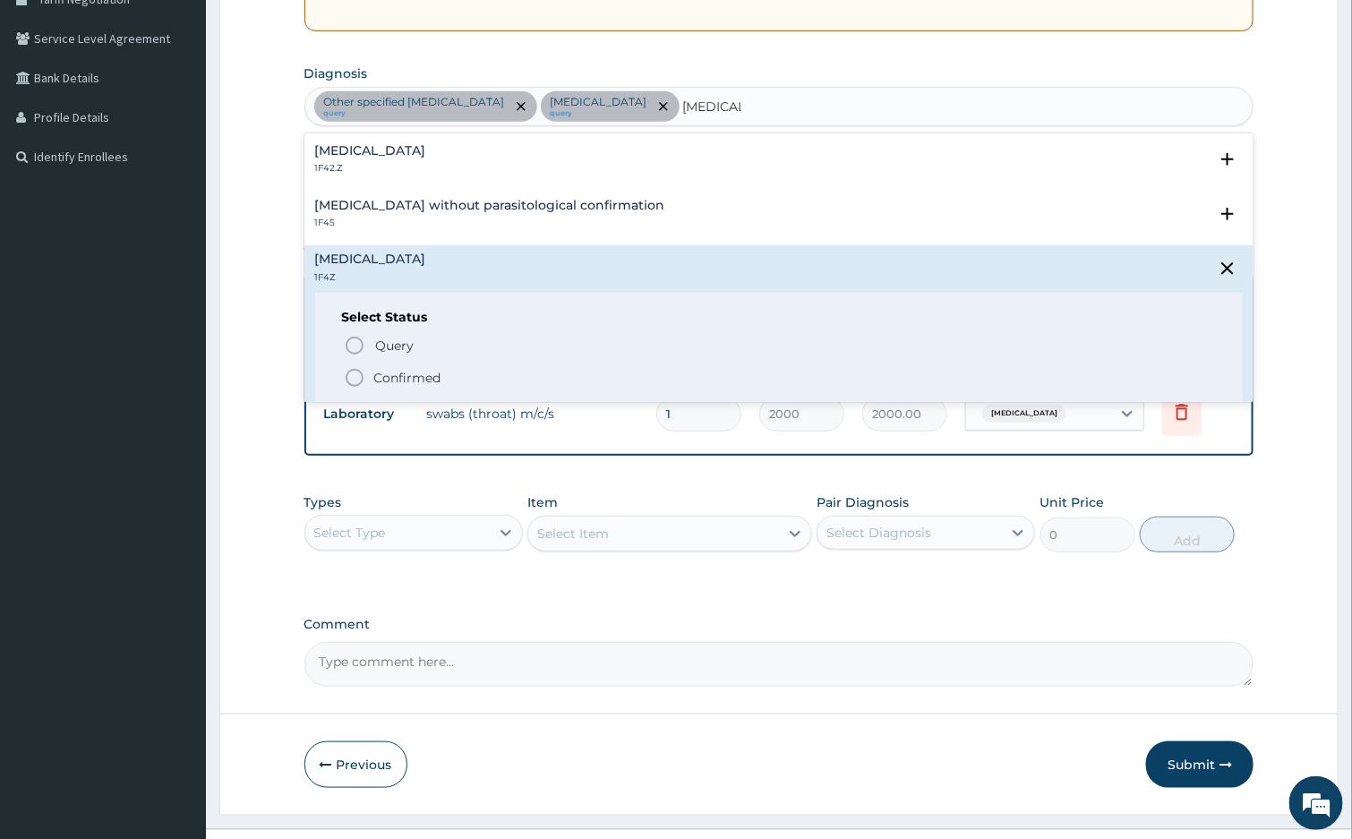
click at [360, 373] on circle "status option filled" at bounding box center [355, 378] width 16 height 16
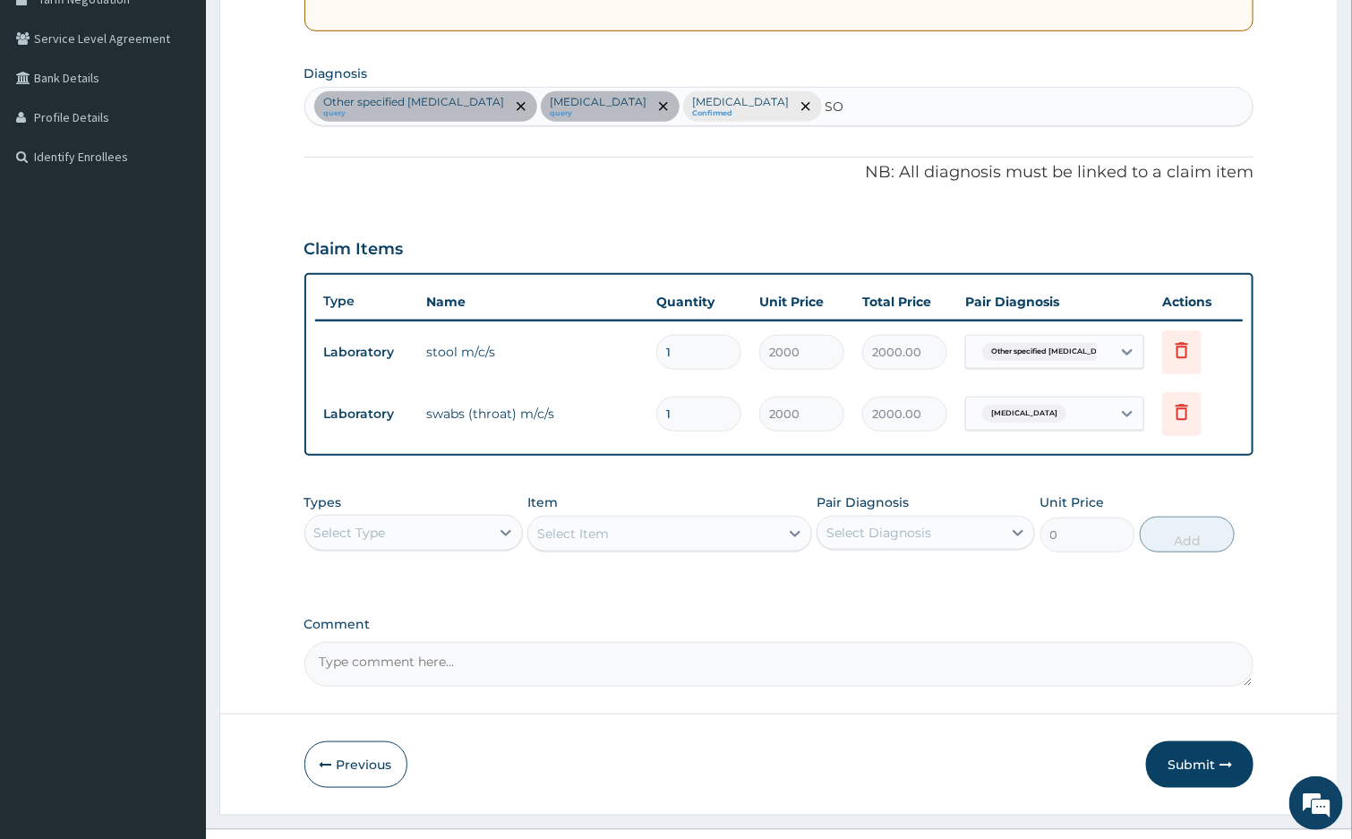
type input "S"
type input "PAIN"
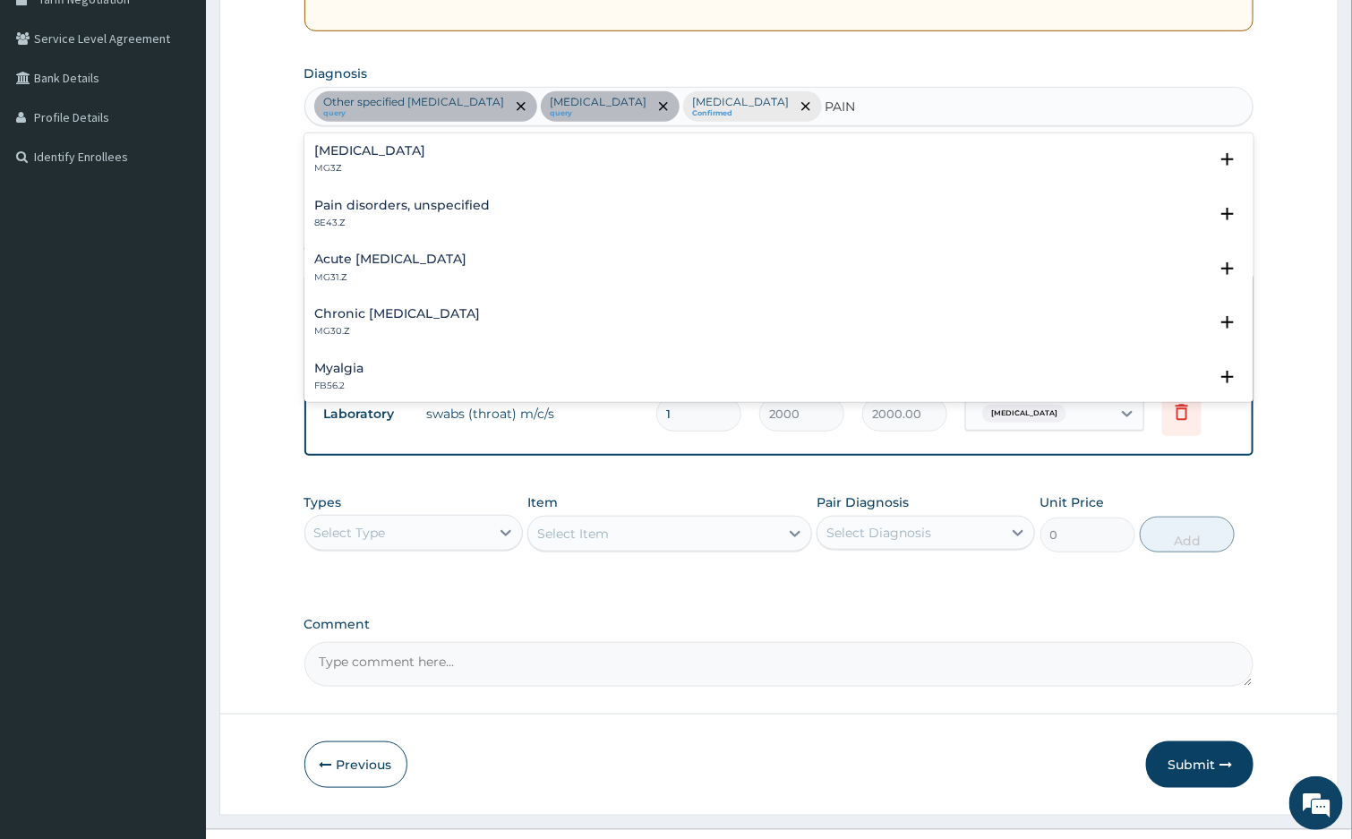
click at [347, 264] on h4 "Acute pain, unspecified" at bounding box center [391, 259] width 152 height 13
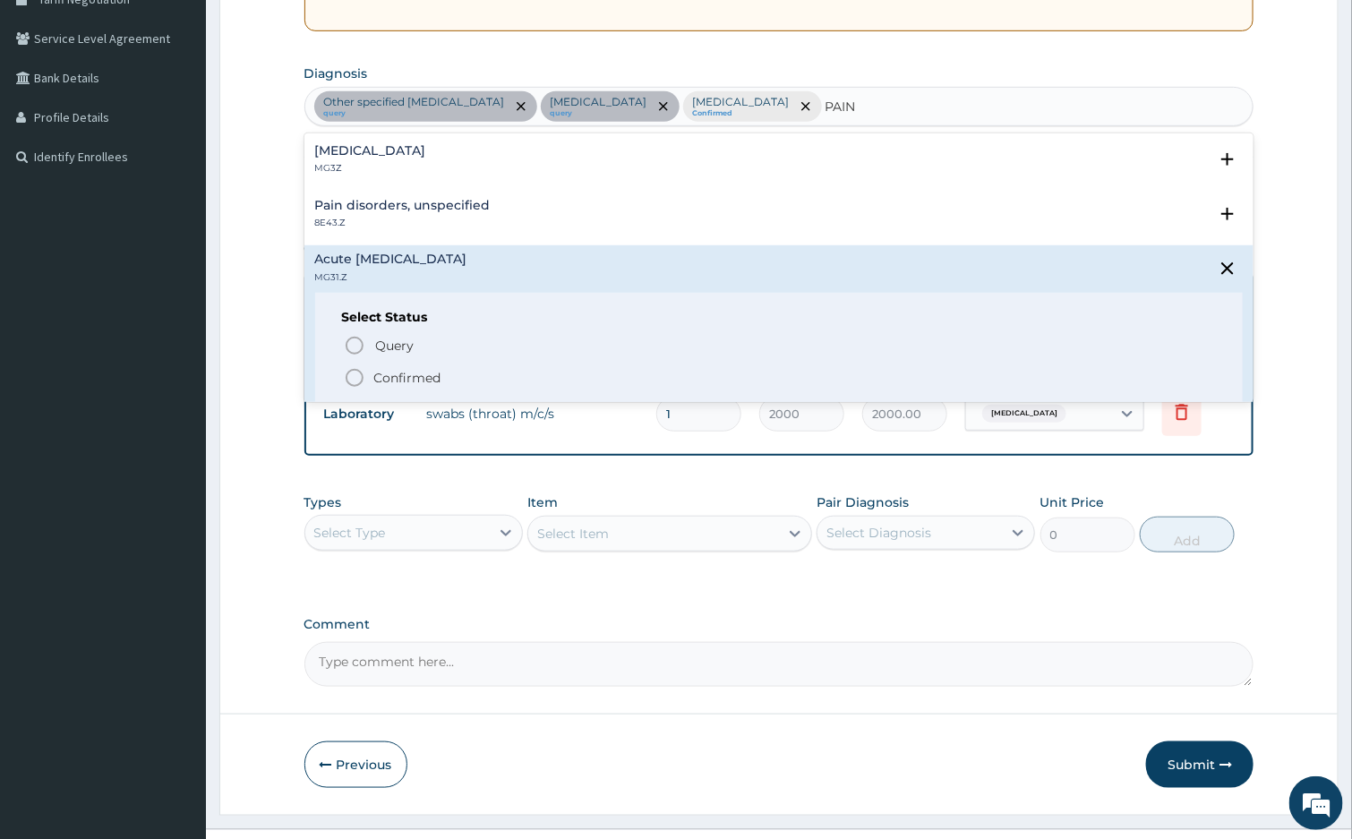
click at [365, 382] on icon "status option filled" at bounding box center [354, 377] width 21 height 21
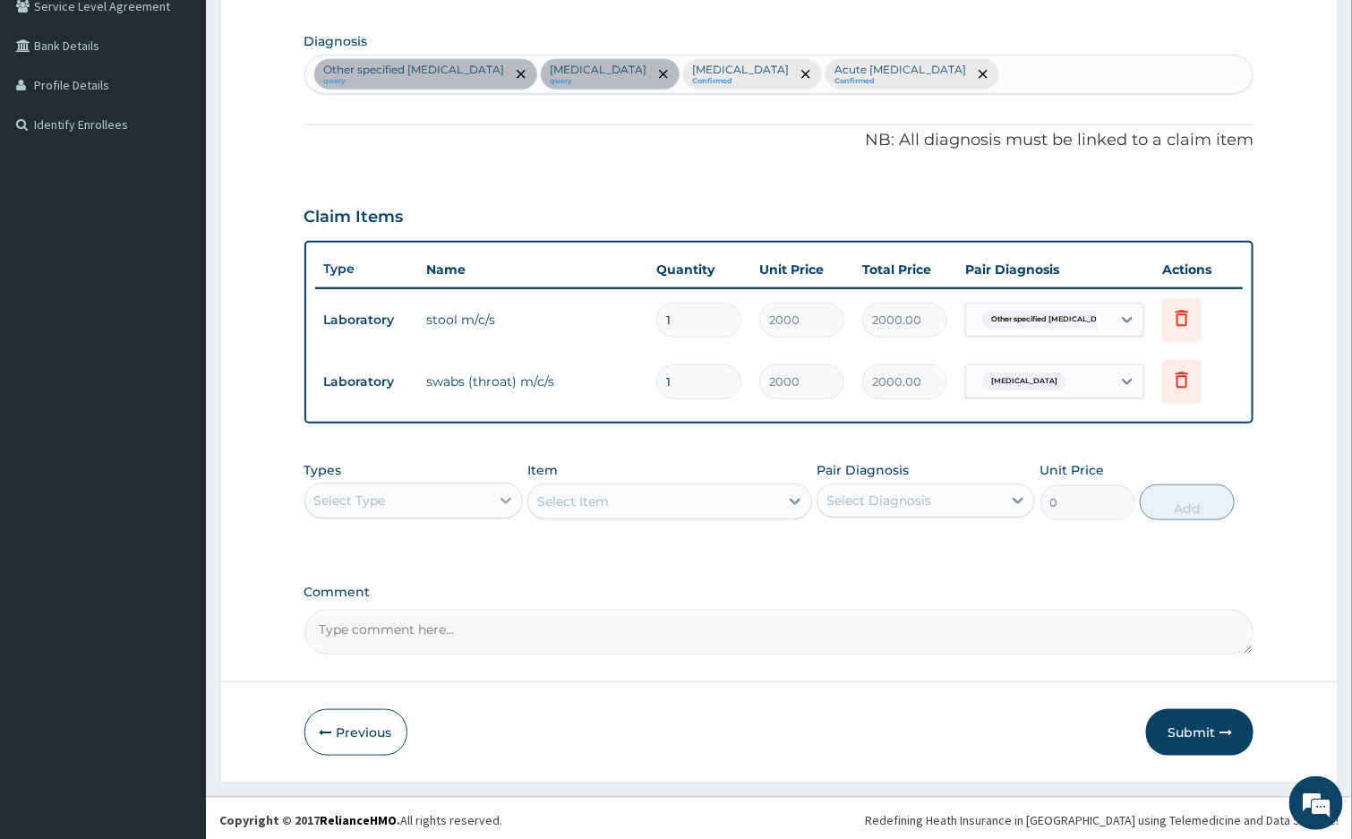
scroll to position [430, 0]
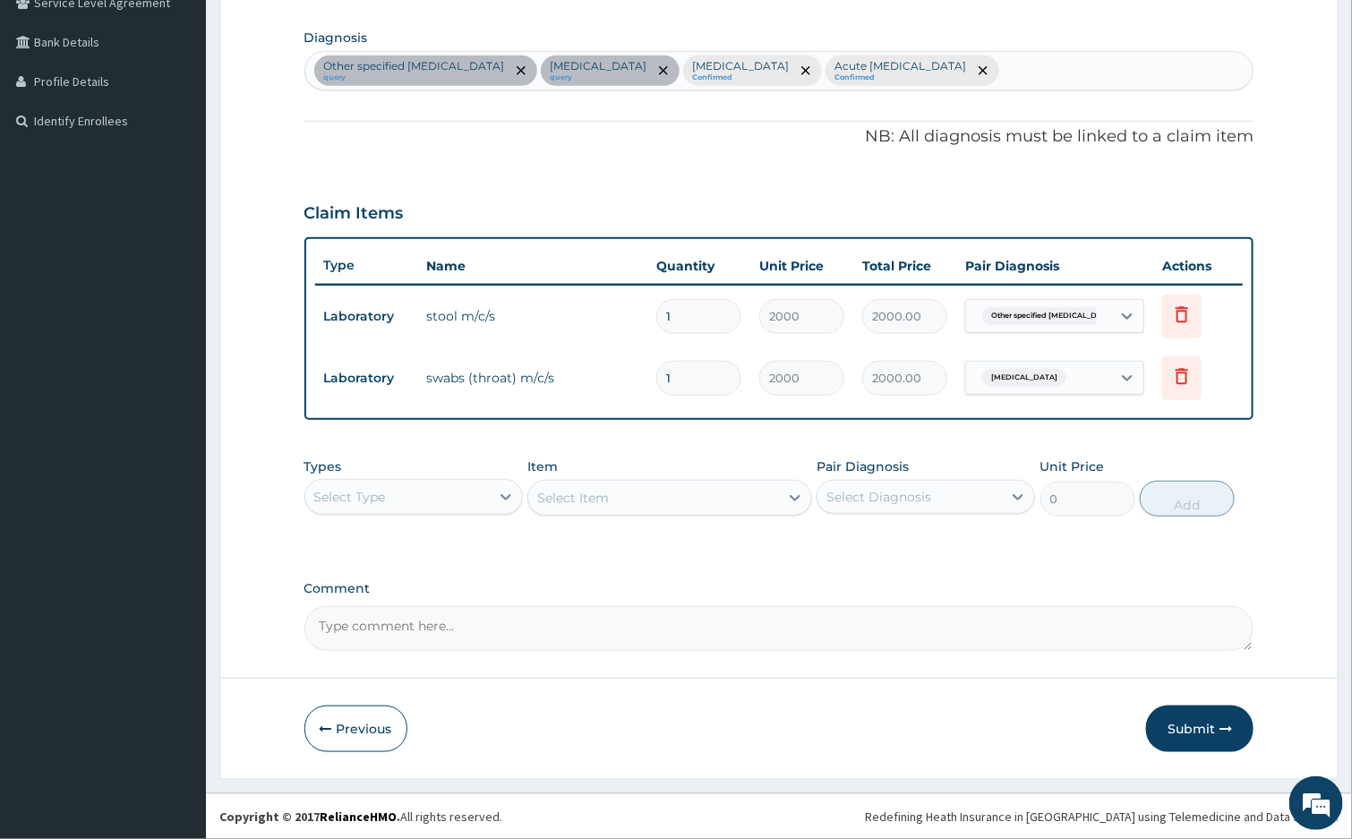
drag, startPoint x: 447, startPoint y: 492, endPoint x: 438, endPoint y: 487, distance: 10.0
click at [446, 492] on div "Select Type" at bounding box center [397, 497] width 184 height 29
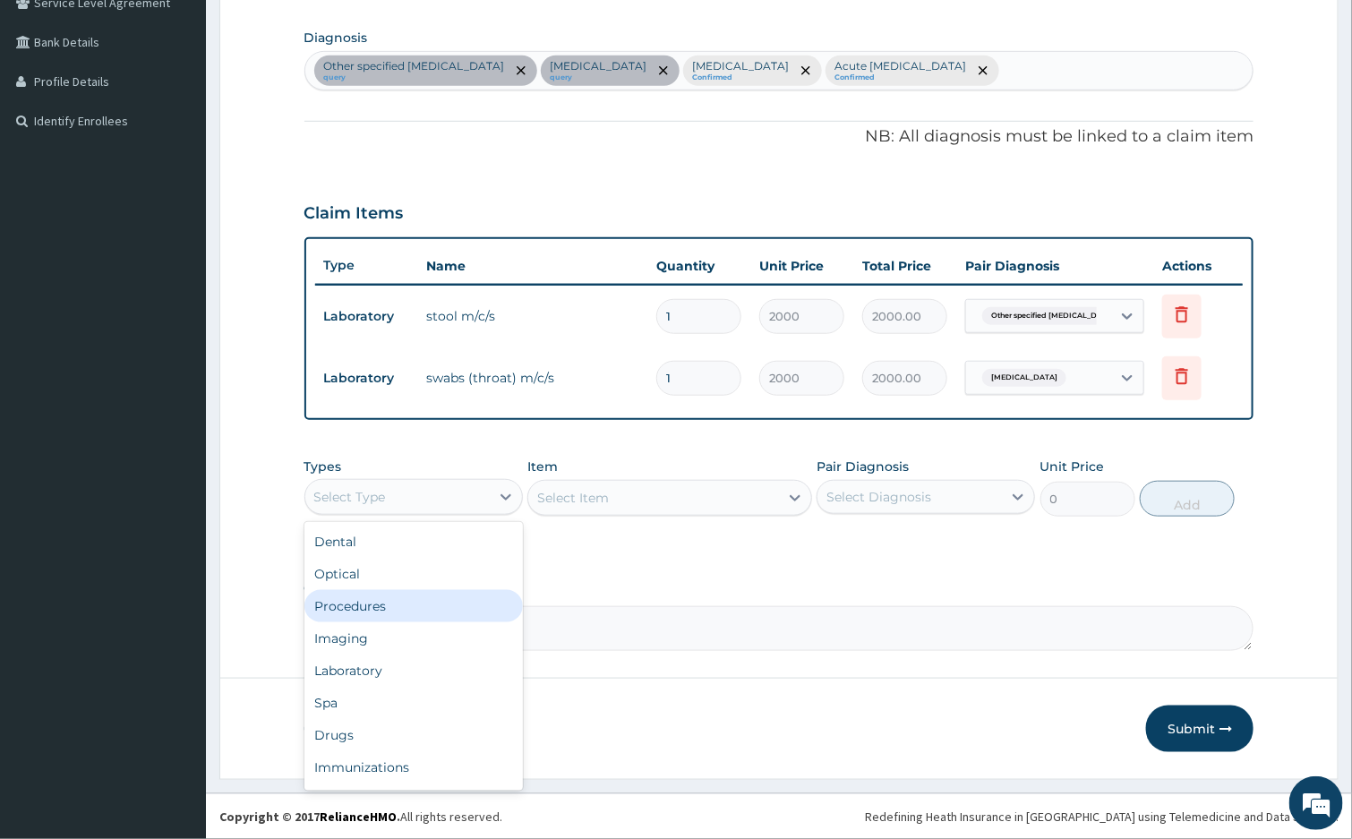
click at [431, 607] on div "Procedures" at bounding box center [413, 606] width 218 height 32
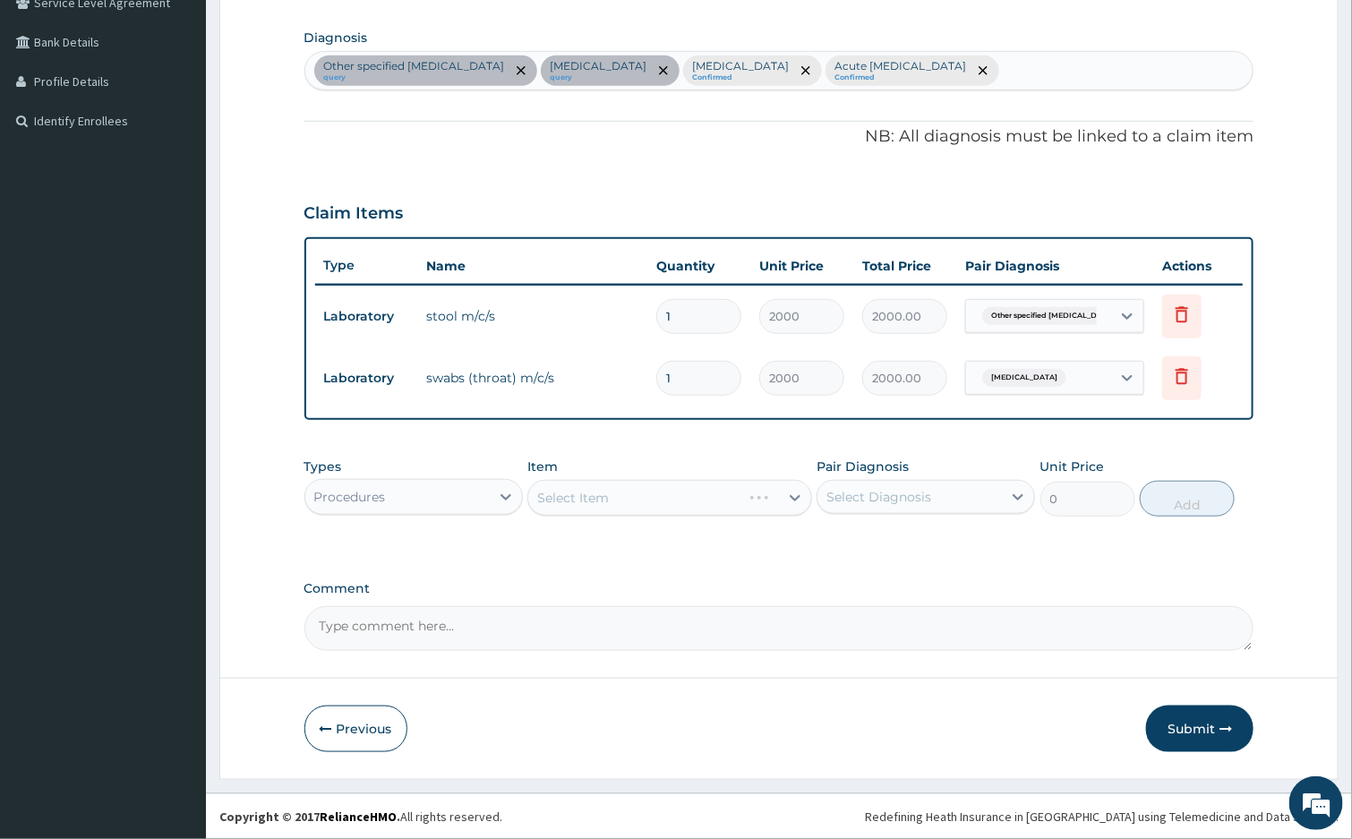
click at [588, 490] on div "Select Item" at bounding box center [669, 498] width 285 height 36
click at [603, 487] on div "Select Item" at bounding box center [669, 498] width 285 height 36
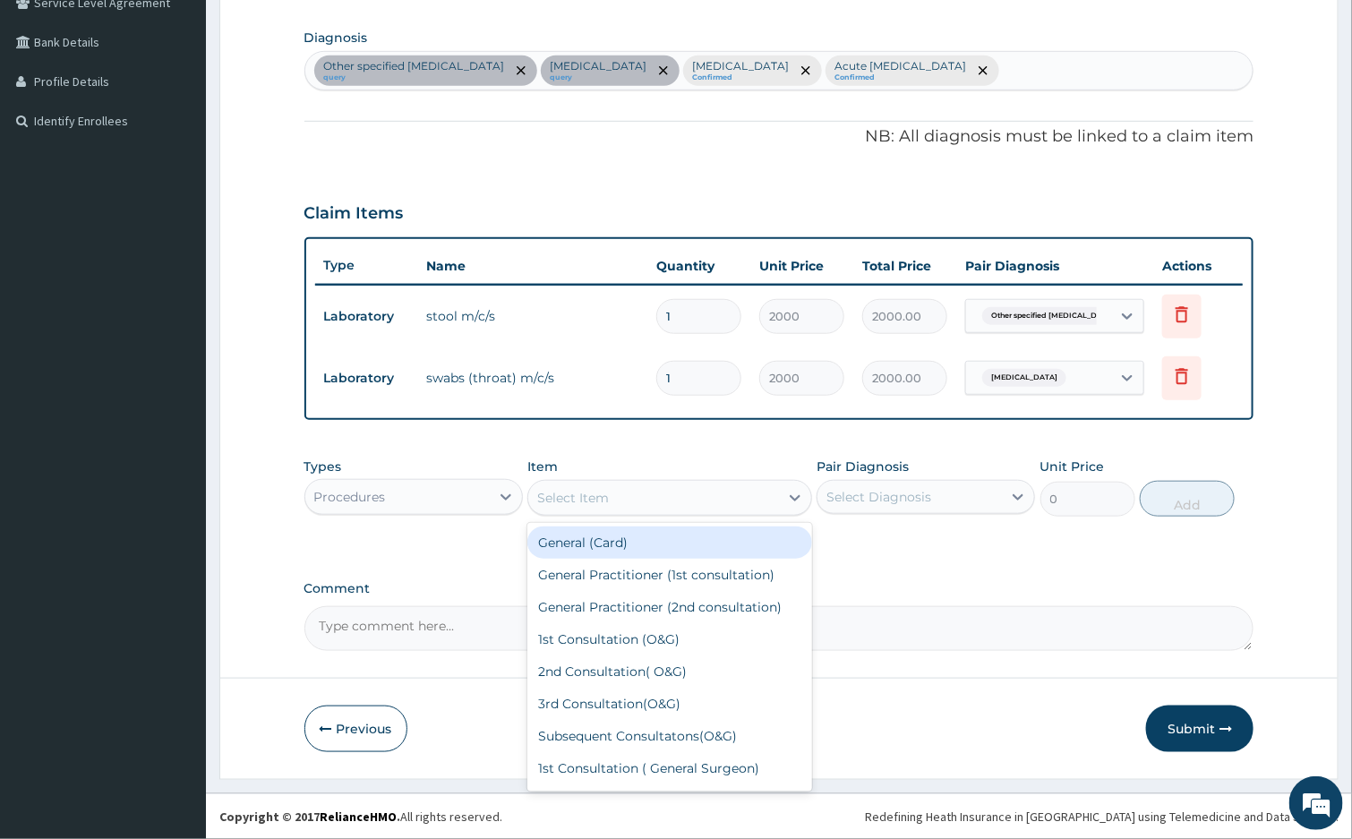
click at [605, 492] on div "Select Item" at bounding box center [573, 498] width 72 height 18
click at [682, 540] on div "General (Card)" at bounding box center [669, 542] width 285 height 32
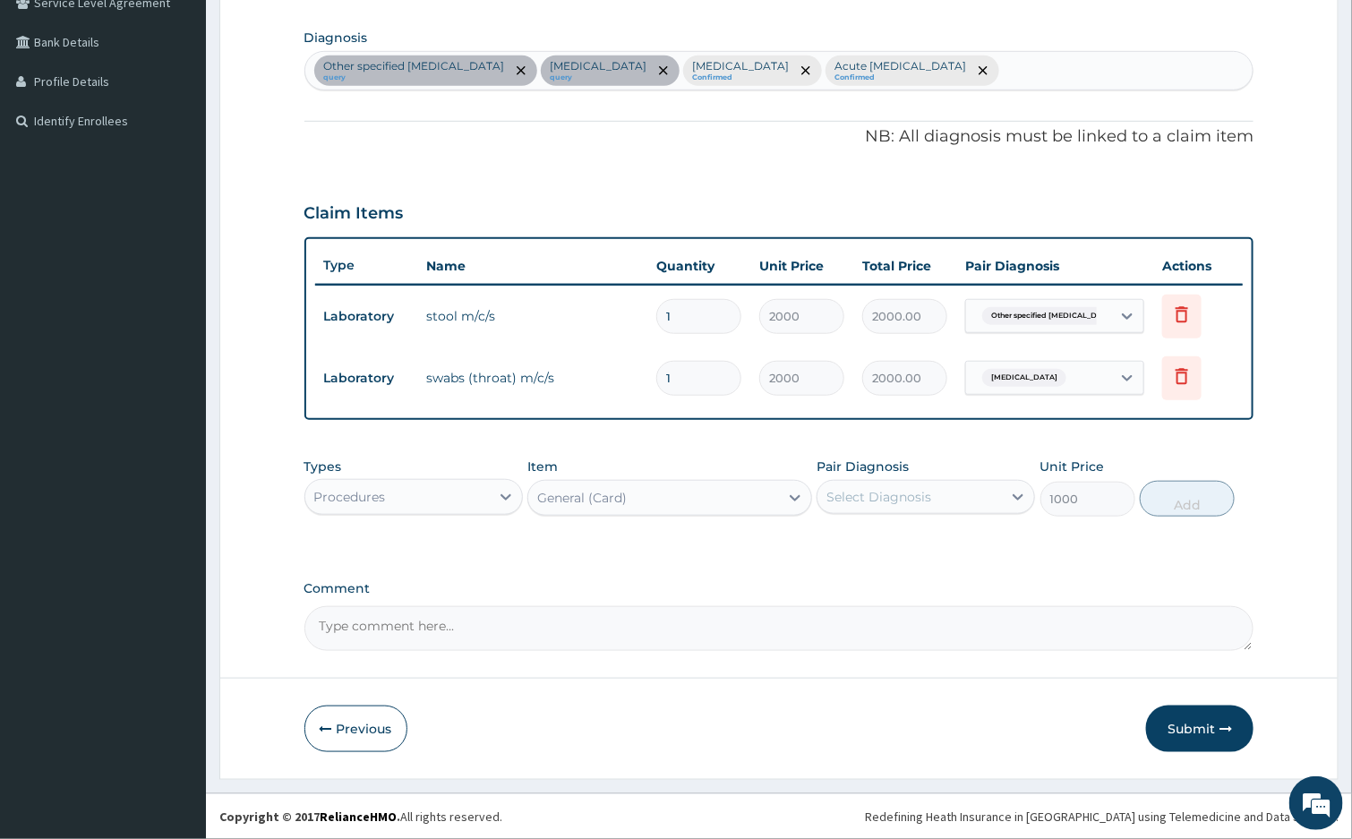
click at [680, 508] on div "General (Card)" at bounding box center [653, 498] width 251 height 29
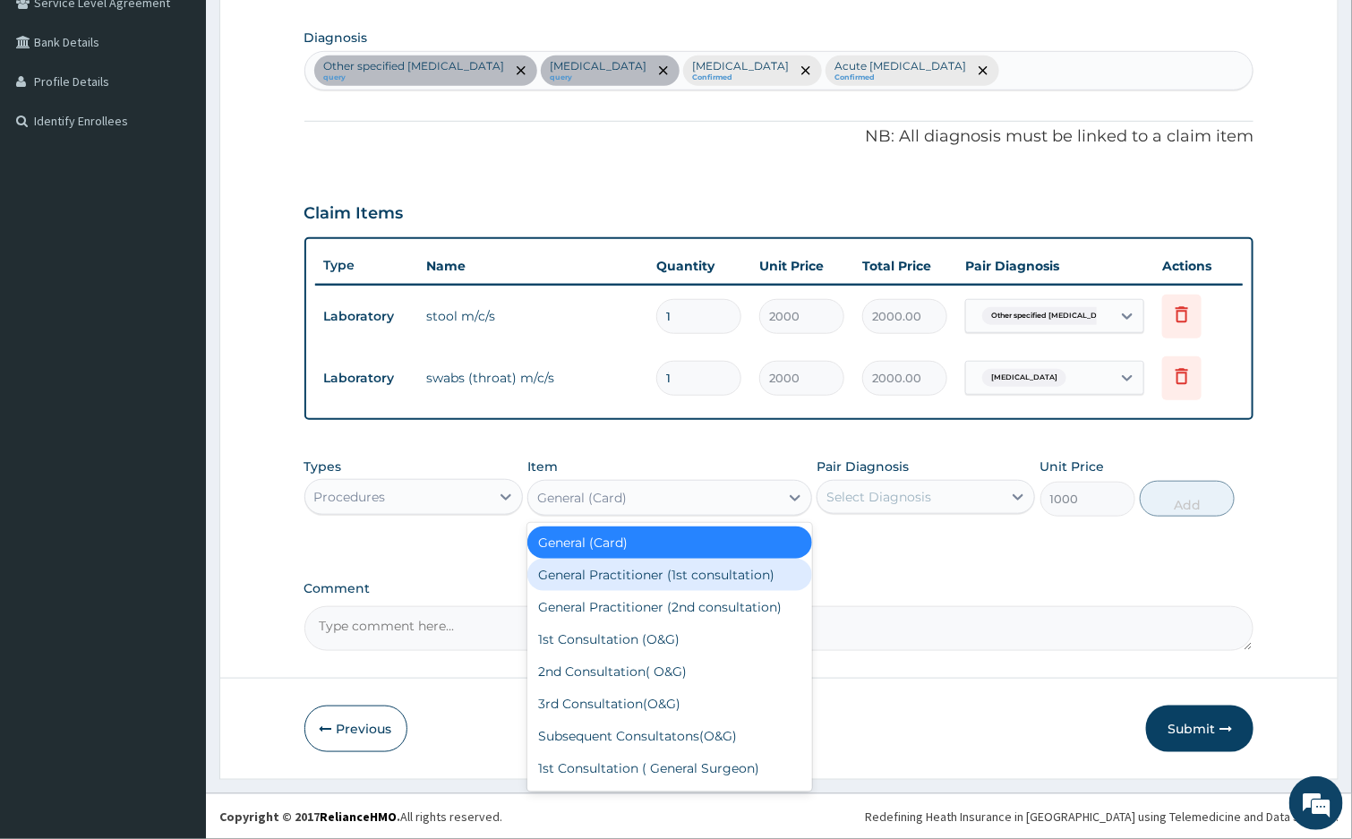
click at [682, 573] on div "General Practitioner (1st consultation)" at bounding box center [669, 575] width 285 height 32
type input "2000"
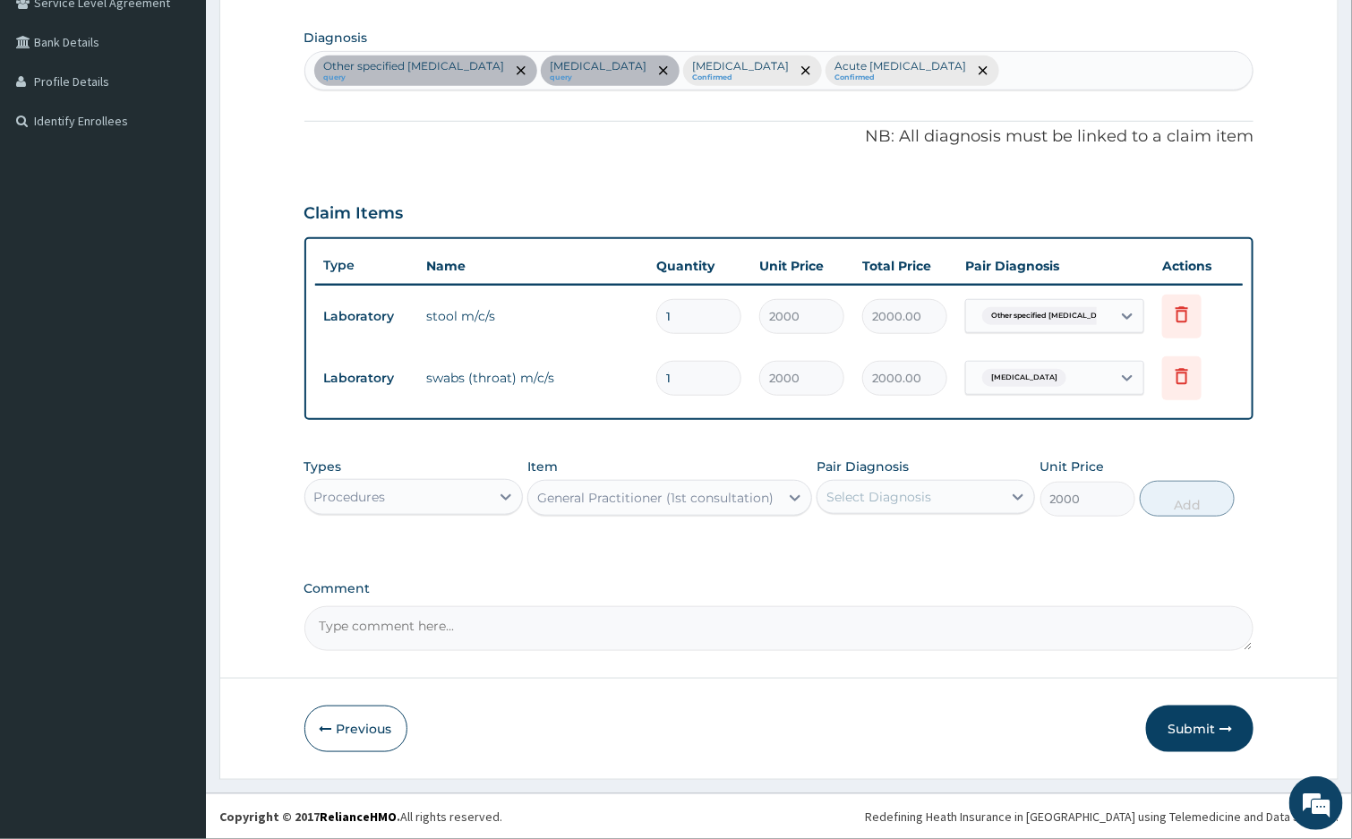
click at [885, 501] on div "Select Diagnosis" at bounding box center [878, 497] width 105 height 18
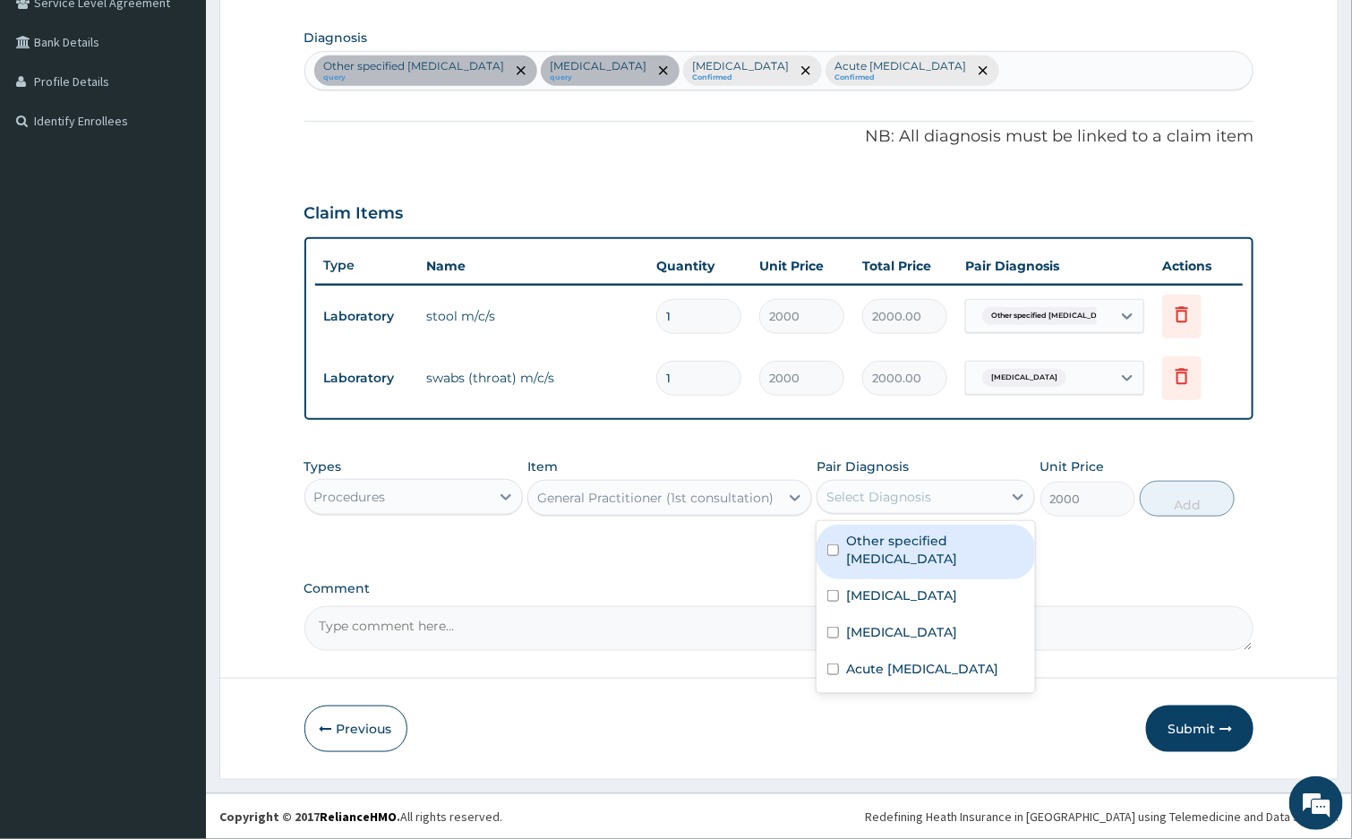
click at [879, 565] on label "Other specified typhoid fever" at bounding box center [935, 550] width 178 height 36
checkbox input "true"
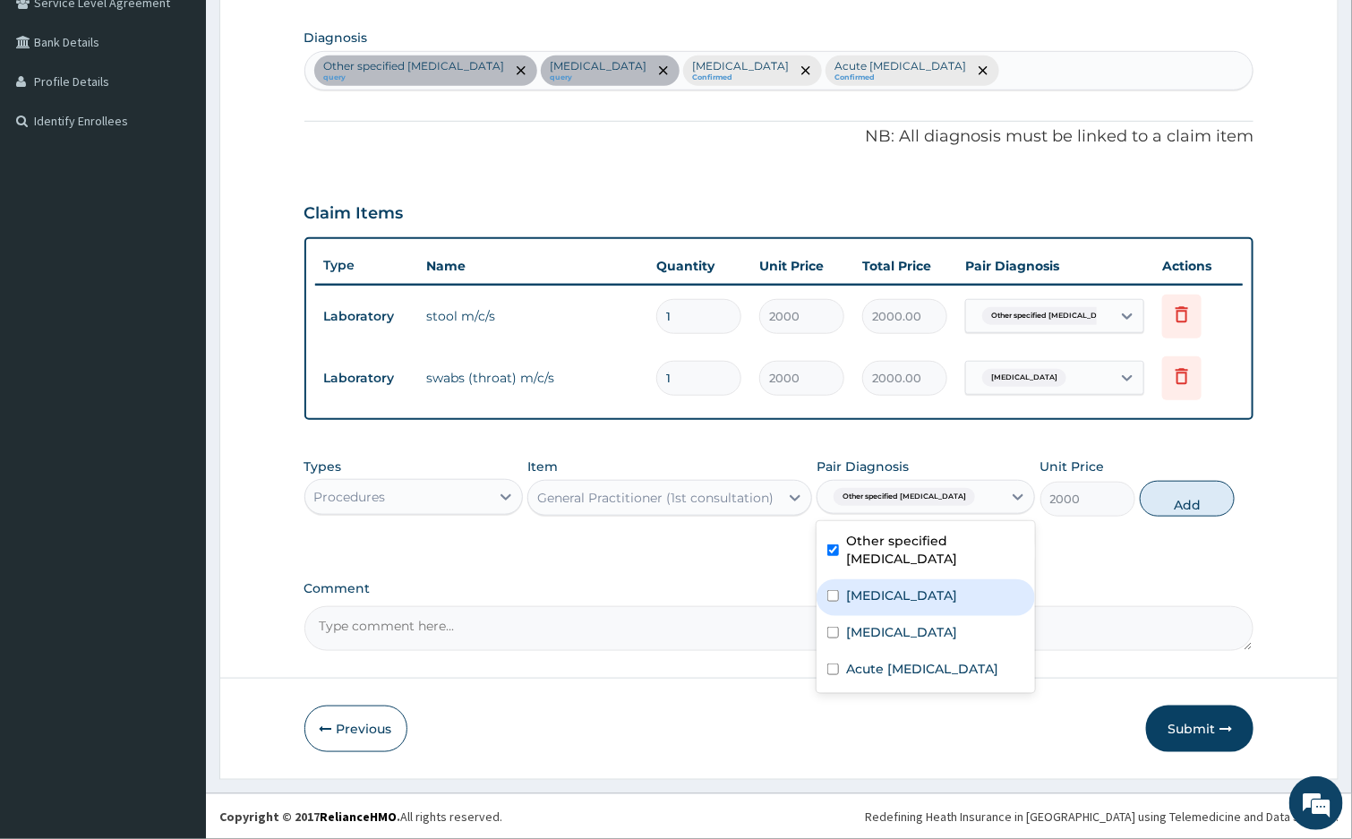
click at [887, 594] on label "Streptococcal pharyngitis" at bounding box center [901, 595] width 111 height 18
checkbox input "true"
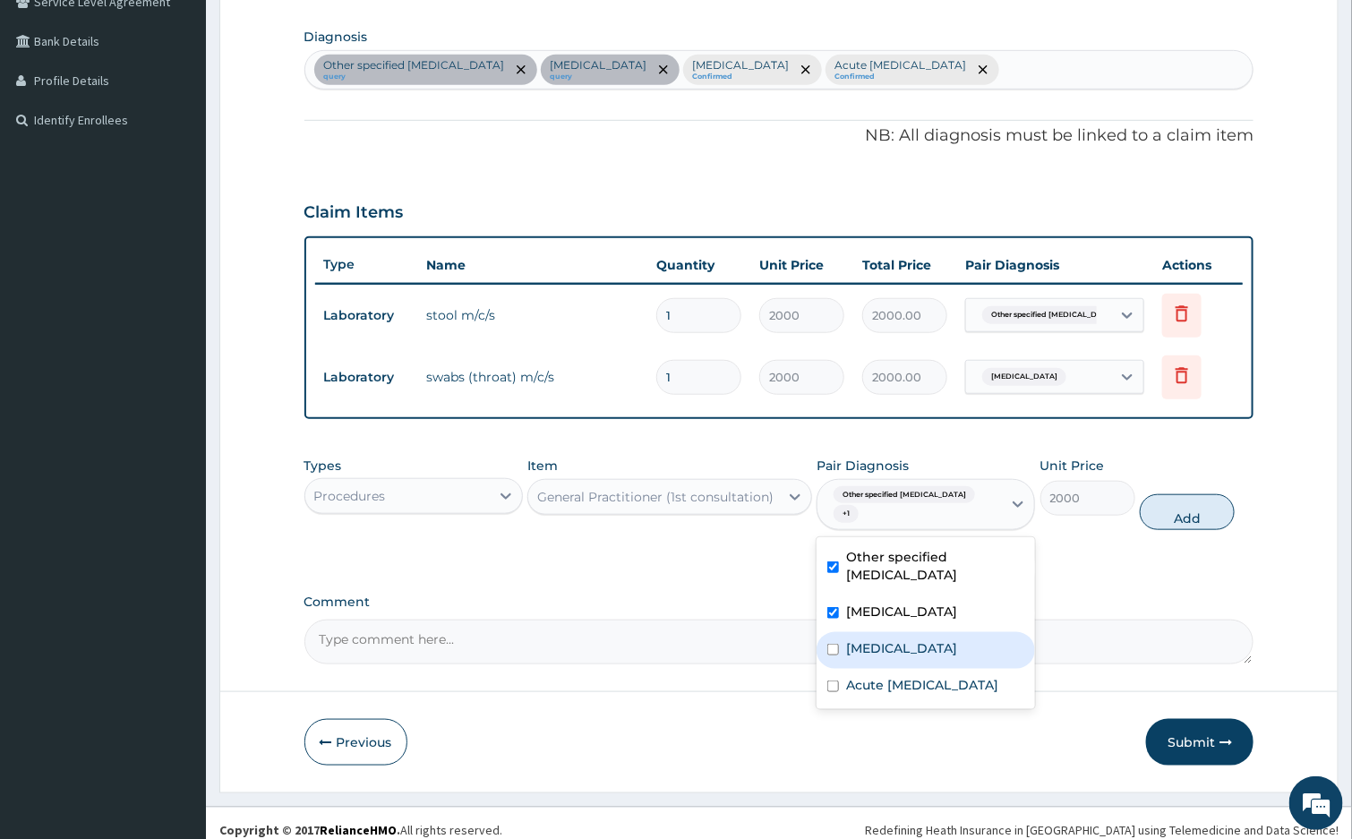
drag, startPoint x: 878, startPoint y: 626, endPoint x: 882, endPoint y: 656, distance: 30.7
click at [878, 639] on label "Malaria, unspecified" at bounding box center [901, 648] width 111 height 18
checkbox input "true"
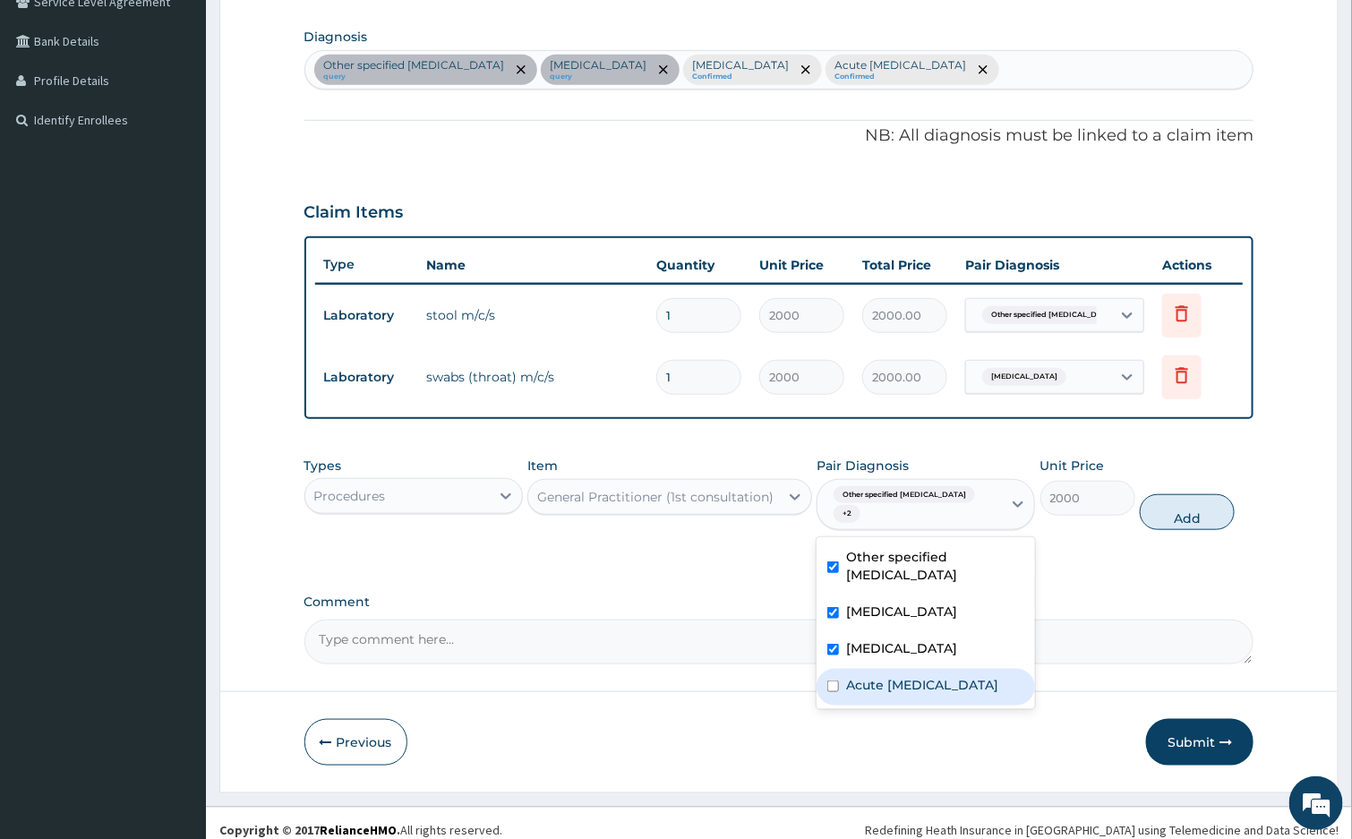
click at [881, 676] on label "Acute pain, unspecified" at bounding box center [922, 685] width 152 height 18
checkbox input "true"
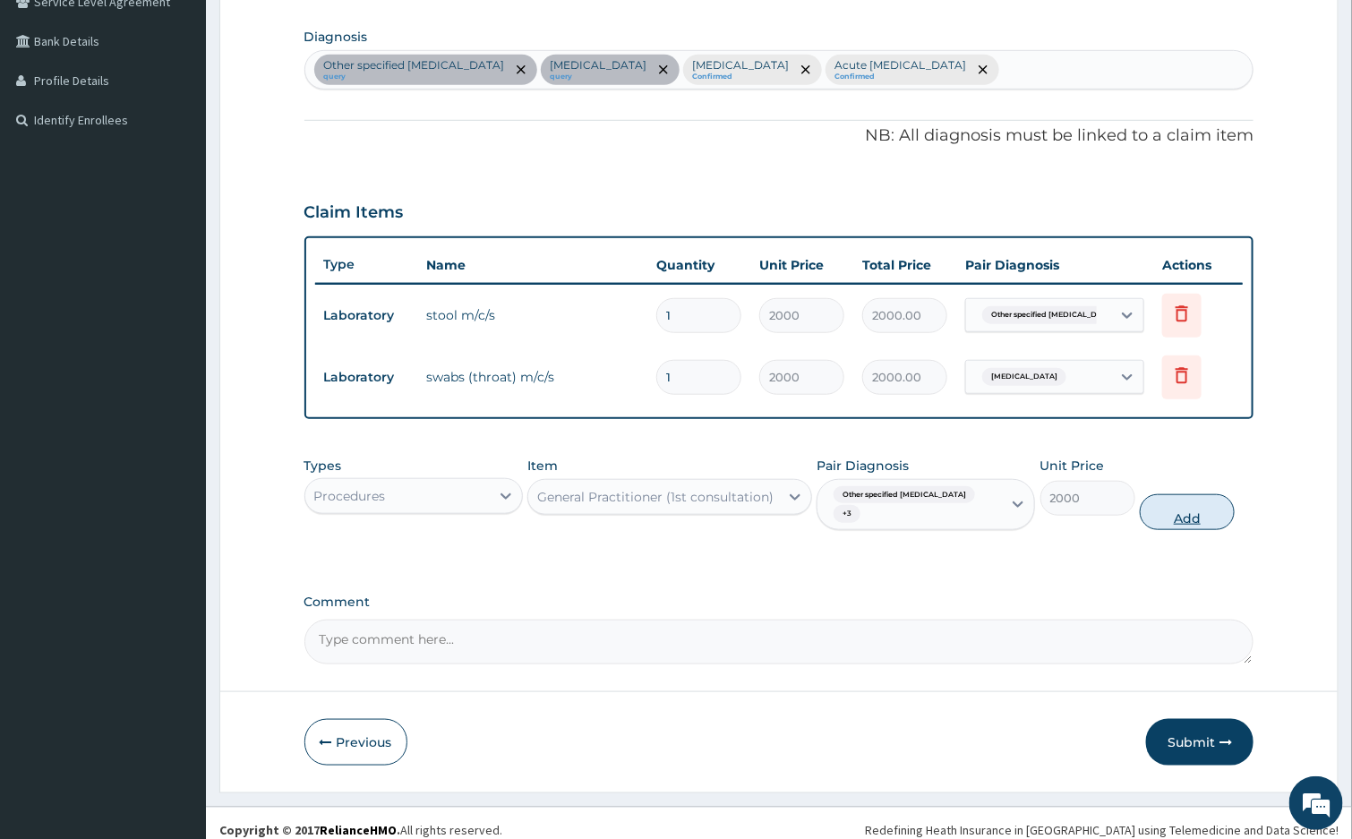
click at [1147, 498] on button "Add" at bounding box center [1187, 512] width 95 height 36
type input "0"
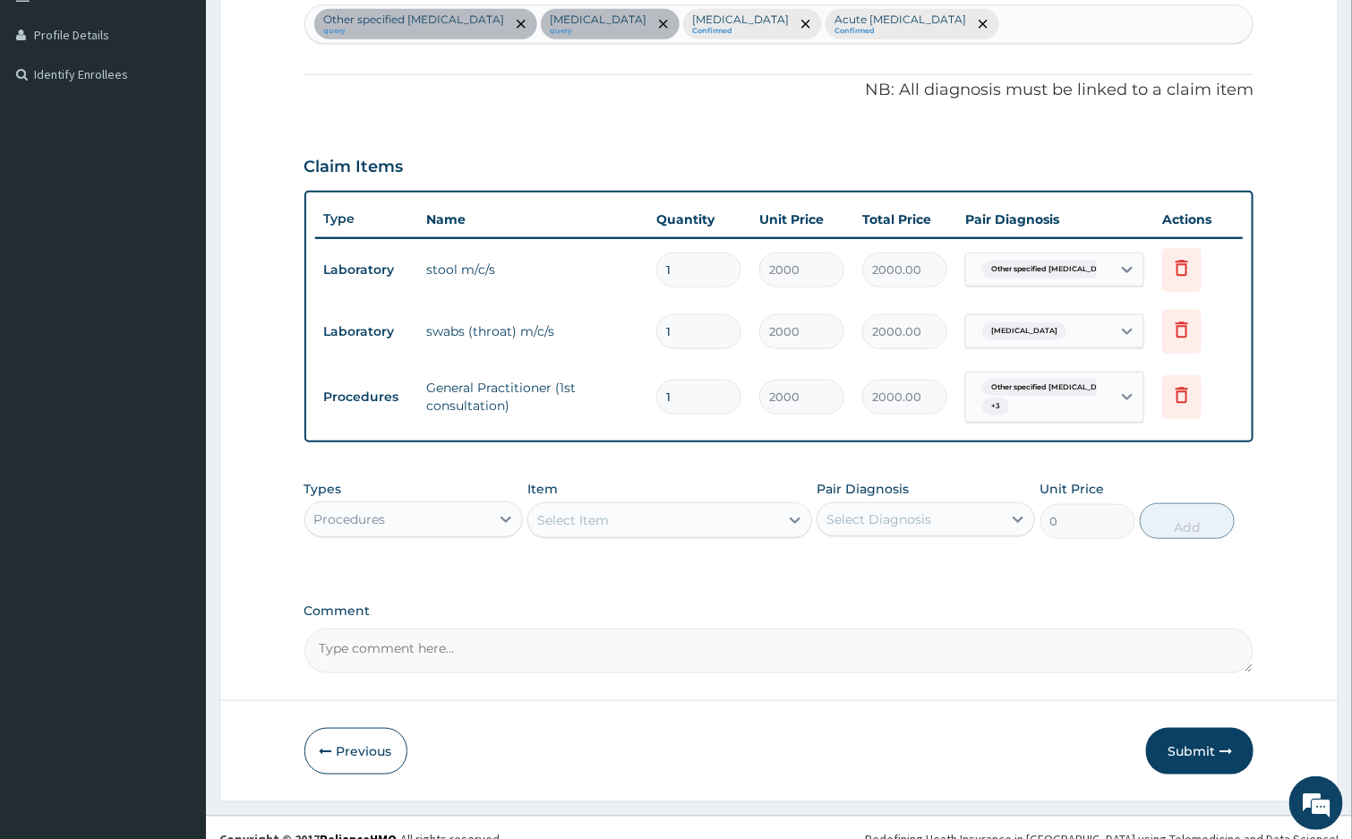
scroll to position [501, 0]
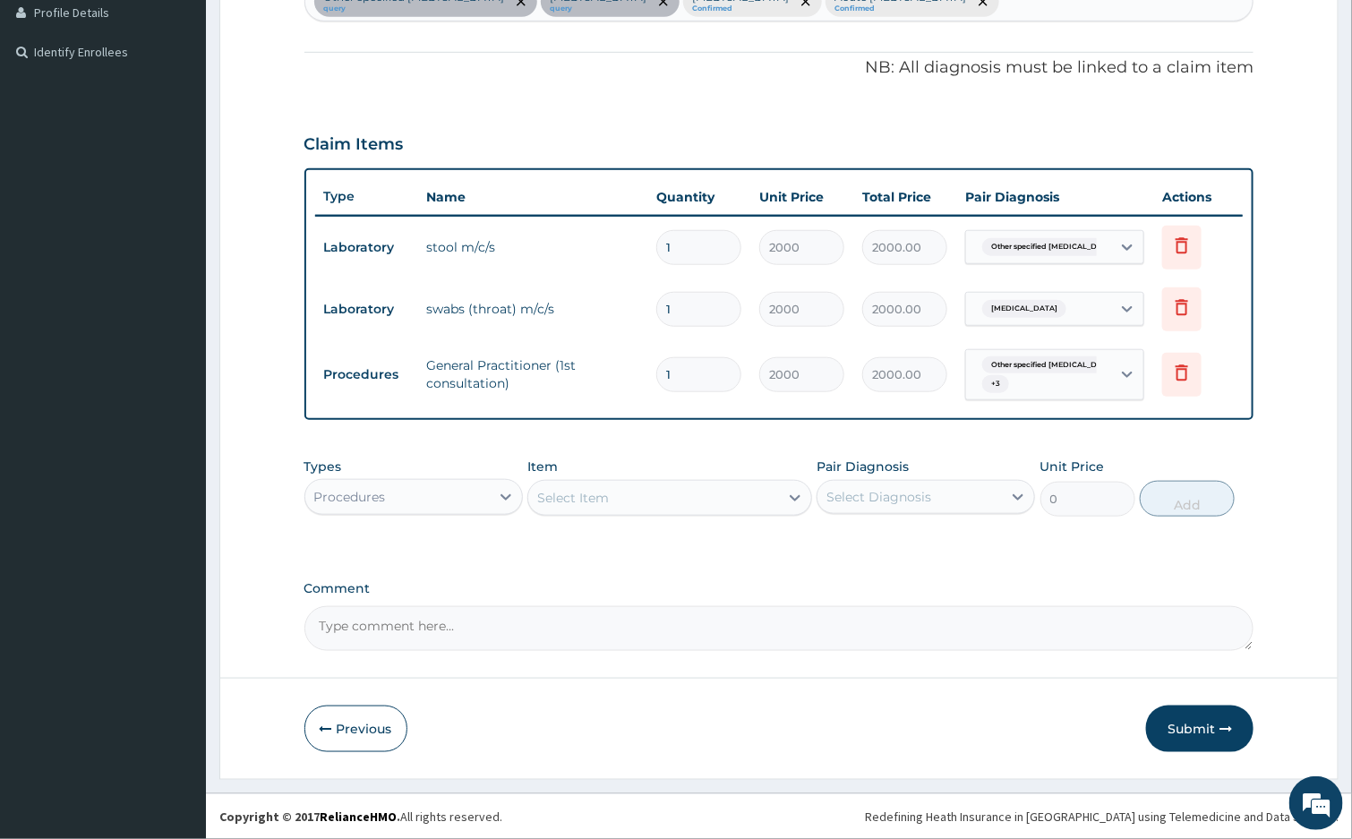
click at [422, 495] on div "Procedures" at bounding box center [397, 497] width 184 height 29
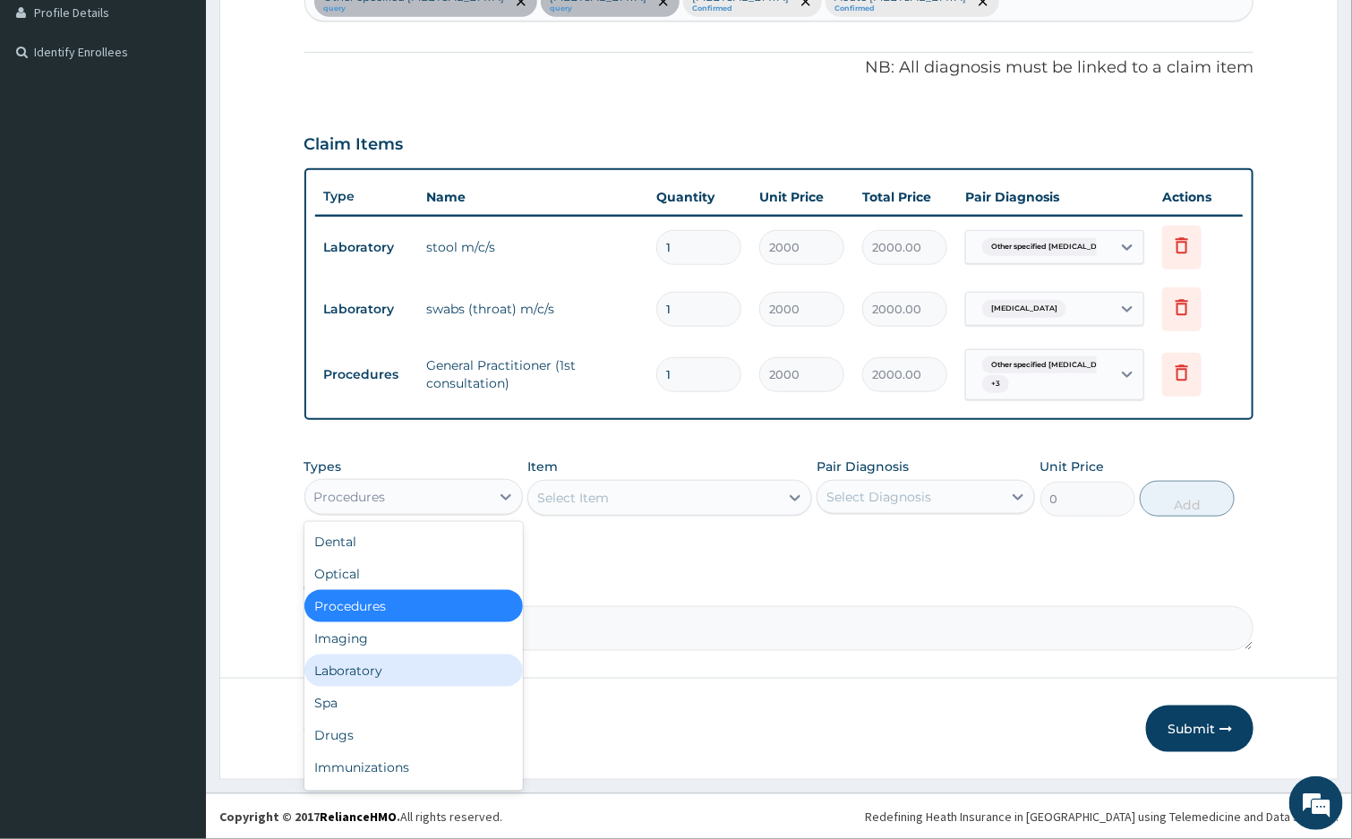
click at [381, 666] on div "Laboratory" at bounding box center [413, 671] width 218 height 32
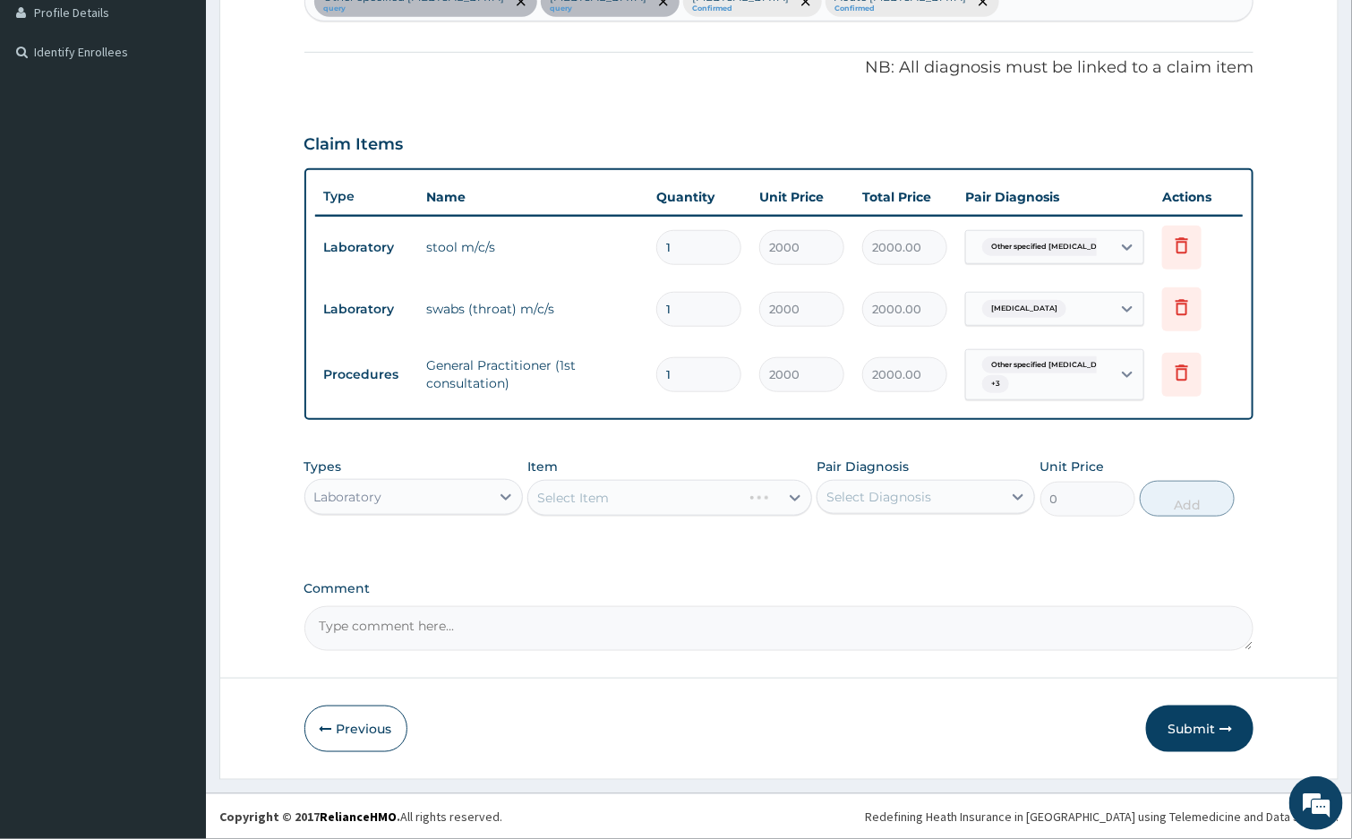
click at [583, 589] on label "Comment" at bounding box center [779, 588] width 950 height 15
click at [583, 606] on textarea "Comment" at bounding box center [779, 628] width 950 height 45
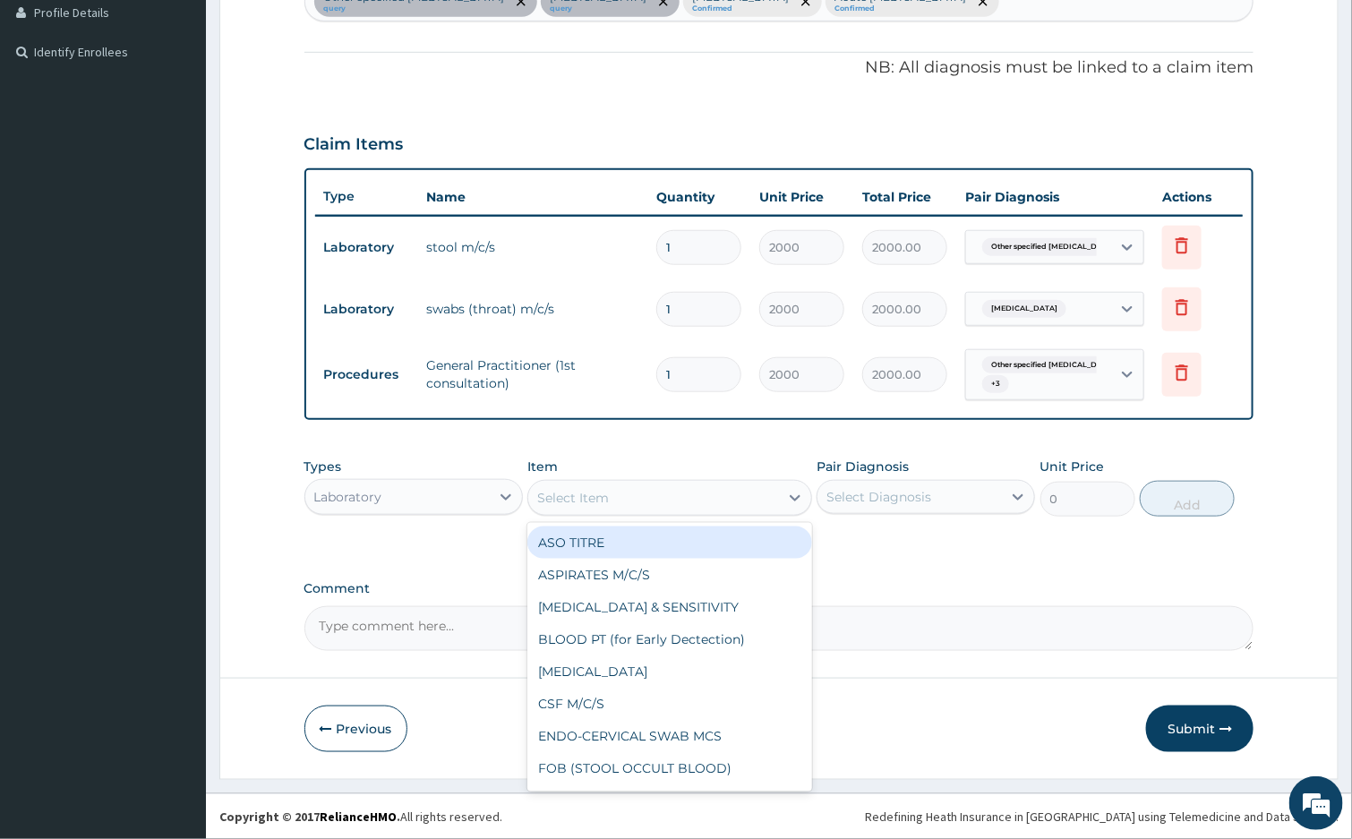
click at [632, 489] on div "Select Item" at bounding box center [653, 498] width 251 height 29
type input "MP"
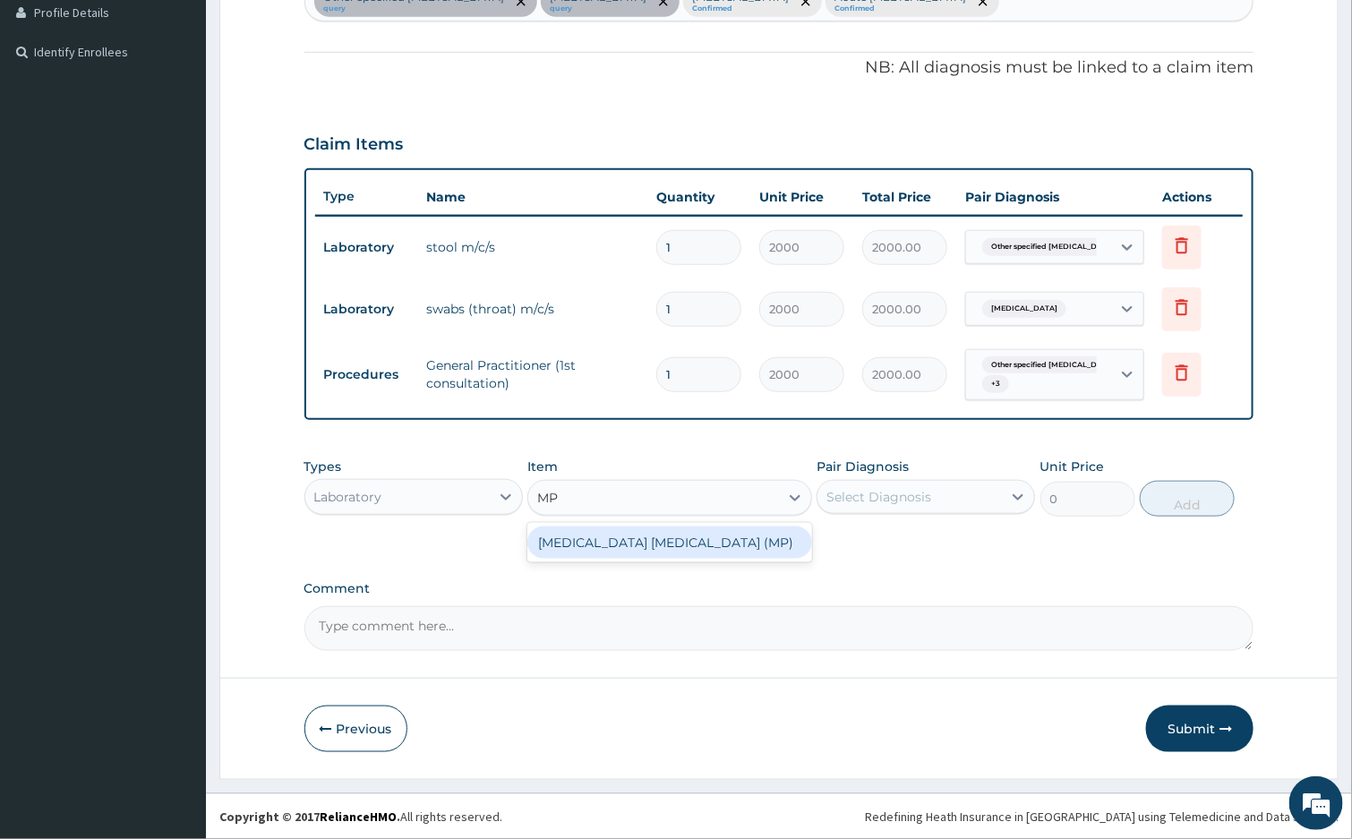
click at [661, 540] on div "MALARIA PARASITE (MP)" at bounding box center [669, 542] width 285 height 32
type input "1000"
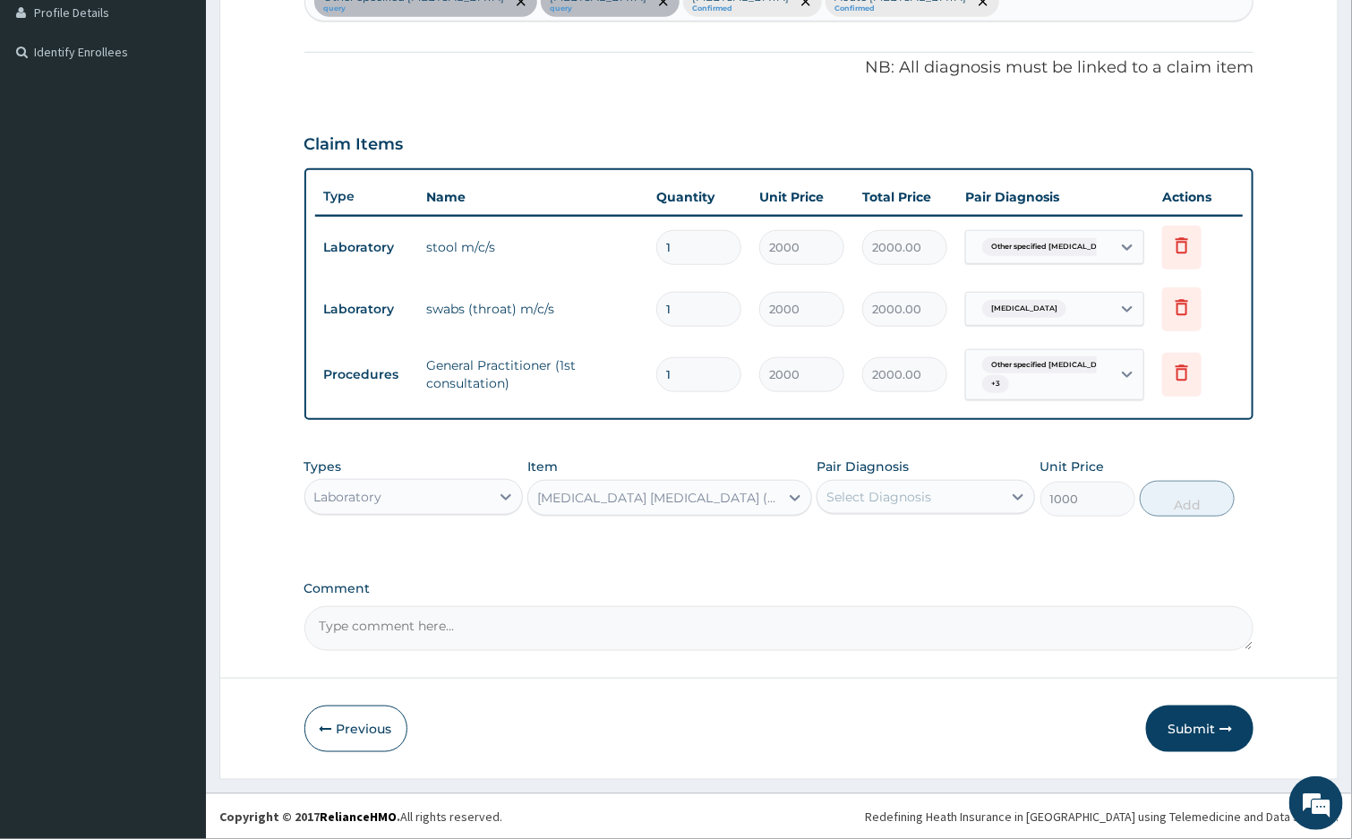
click at [884, 497] on div "Select Diagnosis" at bounding box center [878, 497] width 105 height 18
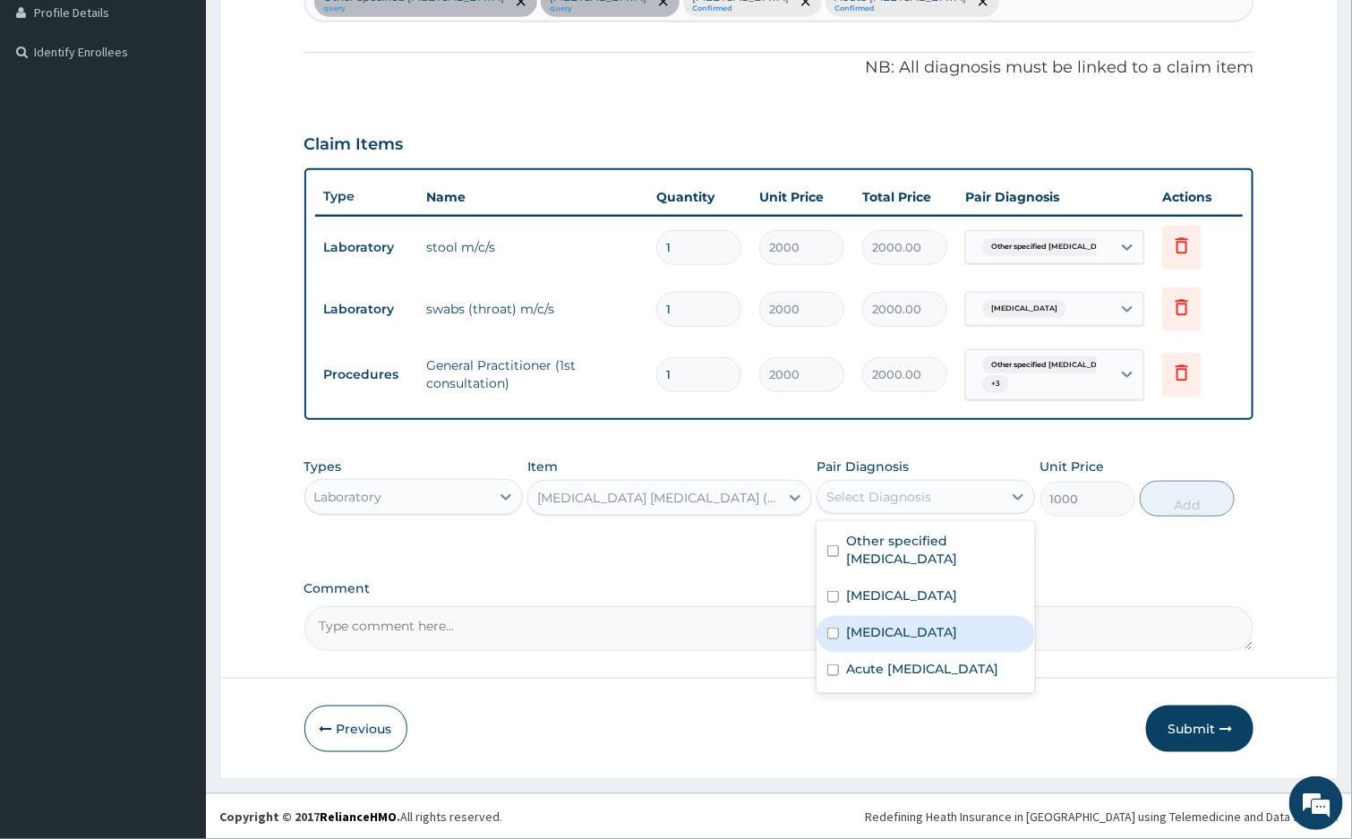
click at [957, 629] on label "Malaria, unspecified" at bounding box center [901, 632] width 111 height 18
checkbox input "true"
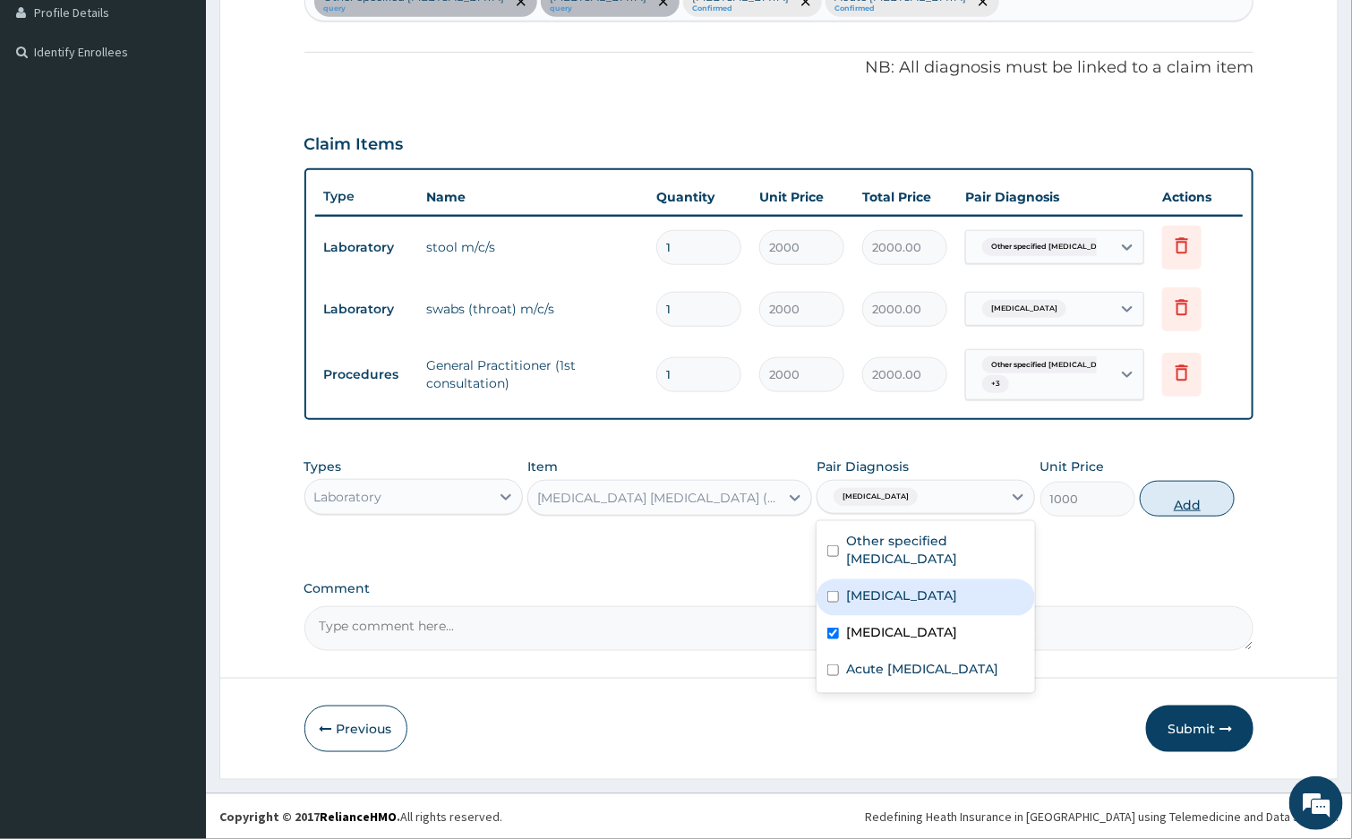
click at [1188, 497] on button "Add" at bounding box center [1187, 499] width 95 height 36
type input "0"
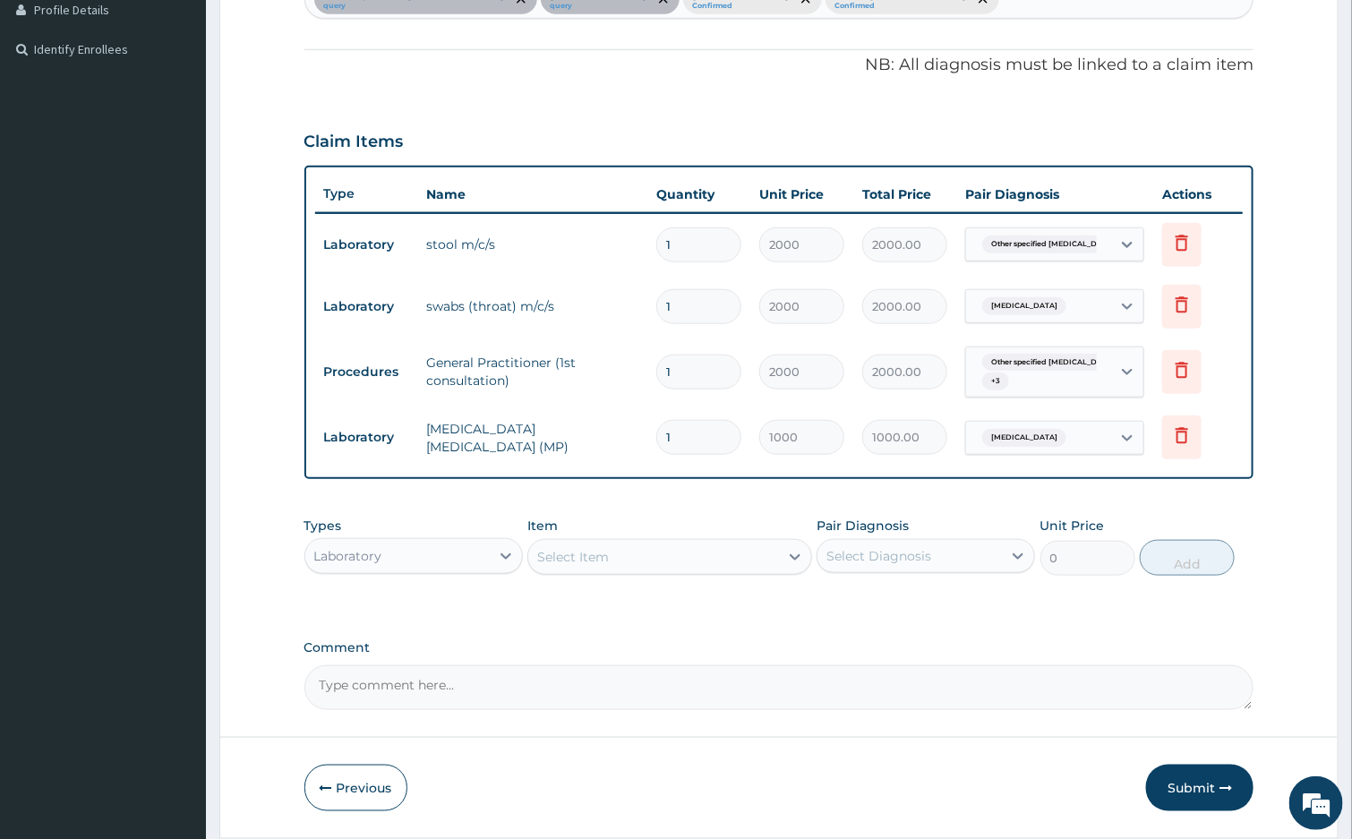
click at [584, 551] on div "Select Item" at bounding box center [573, 557] width 72 height 18
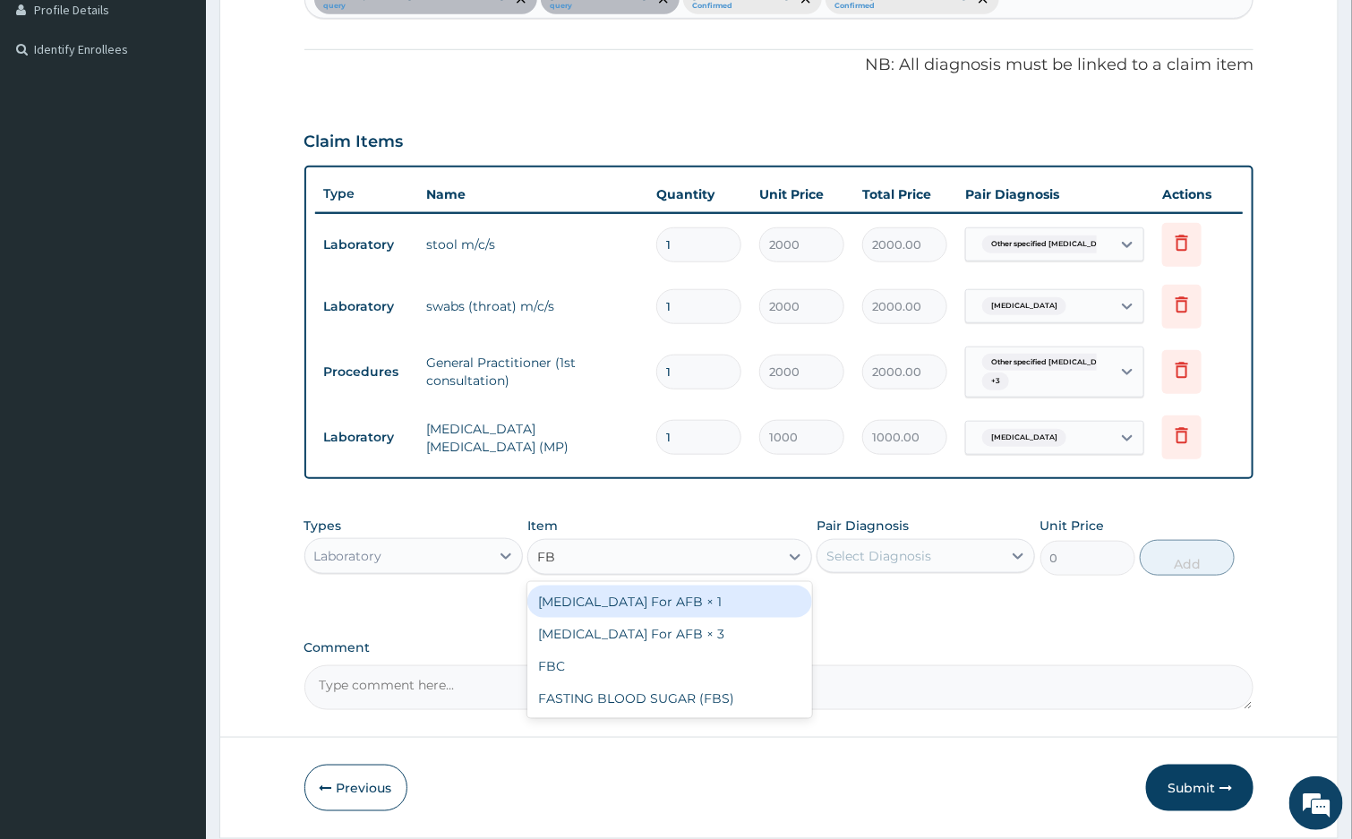
type input "FBC"
click at [613, 597] on div "FBC" at bounding box center [669, 602] width 285 height 32
type input "2000"
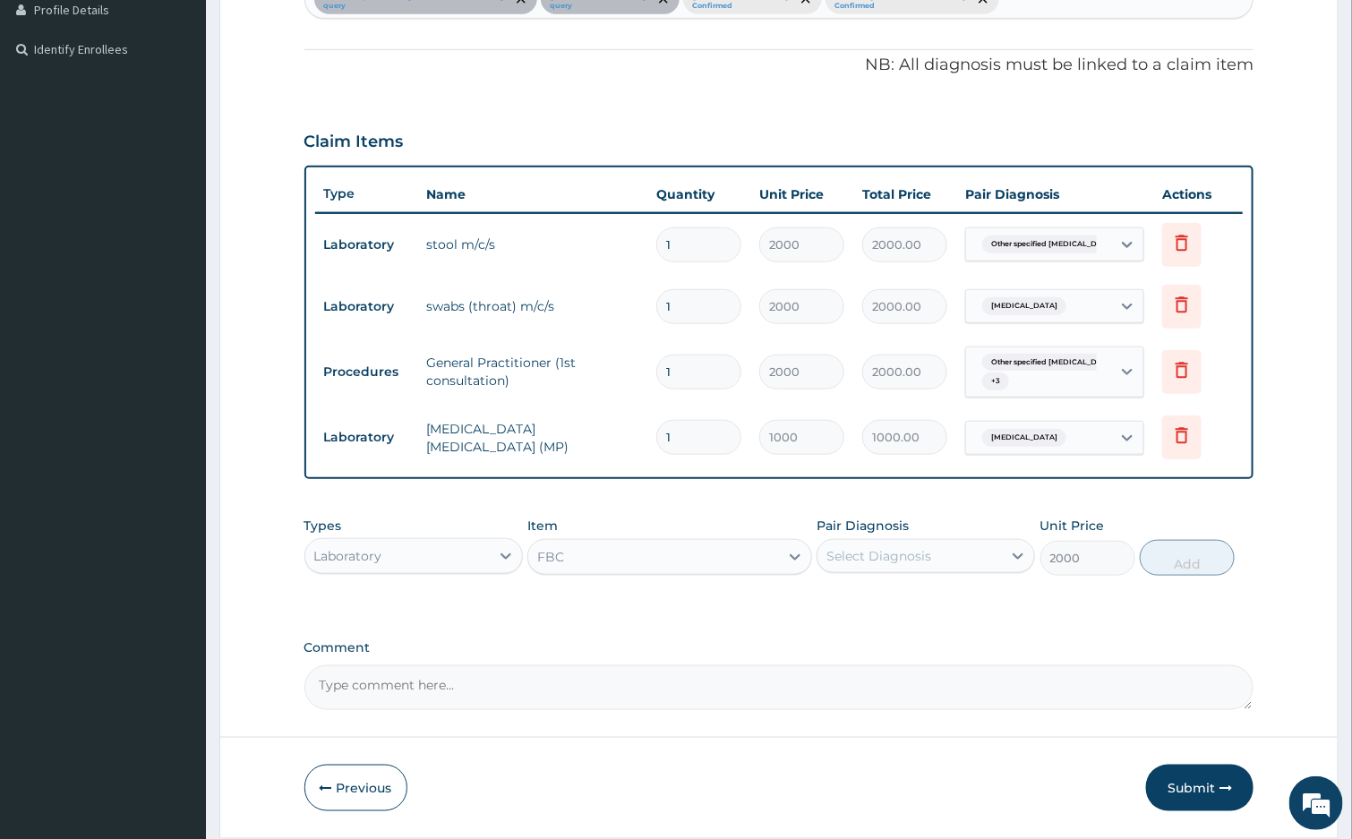
click at [929, 557] on div "Select Diagnosis" at bounding box center [910, 556] width 184 height 29
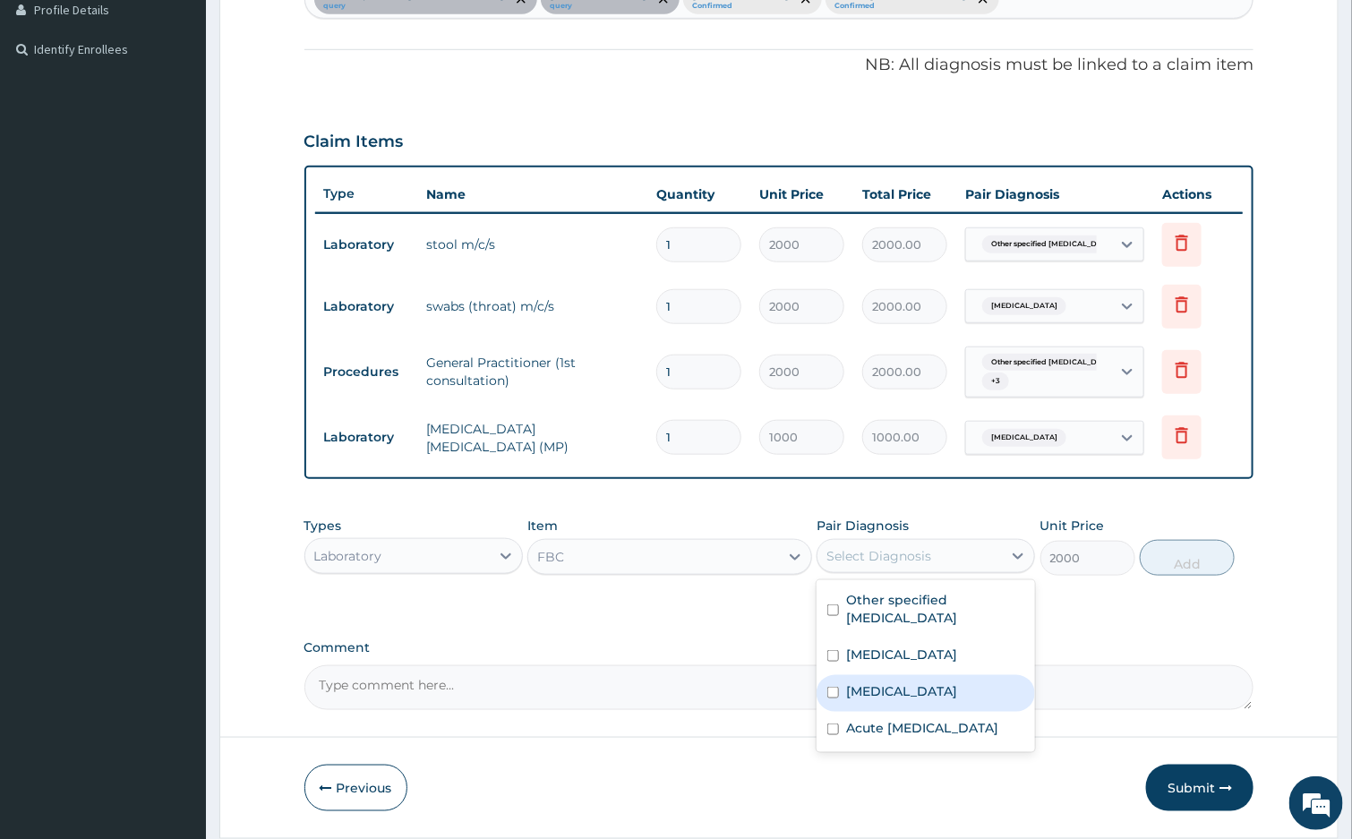
click at [984, 694] on div "Malaria, unspecified" at bounding box center [926, 693] width 218 height 37
checkbox input "true"
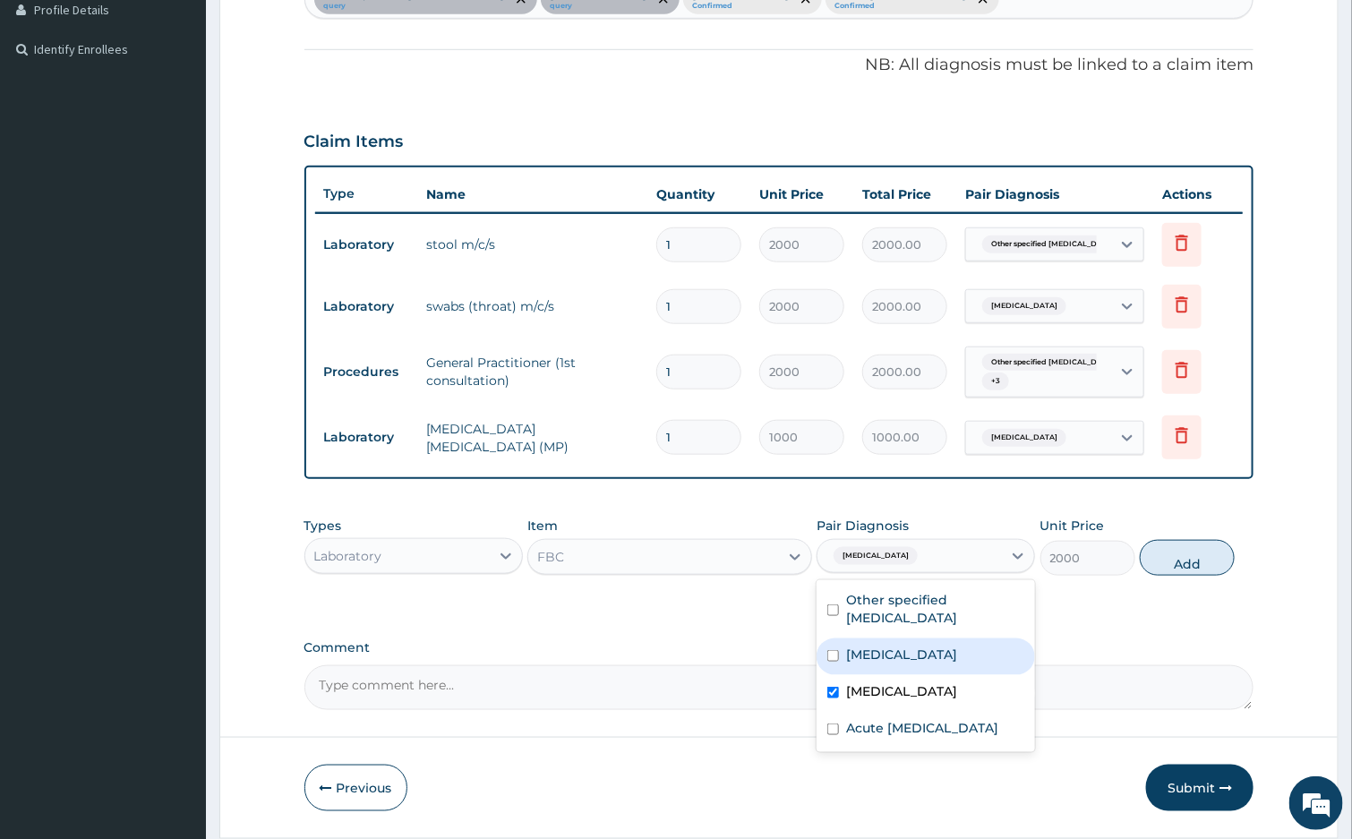
click at [957, 656] on label "Streptococcal pharyngitis" at bounding box center [901, 655] width 111 height 18
checkbox input "true"
click at [1186, 567] on button "Add" at bounding box center [1187, 558] width 95 height 36
type input "0"
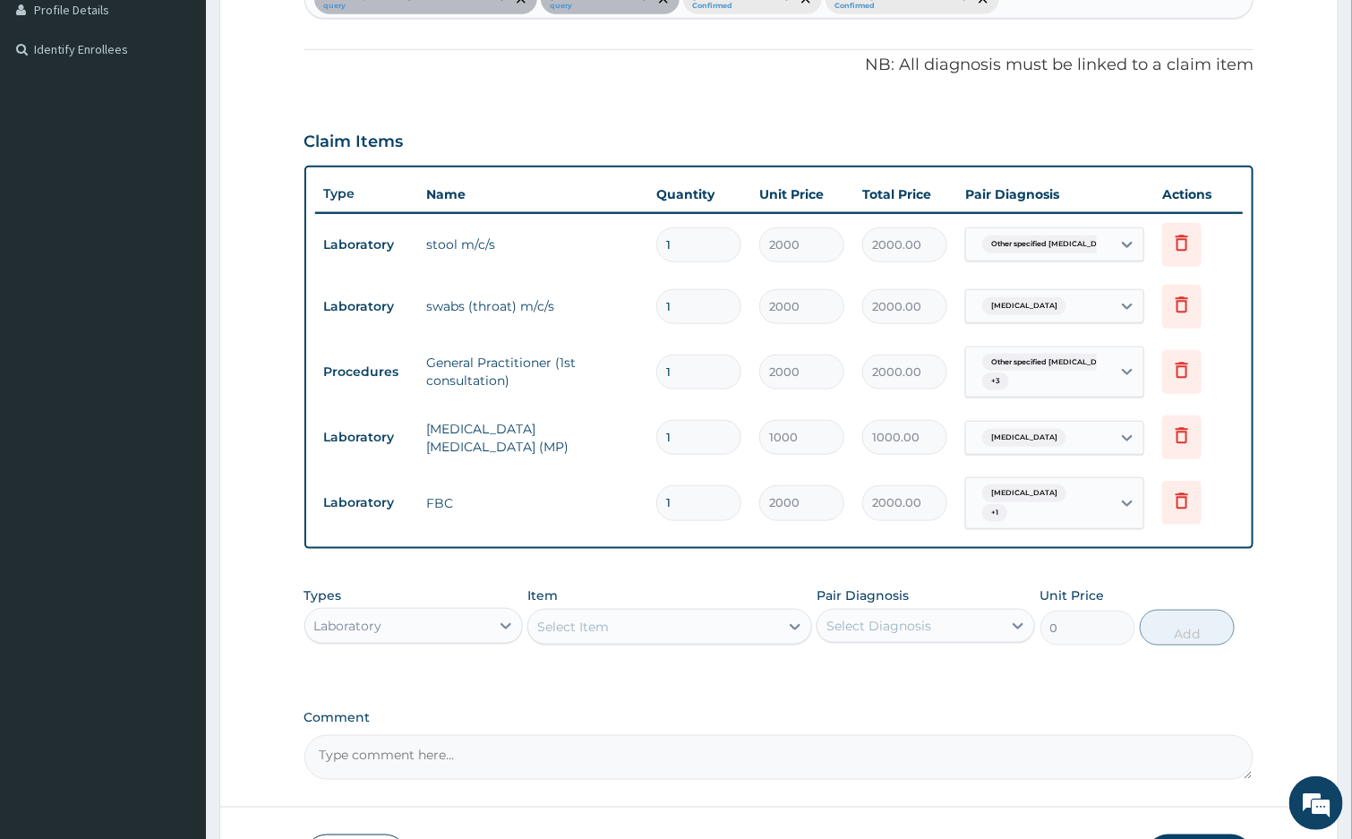
scroll to position [623, 0]
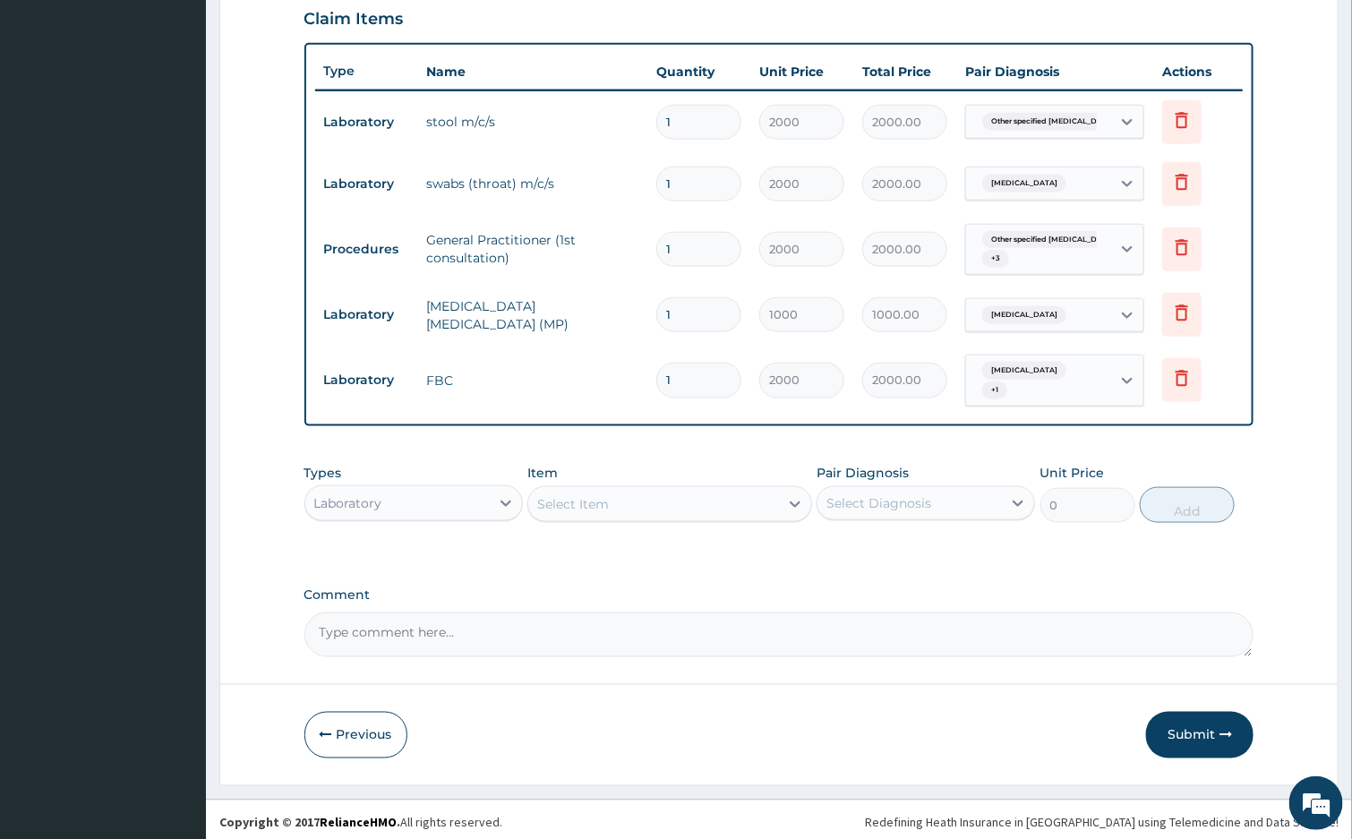
click at [602, 498] on div "Select Item" at bounding box center [573, 504] width 72 height 18
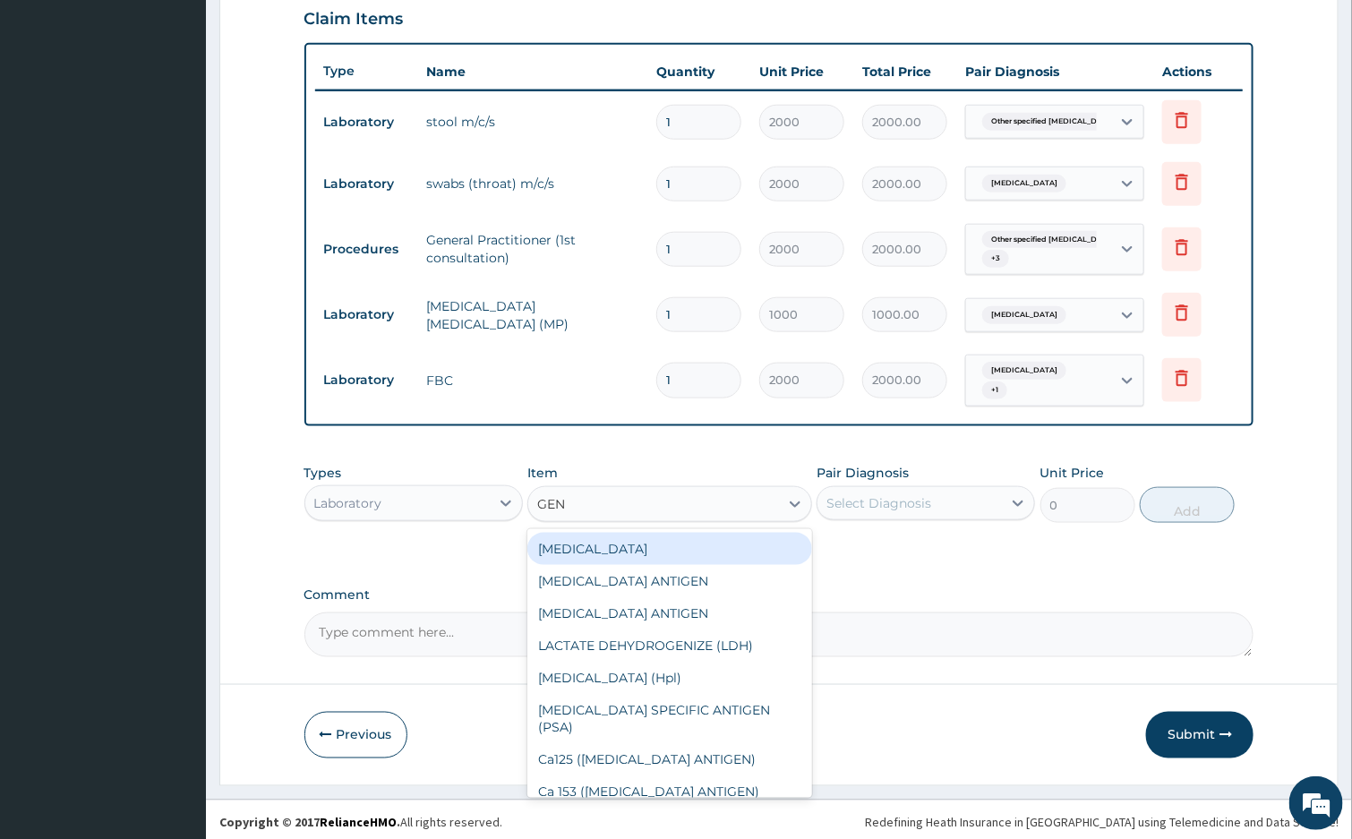
type input "GEN"
click at [368, 500] on div "Laboratory" at bounding box center [348, 503] width 68 height 18
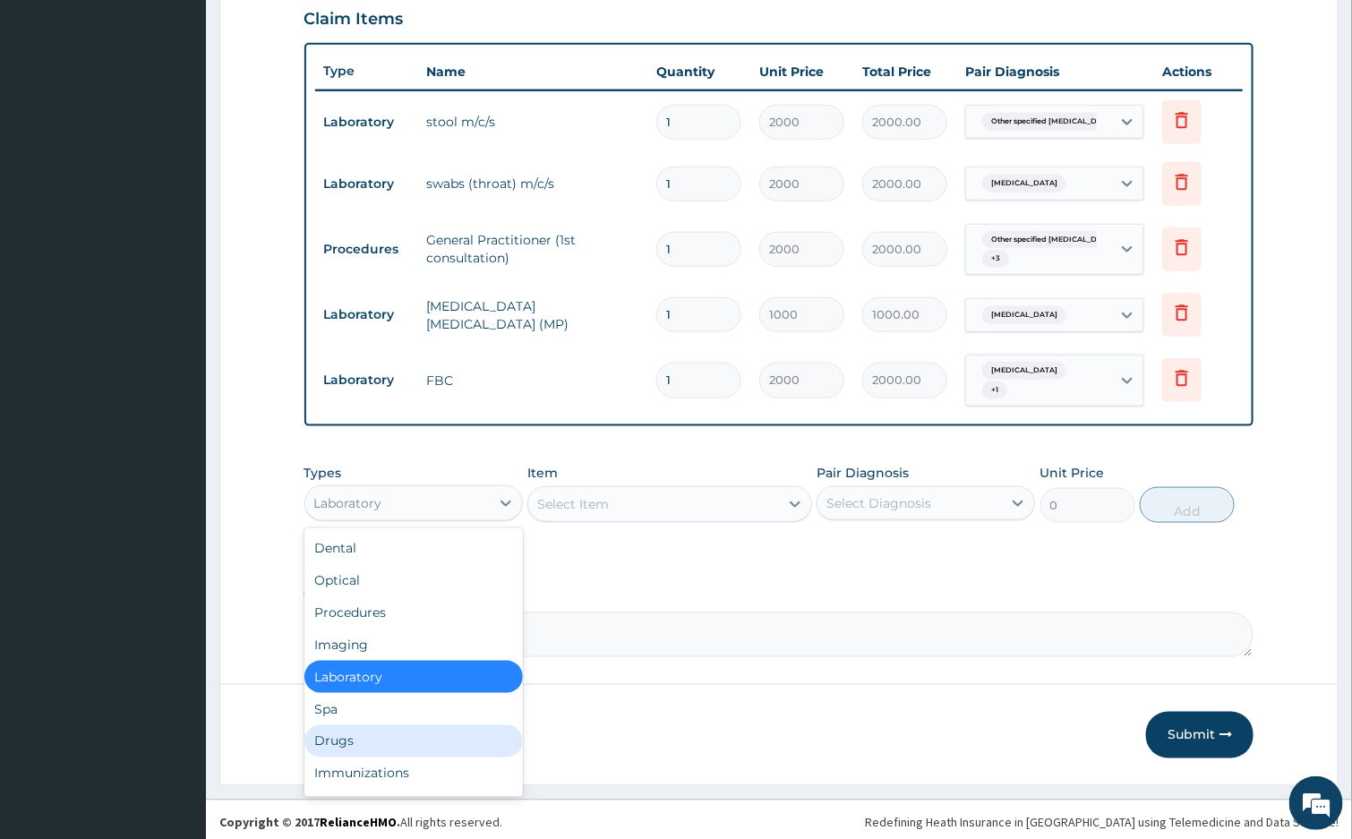
click at [365, 731] on div "Drugs" at bounding box center [413, 741] width 218 height 32
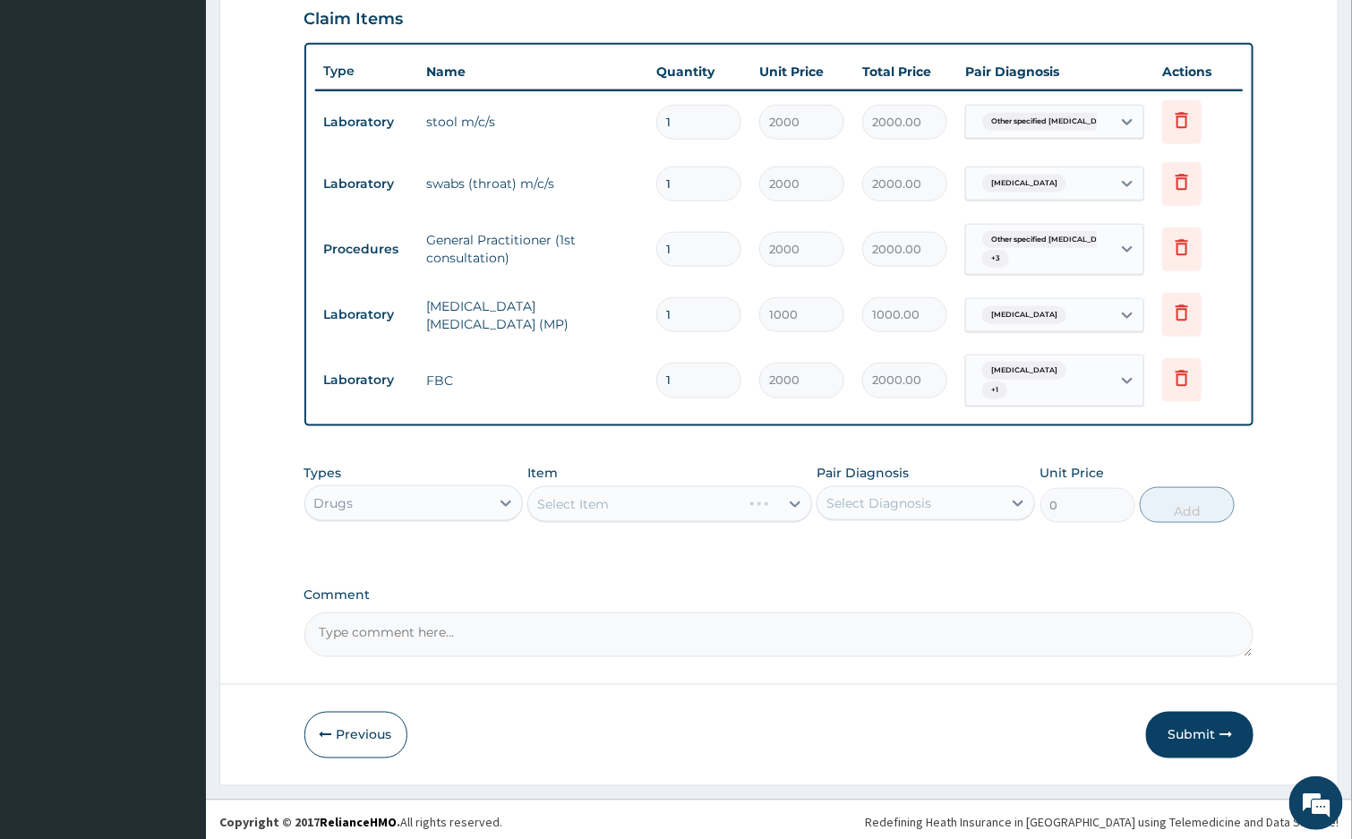
click at [651, 489] on div "Select Item" at bounding box center [669, 504] width 285 height 36
click at [645, 495] on div "Select Item" at bounding box center [669, 504] width 285 height 36
click at [645, 495] on div "Select Item" at bounding box center [653, 504] width 251 height 29
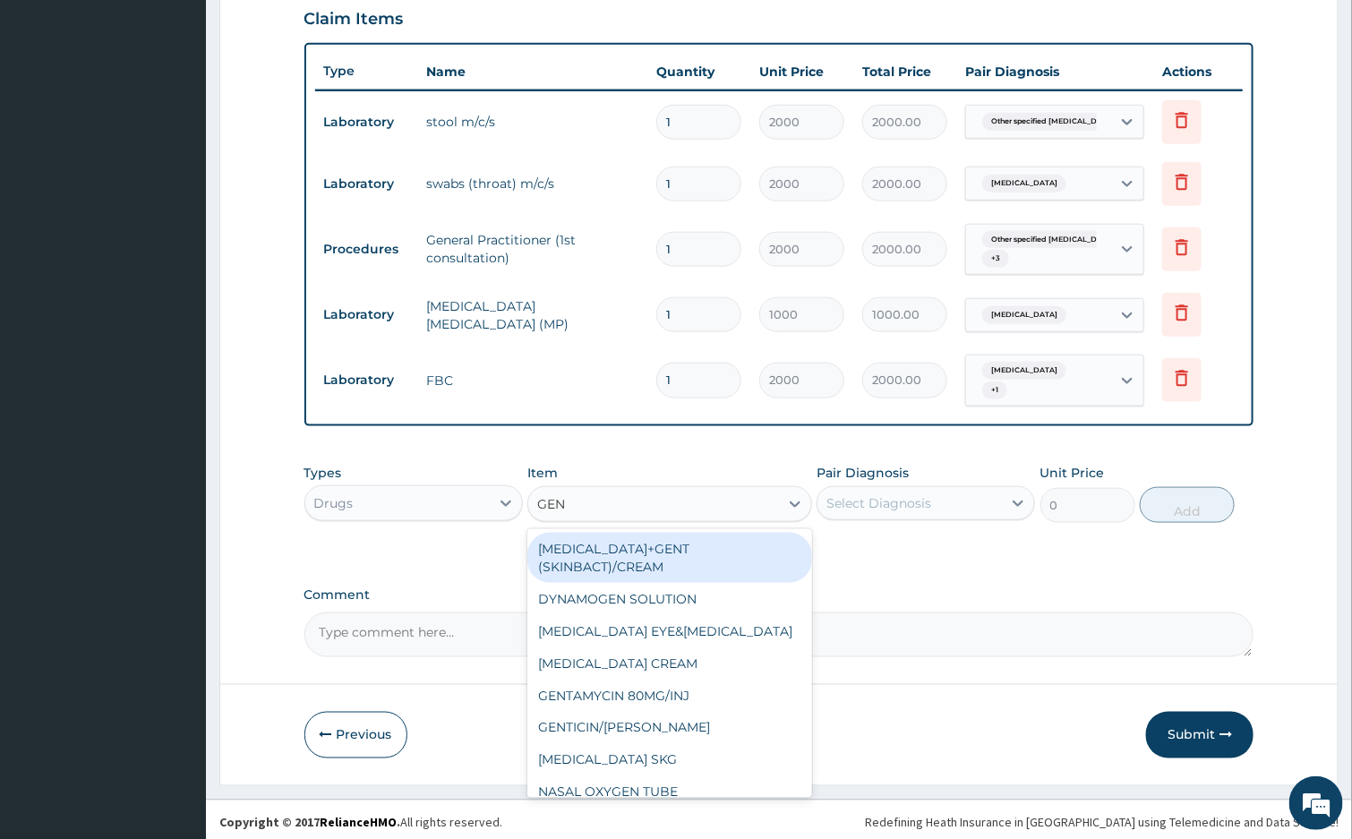
type input "GENT"
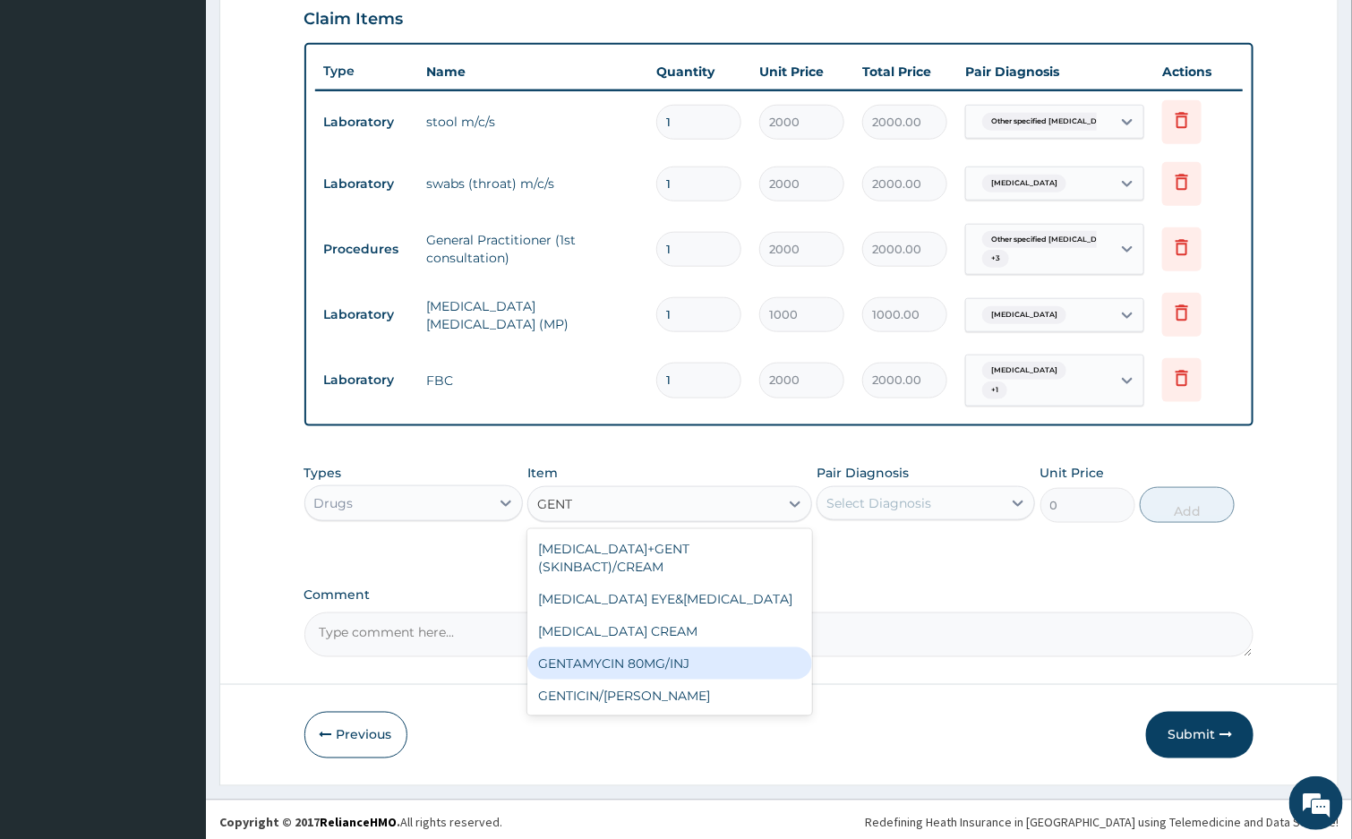
click at [698, 647] on div "GENTAMYCIN 80MG/INJ" at bounding box center [669, 663] width 285 height 32
type input "500"
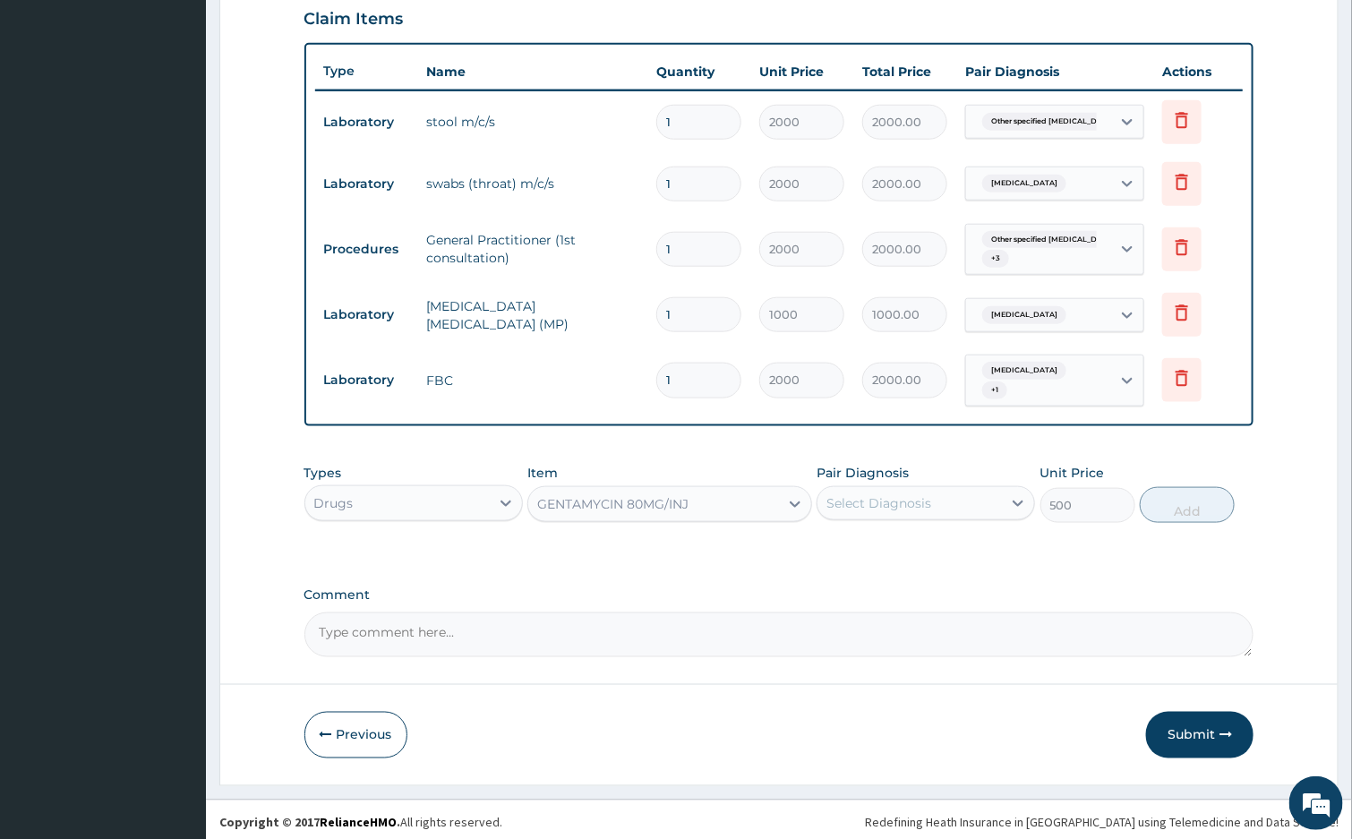
click at [871, 494] on div "Select Diagnosis" at bounding box center [878, 503] width 105 height 18
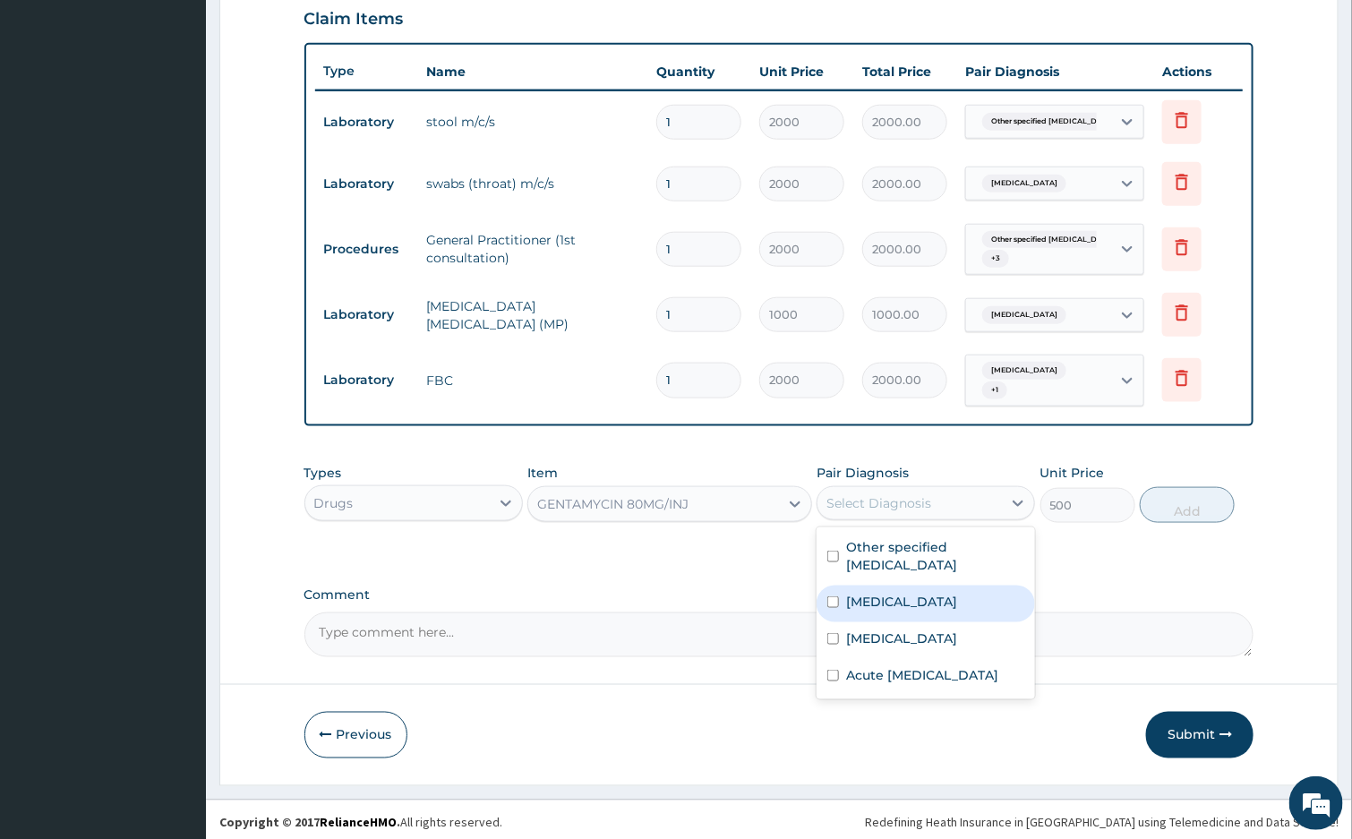
click at [957, 593] on label "Streptococcal pharyngitis" at bounding box center [901, 602] width 111 height 18
checkbox input "true"
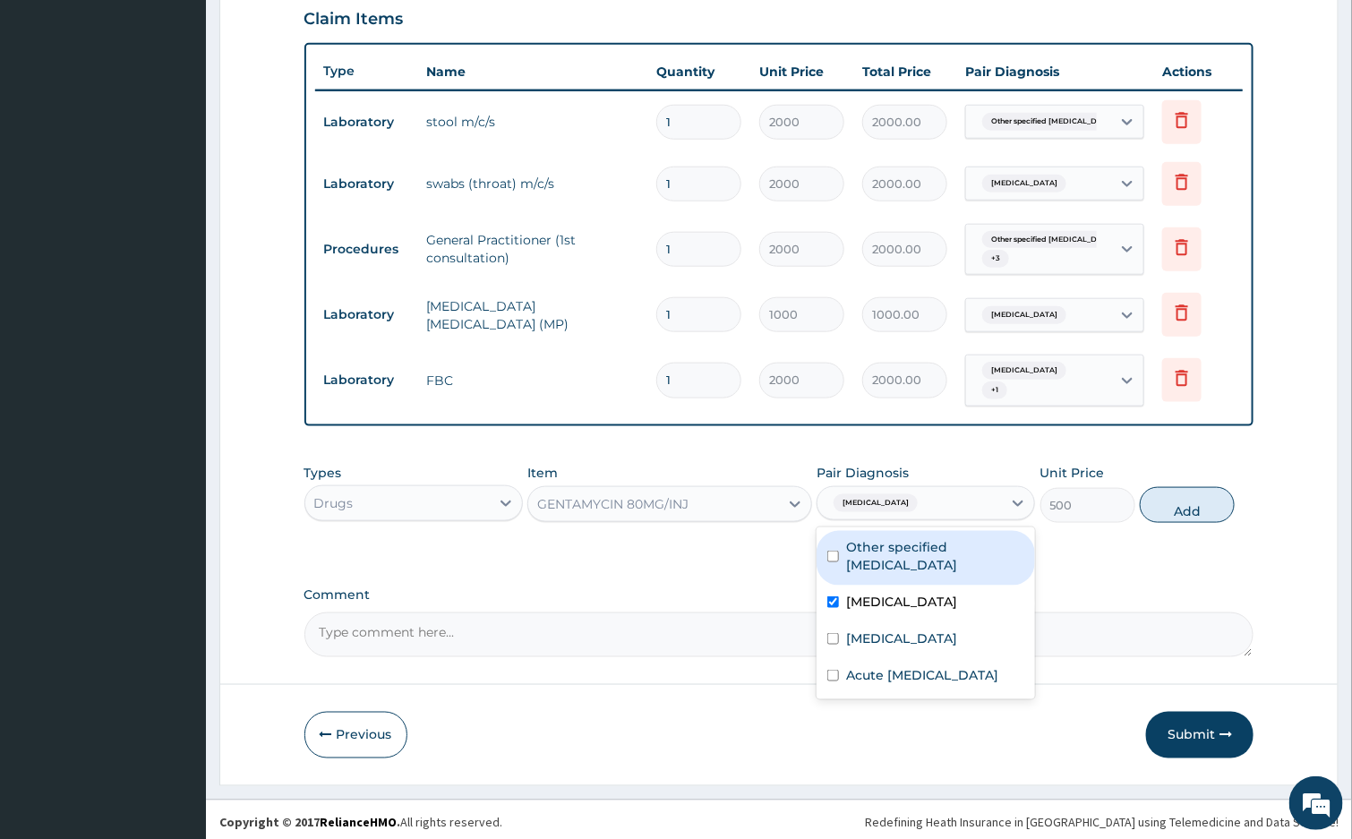
click at [963, 538] on label "Other specified typhoid fever" at bounding box center [935, 556] width 178 height 36
checkbox input "true"
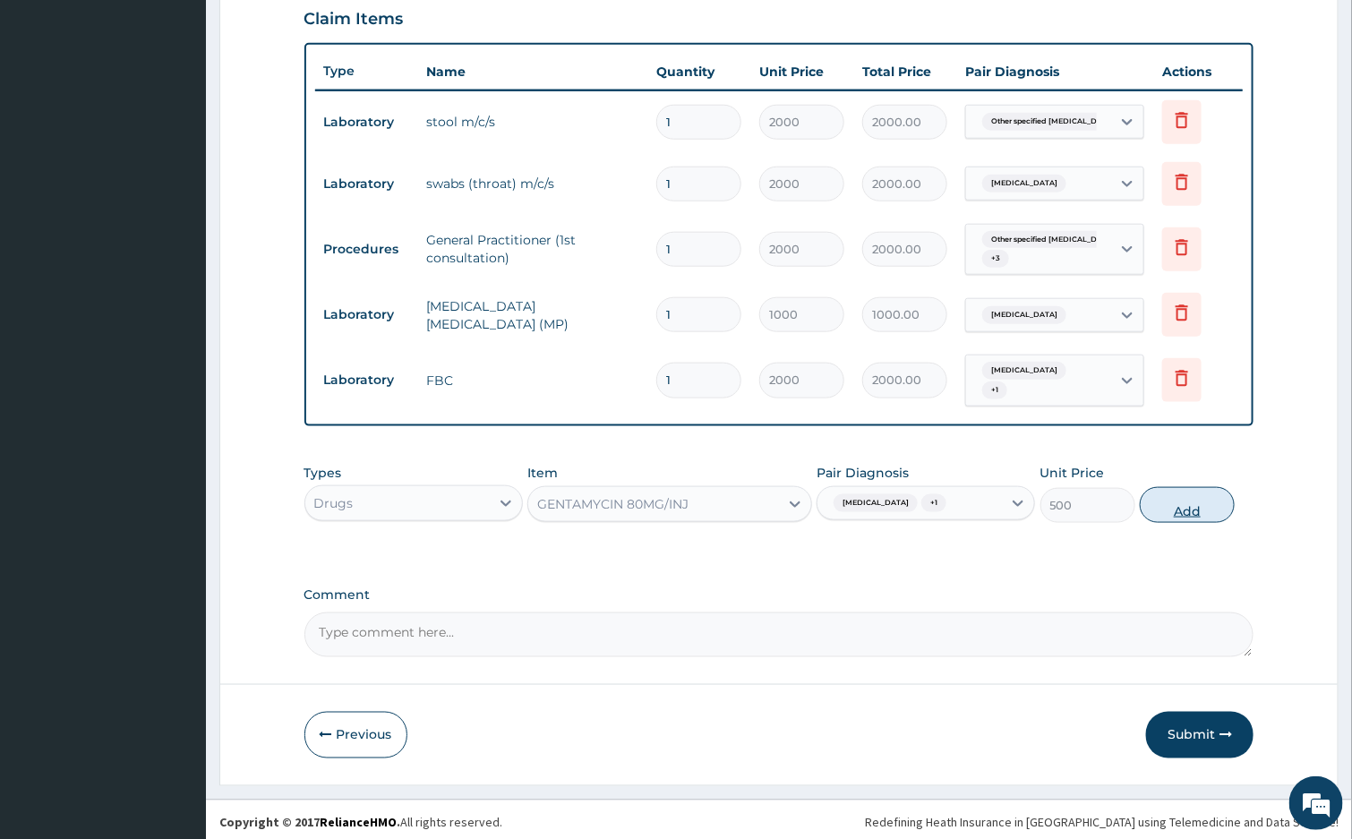
click at [1166, 509] on button "Add" at bounding box center [1187, 505] width 95 height 36
type input "0"
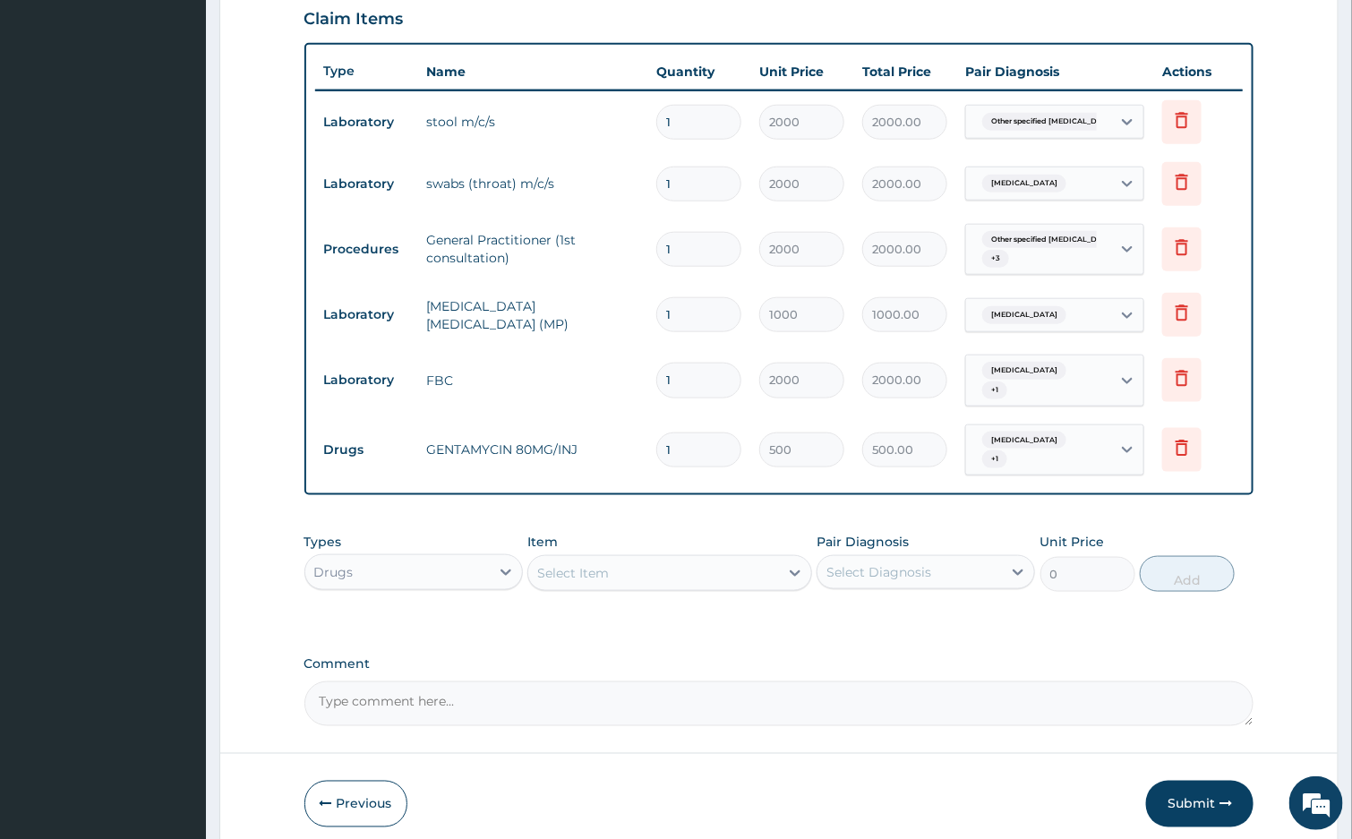
type input "14"
type input "7000.00"
type input "14"
click at [686, 573] on div "Select Item" at bounding box center [653, 573] width 251 height 29
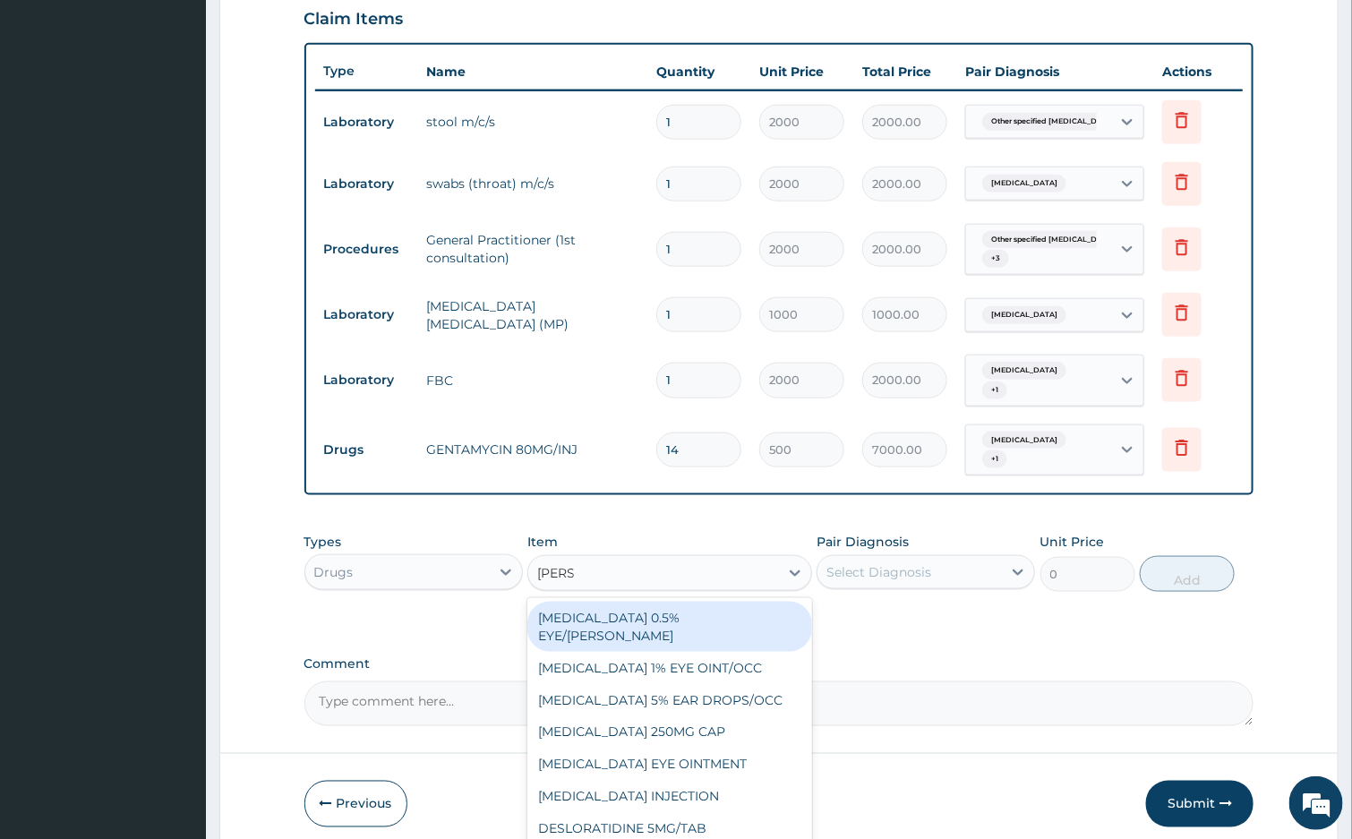
type input "LORAT"
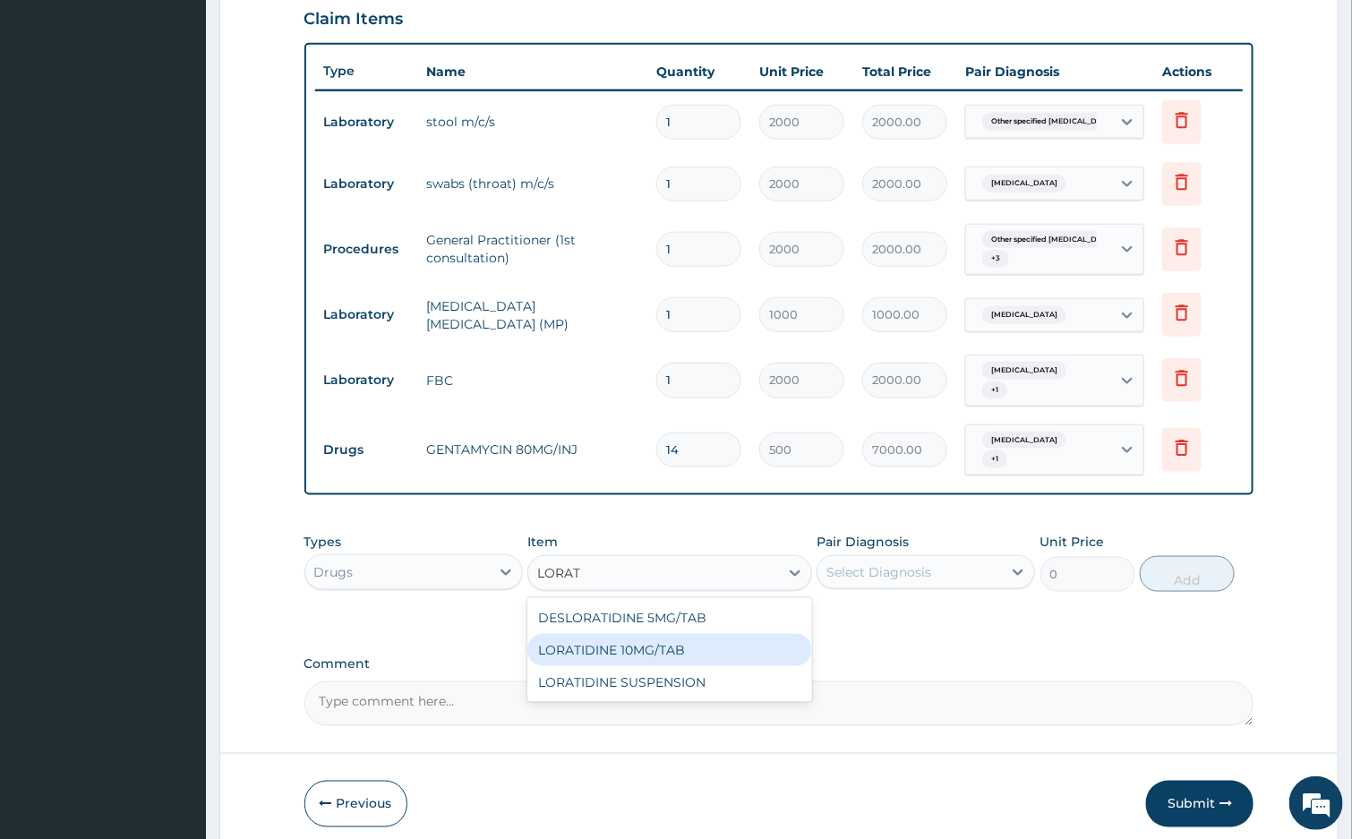
click at [750, 646] on div "LORATIDINE 10MG/TAB" at bounding box center [669, 650] width 285 height 32
type input "60"
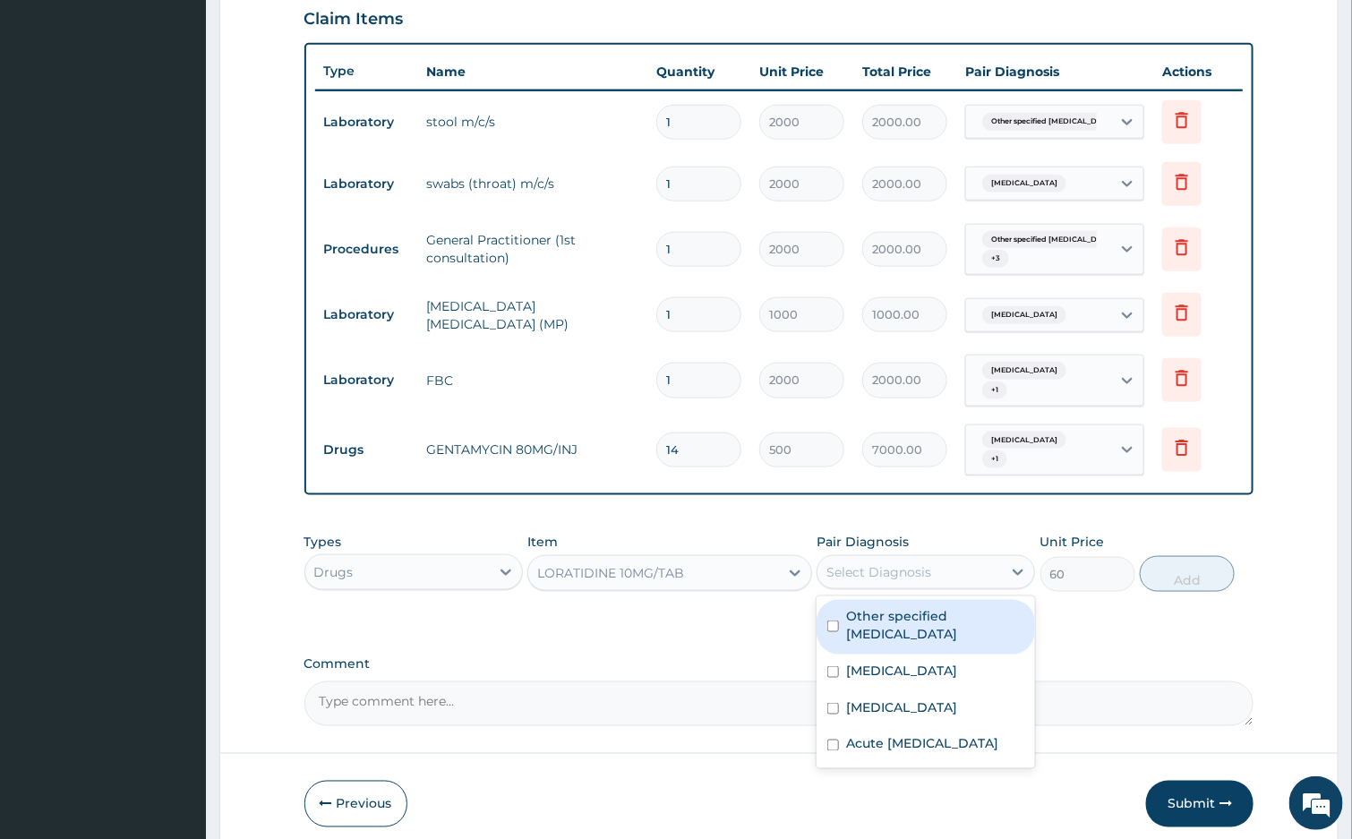
click at [925, 560] on div "Select Diagnosis" at bounding box center [910, 572] width 184 height 29
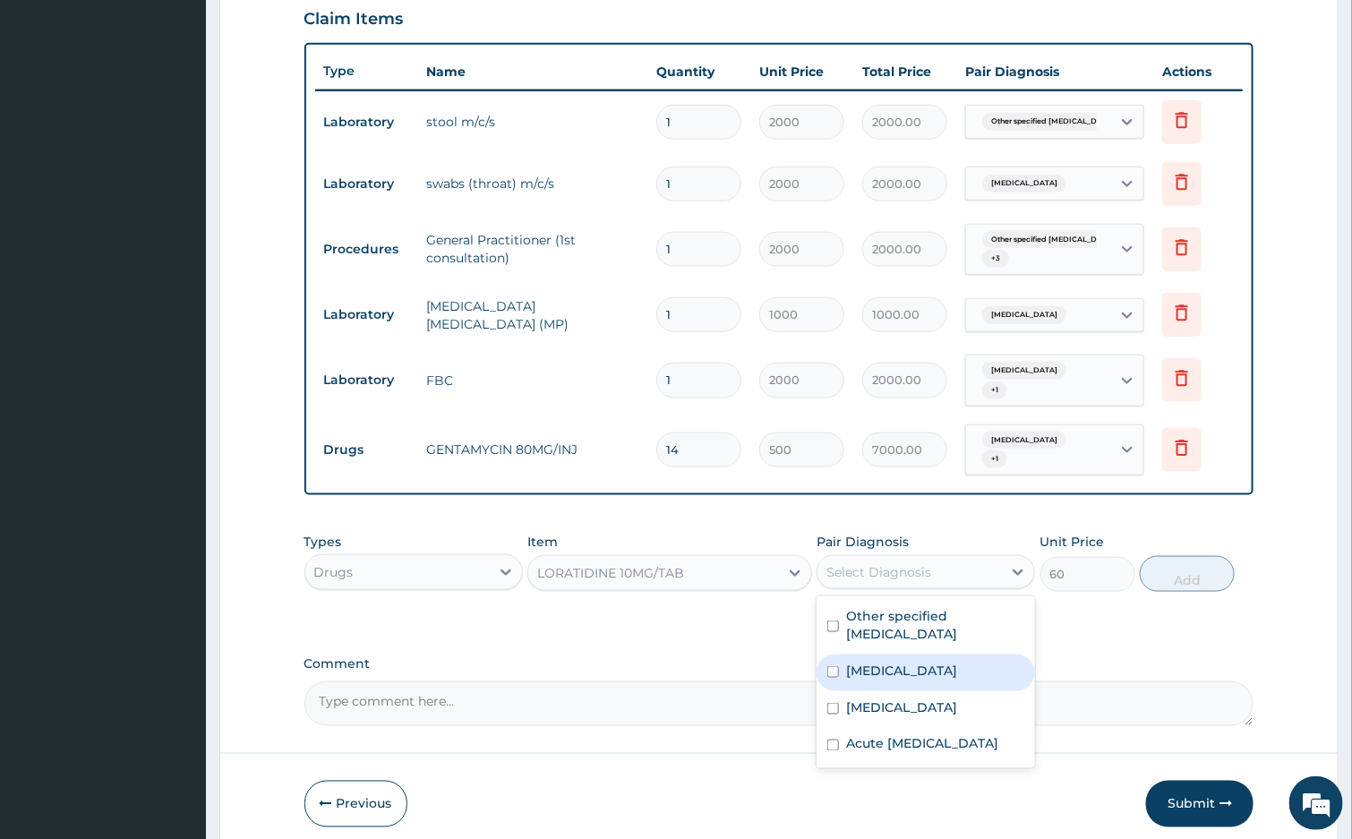
click at [957, 664] on label "Streptococcal pharyngitis" at bounding box center [901, 671] width 111 height 18
checkbox input "true"
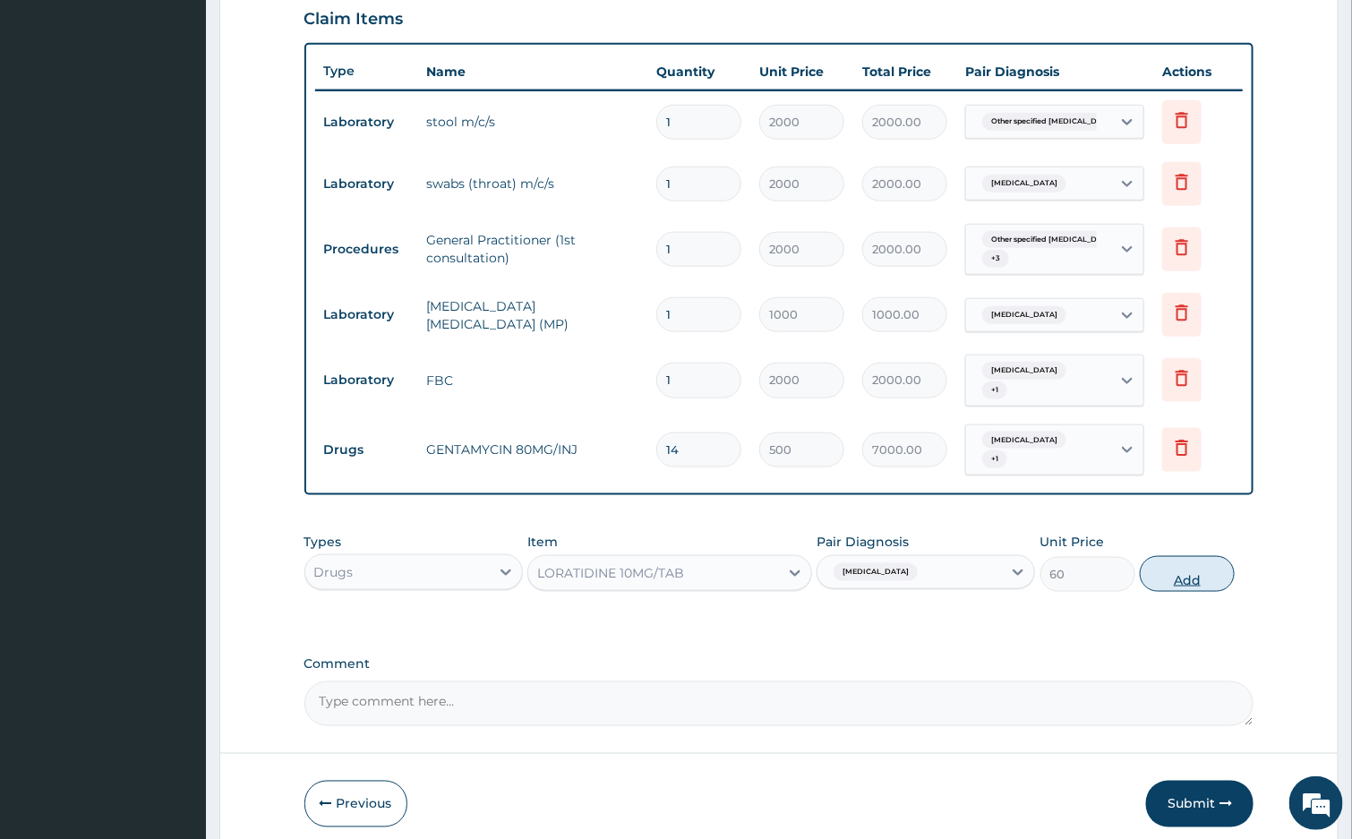
click at [1180, 573] on button "Add" at bounding box center [1187, 574] width 95 height 36
type input "0"
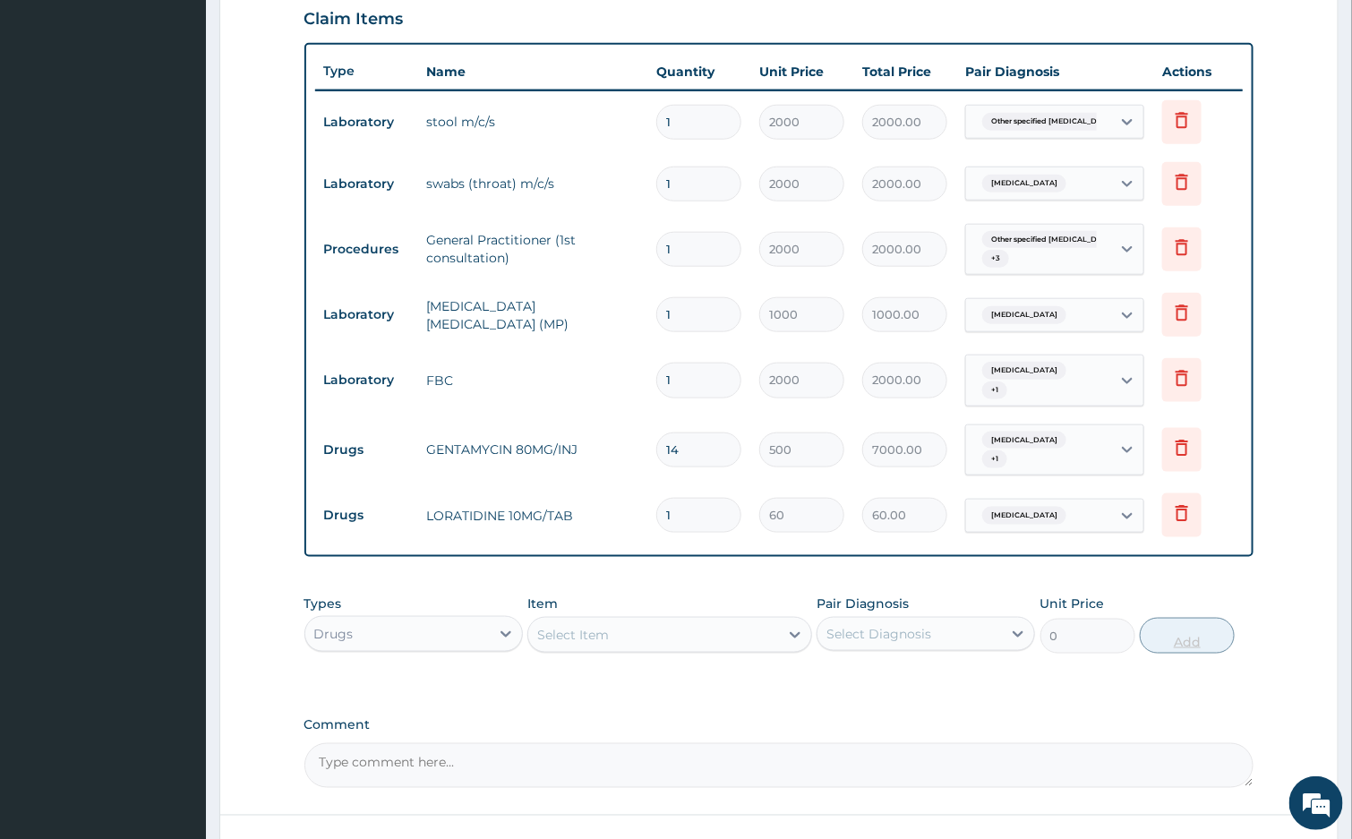
type input "0.00"
type input "5"
type input "300.00"
type input "5"
click at [610, 627] on div "Select Item" at bounding box center [653, 635] width 251 height 29
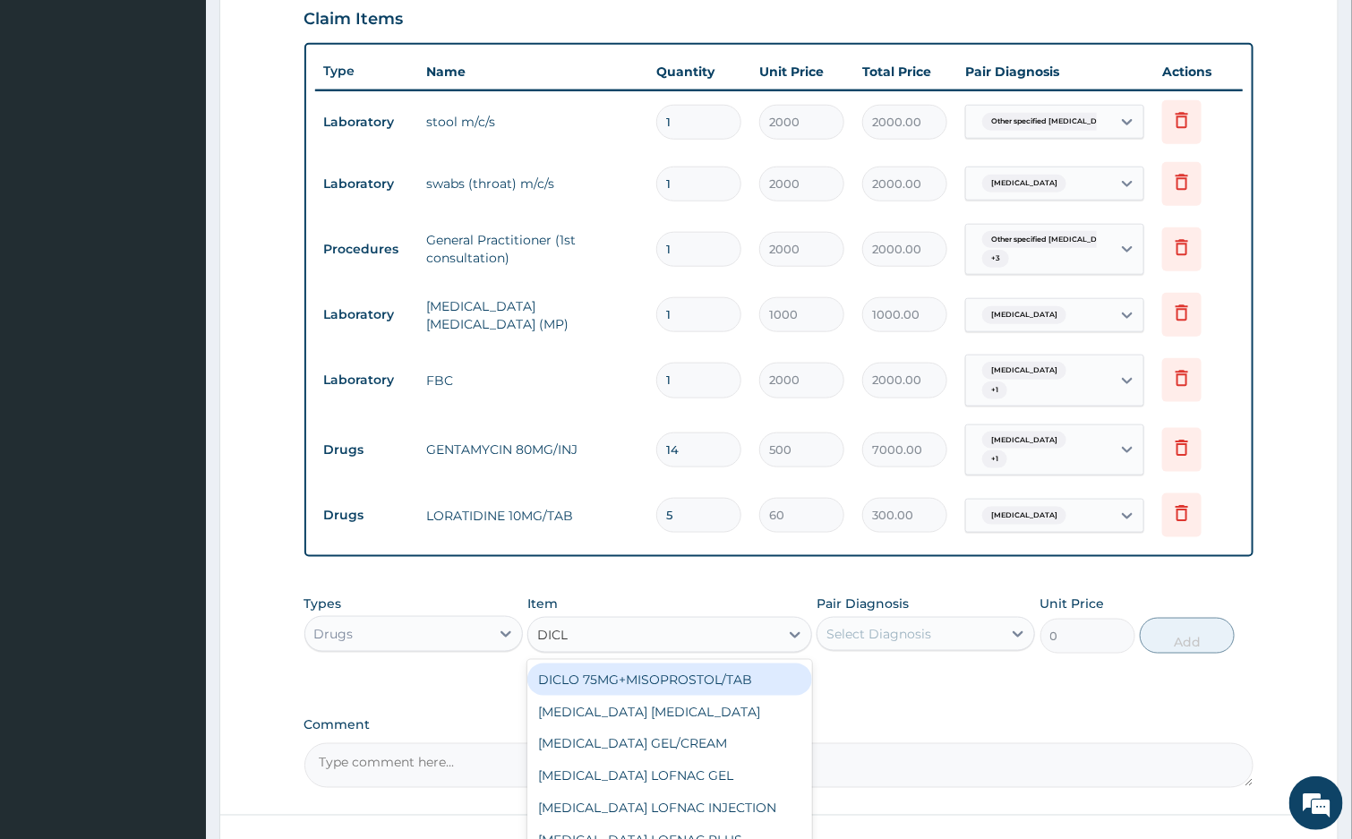
type input "DICLO"
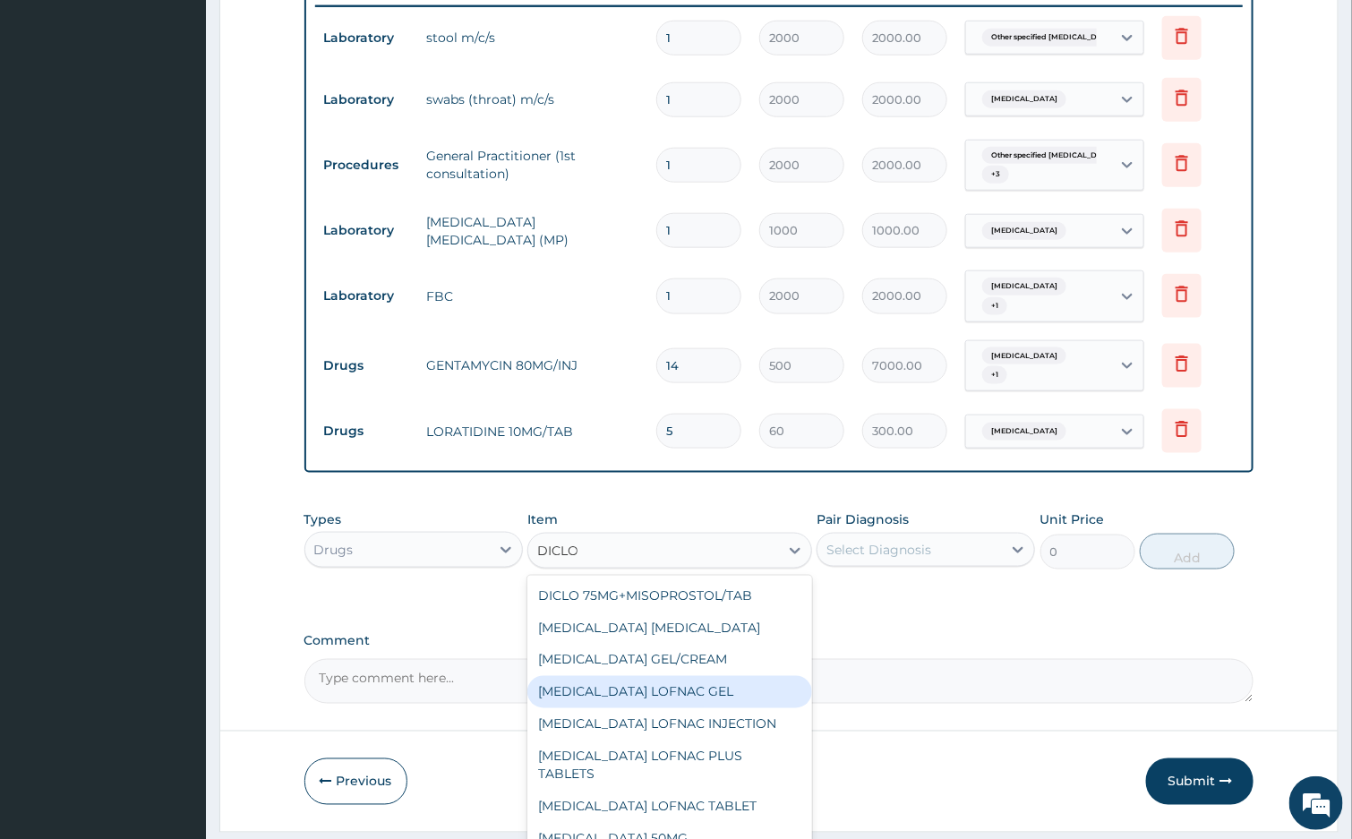
scroll to position [756, 0]
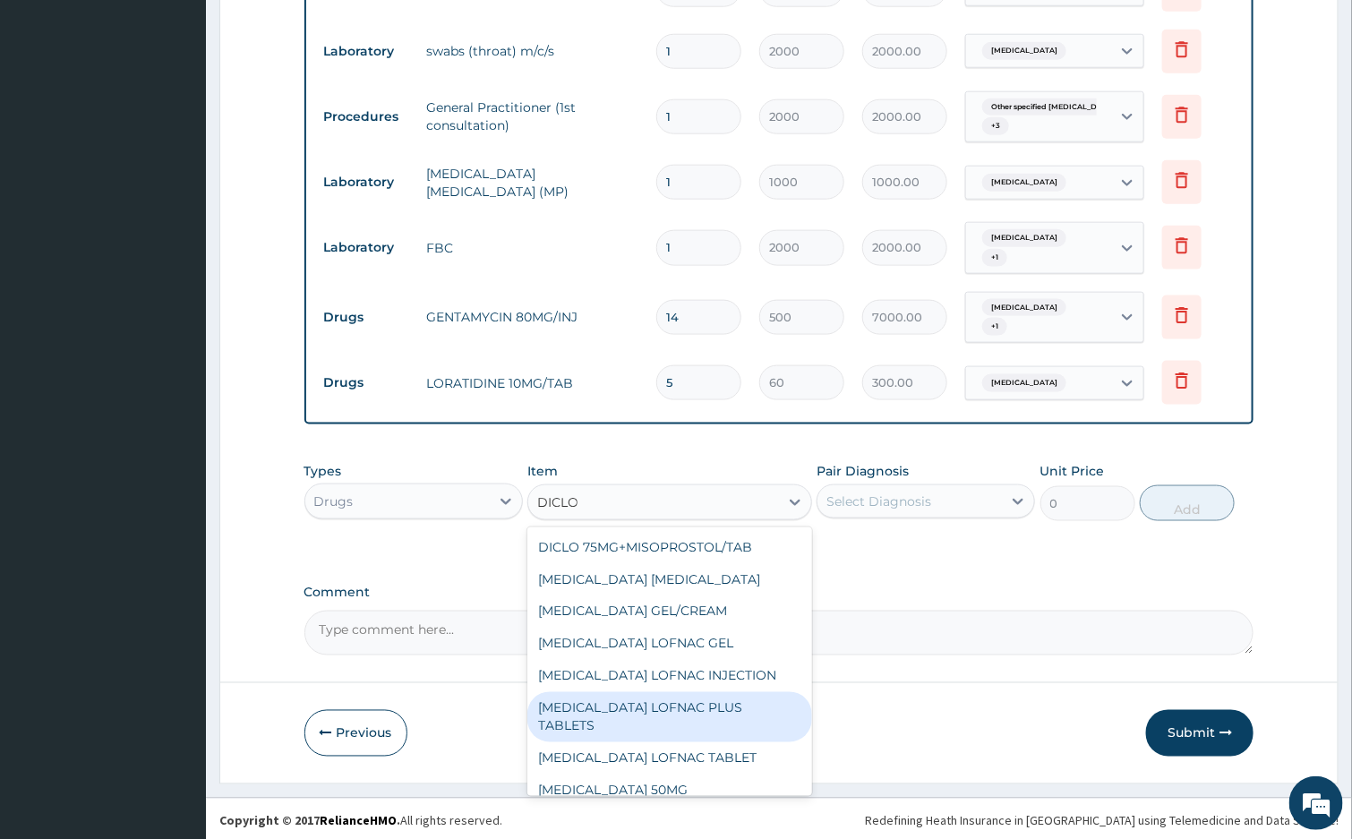
click at [728, 702] on div "DICLOFENAC LOFNAC PLUS TABLETS" at bounding box center [669, 717] width 285 height 50
type input "100"
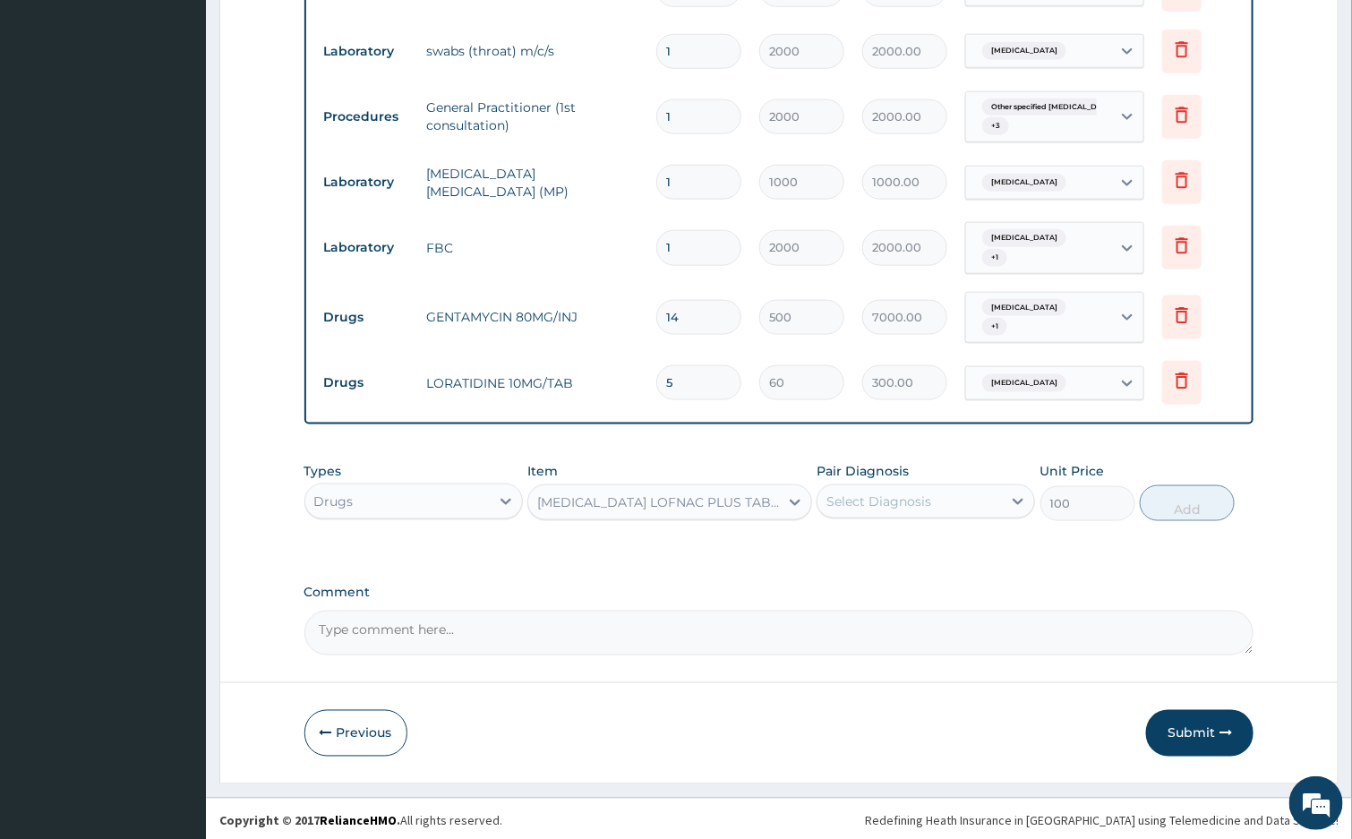
click at [869, 492] on div "Select Diagnosis" at bounding box center [878, 501] width 105 height 18
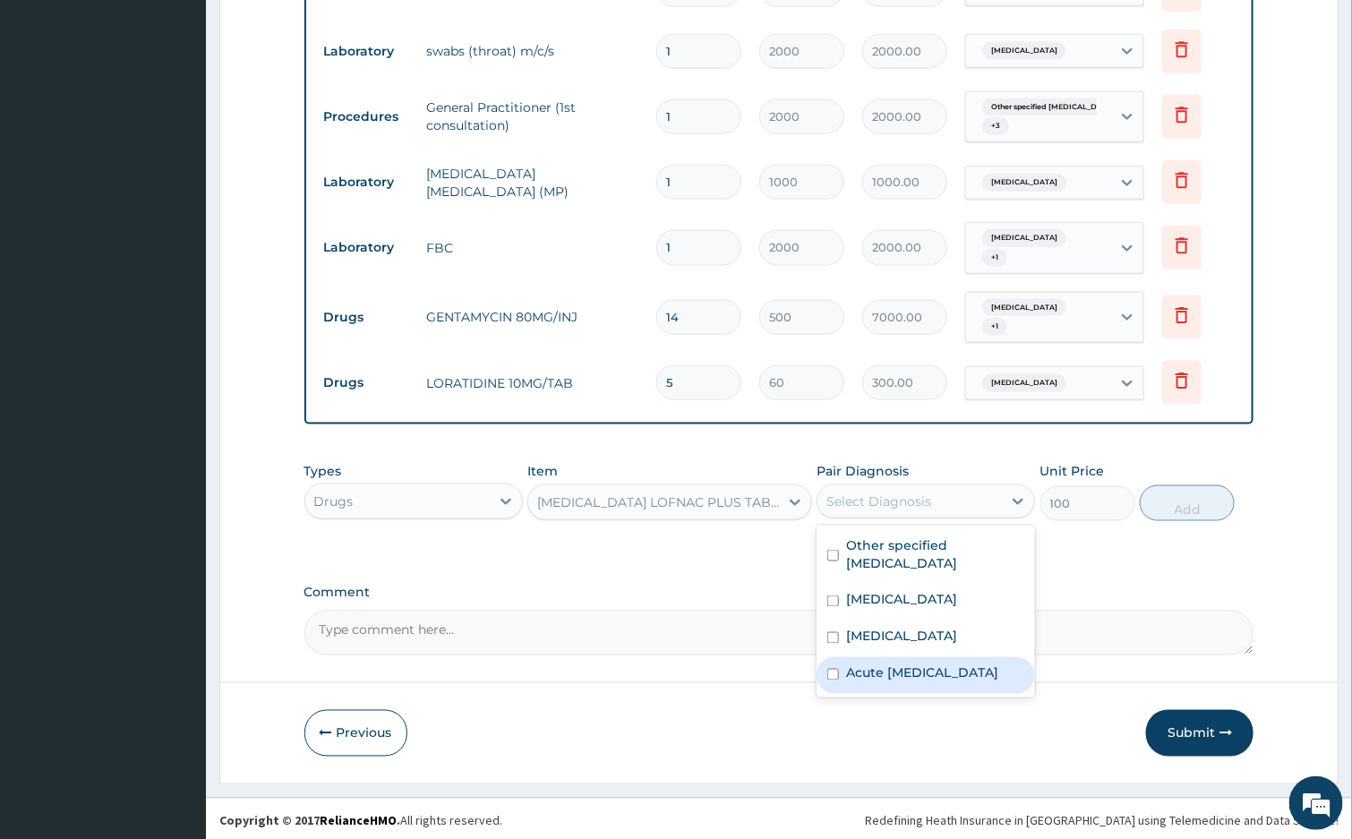
click at [952, 664] on label "Acute pain, unspecified" at bounding box center [922, 673] width 152 height 18
checkbox input "true"
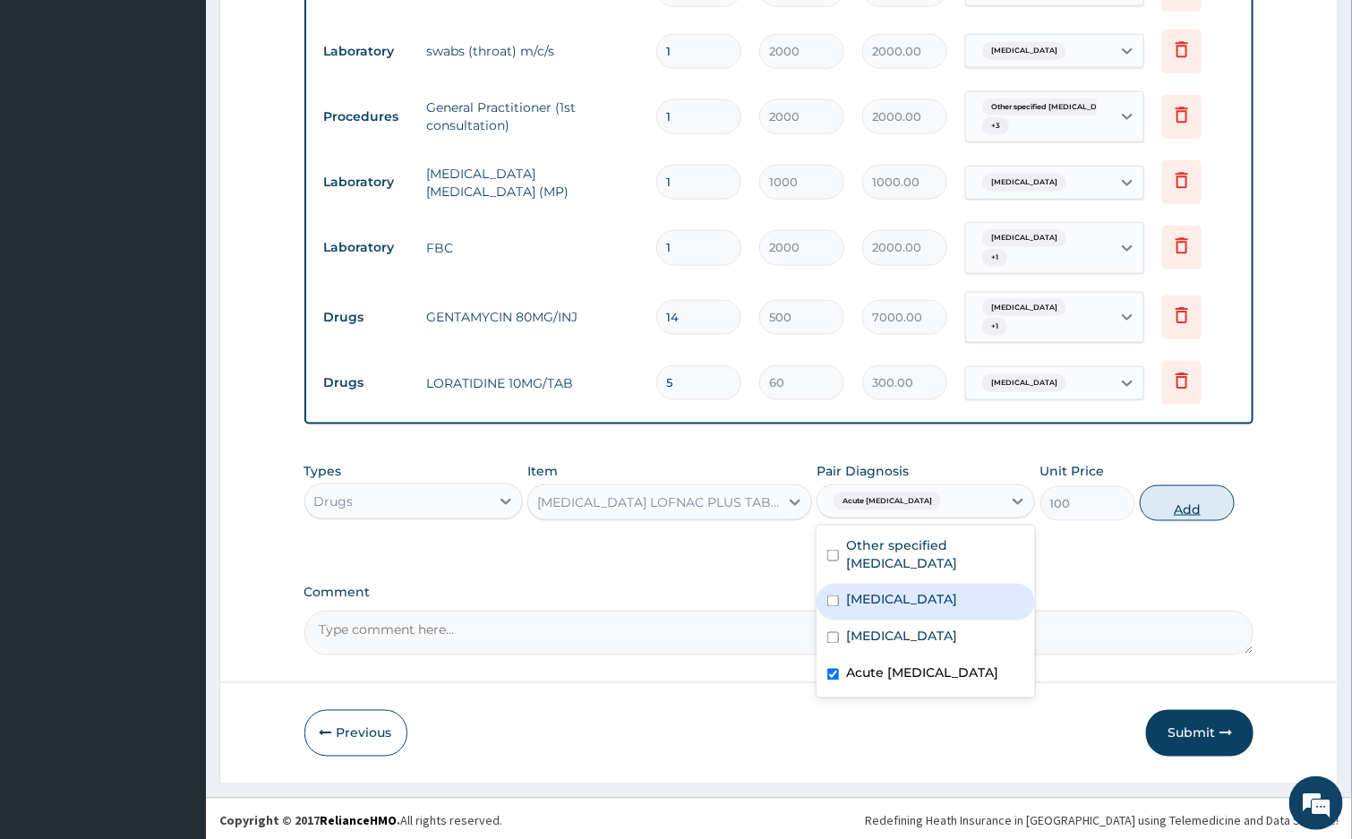
click at [1155, 490] on button "Add" at bounding box center [1187, 503] width 95 height 36
type input "0"
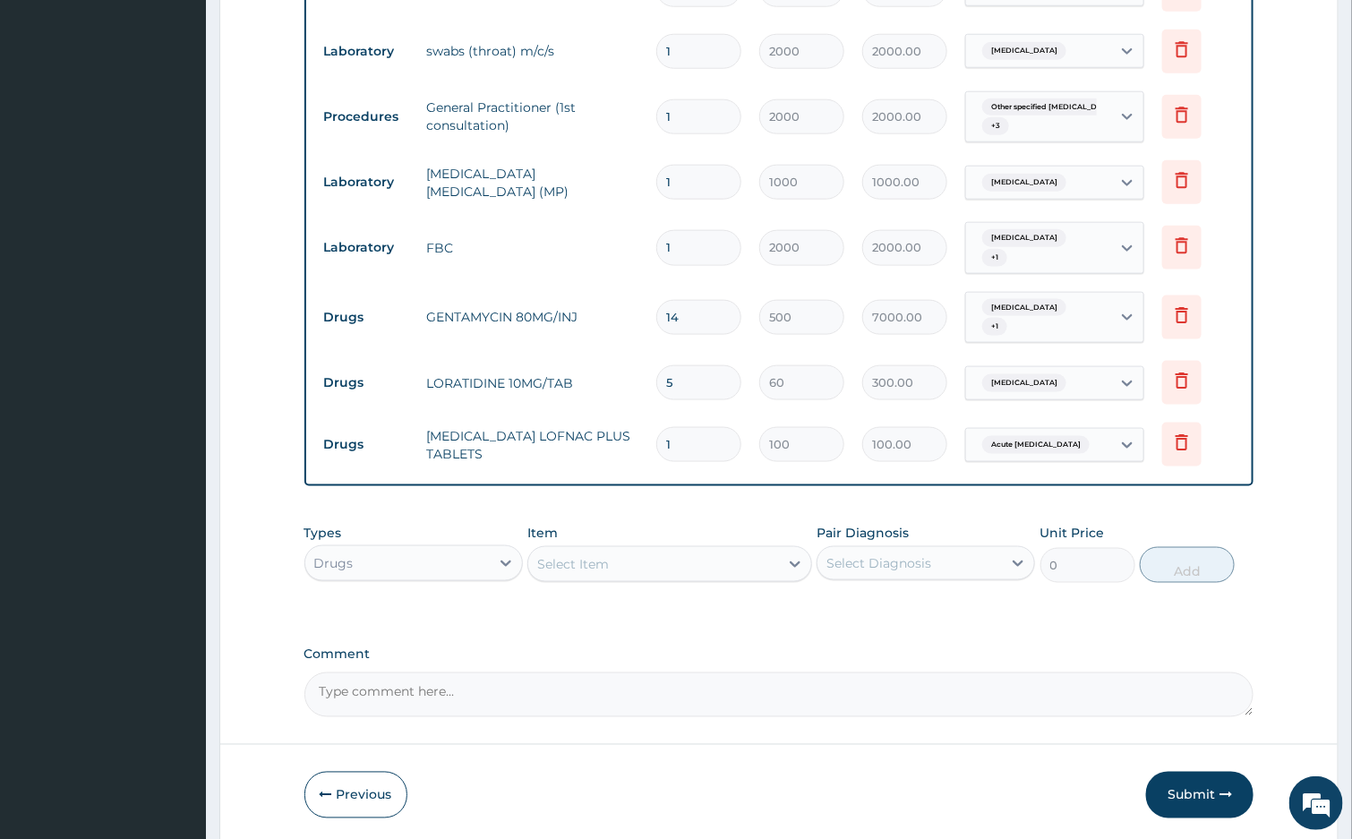
type input "10"
type input "1000.00"
type input "10"
click at [647, 550] on div "Select Item" at bounding box center [653, 564] width 251 height 29
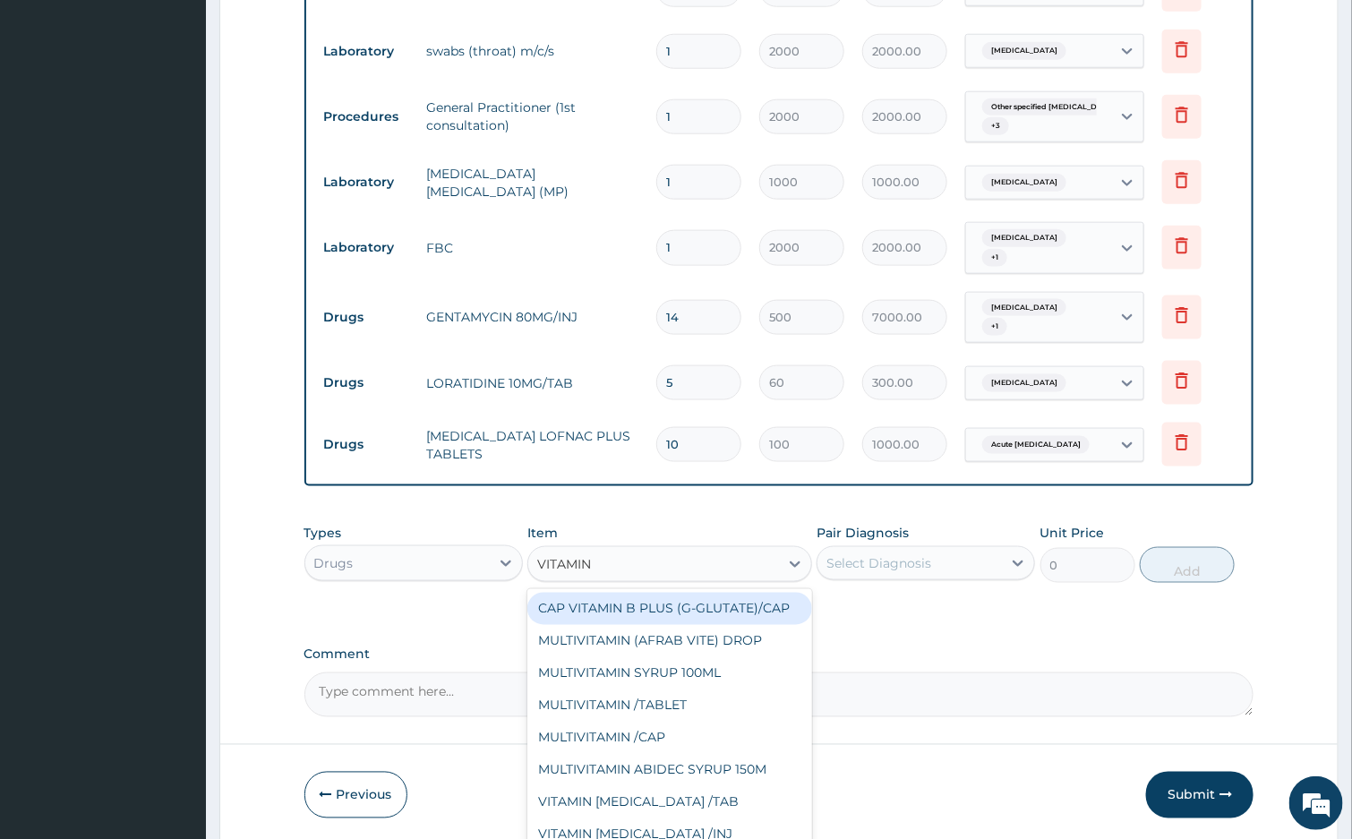
type input "VITAMIN C"
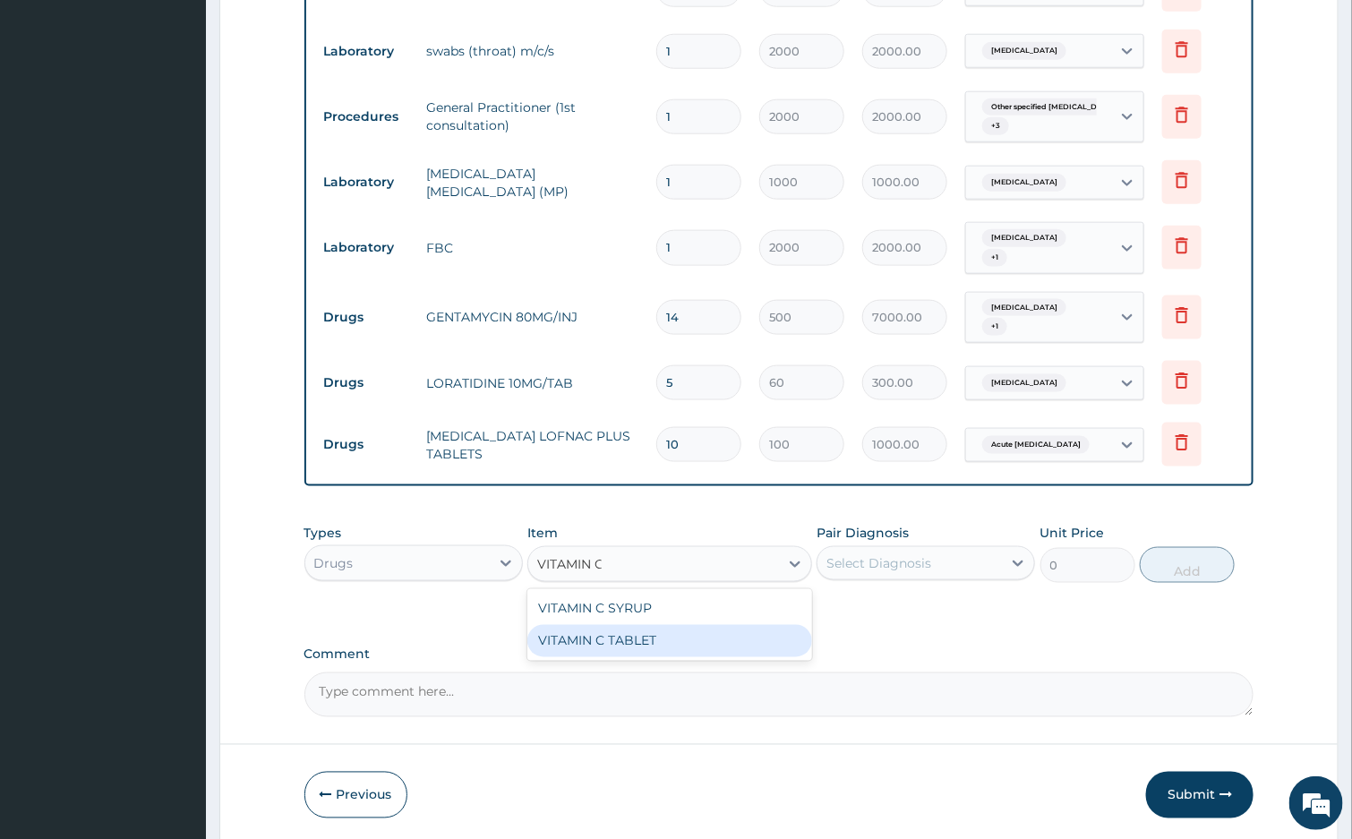
click at [702, 629] on div "VITAMIN C TABLET" at bounding box center [669, 641] width 285 height 32
type input "10"
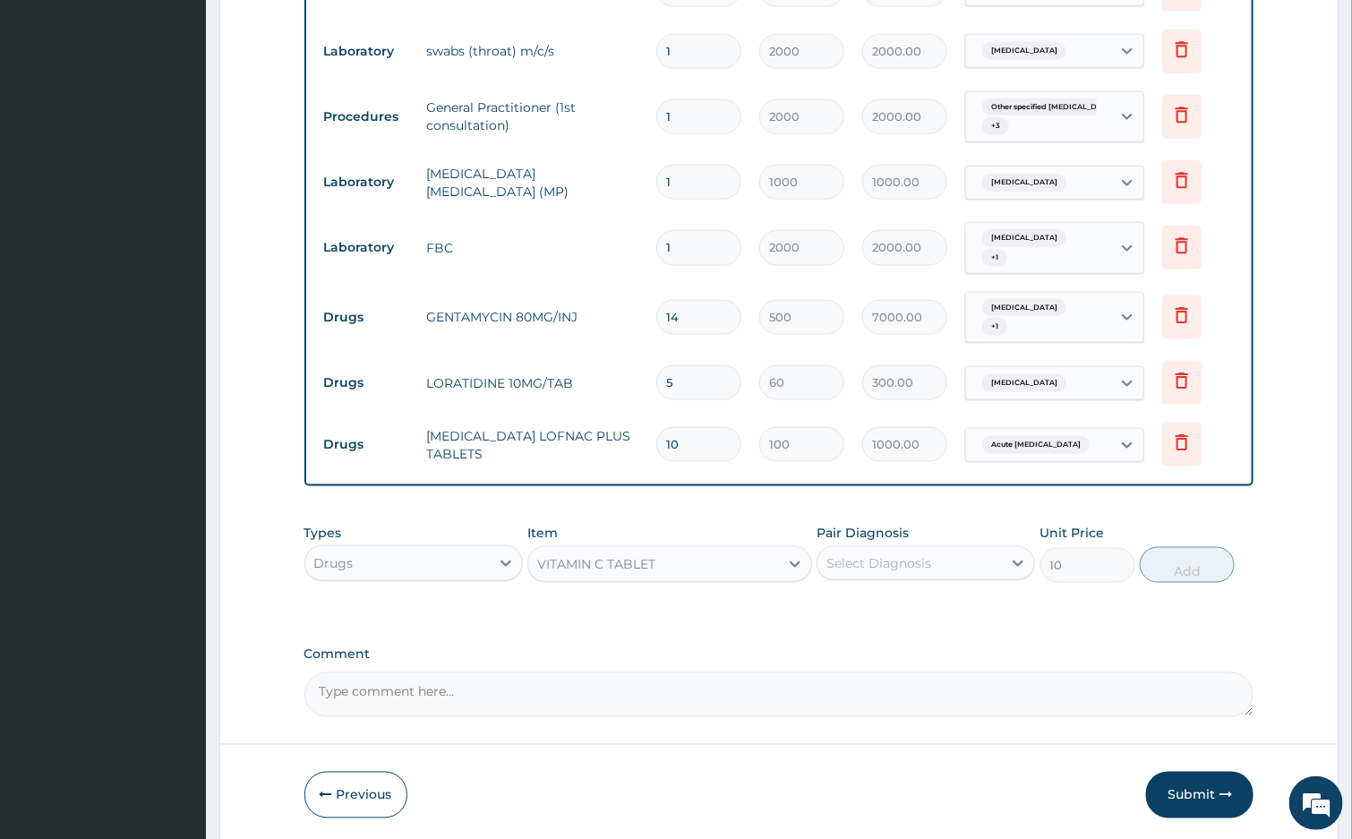
click at [879, 549] on div "Select Diagnosis" at bounding box center [910, 563] width 184 height 29
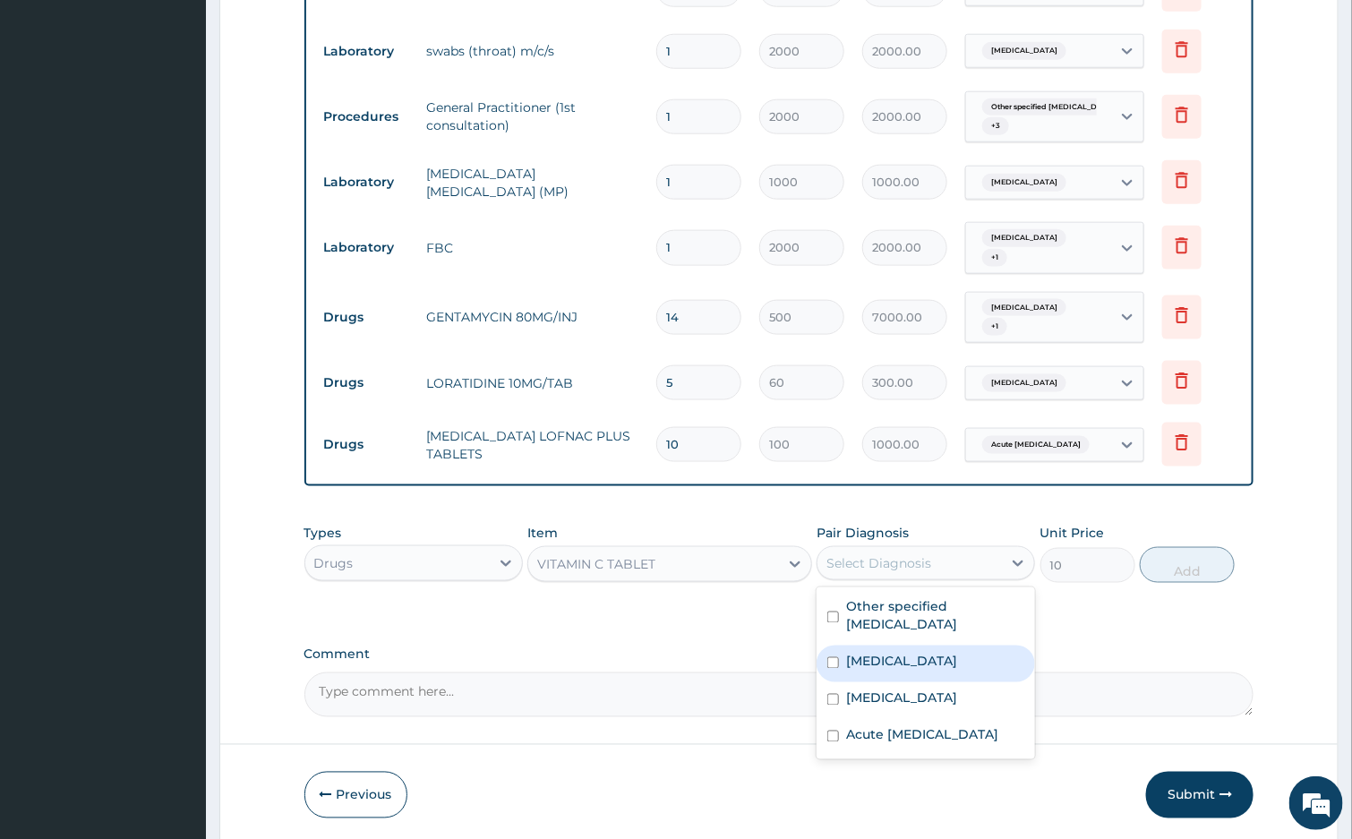
click at [957, 656] on label "Streptococcal pharyngitis" at bounding box center [901, 662] width 111 height 18
checkbox input "true"
click at [1180, 556] on button "Add" at bounding box center [1187, 565] width 95 height 36
type input "0"
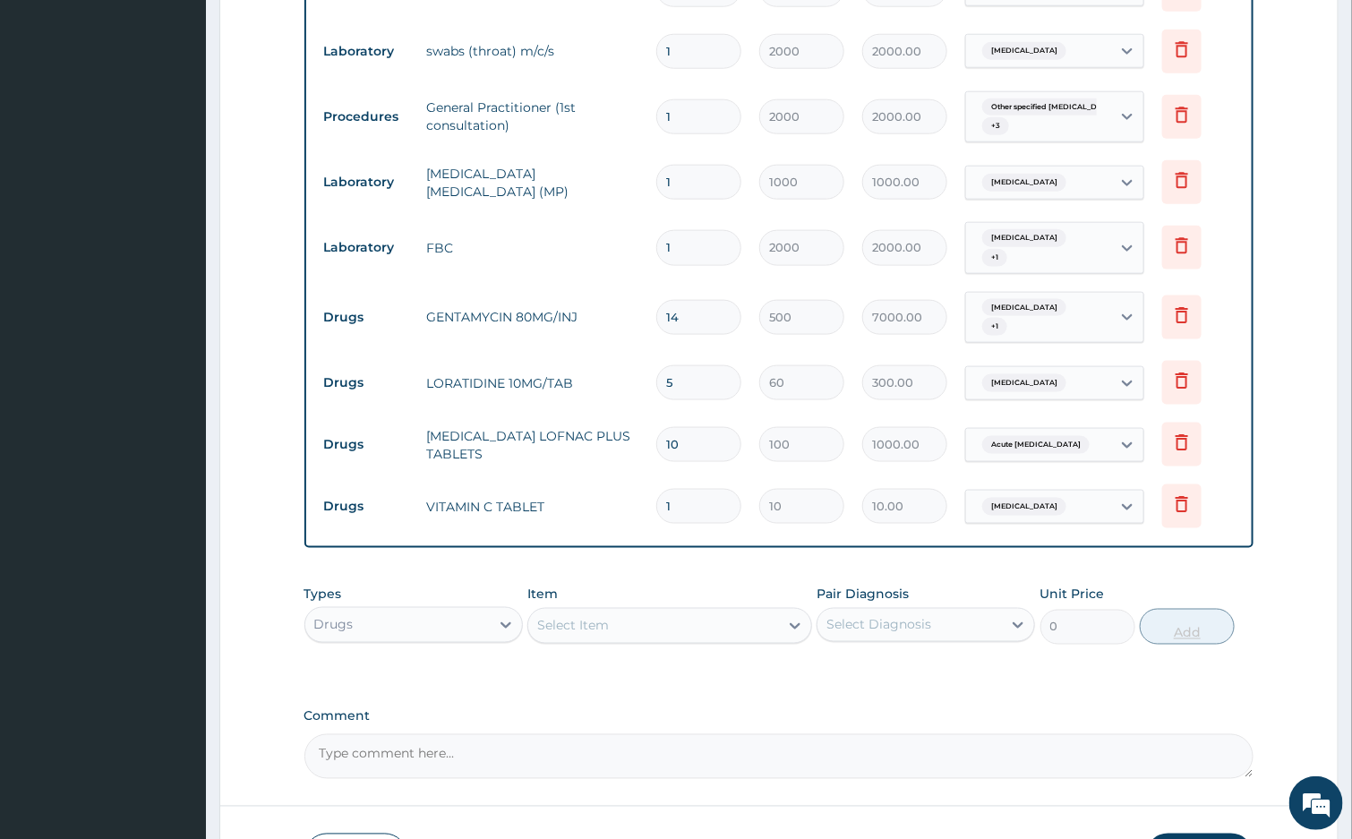
type input "0.00"
type input "4"
type input "40.00"
type input "42"
type input "420.00"
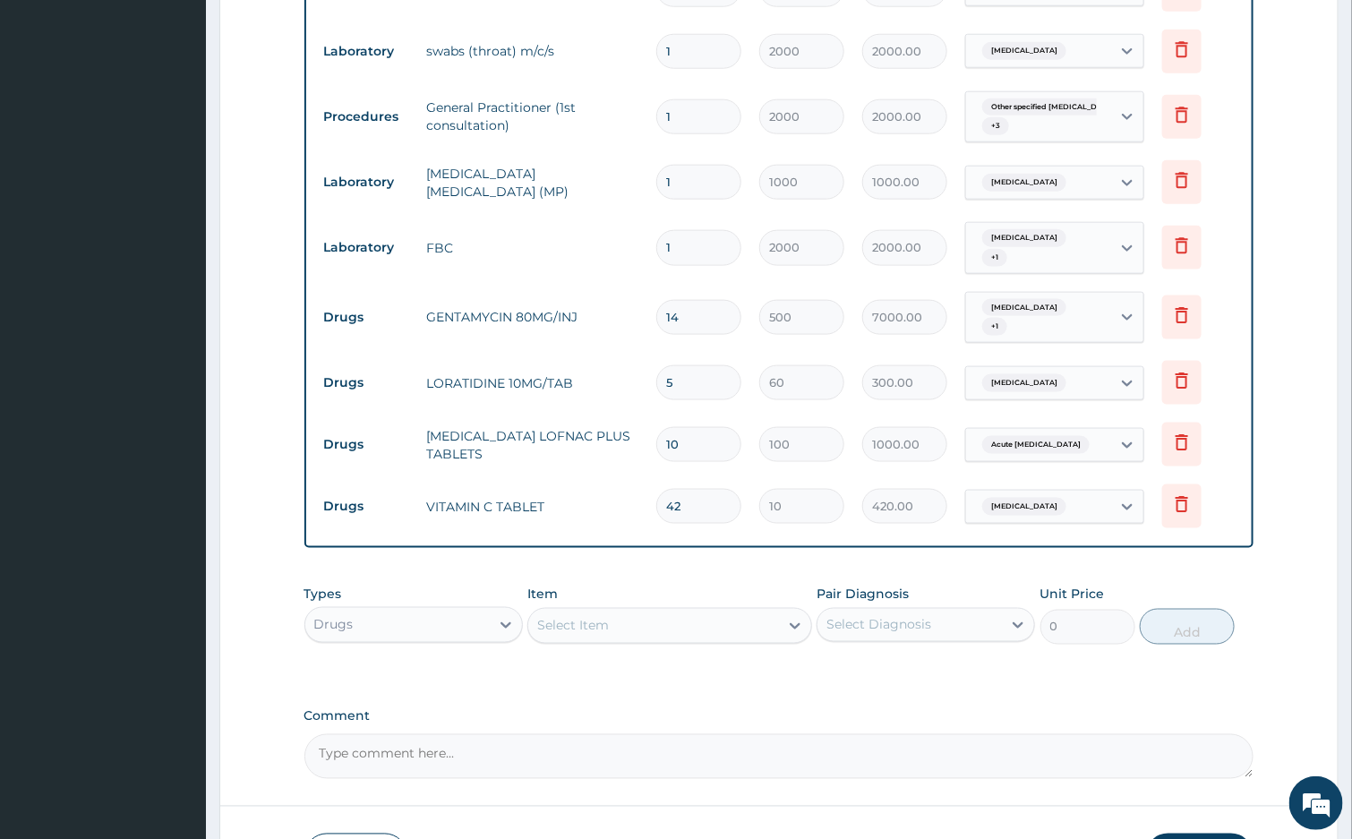
type input "42"
click at [1010, 745] on textarea "Comment" at bounding box center [779, 756] width 950 height 45
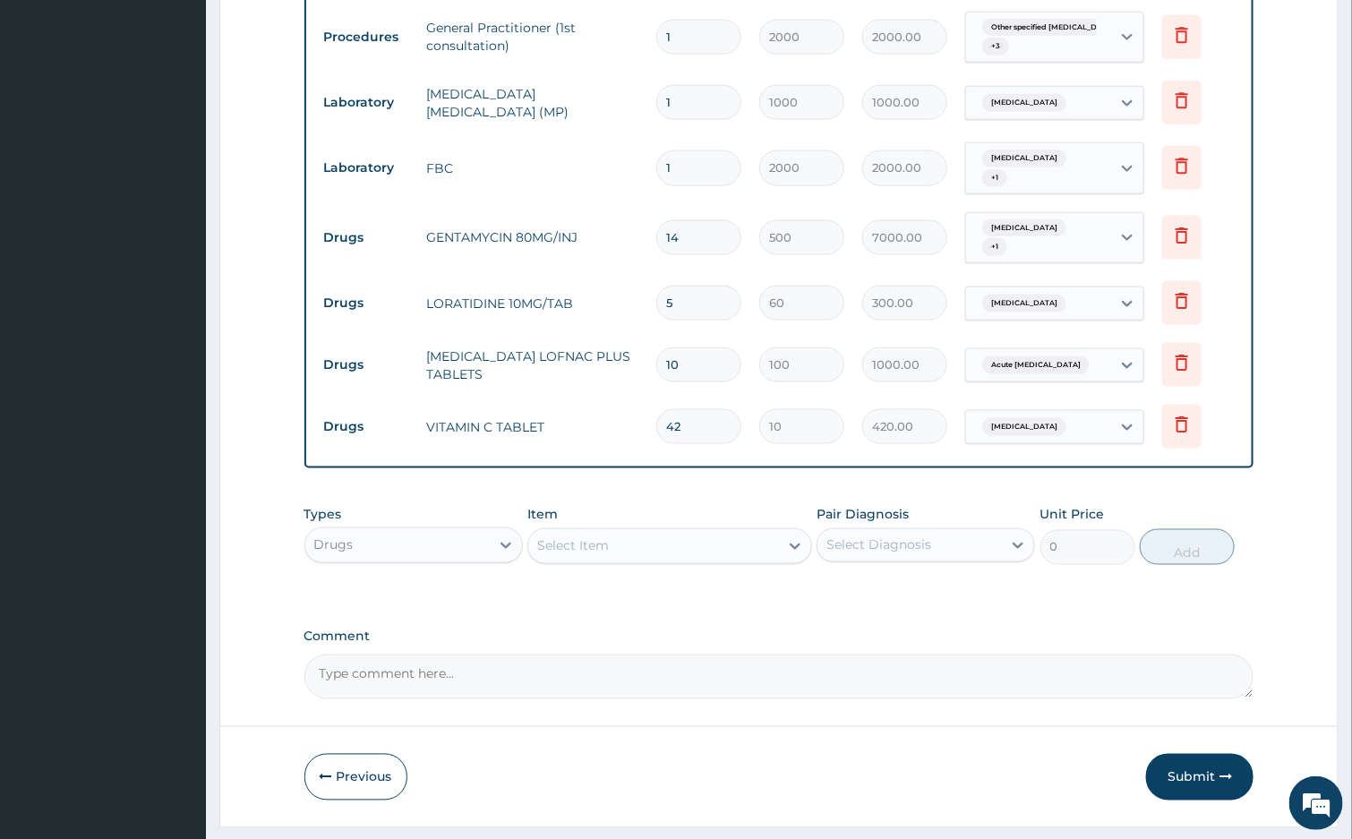
scroll to position [879, 0]
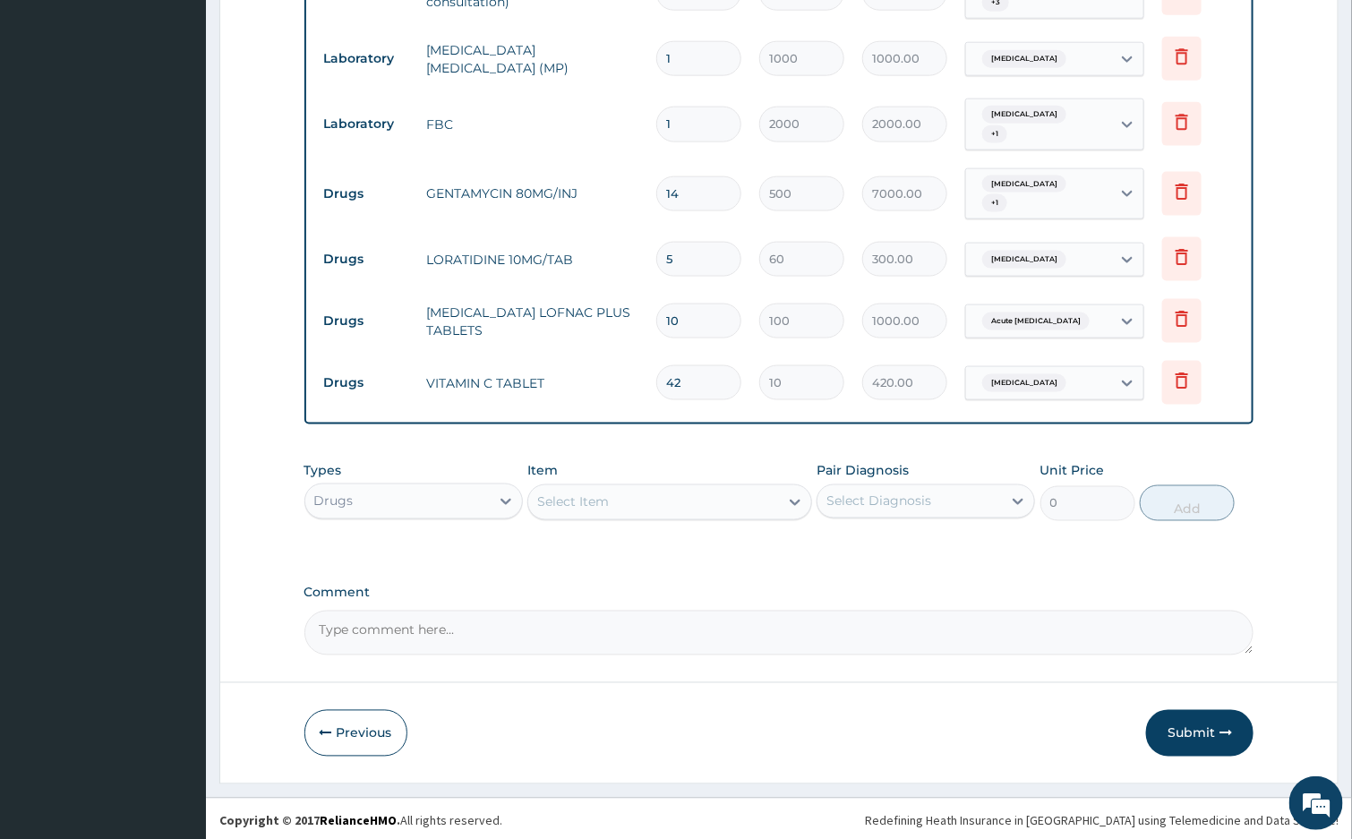
click at [1201, 723] on button "Submit" at bounding box center [1199, 733] width 107 height 47
click at [777, 634] on textarea "Comment" at bounding box center [779, 633] width 950 height 45
click at [414, 475] on div "Types Select Type" at bounding box center [413, 491] width 218 height 59
click at [416, 498] on div "Select Type" at bounding box center [397, 501] width 184 height 29
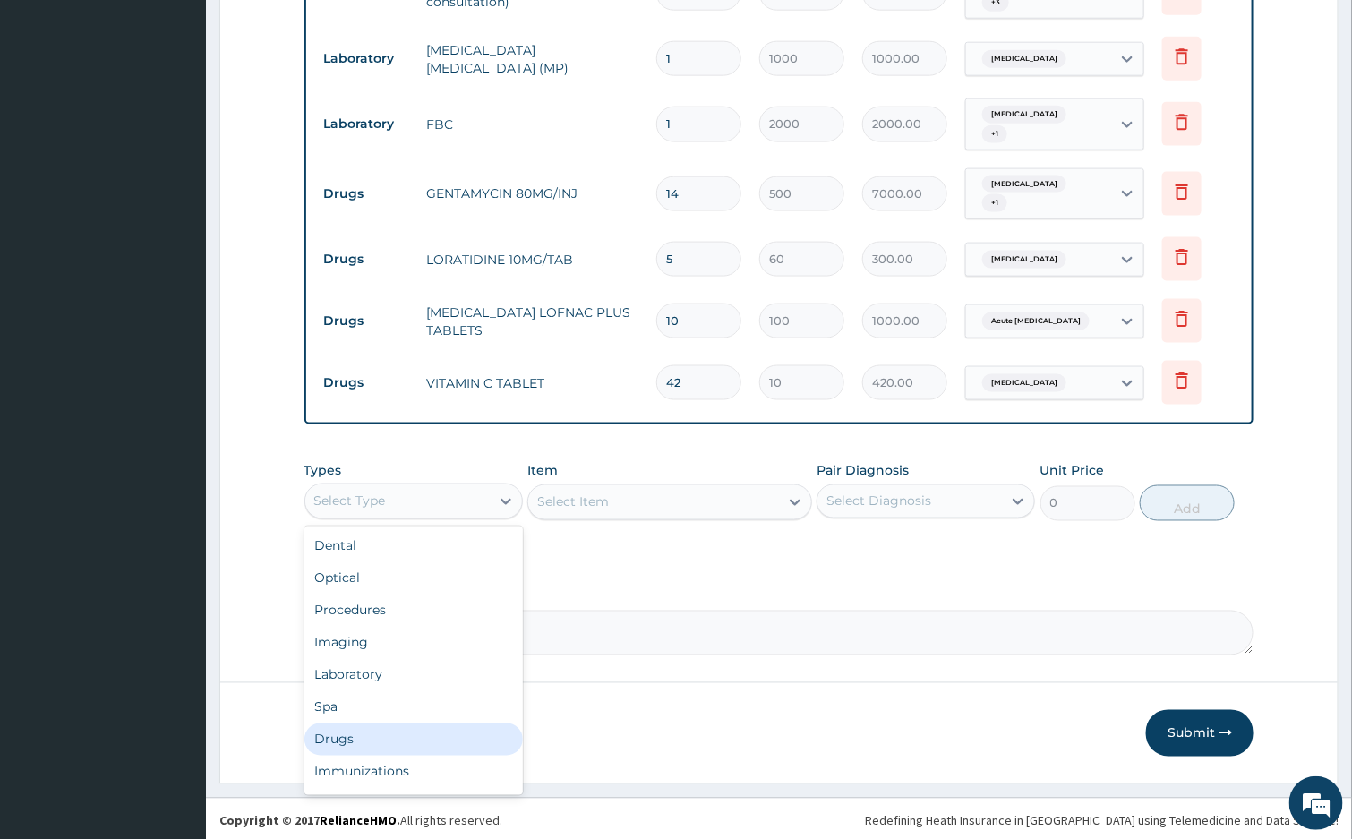
click at [415, 736] on div "Drugs" at bounding box center [413, 739] width 218 height 32
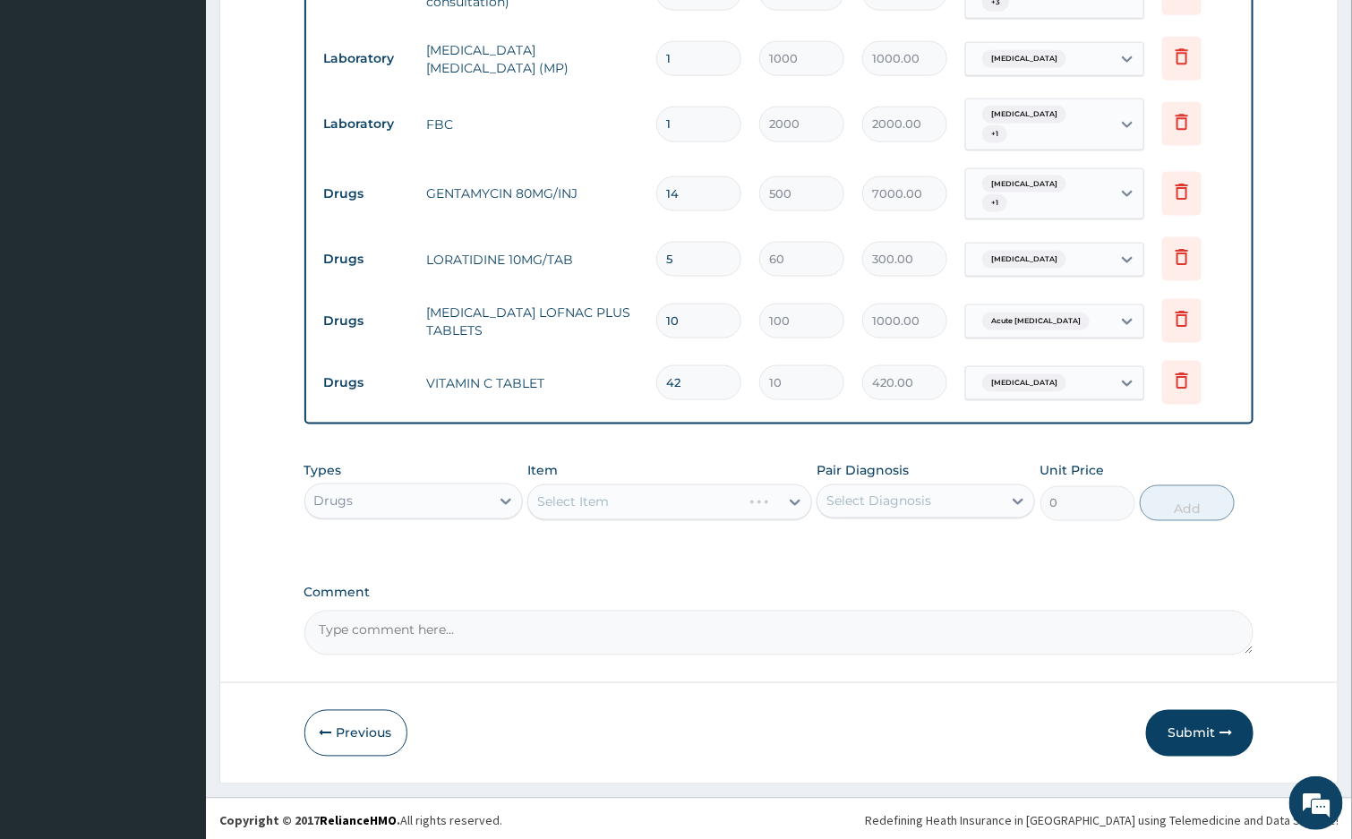
click at [586, 484] on div "Select Item" at bounding box center [669, 502] width 285 height 36
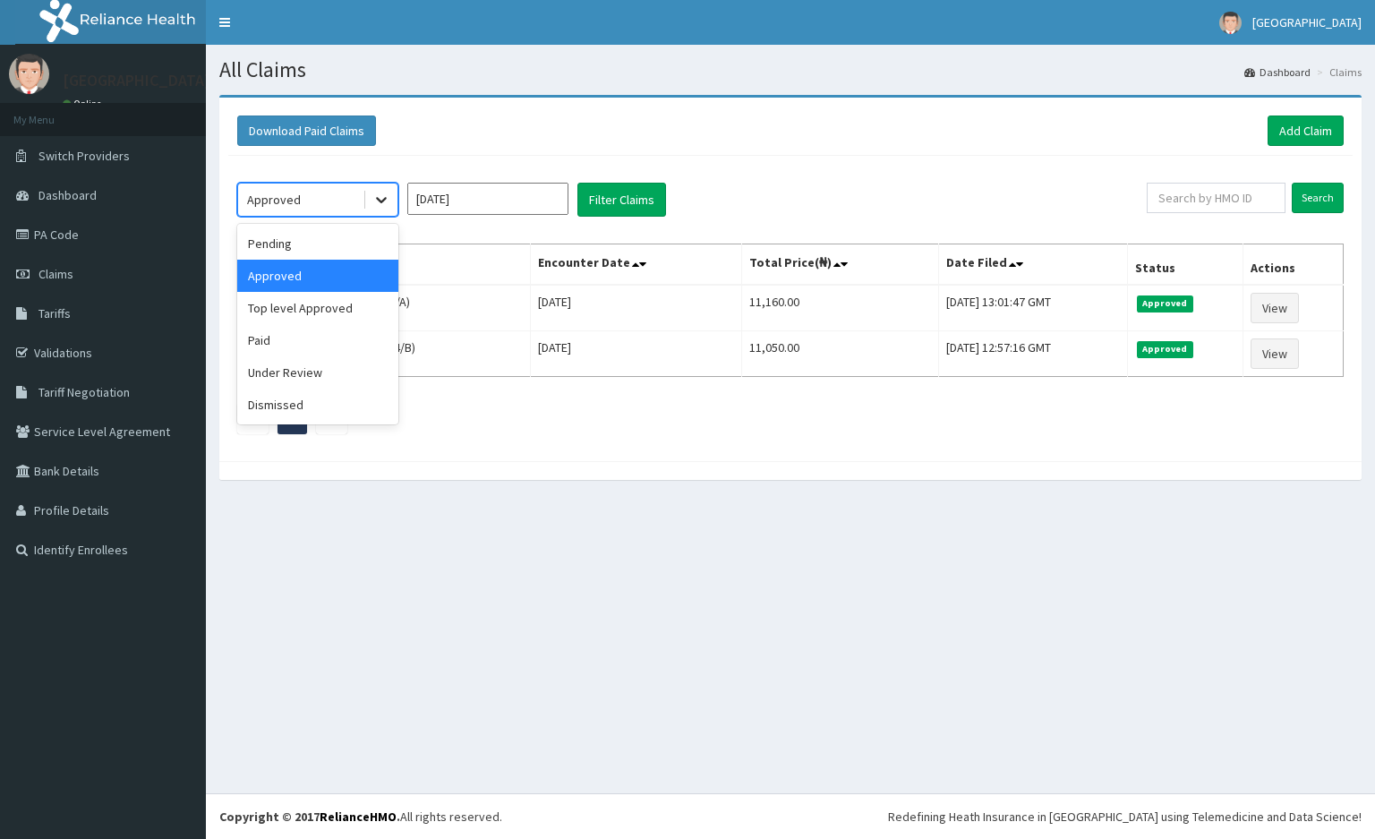
click at [387, 194] on icon at bounding box center [381, 200] width 18 height 18
click at [337, 235] on div "Pending" at bounding box center [317, 243] width 161 height 32
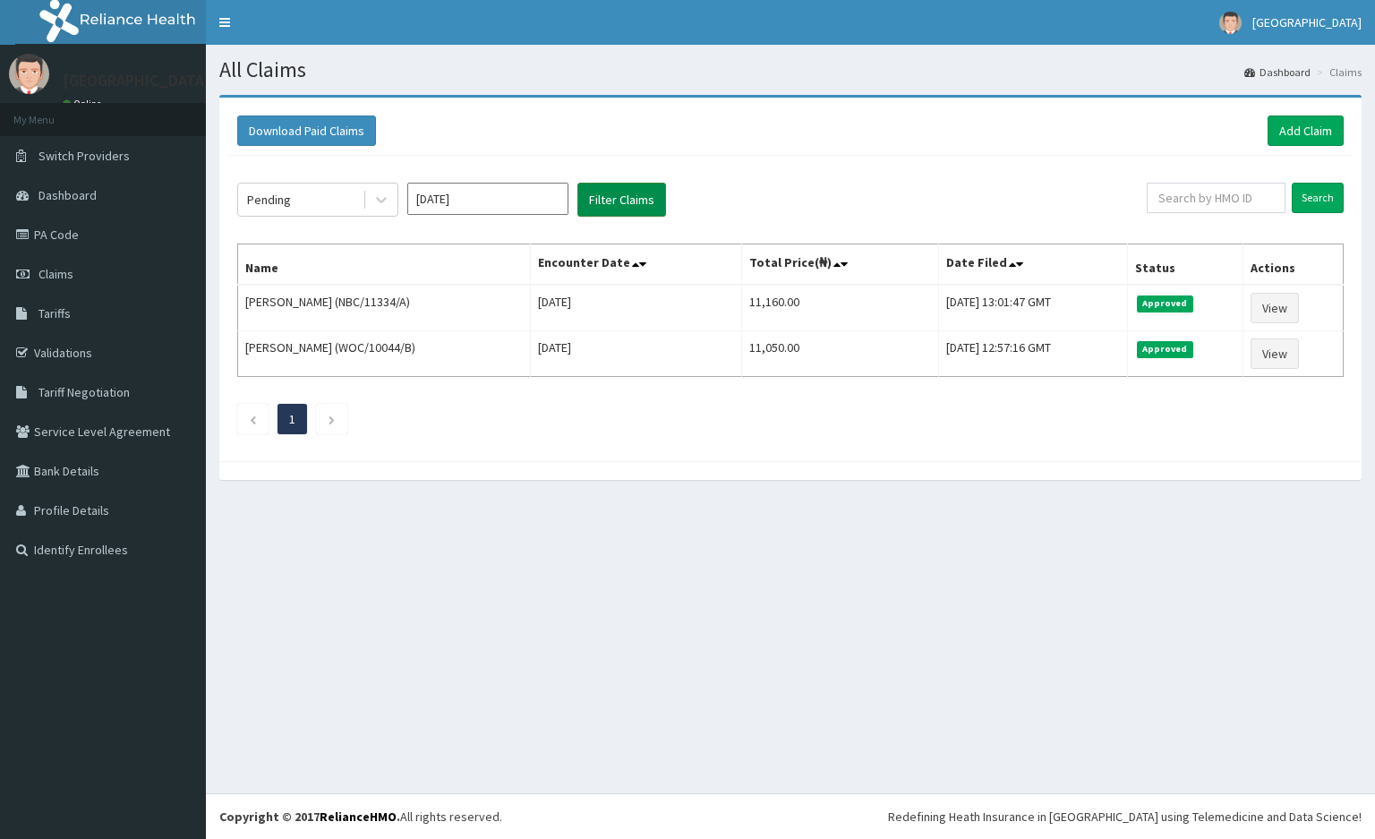
click at [626, 200] on button "Filter Claims" at bounding box center [622, 200] width 89 height 34
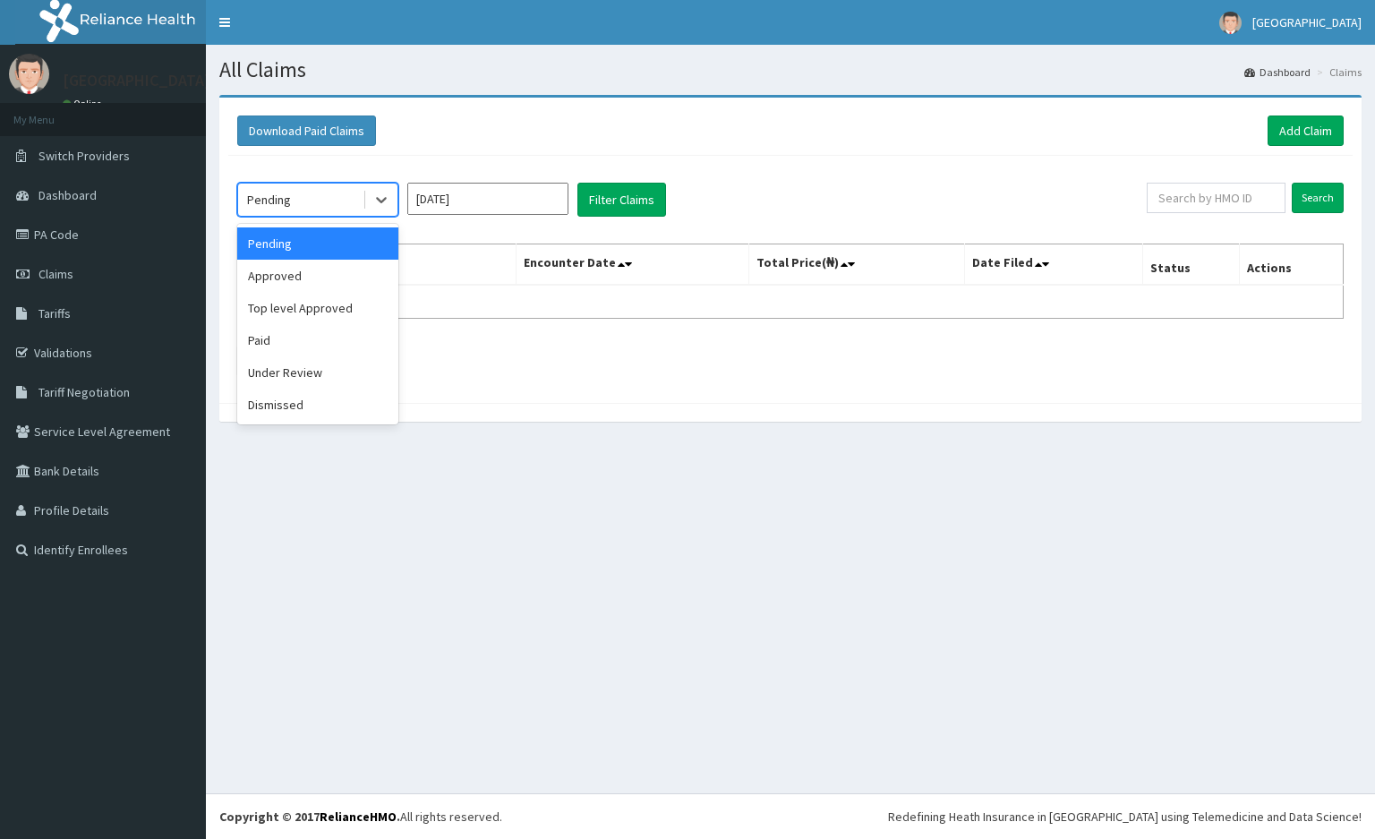
click at [363, 192] on div at bounding box center [380, 200] width 35 height 32
click at [368, 304] on div "Top level Approved" at bounding box center [317, 308] width 161 height 32
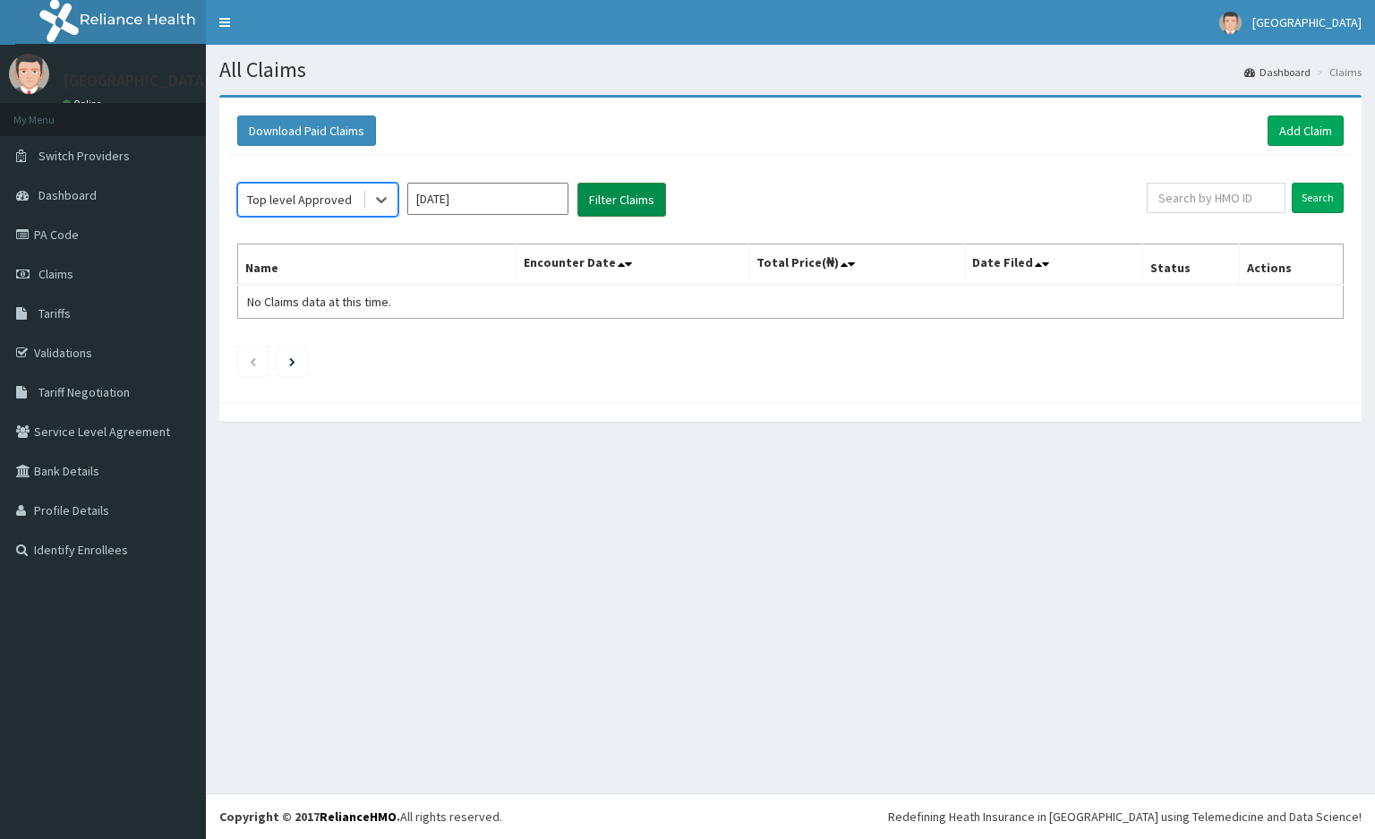
click at [591, 202] on button "Filter Claims" at bounding box center [622, 200] width 89 height 34
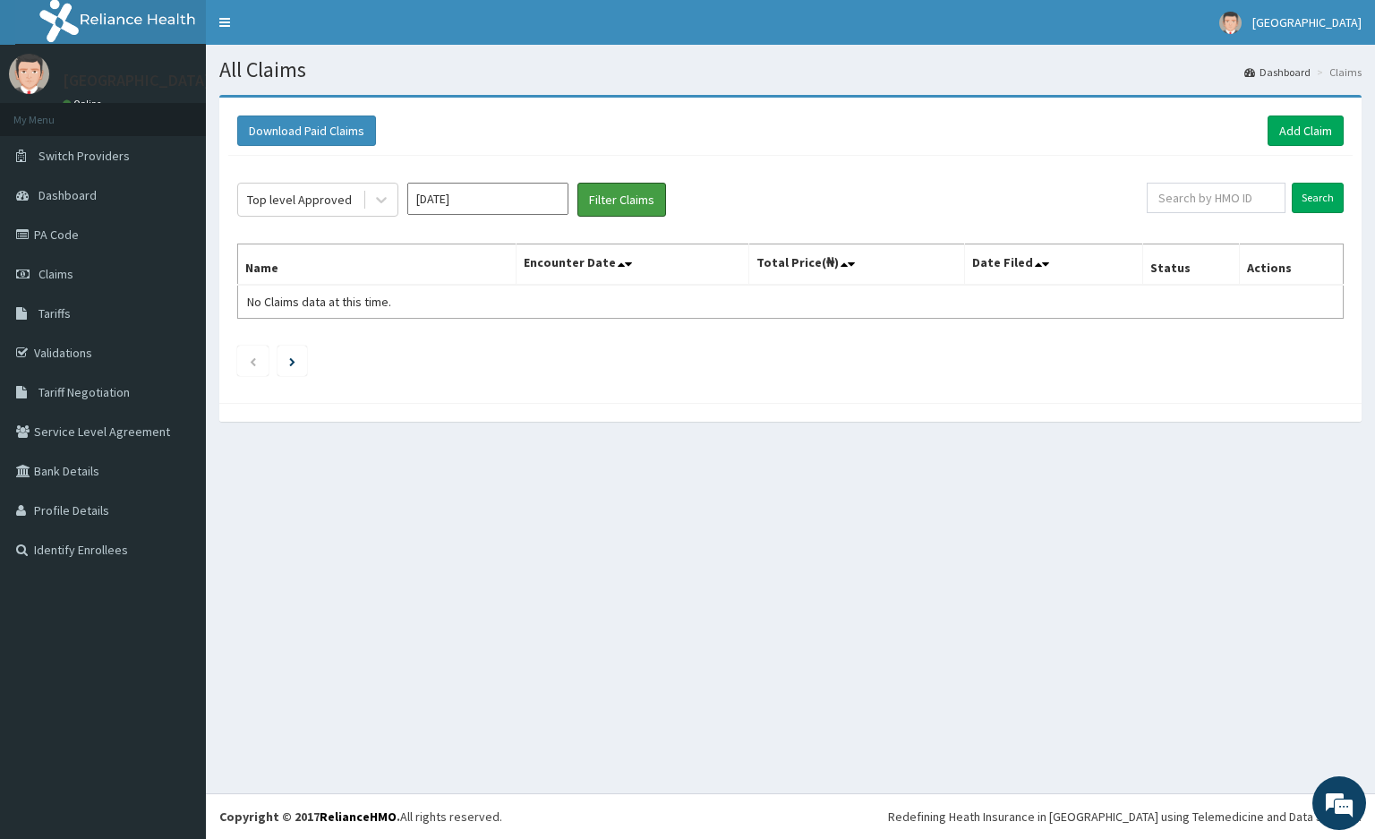
drag, startPoint x: 607, startPoint y: 197, endPoint x: 482, endPoint y: 215, distance: 126.6
click at [607, 199] on button "Filter Claims" at bounding box center [622, 200] width 89 height 34
click at [290, 186] on div "Top level Approved" at bounding box center [300, 199] width 124 height 29
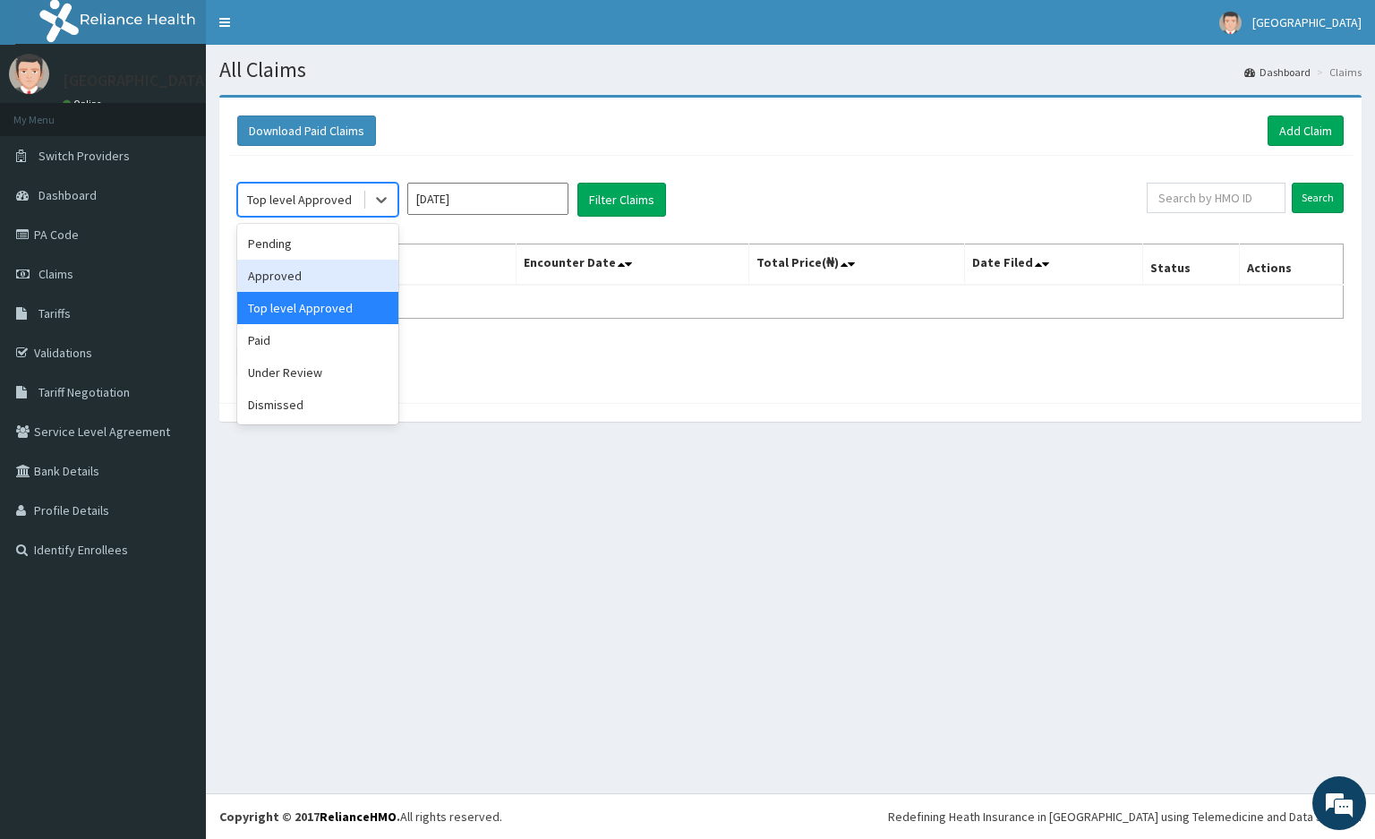
click at [339, 269] on div "Approved" at bounding box center [317, 276] width 161 height 32
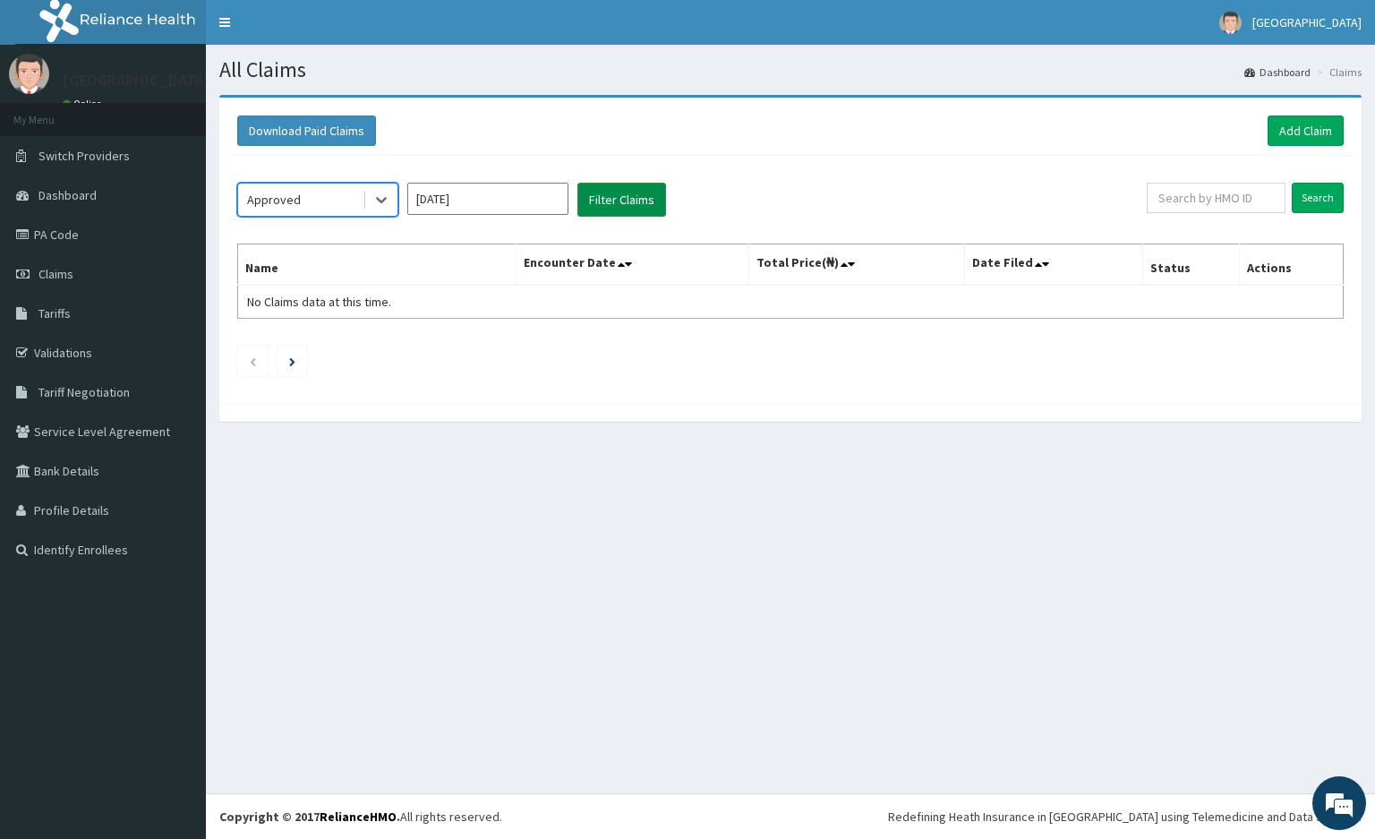
click at [635, 205] on button "Filter Claims" at bounding box center [622, 200] width 89 height 34
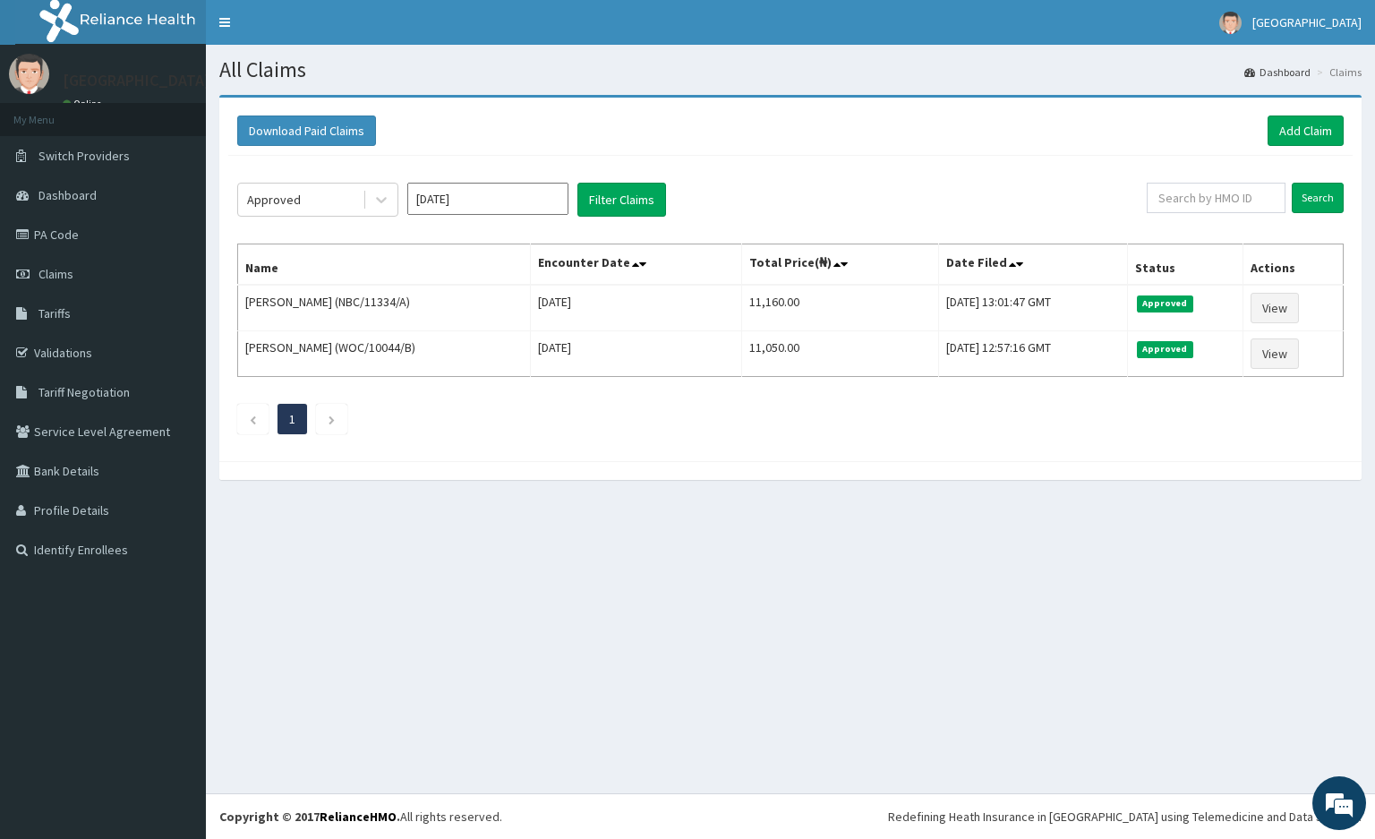
click at [871, 193] on div "Approved [DATE] Filter Claims" at bounding box center [692, 200] width 910 height 34
click at [997, 511] on section "Download Paid Claims Add Claim × Note you can only download claims within a max…" at bounding box center [790, 296] width 1169 height 430
click at [637, 196] on button "Filter Claims" at bounding box center [622, 200] width 89 height 34
click at [916, 159] on div "Approved [DATE] Filter Claims Search Name Encounter Date Total Price(₦) Date Fi…" at bounding box center [790, 304] width 1125 height 296
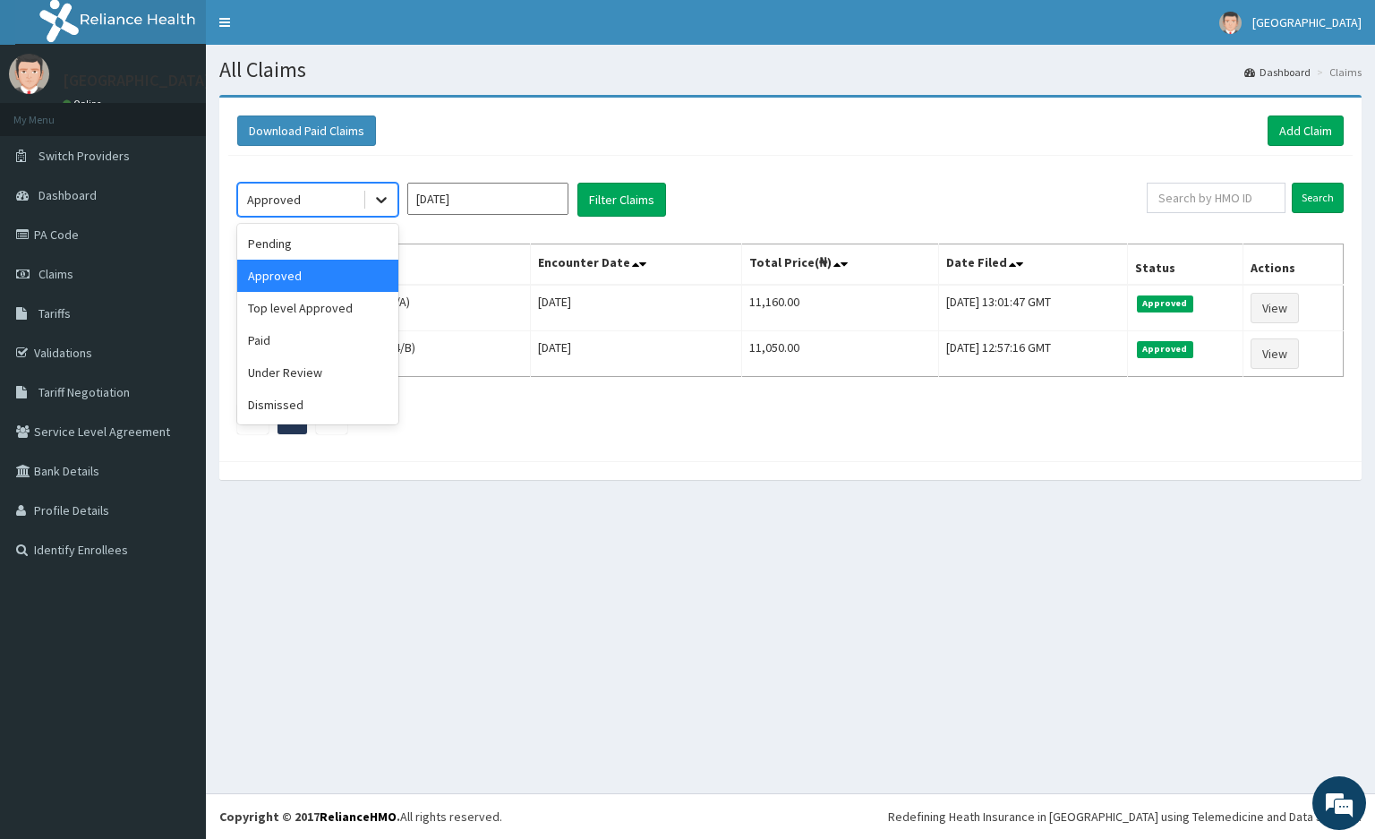
click at [381, 204] on icon at bounding box center [381, 201] width 11 height 6
click at [357, 279] on div "Approved" at bounding box center [317, 276] width 161 height 32
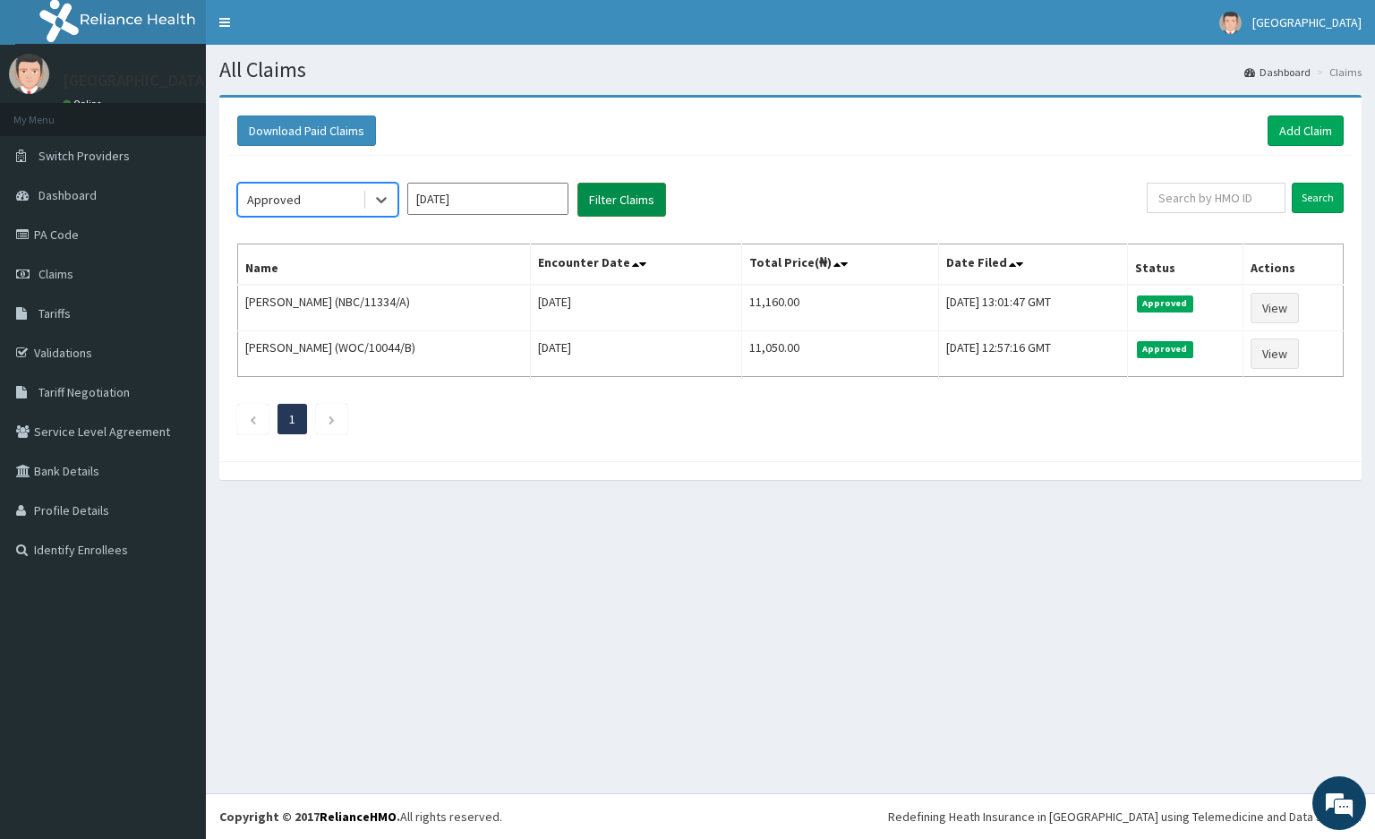
click at [615, 205] on button "Filter Claims" at bounding box center [622, 200] width 89 height 34
click at [329, 417] on li at bounding box center [331, 419] width 31 height 30
click at [347, 424] on li at bounding box center [331, 419] width 31 height 30
click at [374, 194] on icon at bounding box center [381, 200] width 18 height 18
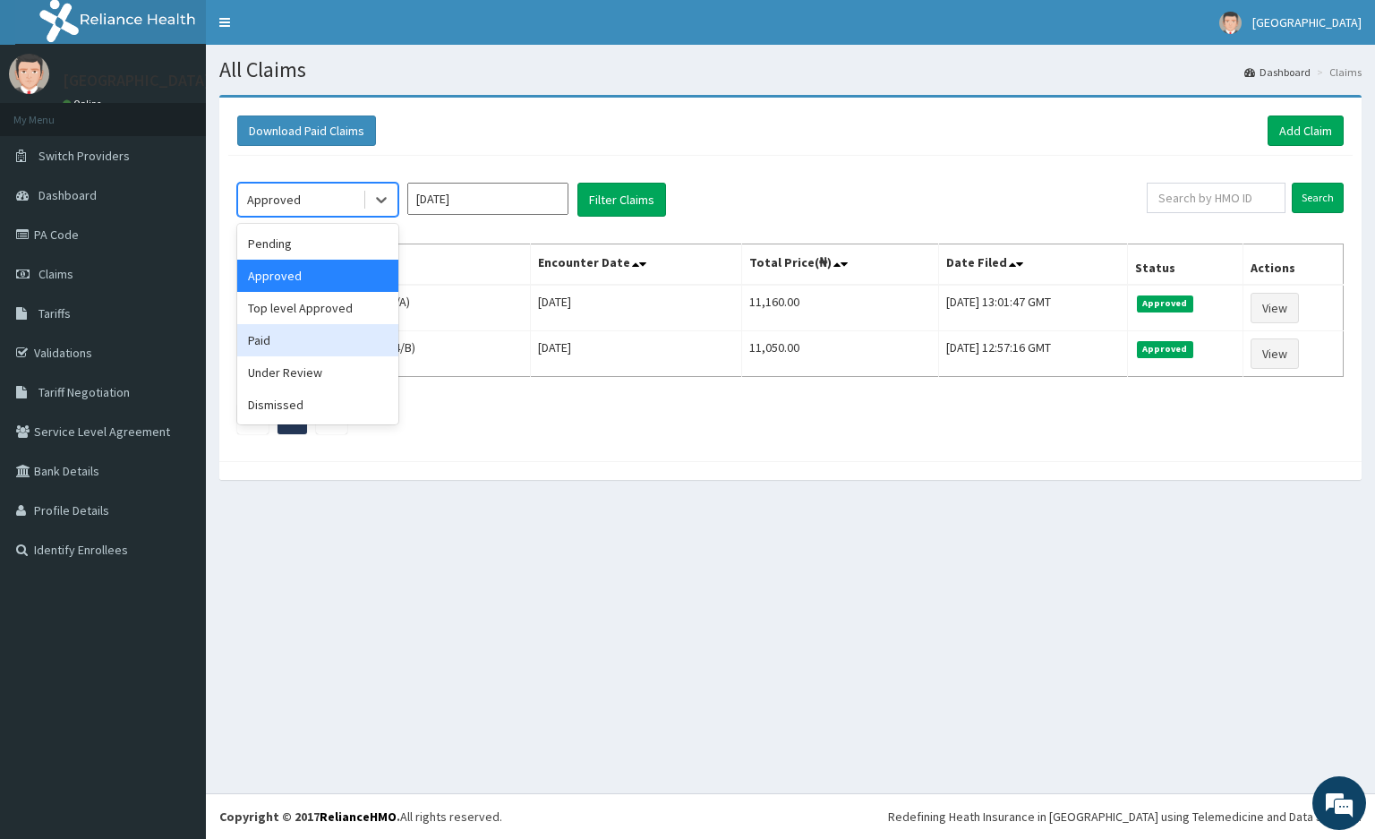
click at [333, 338] on div "Paid" at bounding box center [317, 340] width 161 height 32
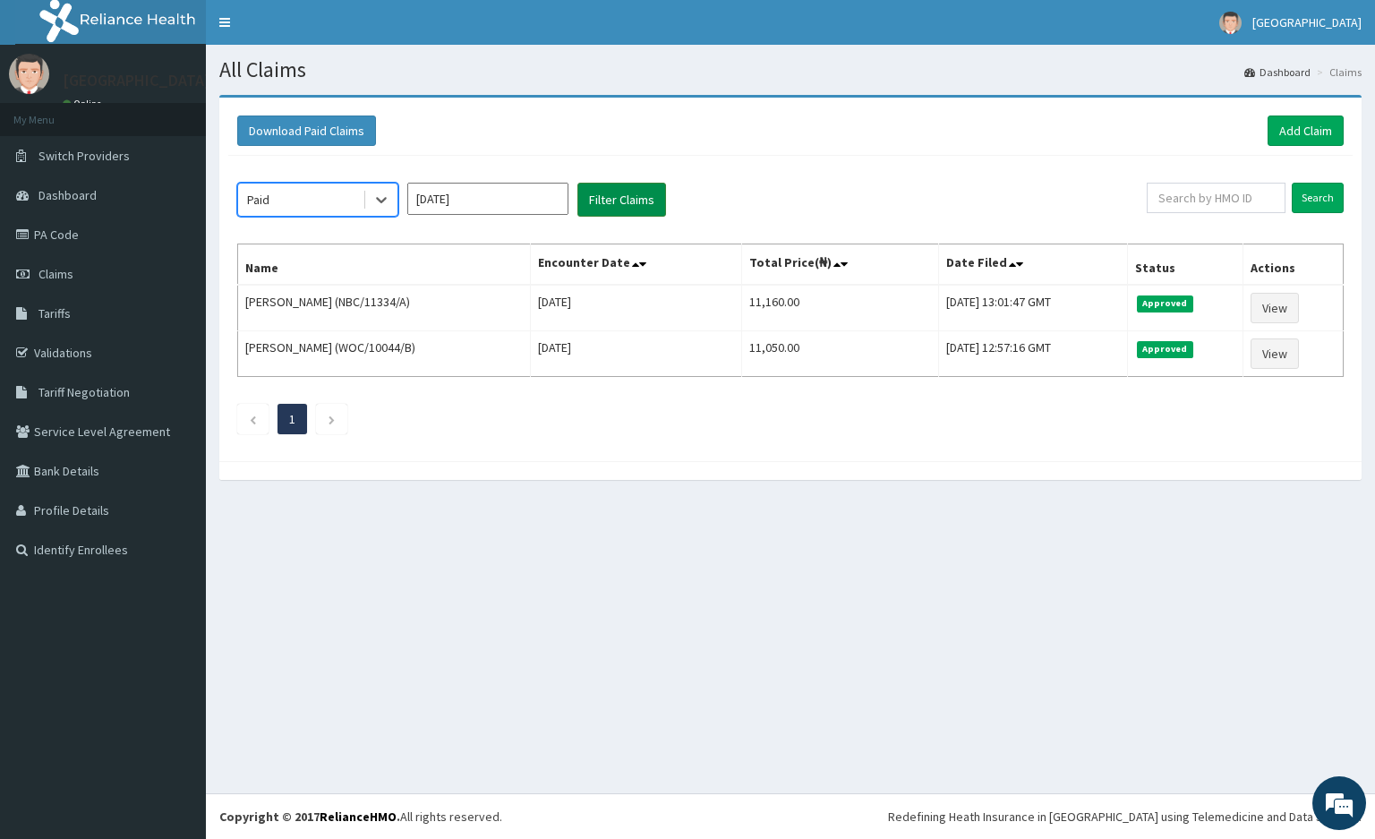
click at [611, 193] on button "Filter Claims" at bounding box center [622, 200] width 89 height 34
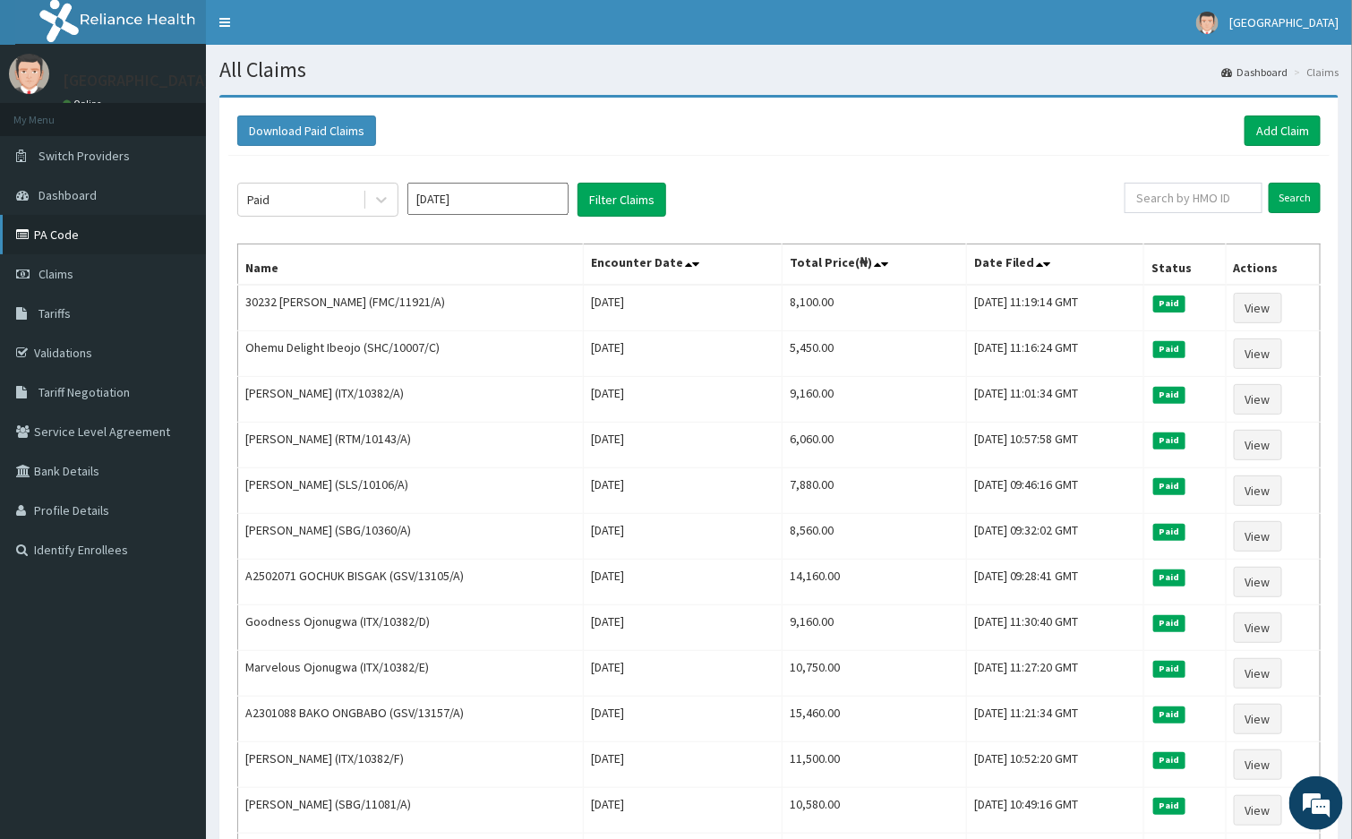
click at [43, 229] on link "PA Code" at bounding box center [103, 234] width 206 height 39
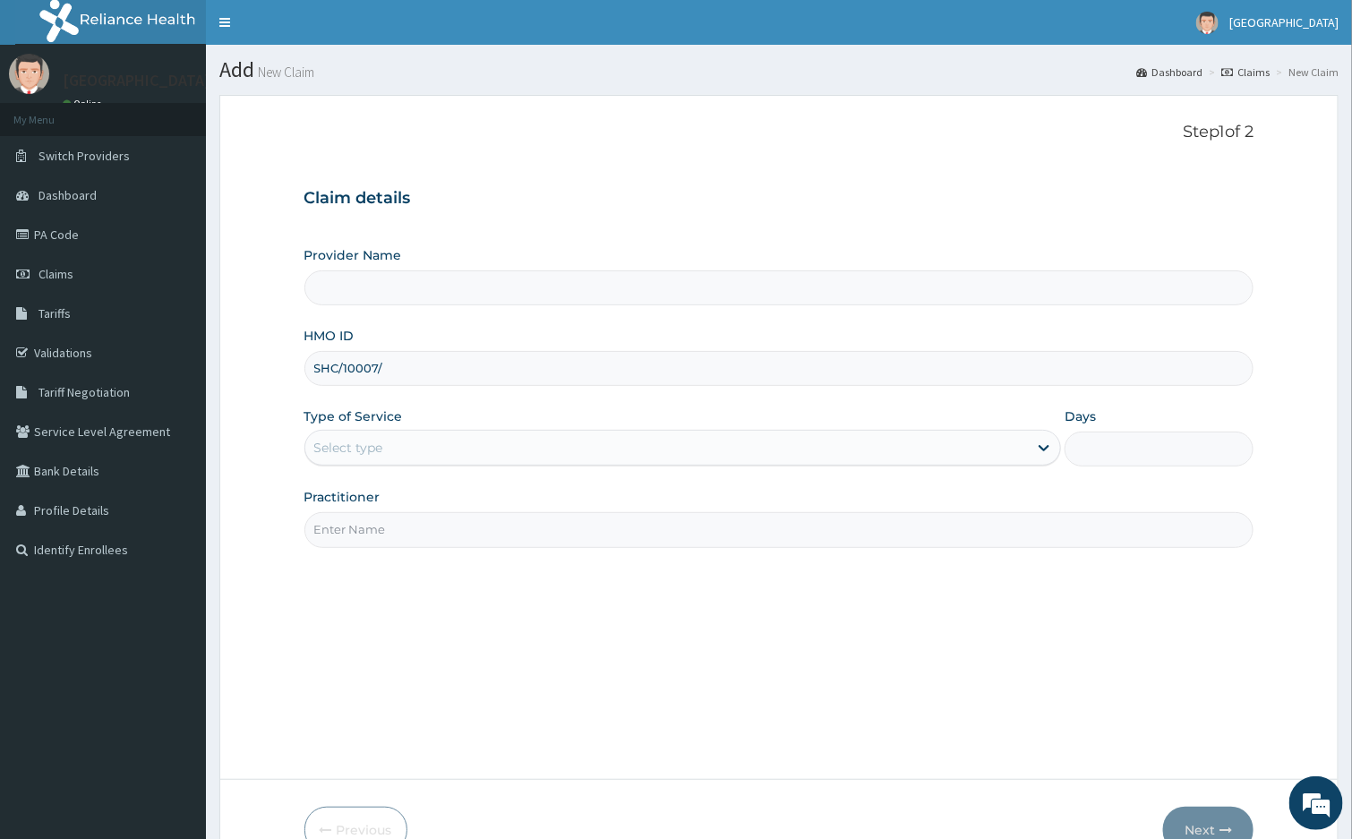
type input "SHC/10007/C"
type input "[GEOGRAPHIC_DATA]"
type input "SHC/10007/C"
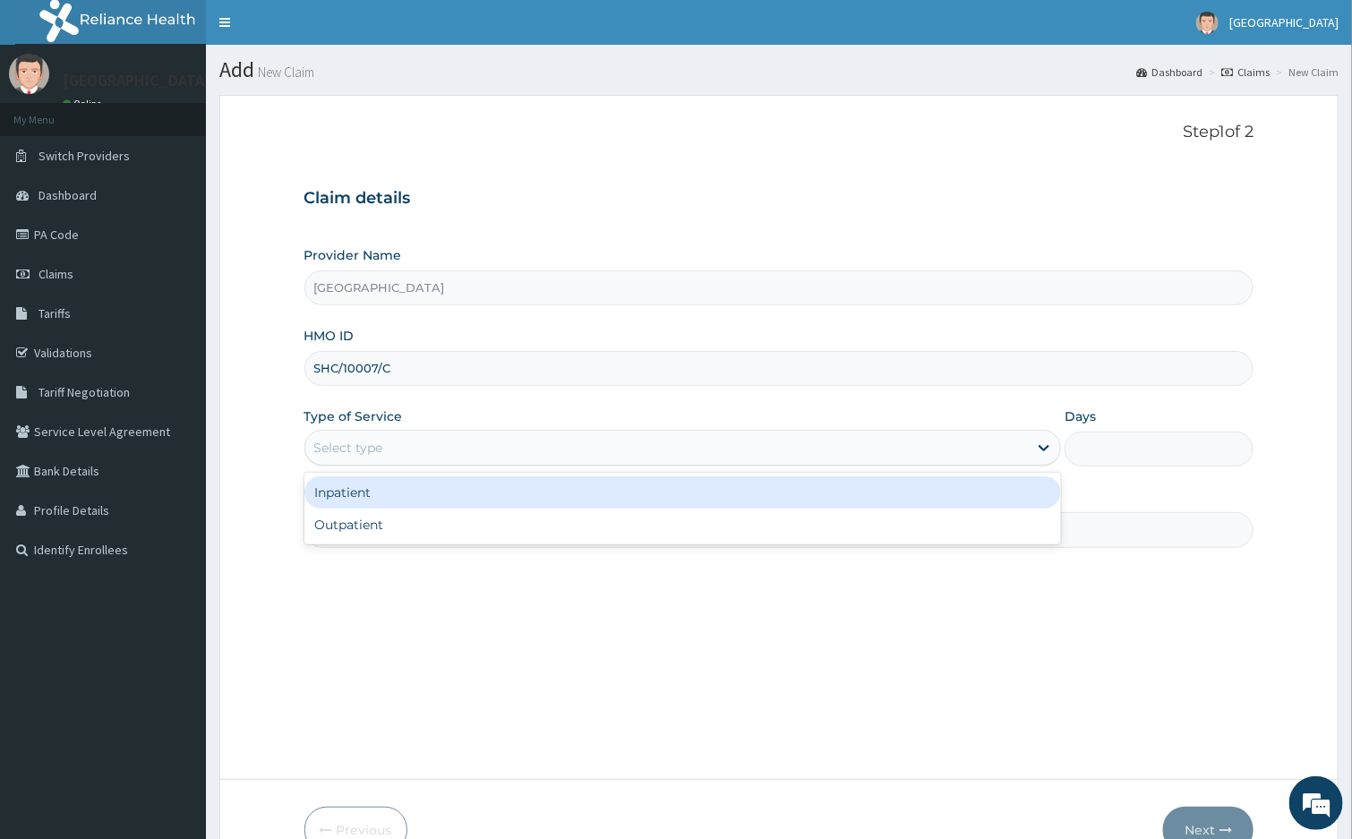
click at [619, 460] on div "Select type" at bounding box center [666, 447] width 723 height 29
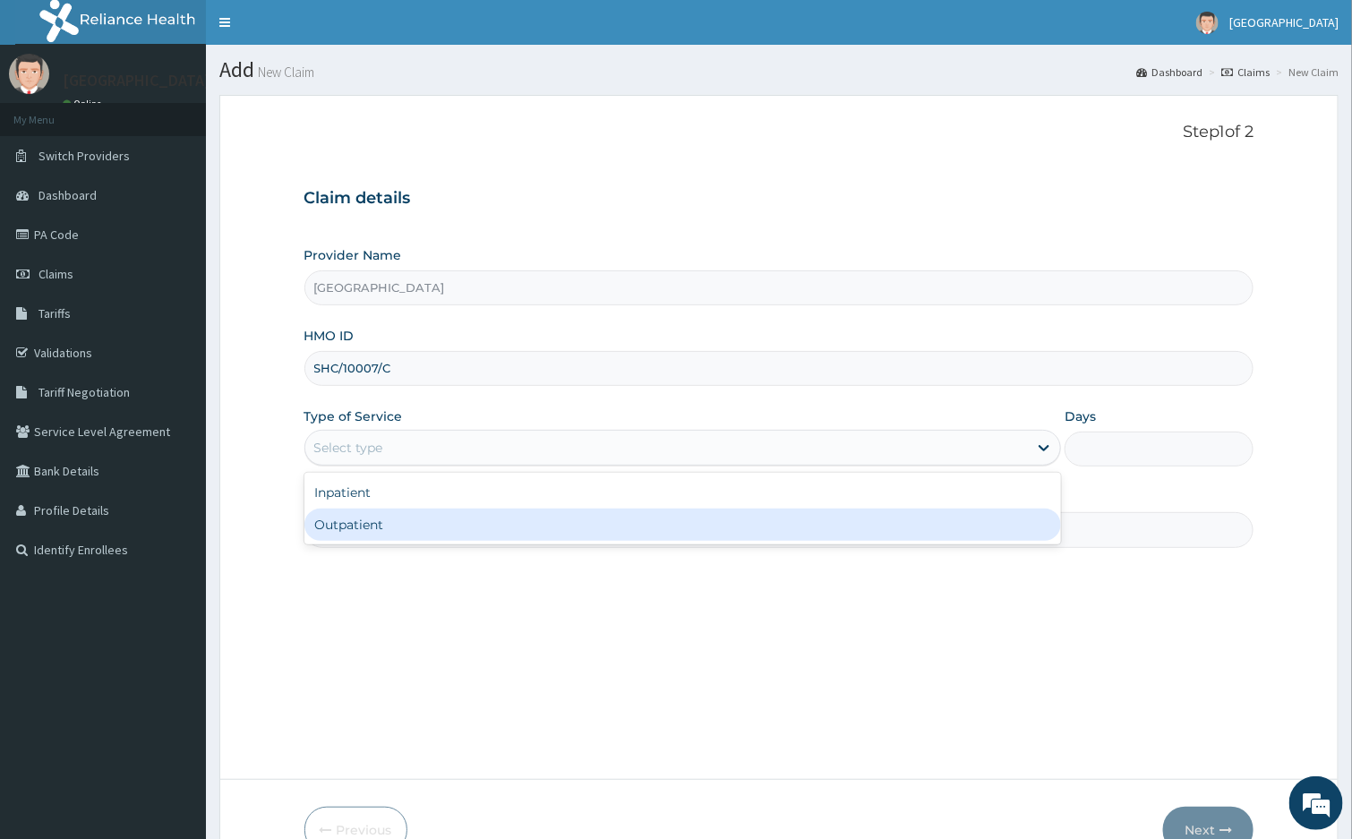
click at [588, 535] on div "Outpatient" at bounding box center [682, 525] width 757 height 32
type input "1"
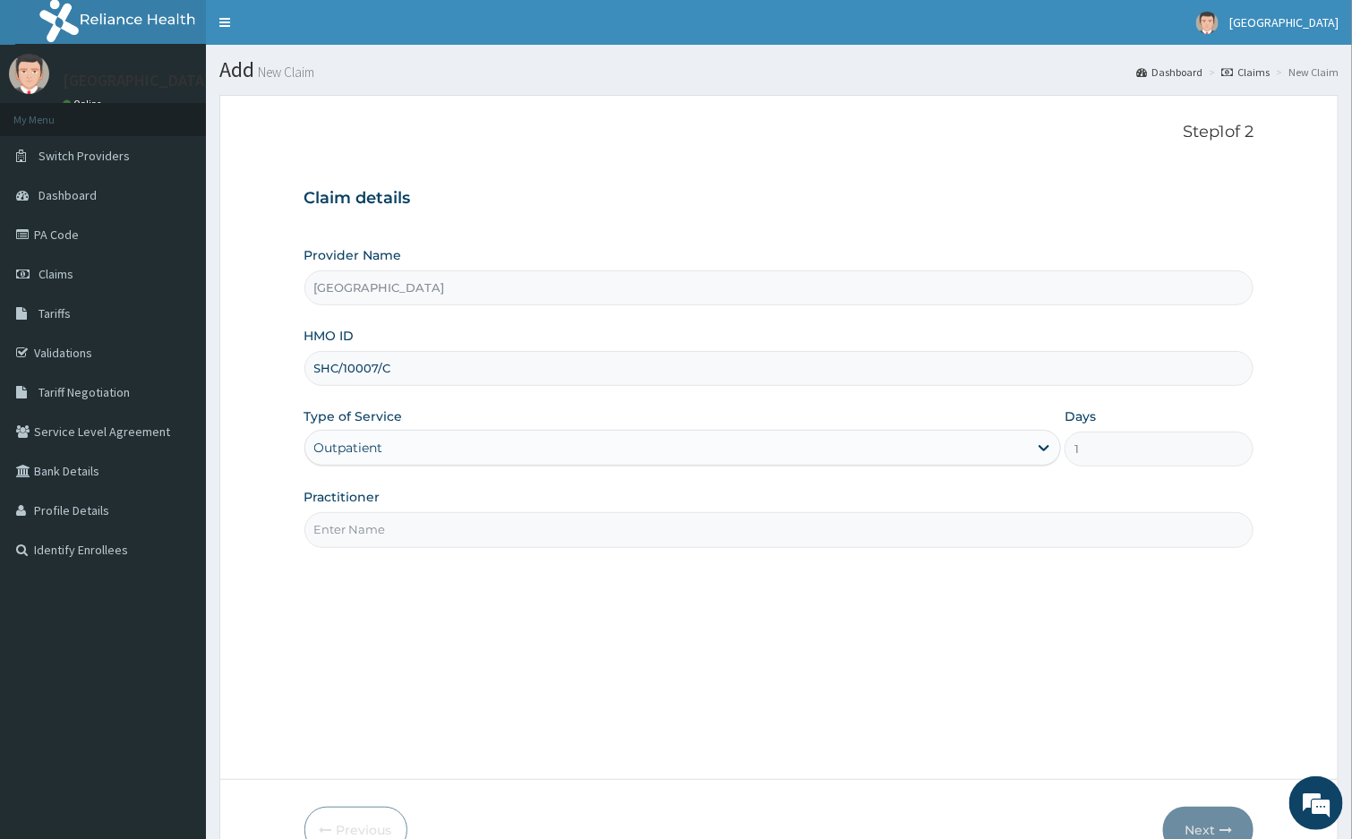
click at [612, 521] on input "Practitioner" at bounding box center [779, 529] width 950 height 35
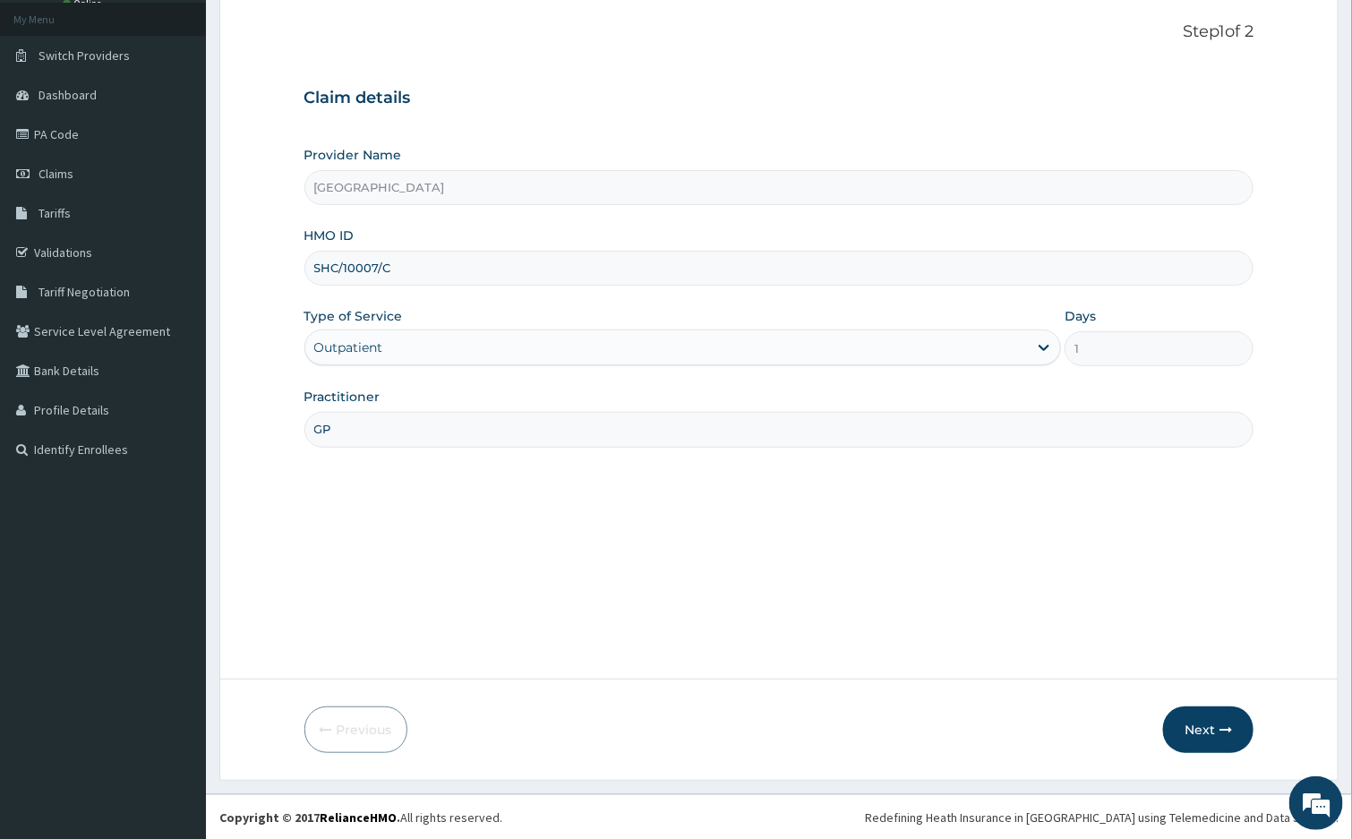
scroll to position [102, 0]
type input "GP"
click at [1183, 723] on button "Next" at bounding box center [1208, 729] width 90 height 47
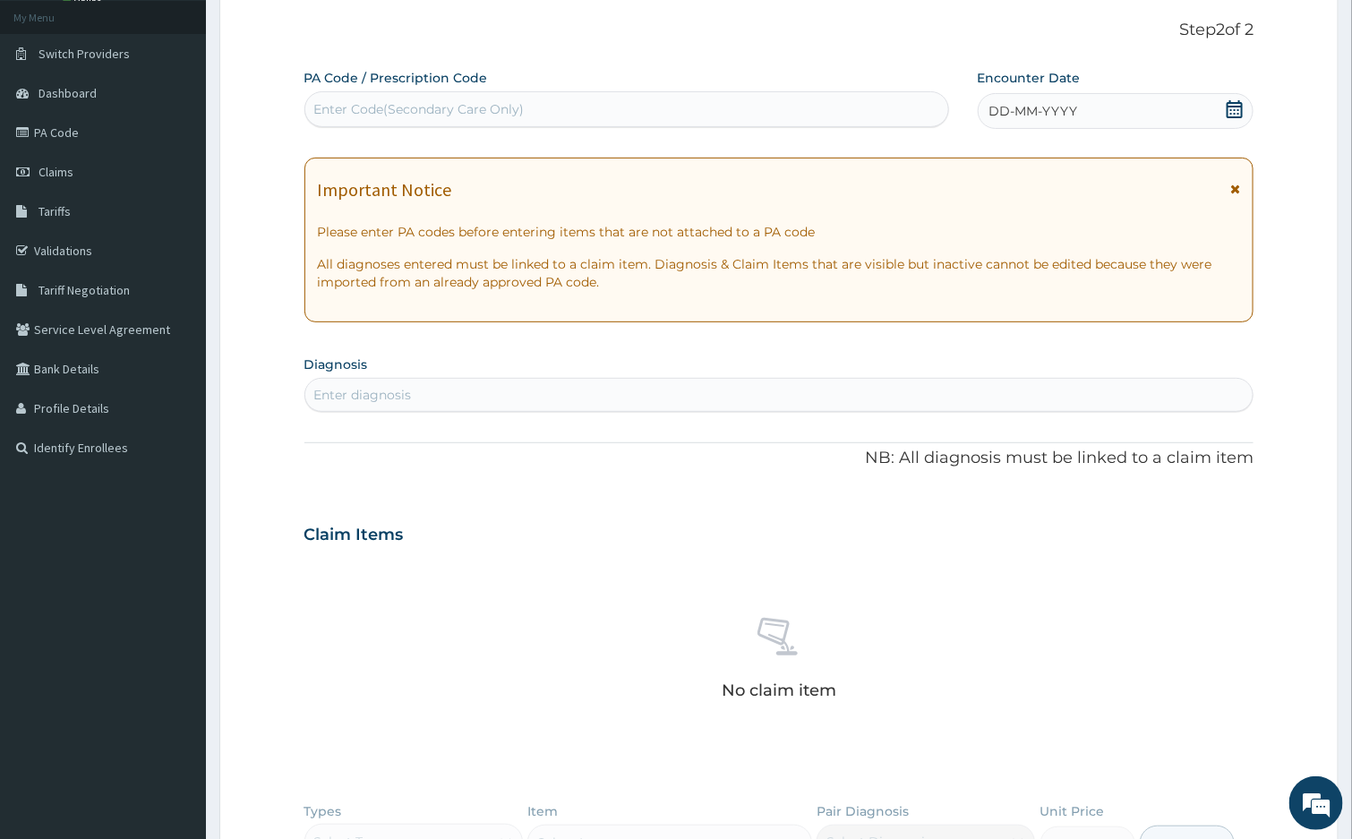
scroll to position [0, 0]
click at [683, 111] on div "Enter Code(Secondary Care Only)" at bounding box center [626, 109] width 643 height 29
paste input "PA/B886A2"
type input "PA/B886A2"
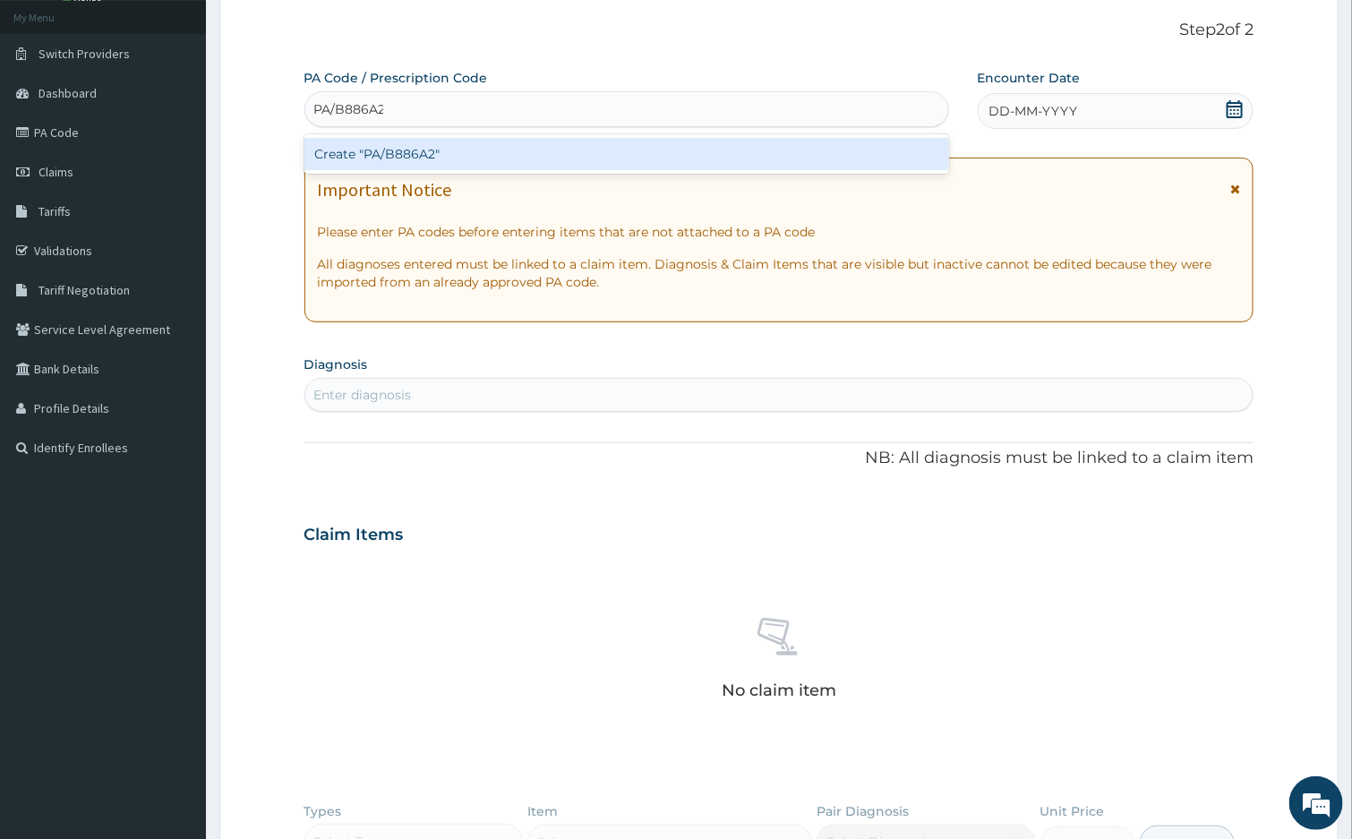
click at [674, 158] on div "Create "PA/B886A2"" at bounding box center [626, 154] width 645 height 32
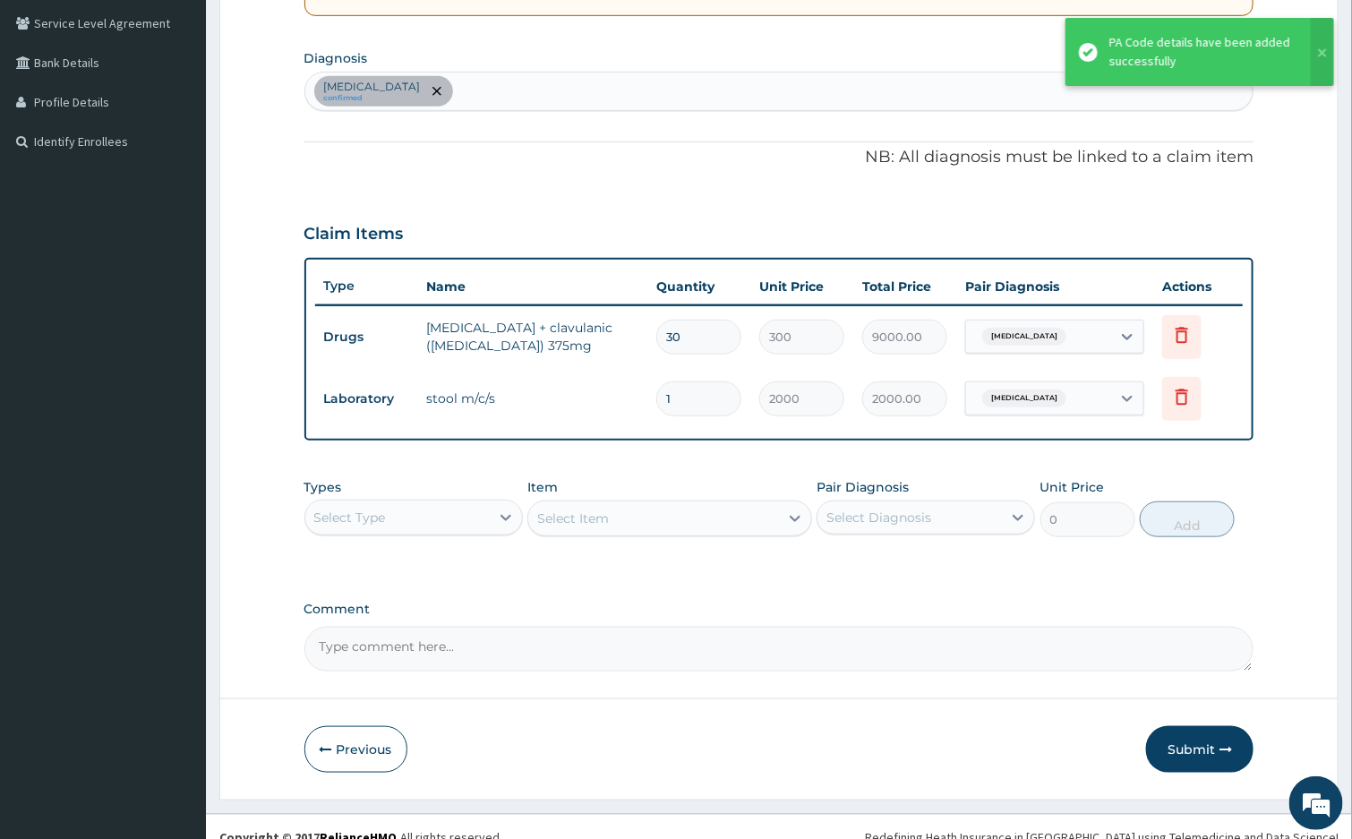
scroll to position [430, 0]
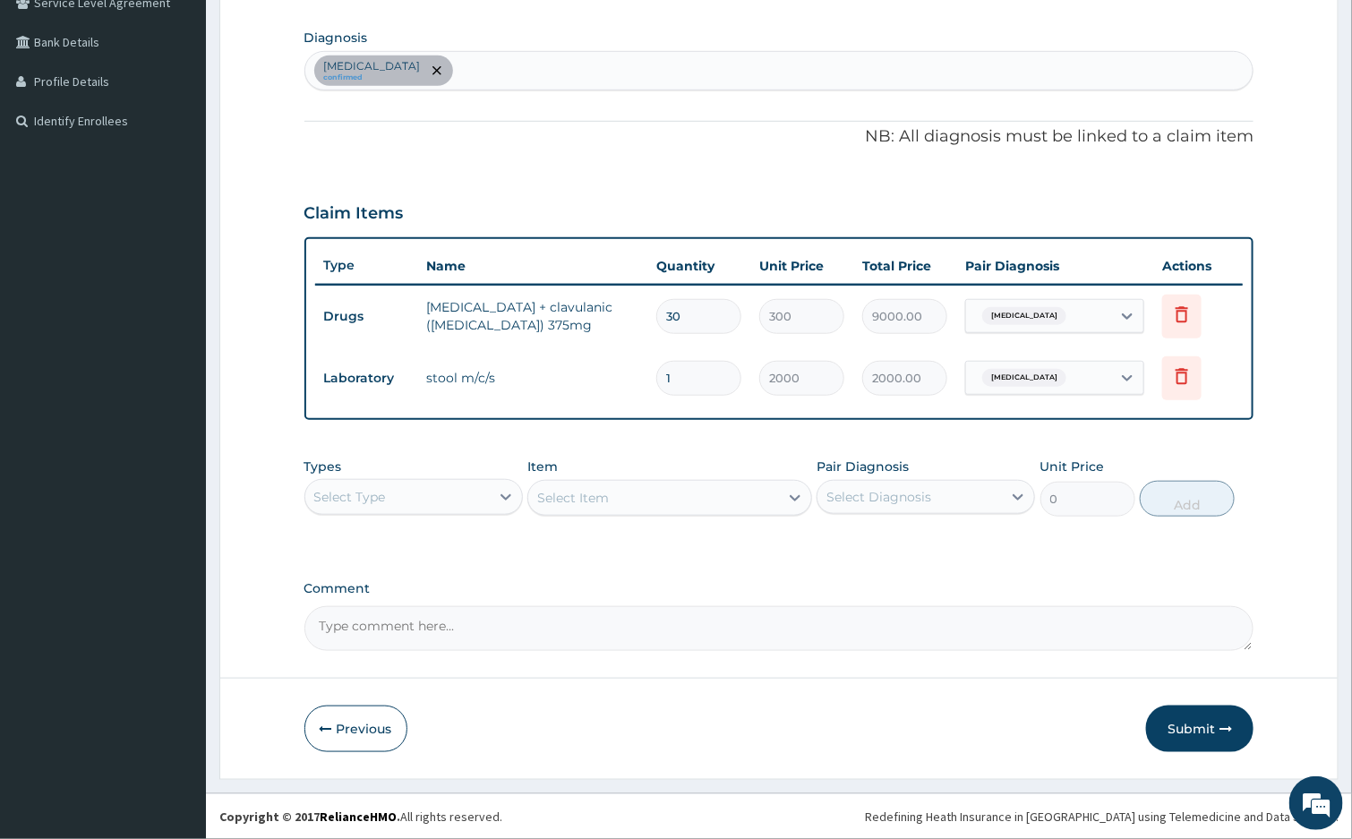
click at [451, 486] on div "Select Type" at bounding box center [397, 497] width 184 height 29
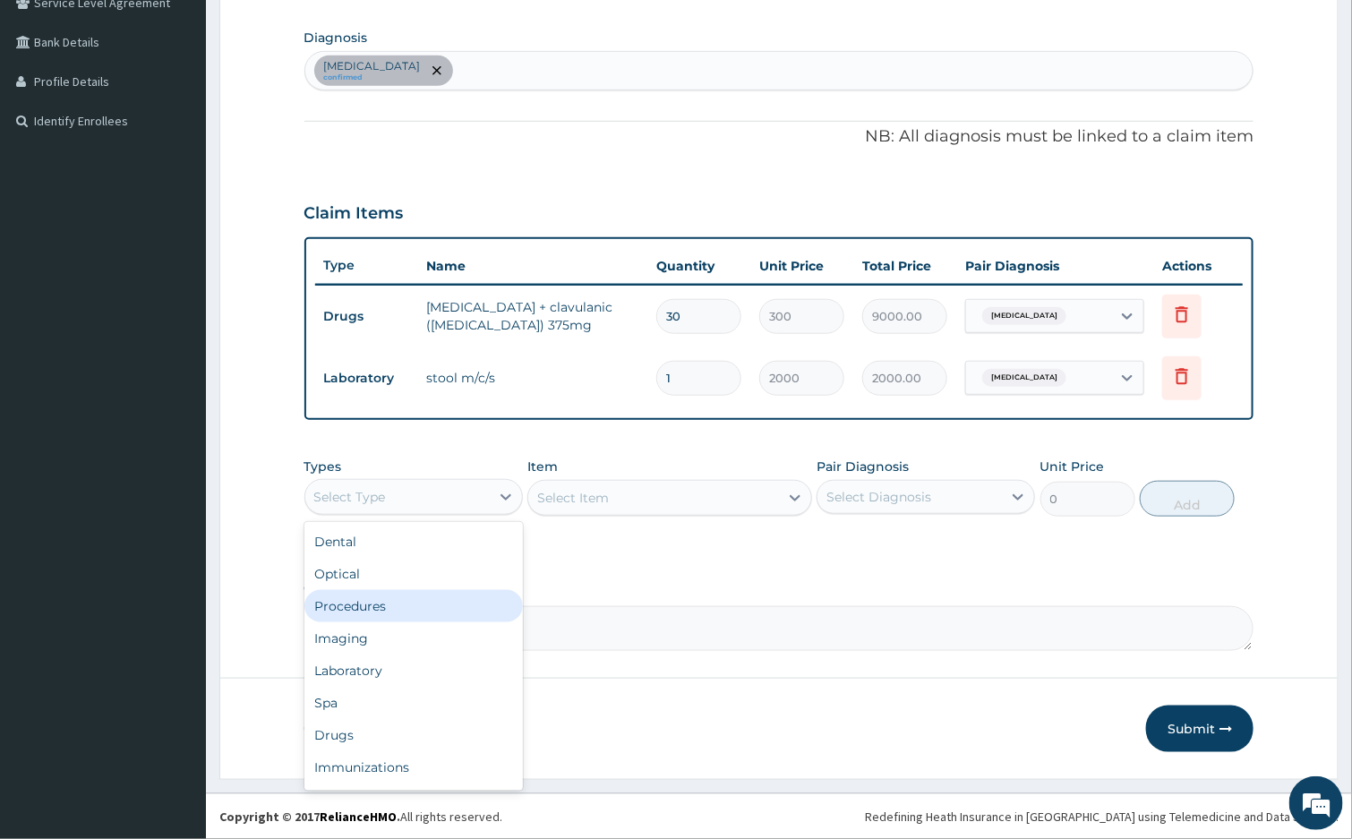
click at [452, 610] on div "Procedures" at bounding box center [413, 606] width 218 height 32
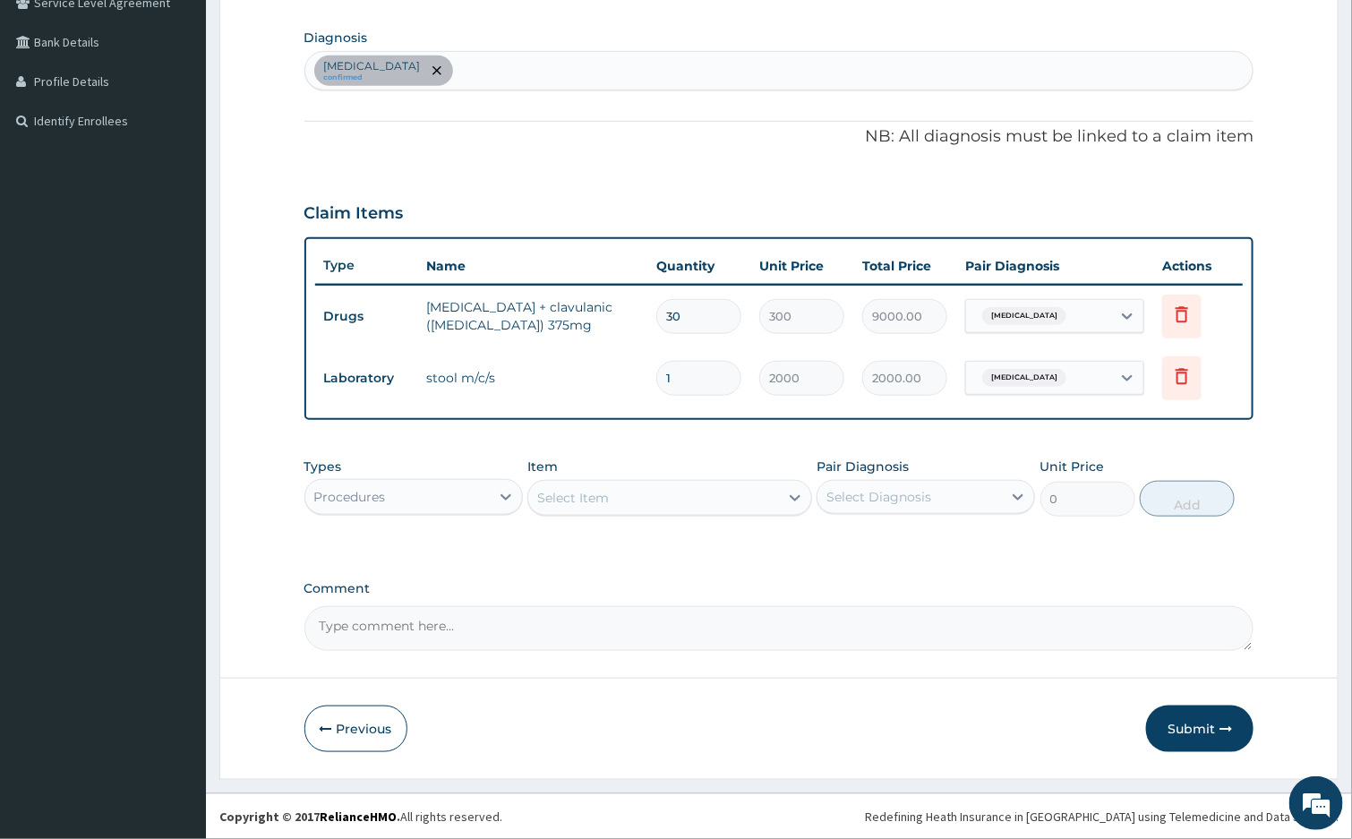
click at [581, 500] on div "Select Item" at bounding box center [573, 498] width 72 height 18
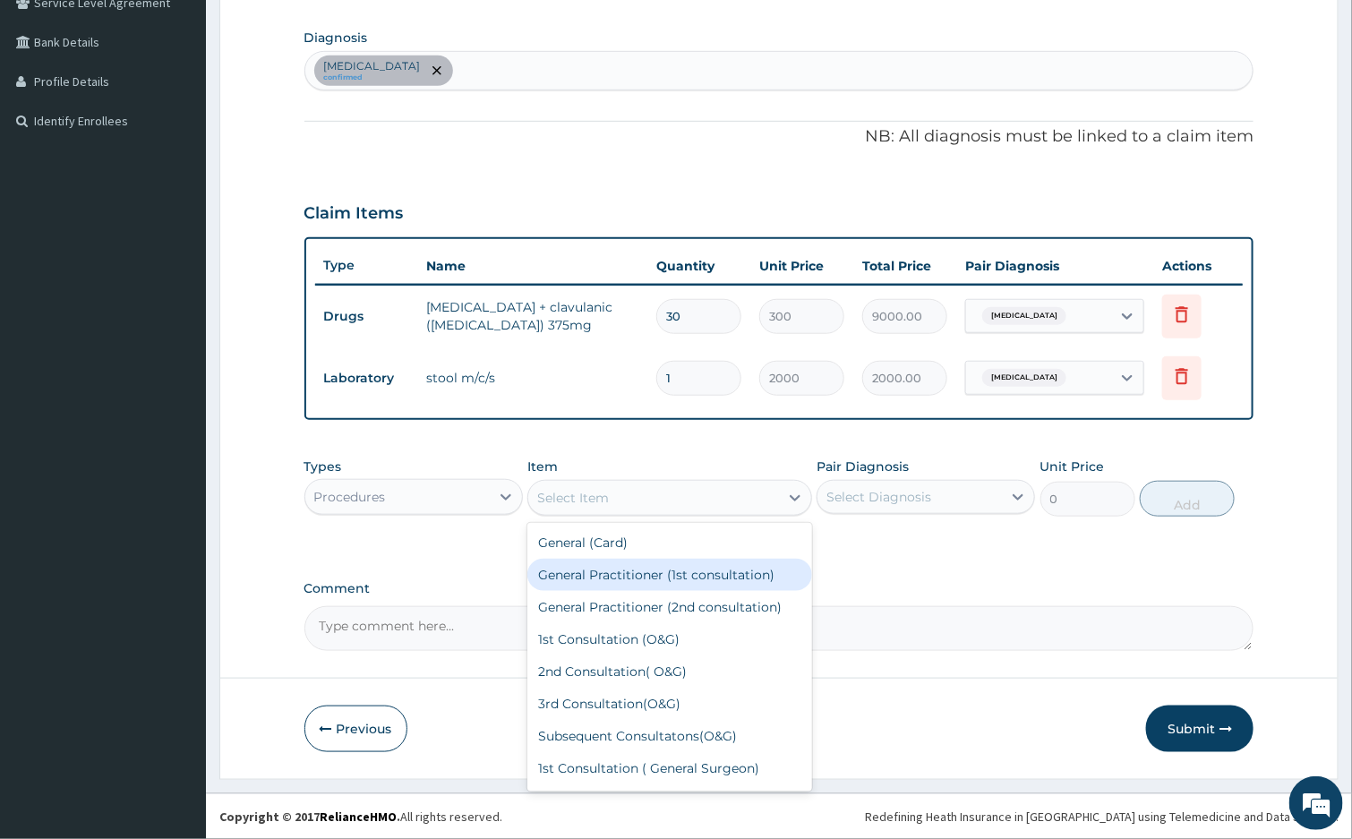
click at [694, 580] on div "General Practitioner (1st consultation)" at bounding box center [669, 575] width 285 height 32
type input "2000"
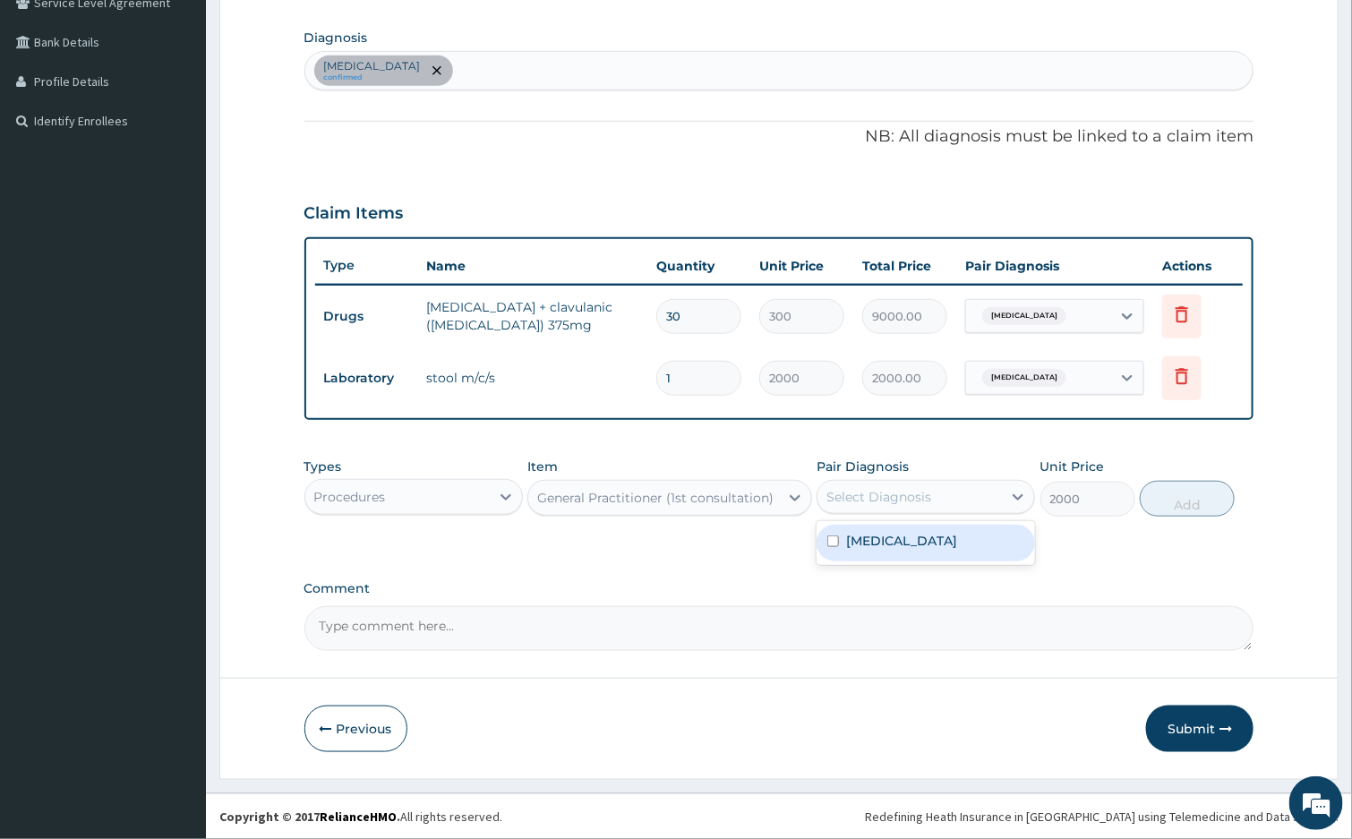
click at [895, 492] on div "Select Diagnosis" at bounding box center [878, 497] width 105 height 18
click at [906, 553] on div "[MEDICAL_DATA]" at bounding box center [926, 543] width 218 height 37
checkbox input "true"
click at [1171, 502] on button "Add" at bounding box center [1187, 499] width 95 height 36
type input "0"
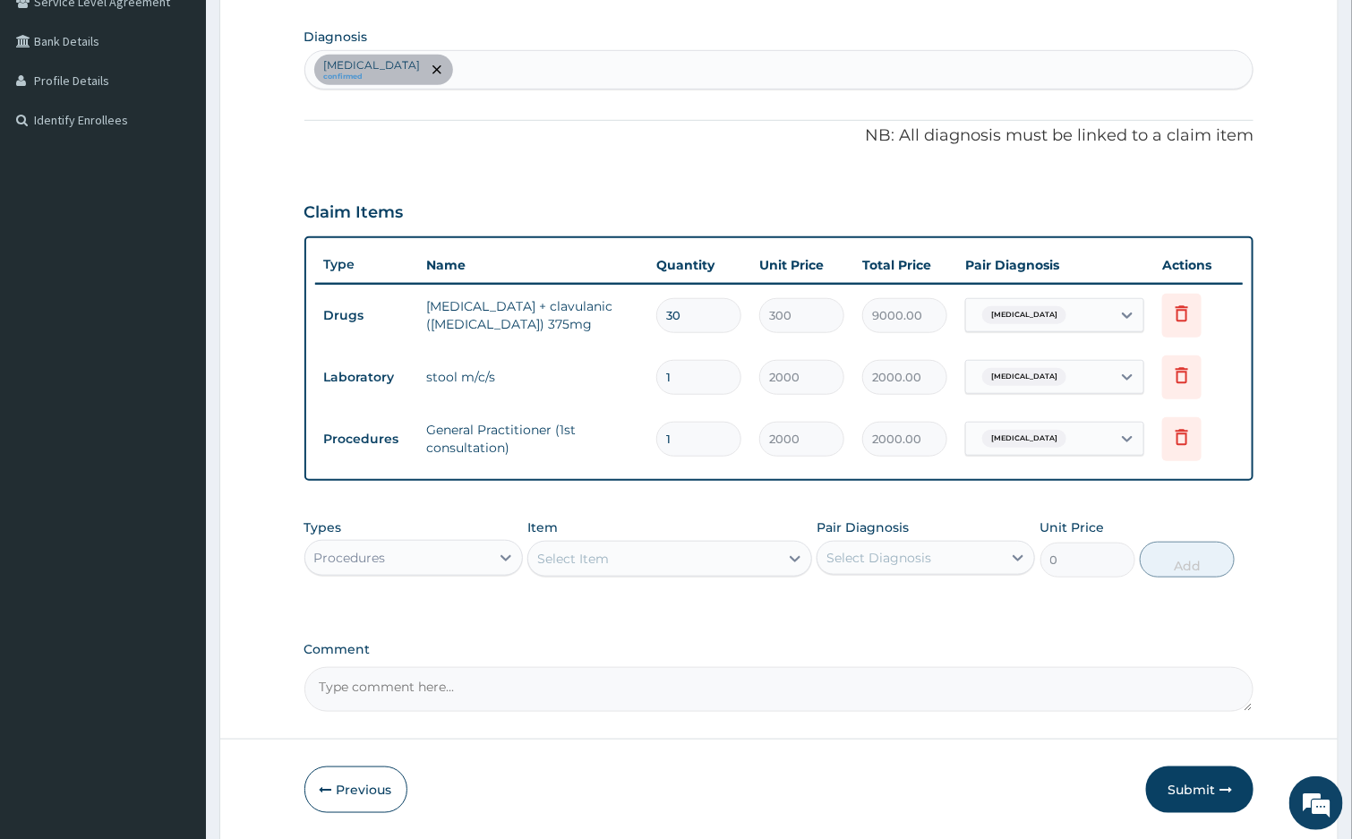
scroll to position [492, 0]
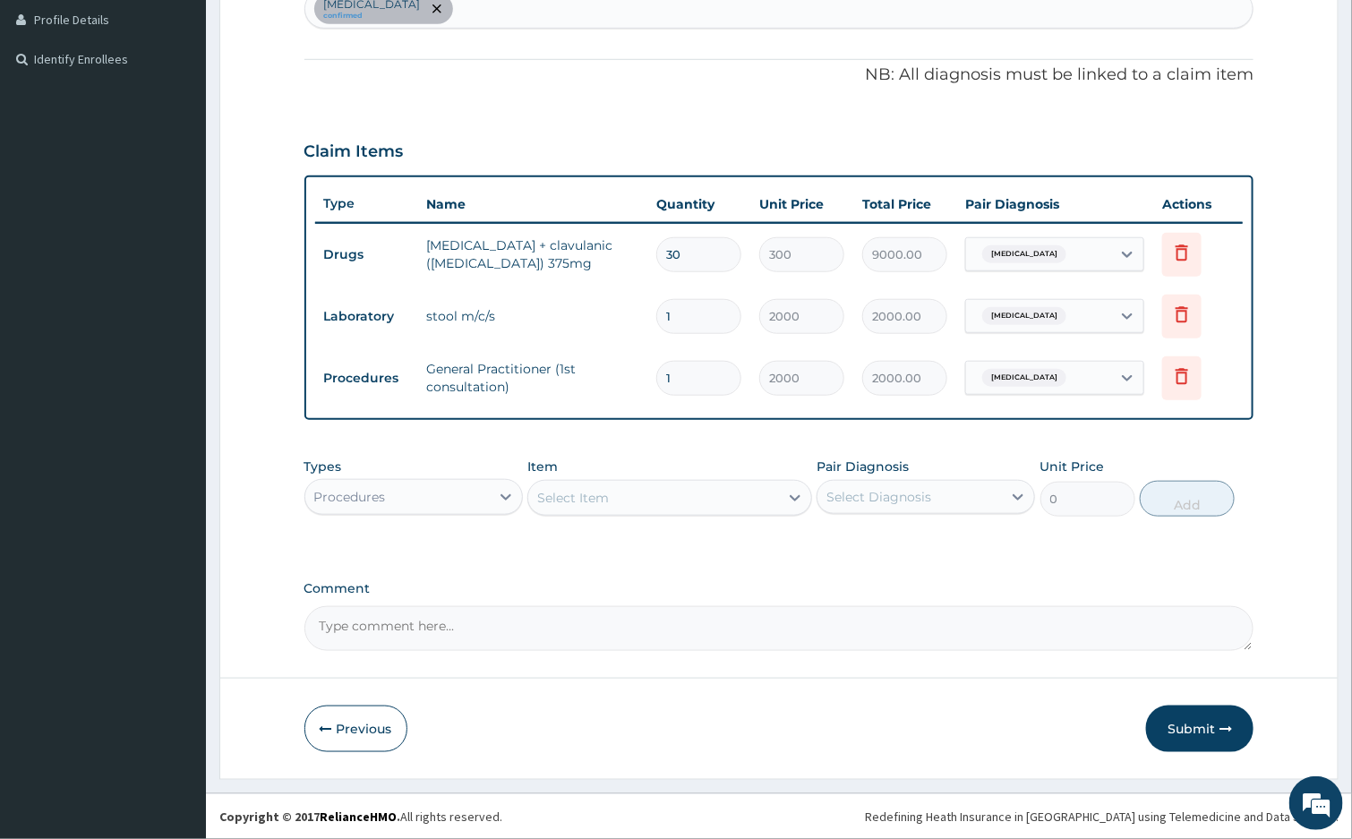
click at [1217, 734] on button "Submit" at bounding box center [1199, 729] width 107 height 47
